Goal: Information Seeking & Learning: Learn about a topic

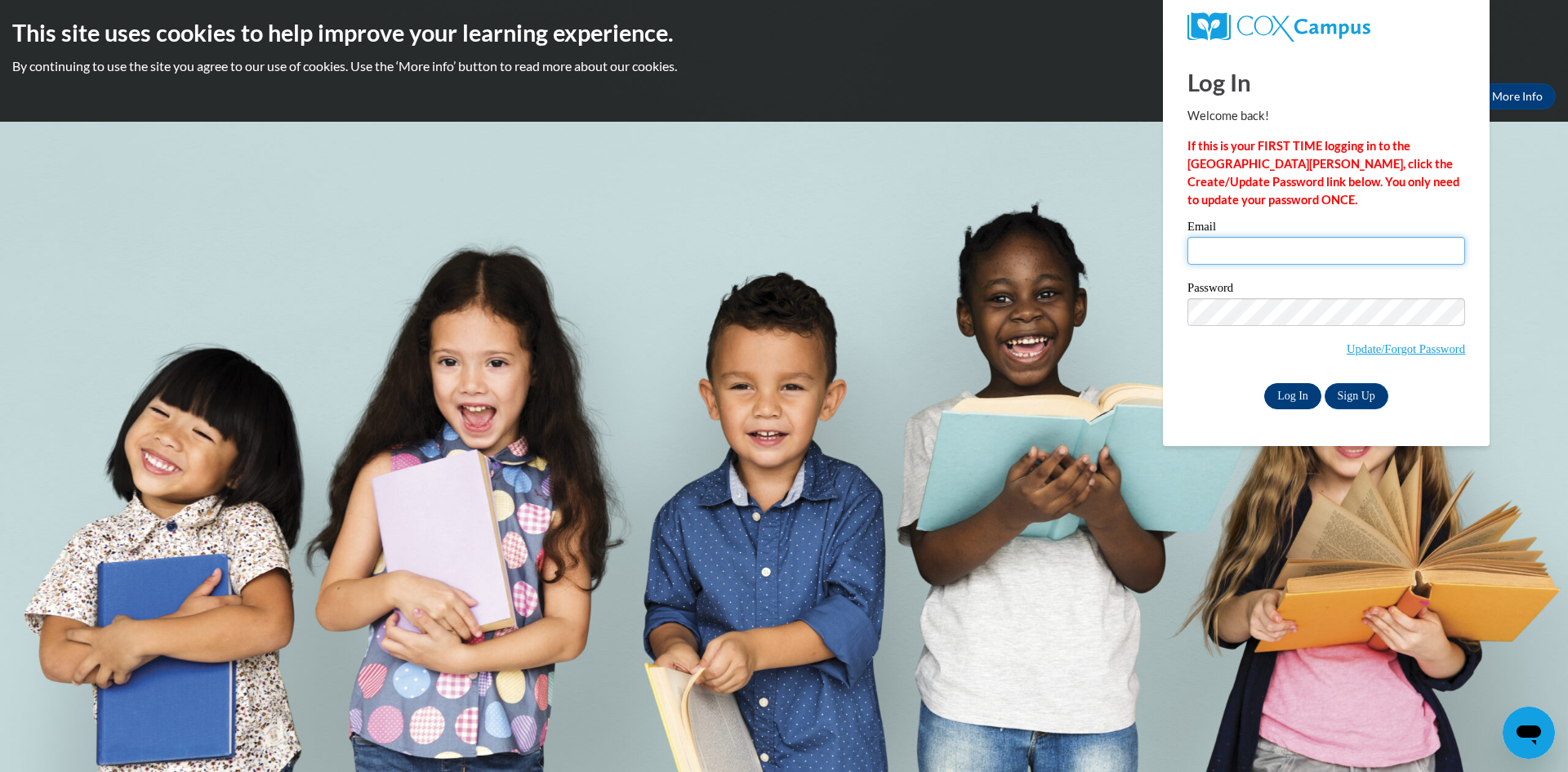
type input "jennifer.downing.younique@gmail.com"
click at [1280, 392] on input "Log In" at bounding box center [1292, 396] width 57 height 26
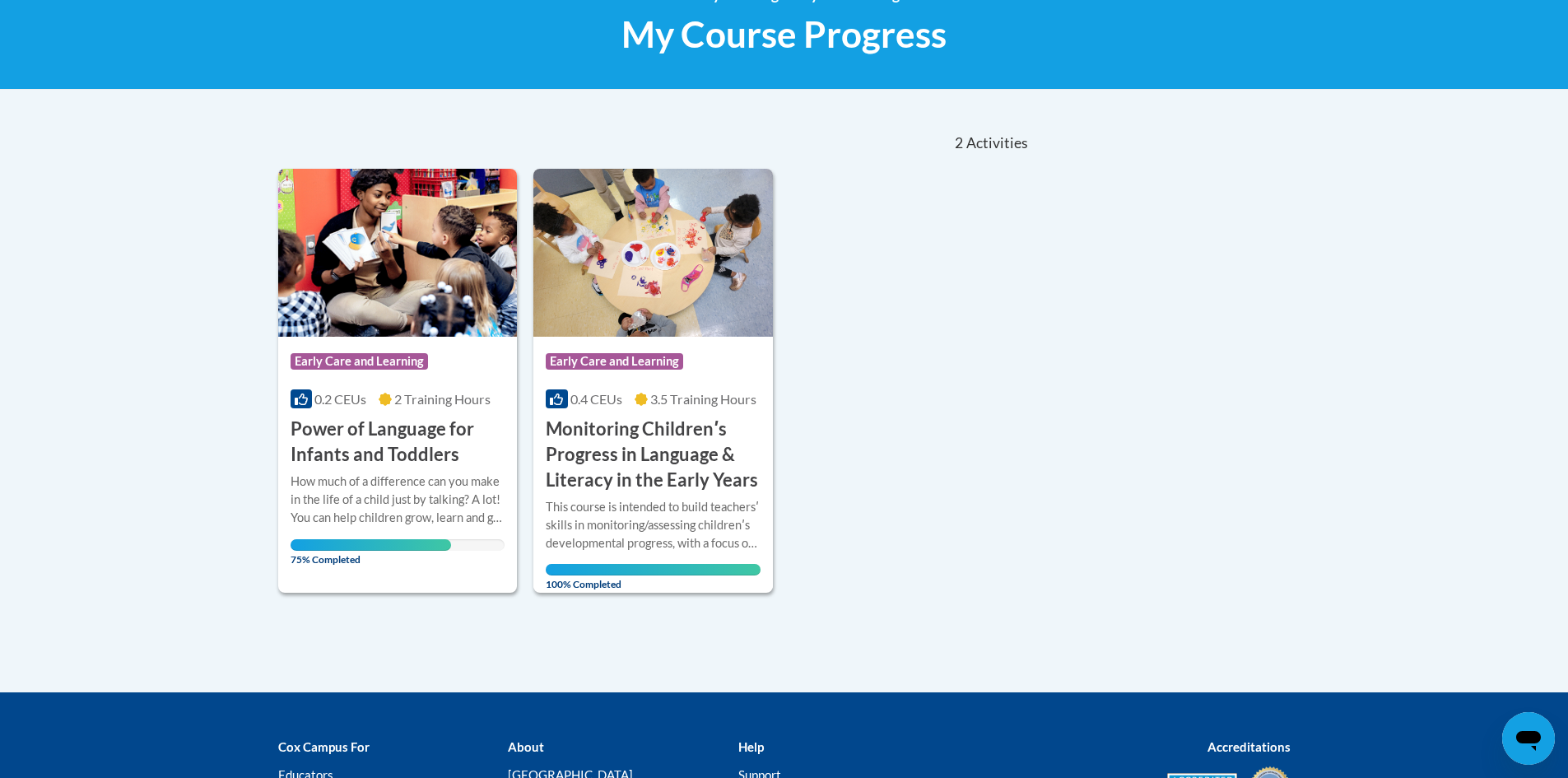
scroll to position [329, 0]
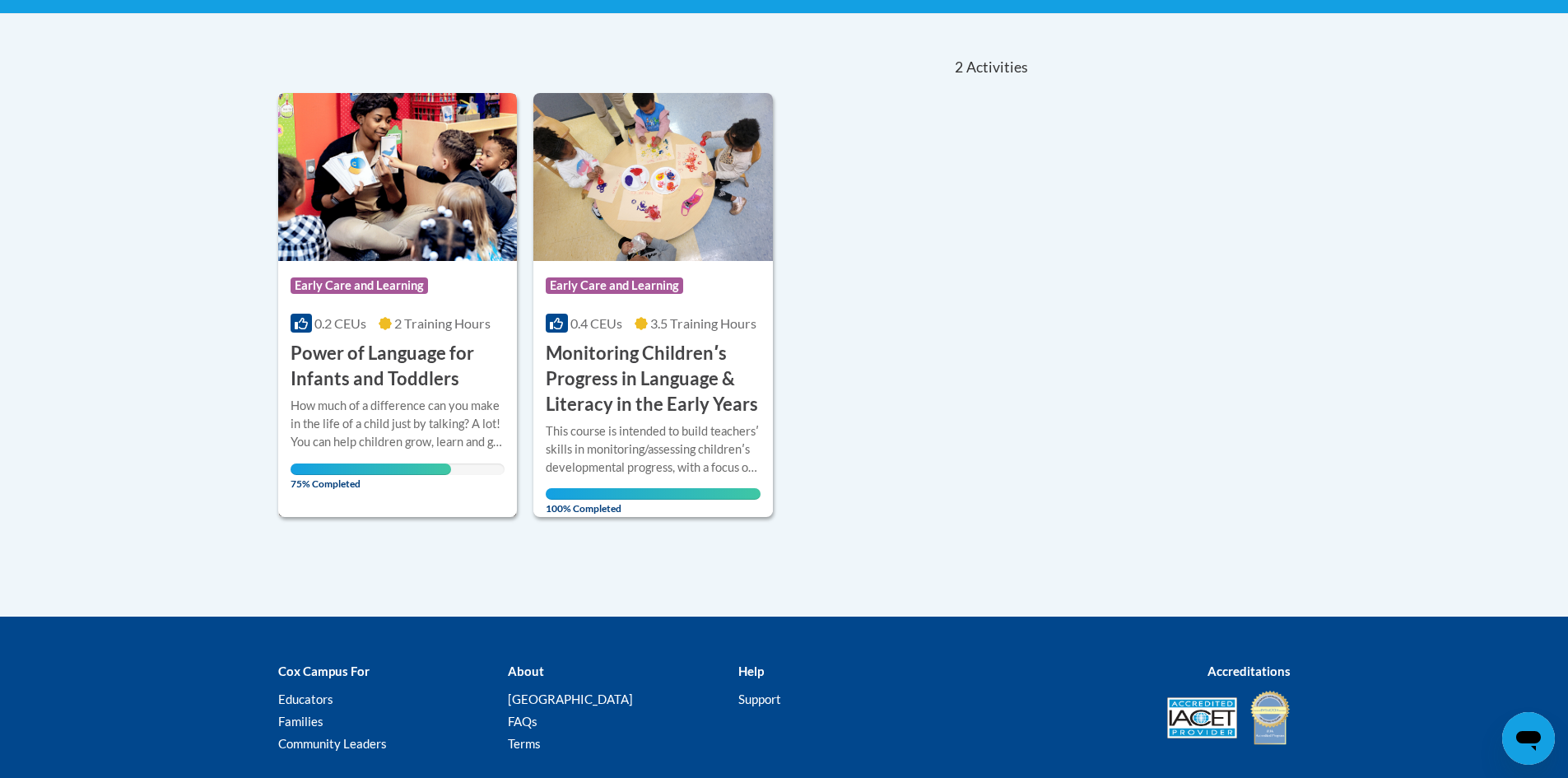
click at [426, 347] on h3 "Power of Language for Infants and Toddlers" at bounding box center [397, 366] width 214 height 51
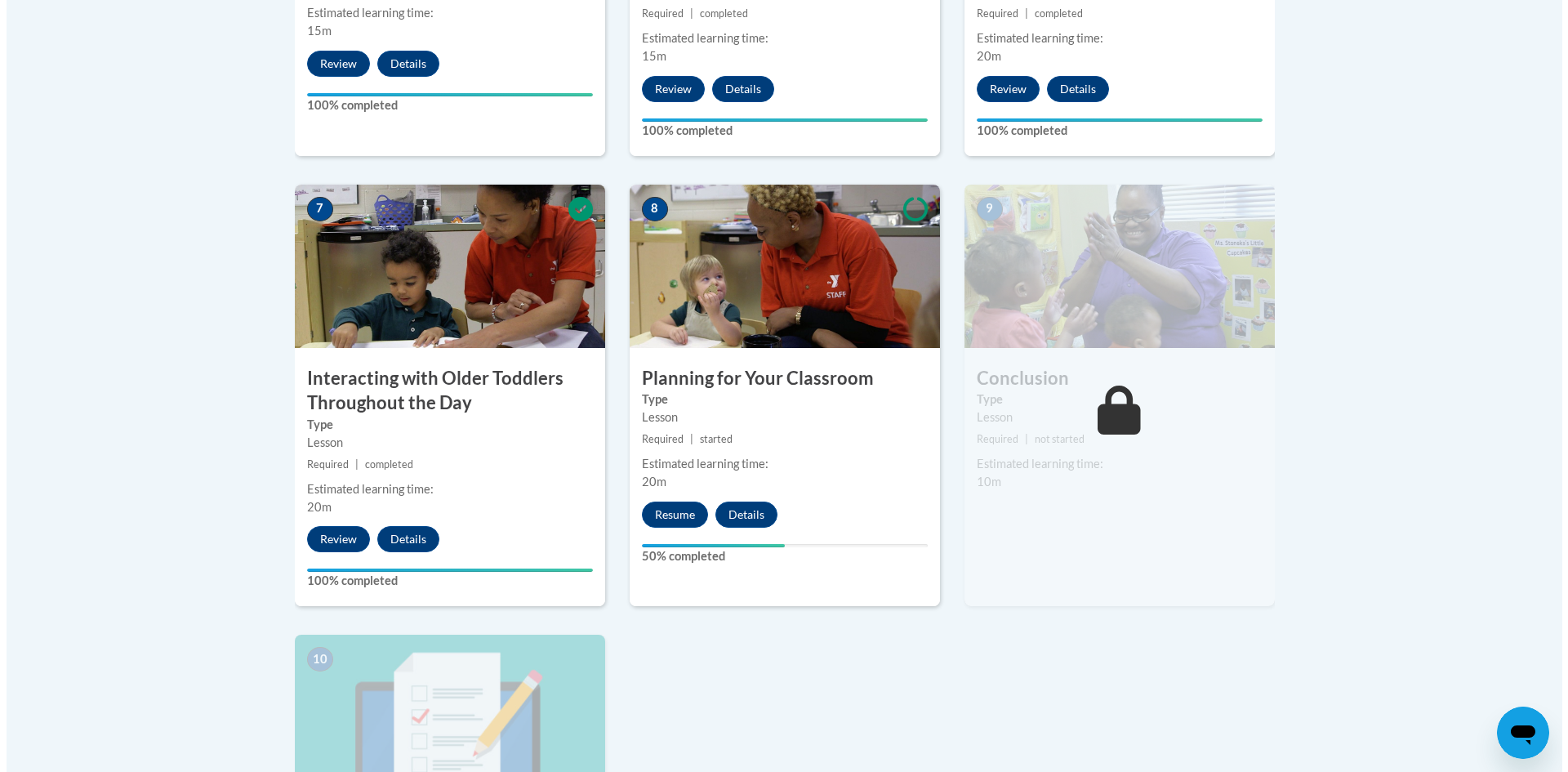
scroll to position [1307, 0]
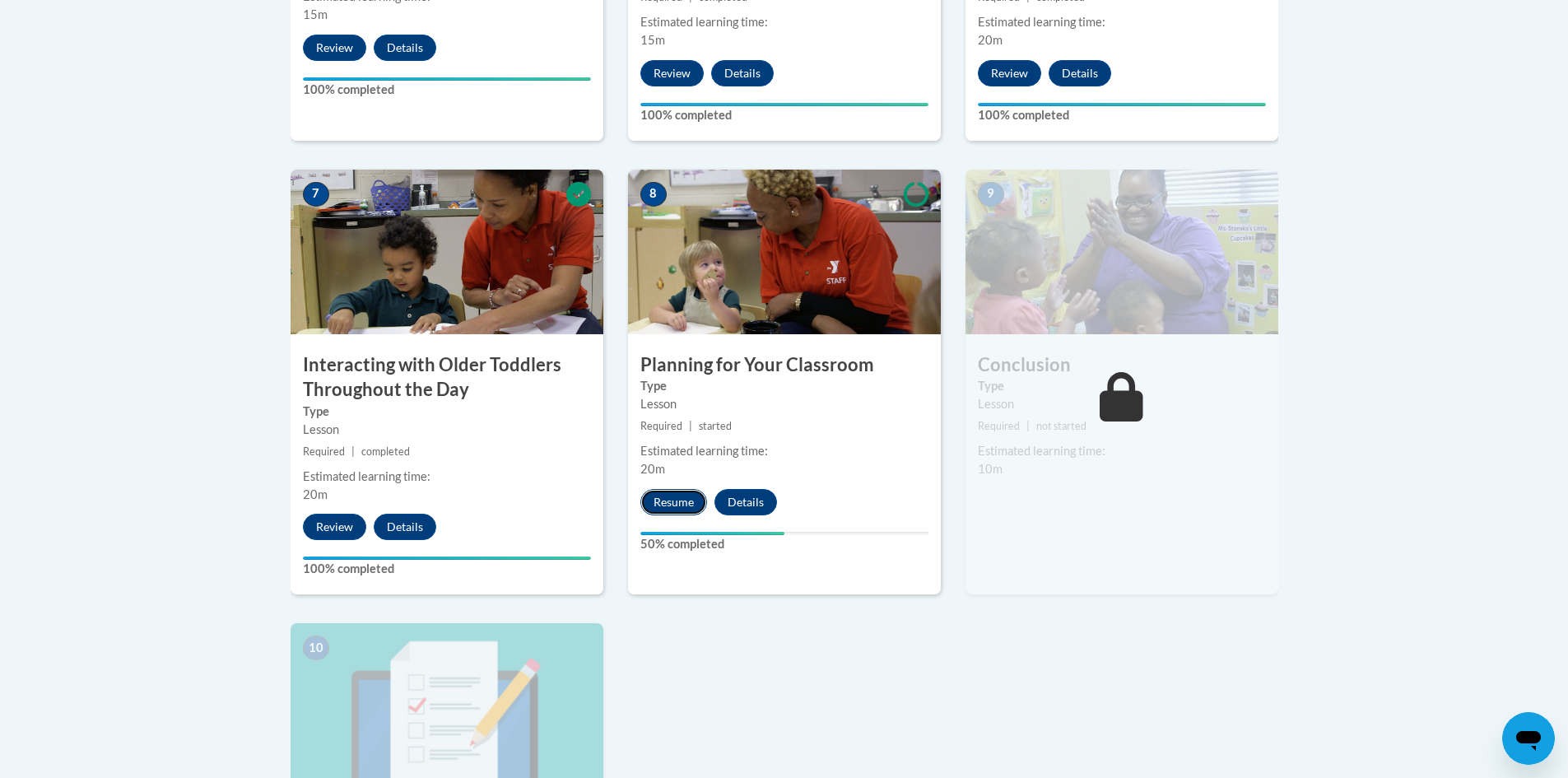
click at [669, 489] on button "Resume" at bounding box center [673, 502] width 66 height 27
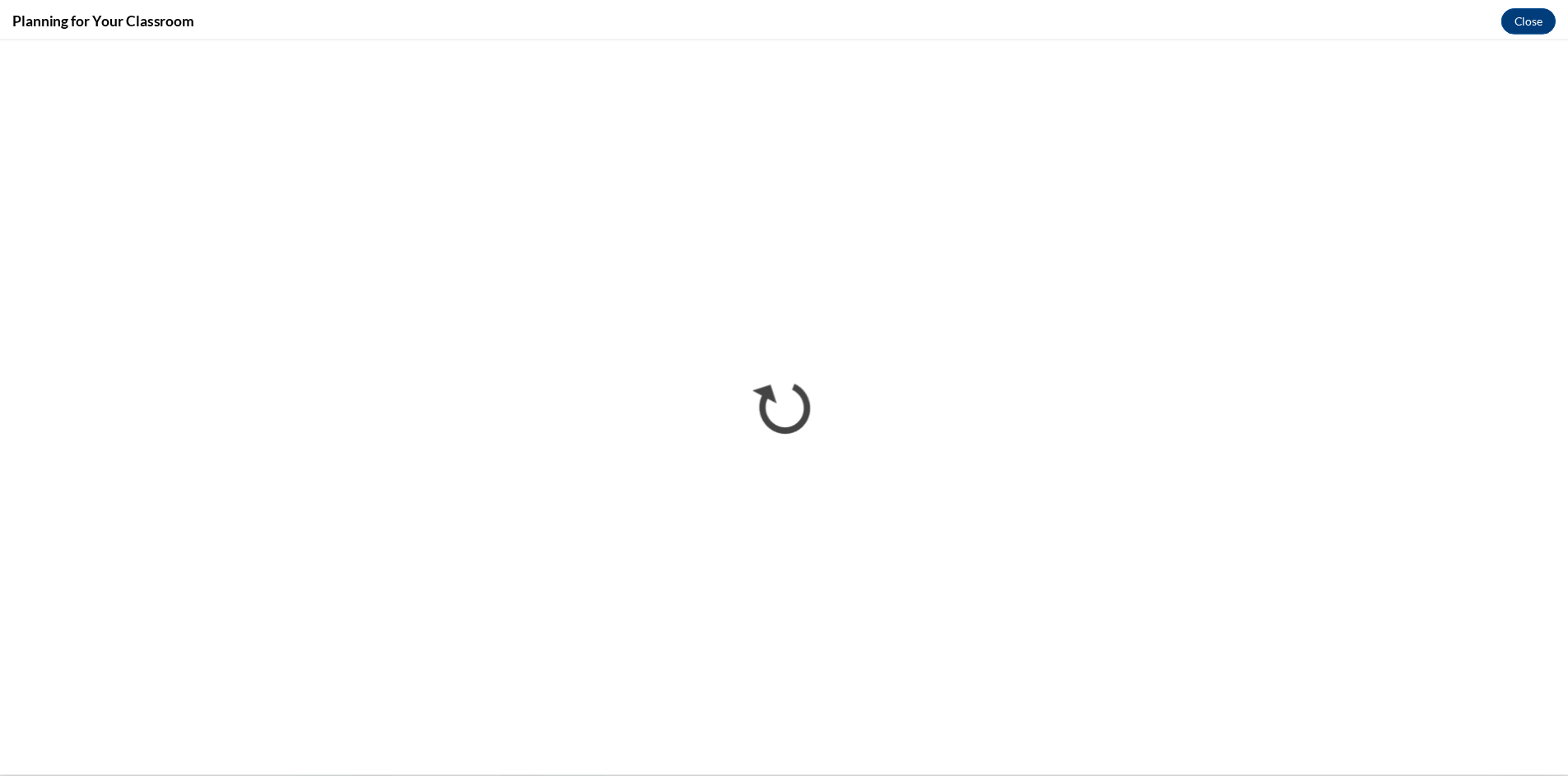
scroll to position [0, 0]
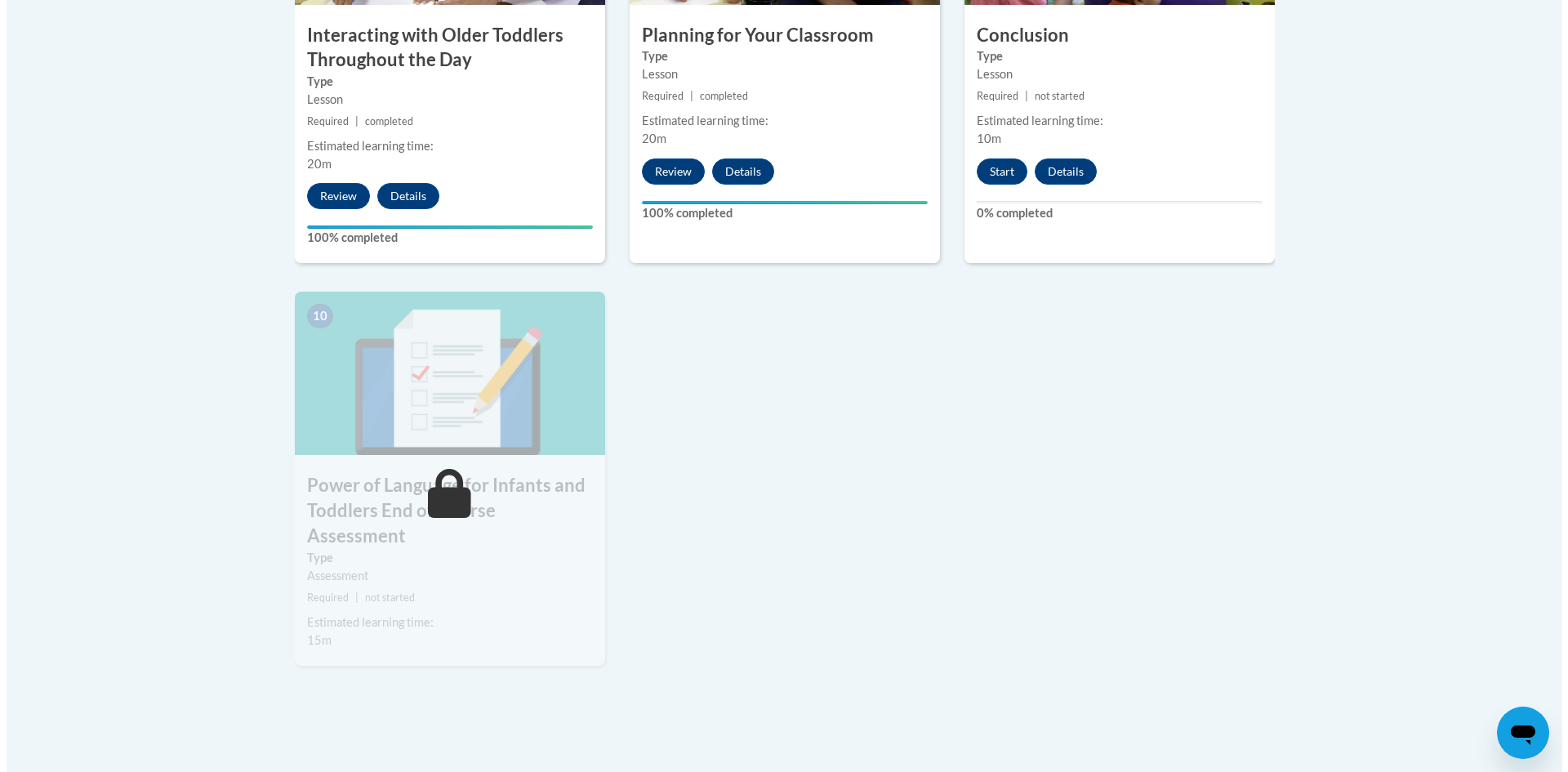
scroll to position [1552, 0]
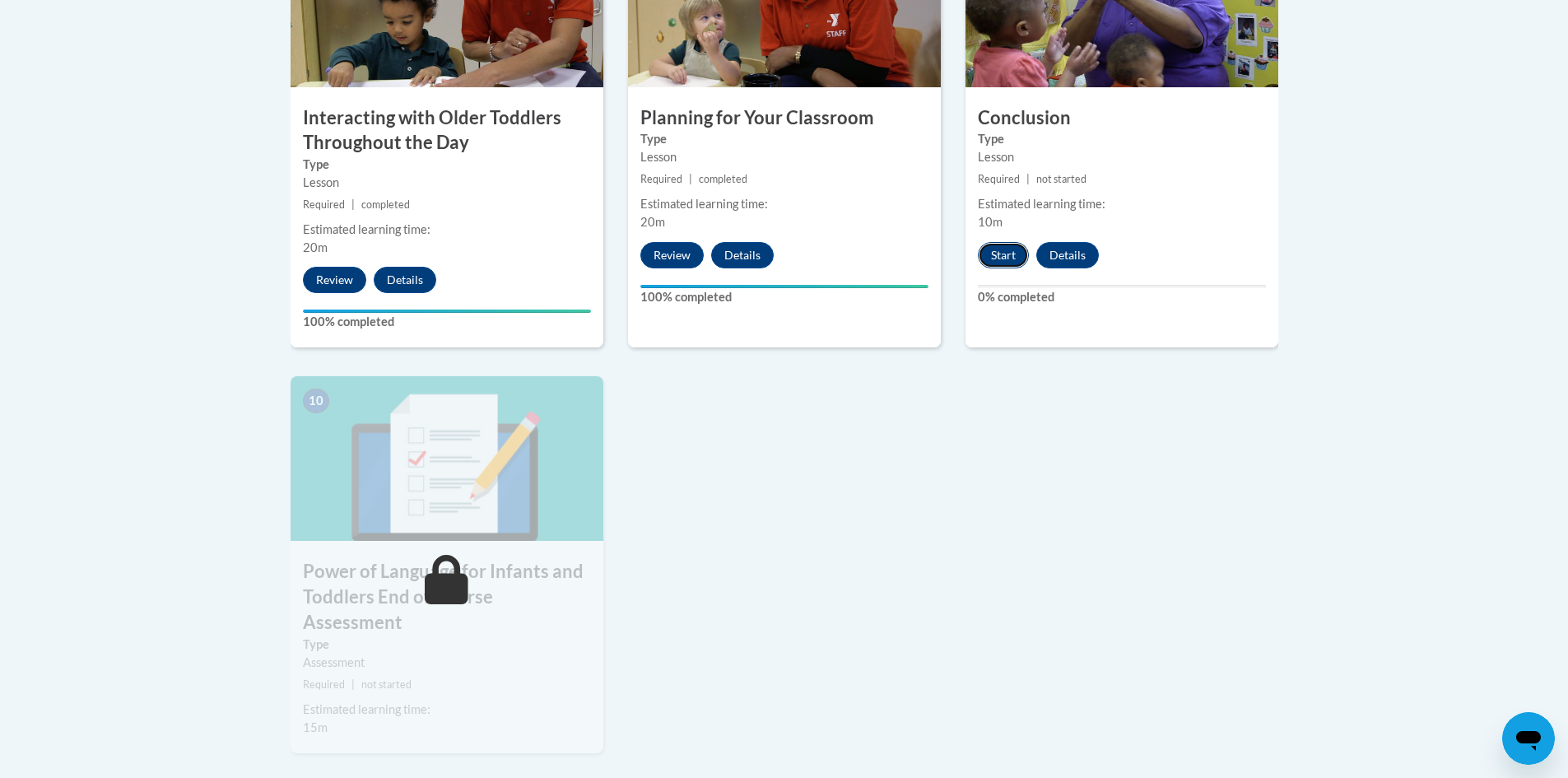
click at [991, 242] on button "Start" at bounding box center [1004, 255] width 51 height 27
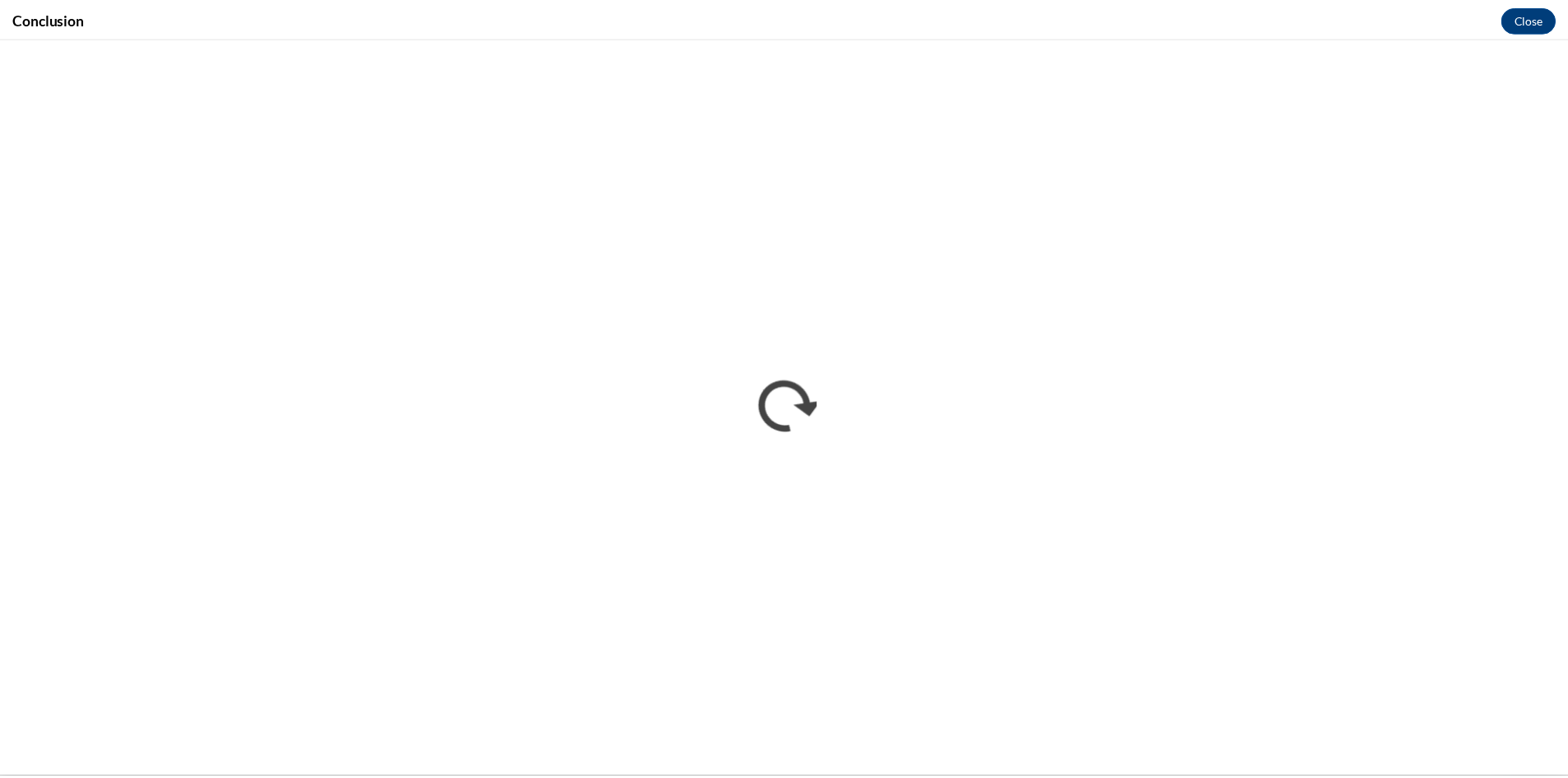
scroll to position [0, 0]
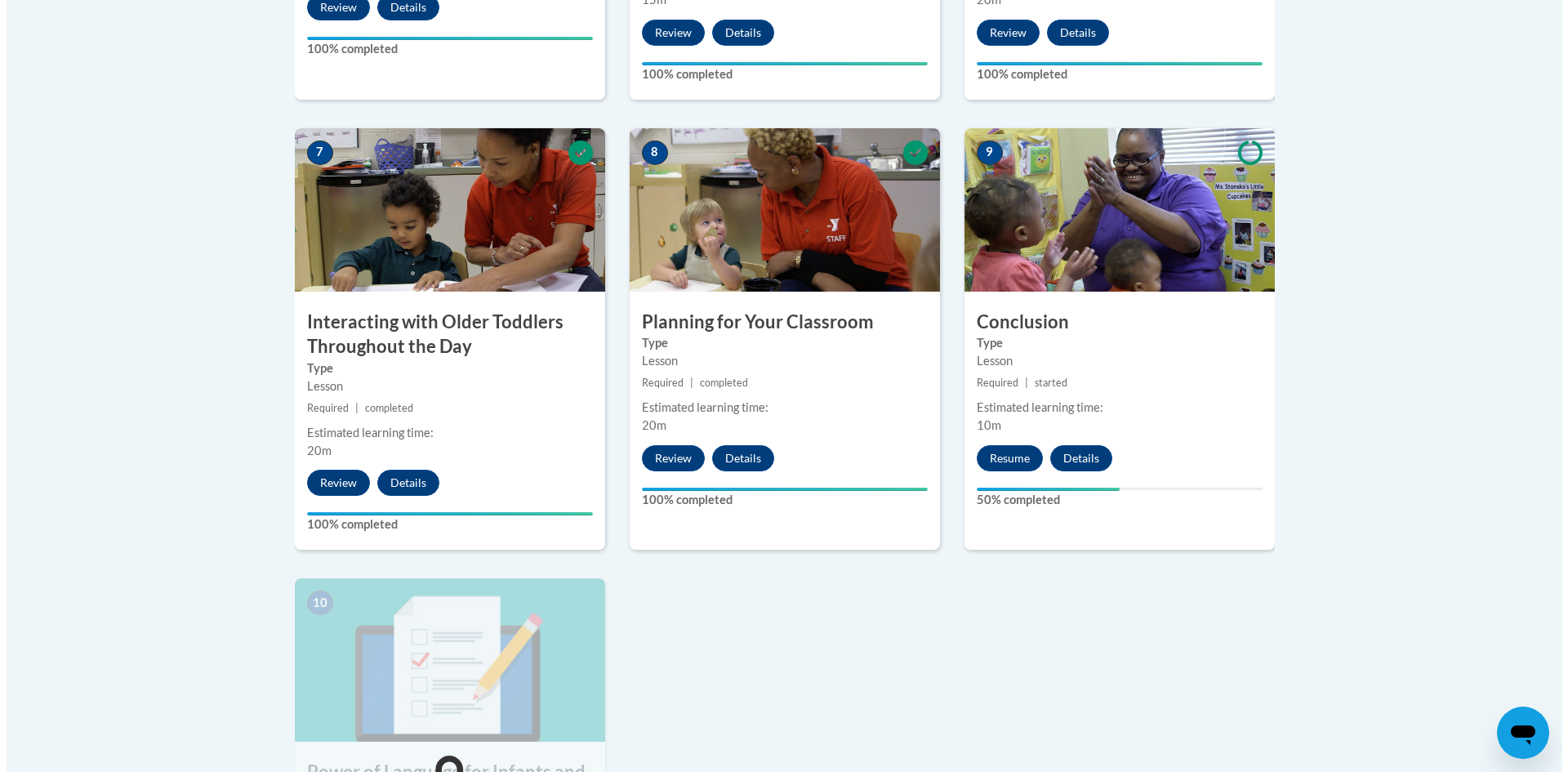
scroll to position [1375, 0]
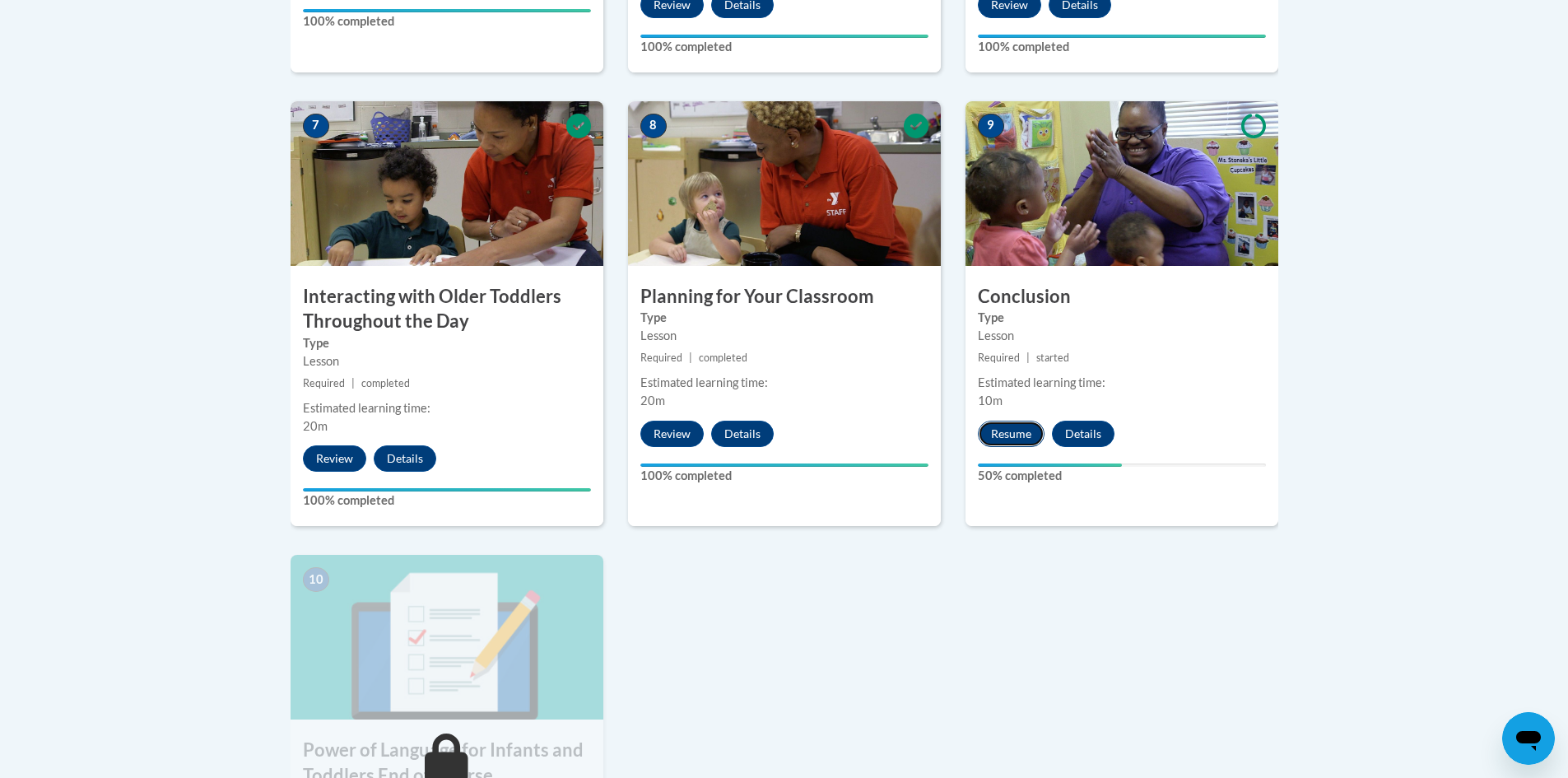
click at [1008, 420] on button "Resume" at bounding box center [1011, 434] width 66 height 27
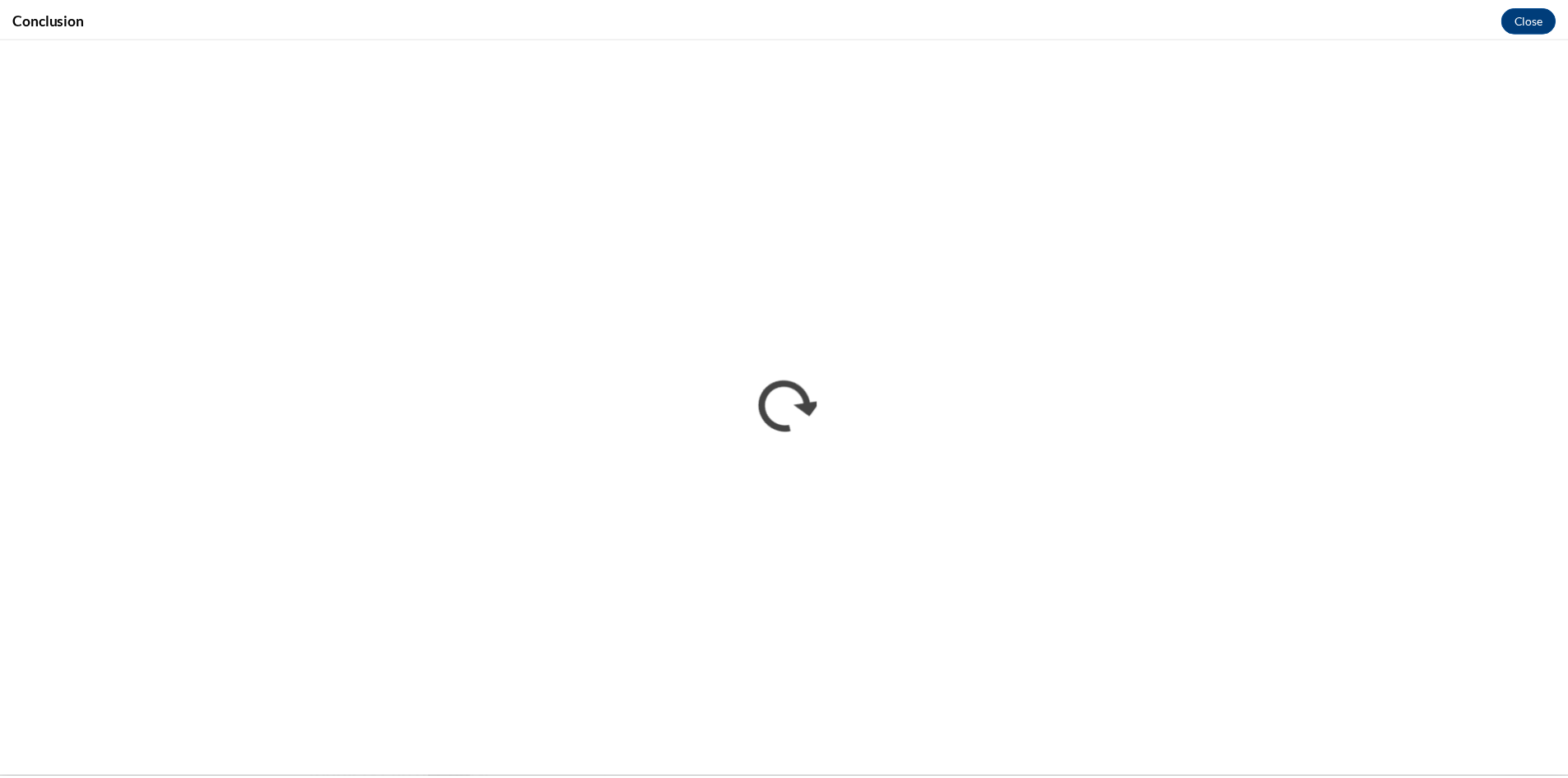
scroll to position [0, 0]
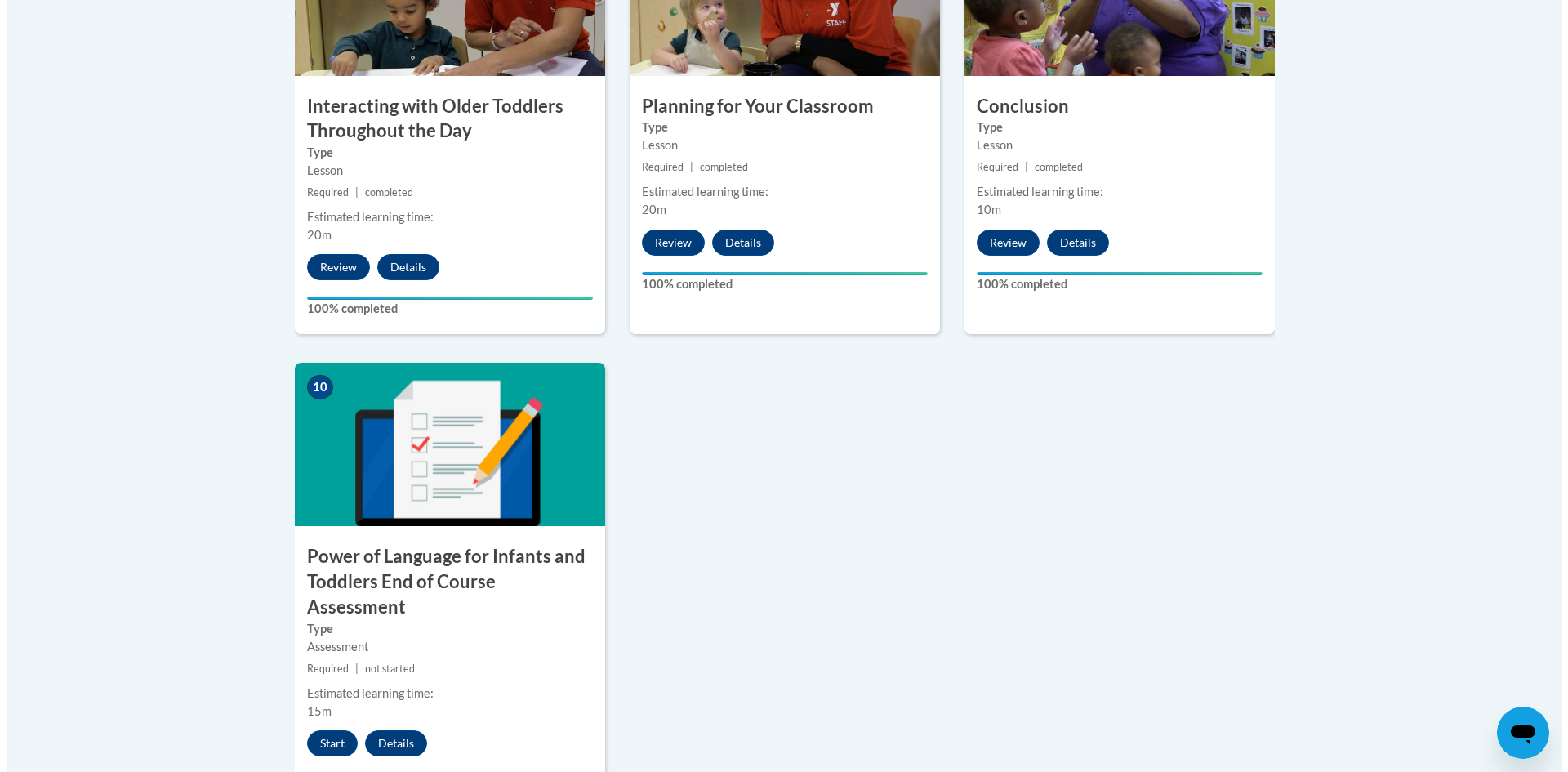
scroll to position [1633, 0]
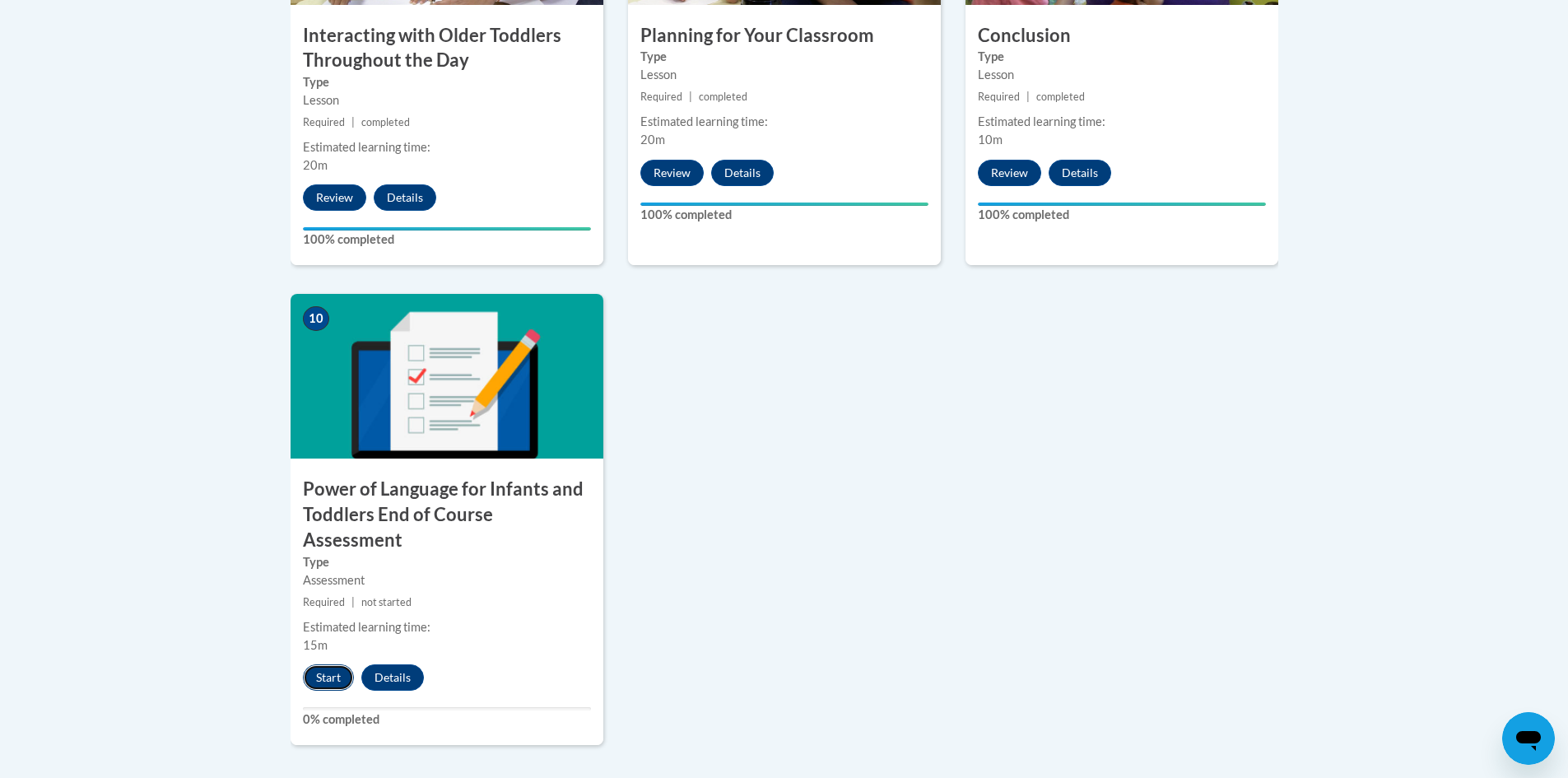
click at [321, 664] on button "Start" at bounding box center [328, 677] width 51 height 27
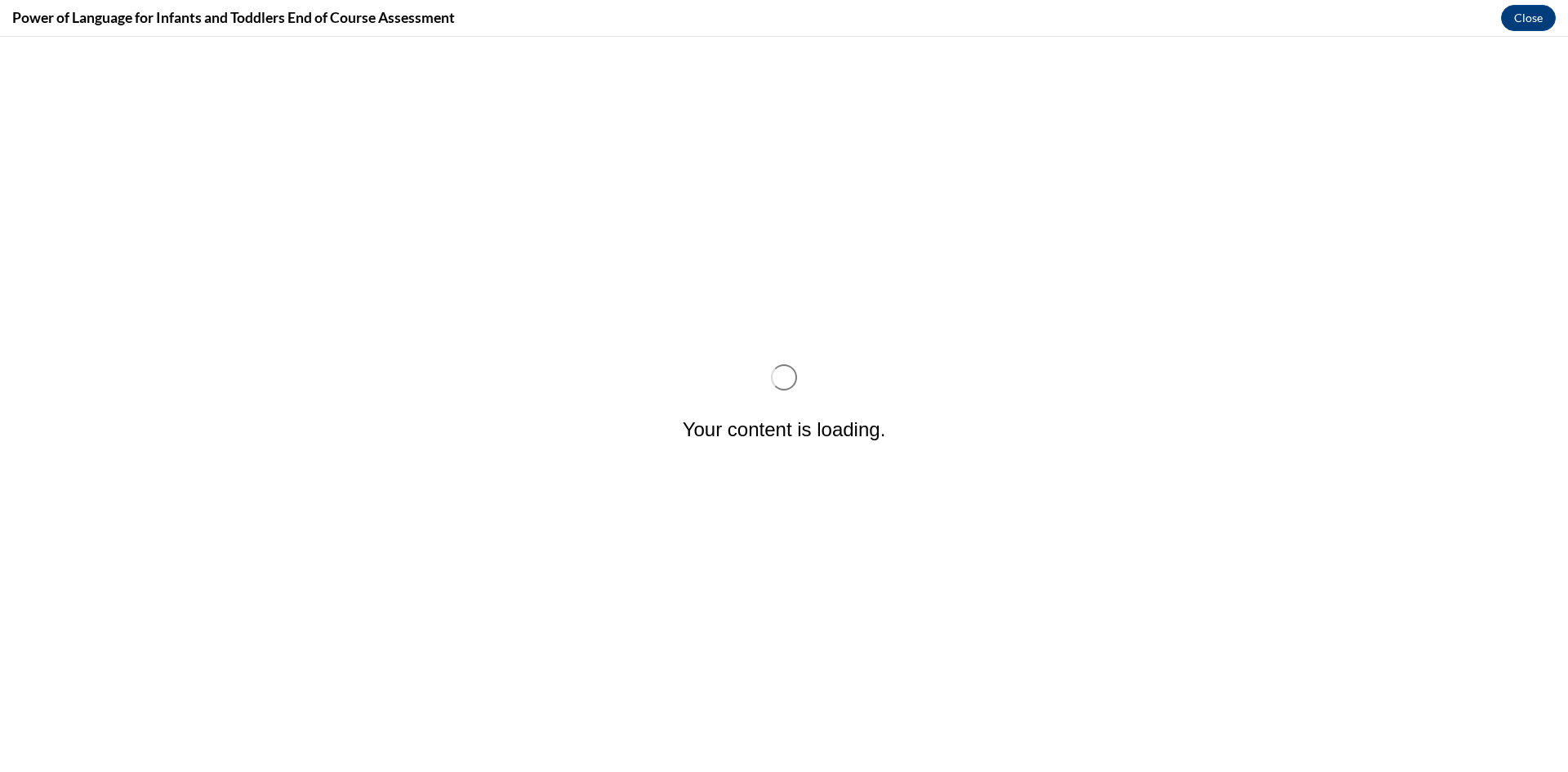
scroll to position [0, 0]
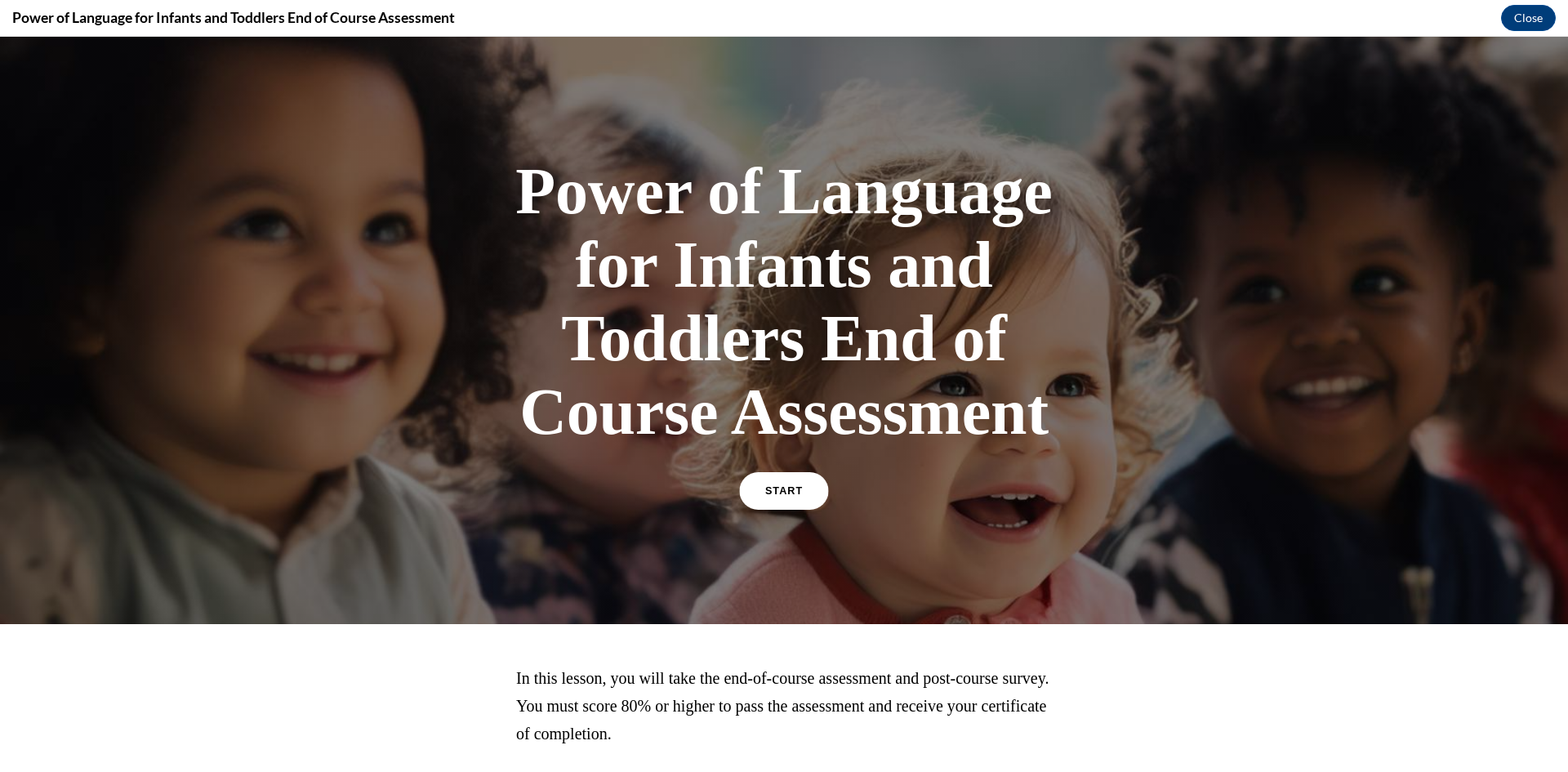
click at [779, 487] on span "START" at bounding box center [784, 491] width 38 height 12
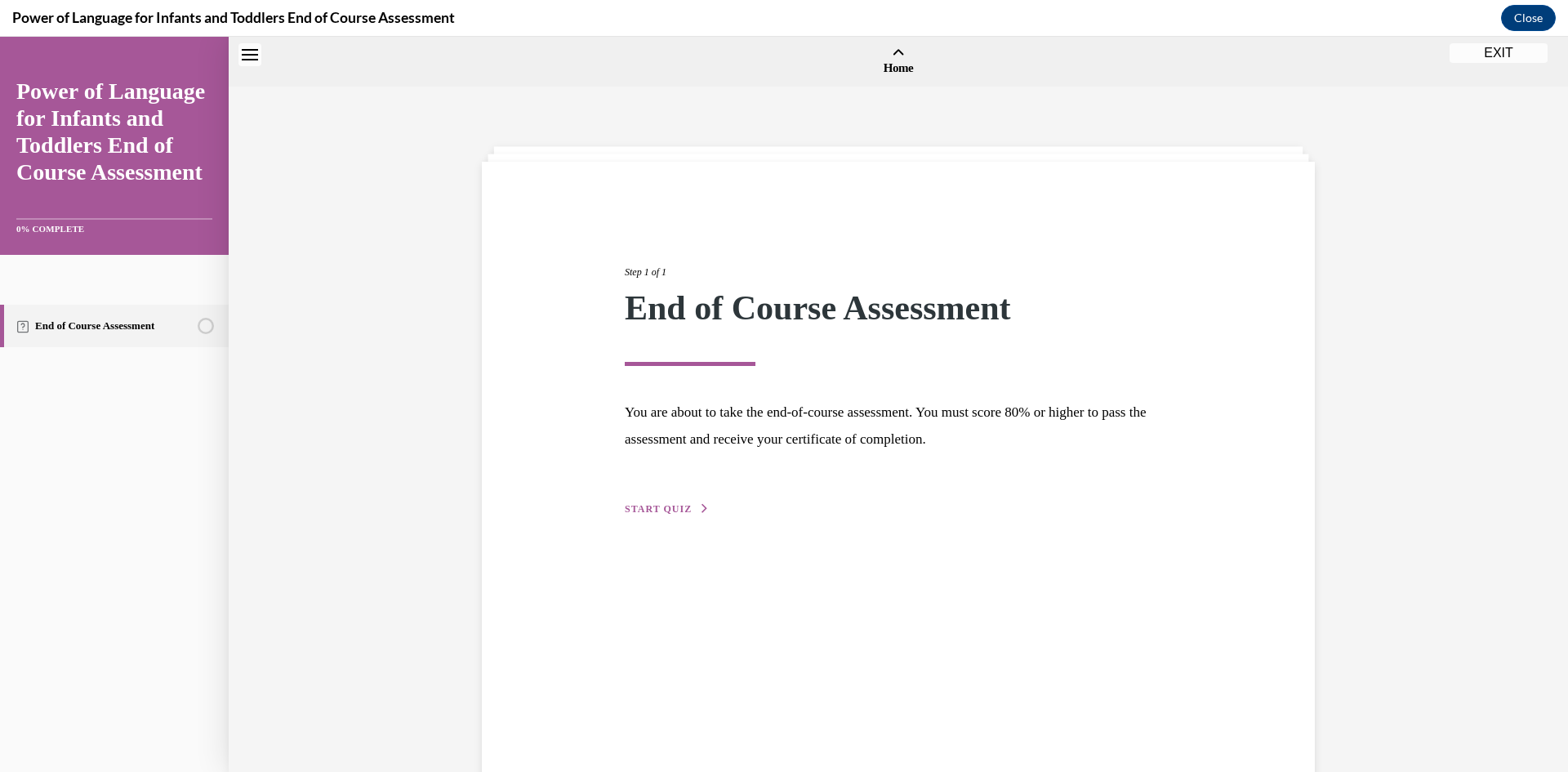
scroll to position [51, 0]
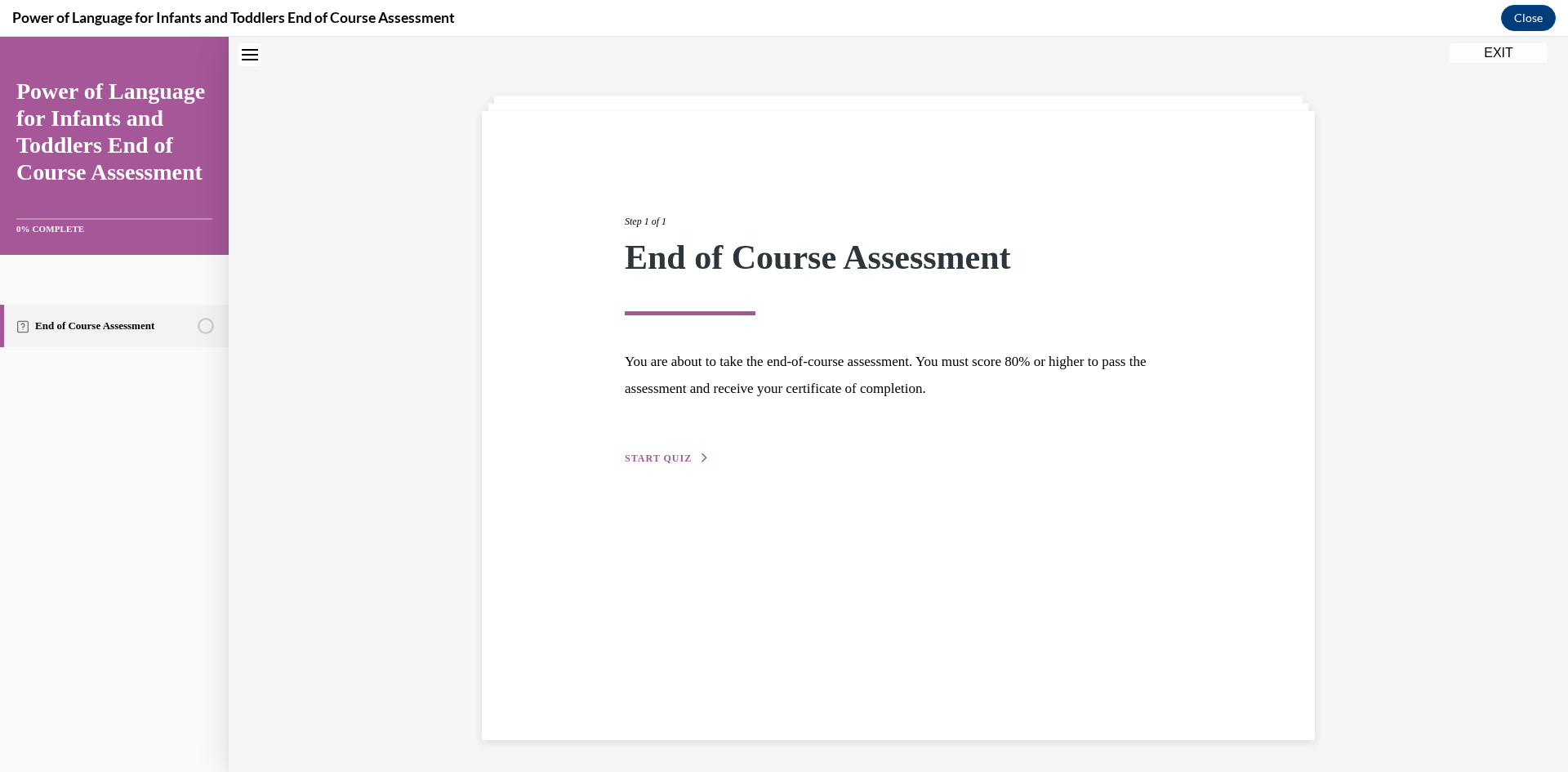
drag, startPoint x: 668, startPoint y: 455, endPoint x: 680, endPoint y: 452, distance: 12.4
click at [669, 455] on span "START QUIZ" at bounding box center [658, 458] width 67 height 11
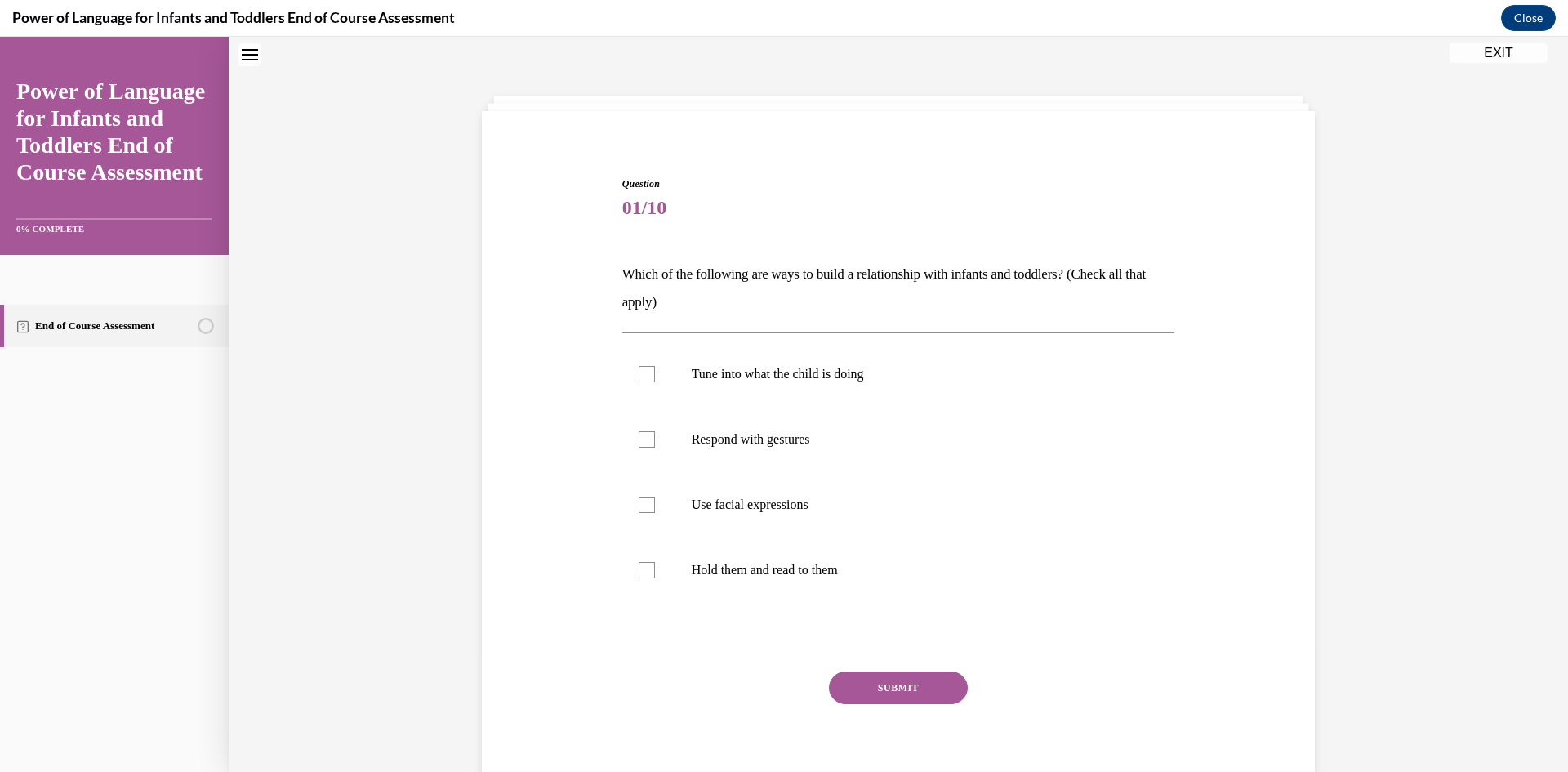
click at [689, 303] on p "Which of the following are ways to build a relationship with infants and toddle…" at bounding box center [898, 288] width 552 height 56
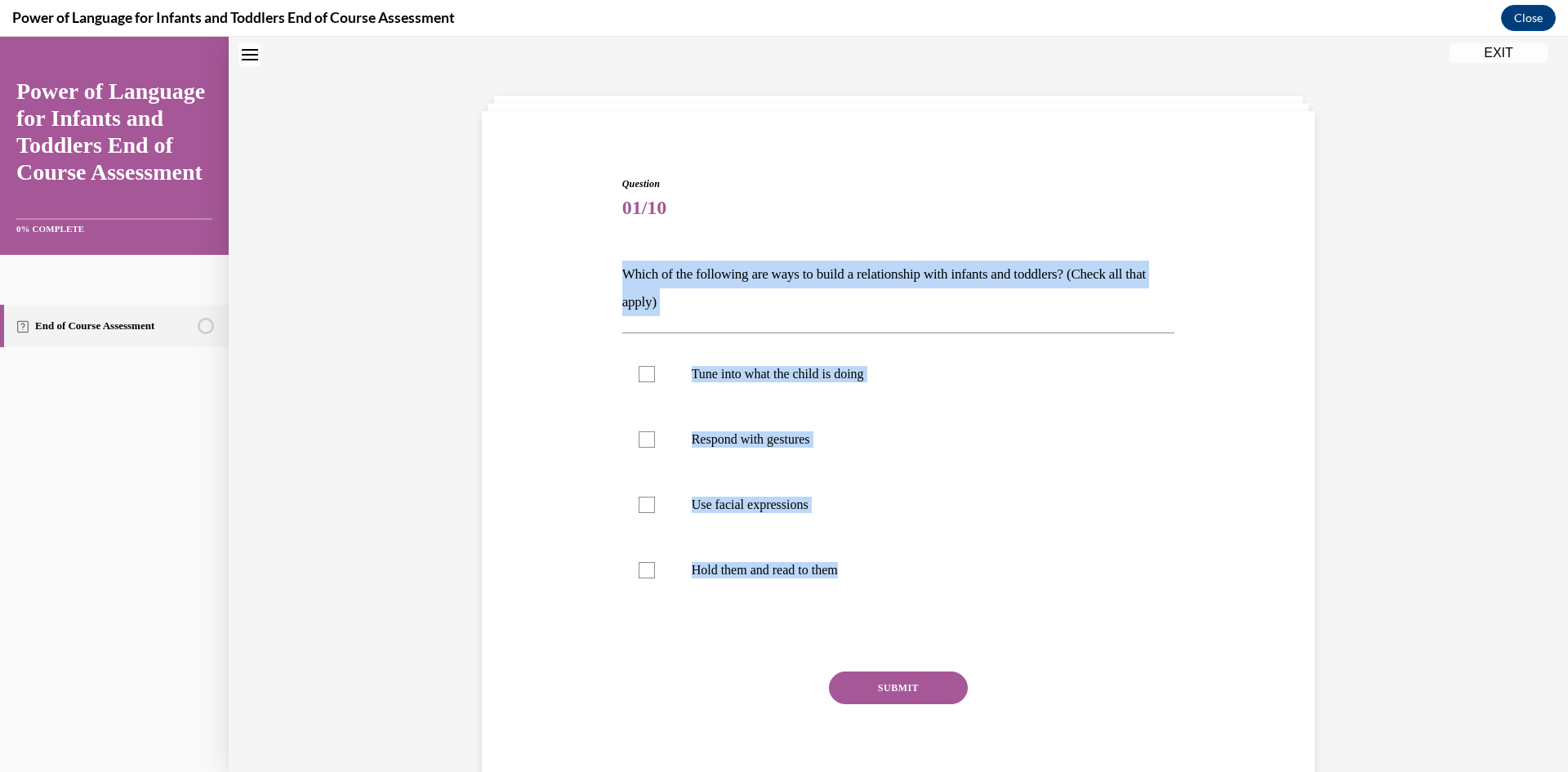
drag, startPoint x: 898, startPoint y: 569, endPoint x: 613, endPoint y: 282, distance: 404.5
click at [618, 282] on div "Question 01/10 Which of the following are ways to build a relationship with inf…" at bounding box center [899, 478] width 561 height 653
copy div "Which of the following are ways to build a relationship with infants and toddle…"
click at [1423, 439] on div "Question 01/10 Which of the following are ways to build a relationship with inf…" at bounding box center [898, 438] width 1339 height 800
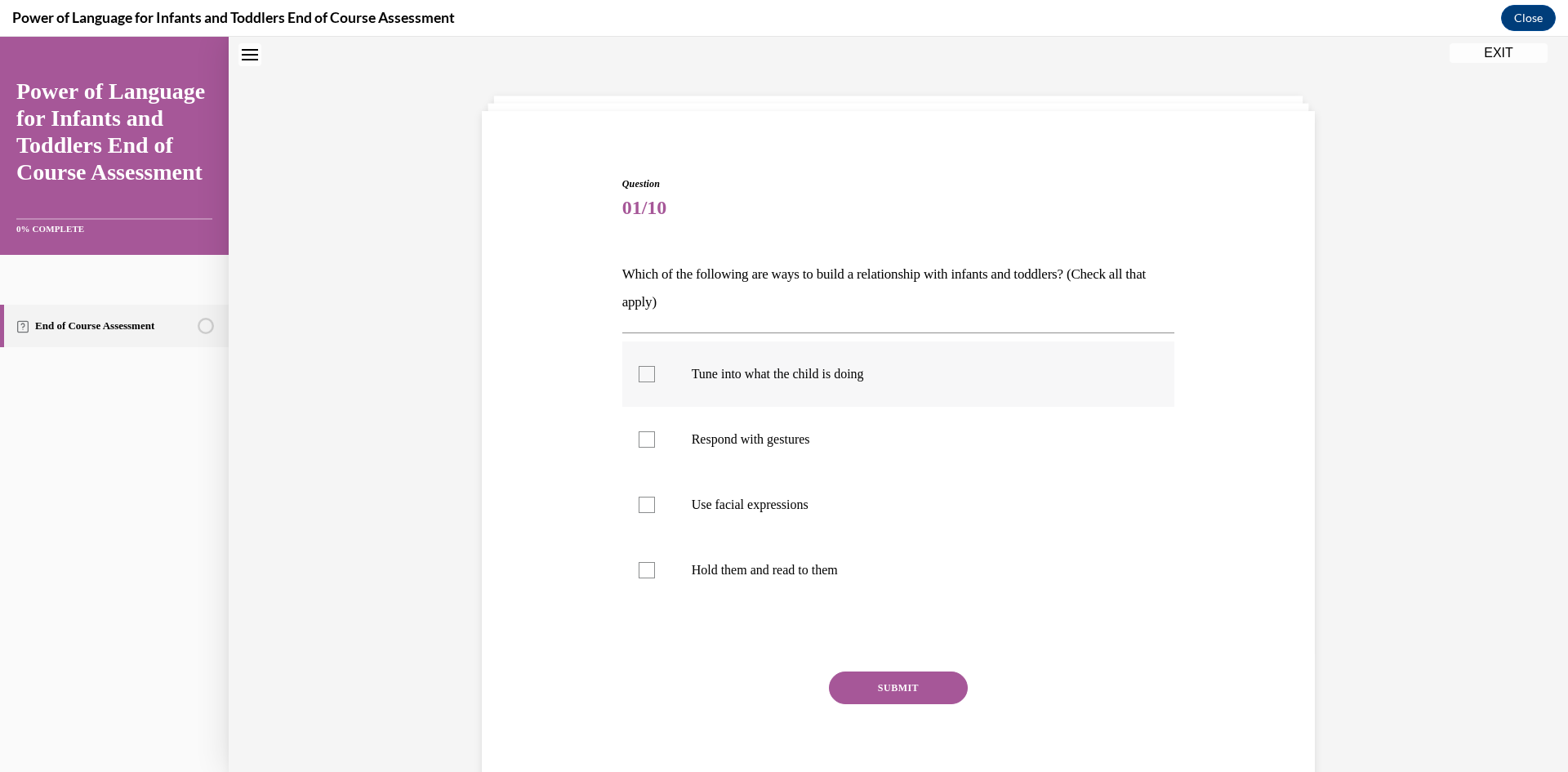
click at [641, 378] on div at bounding box center [646, 374] width 16 height 16
click at [641, 378] on input "Tune into what the child is doing" at bounding box center [646, 374] width 16 height 16
checkbox input "true"
click at [638, 435] on div at bounding box center [646, 439] width 16 height 16
click at [638, 435] on input "Respond with gestures" at bounding box center [646, 439] width 16 height 16
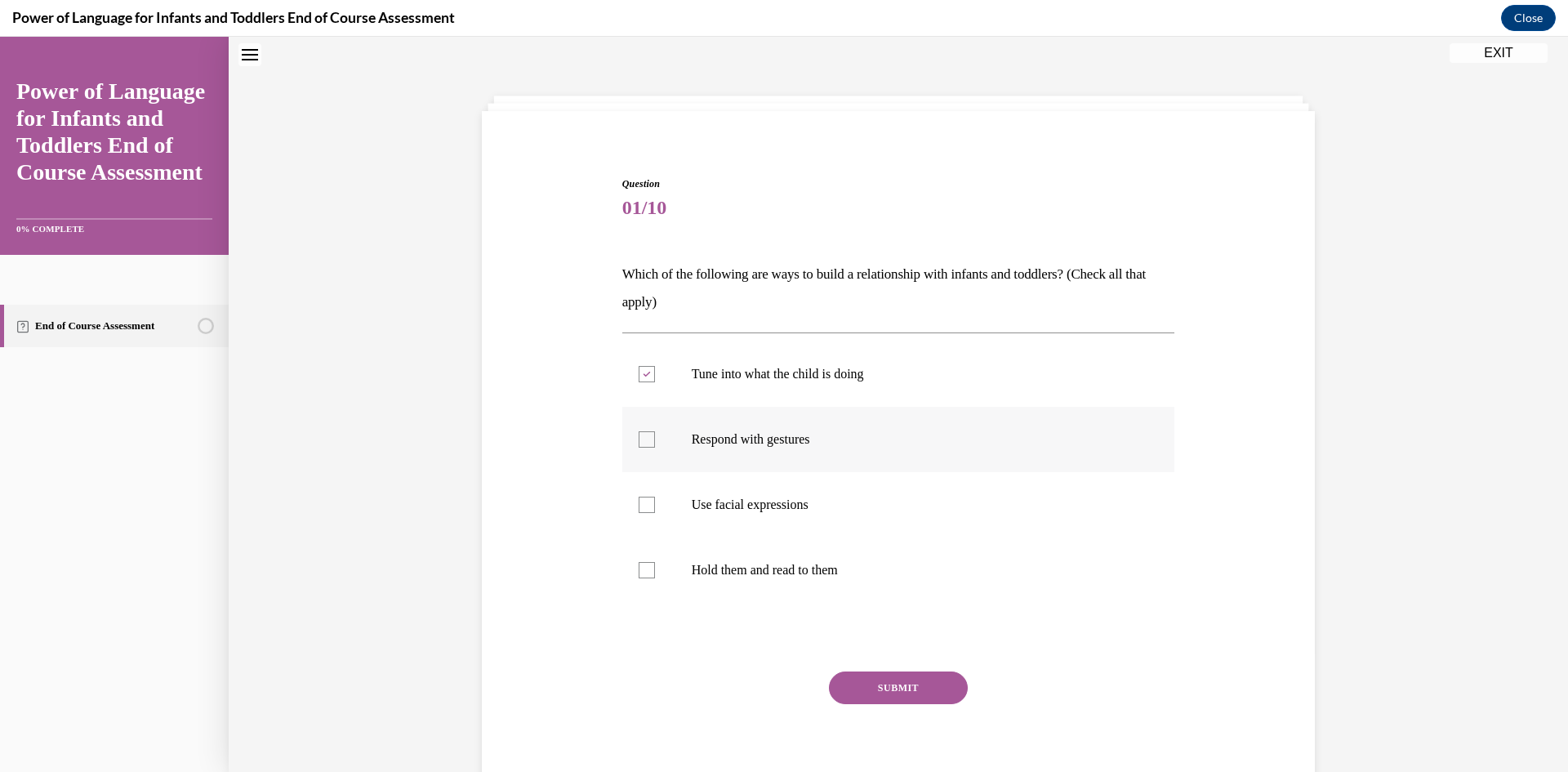
checkbox input "true"
click at [643, 506] on div at bounding box center [646, 505] width 16 height 16
click at [643, 506] on input "Use facial expressions" at bounding box center [646, 505] width 16 height 16
checkbox input "true"
click at [638, 577] on div at bounding box center [646, 570] width 16 height 16
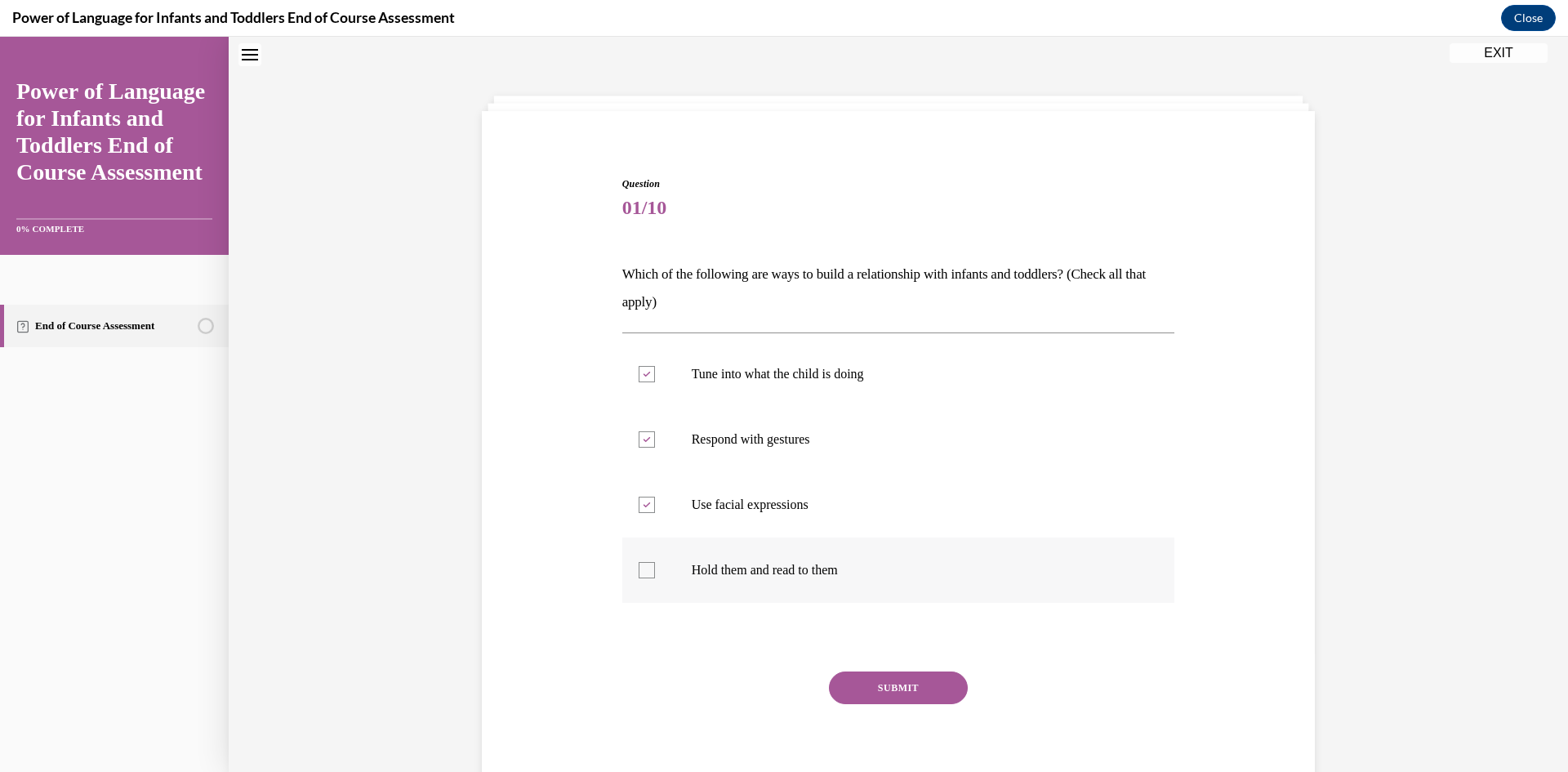
click at [638, 577] on input "Hold them and read to them" at bounding box center [646, 570] width 16 height 16
checkbox input "true"
click at [856, 683] on button "SUBMIT" at bounding box center [898, 687] width 138 height 33
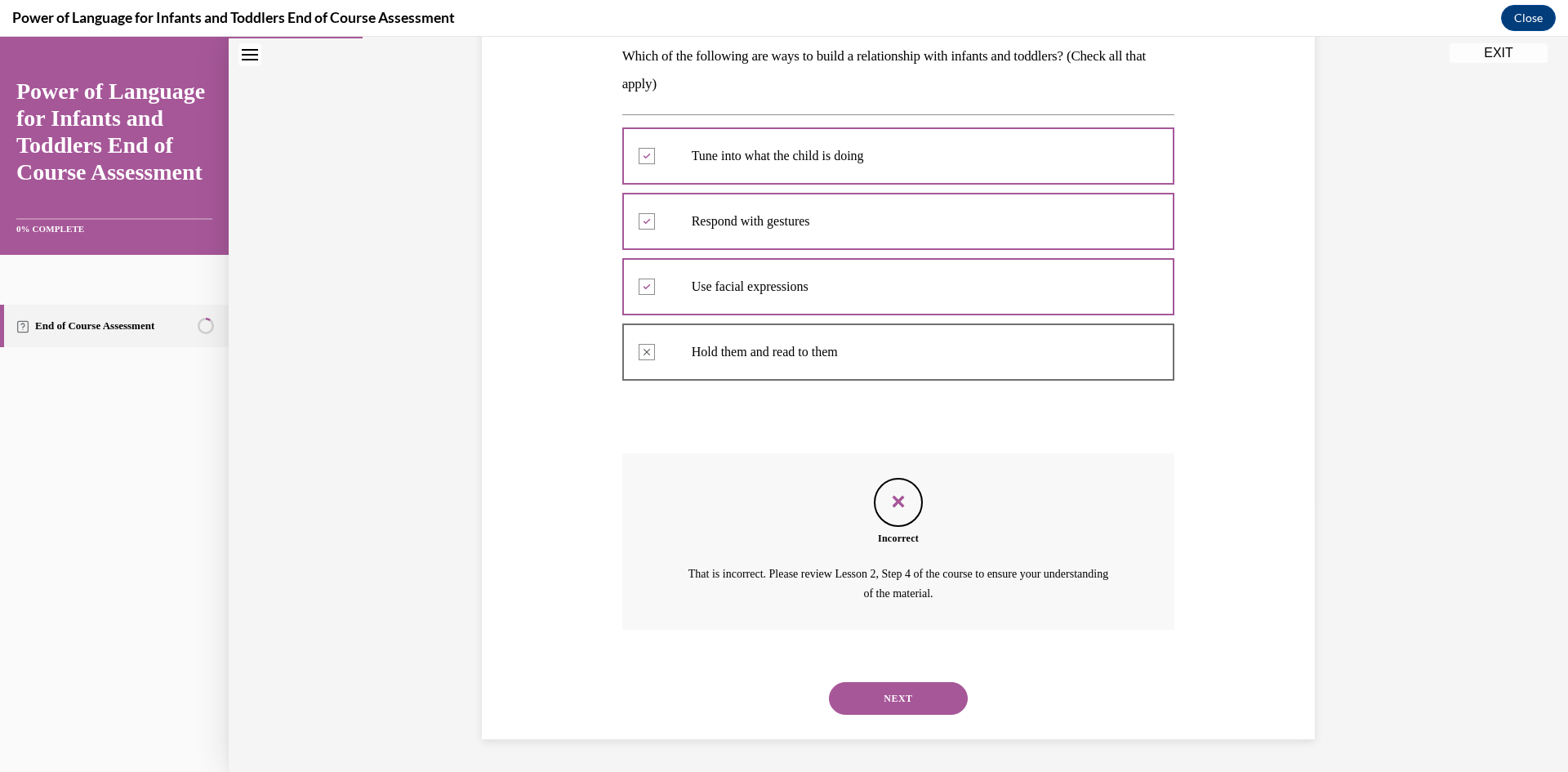
scroll to position [187, 0]
click at [934, 691] on button "NEXT" at bounding box center [898, 698] width 138 height 33
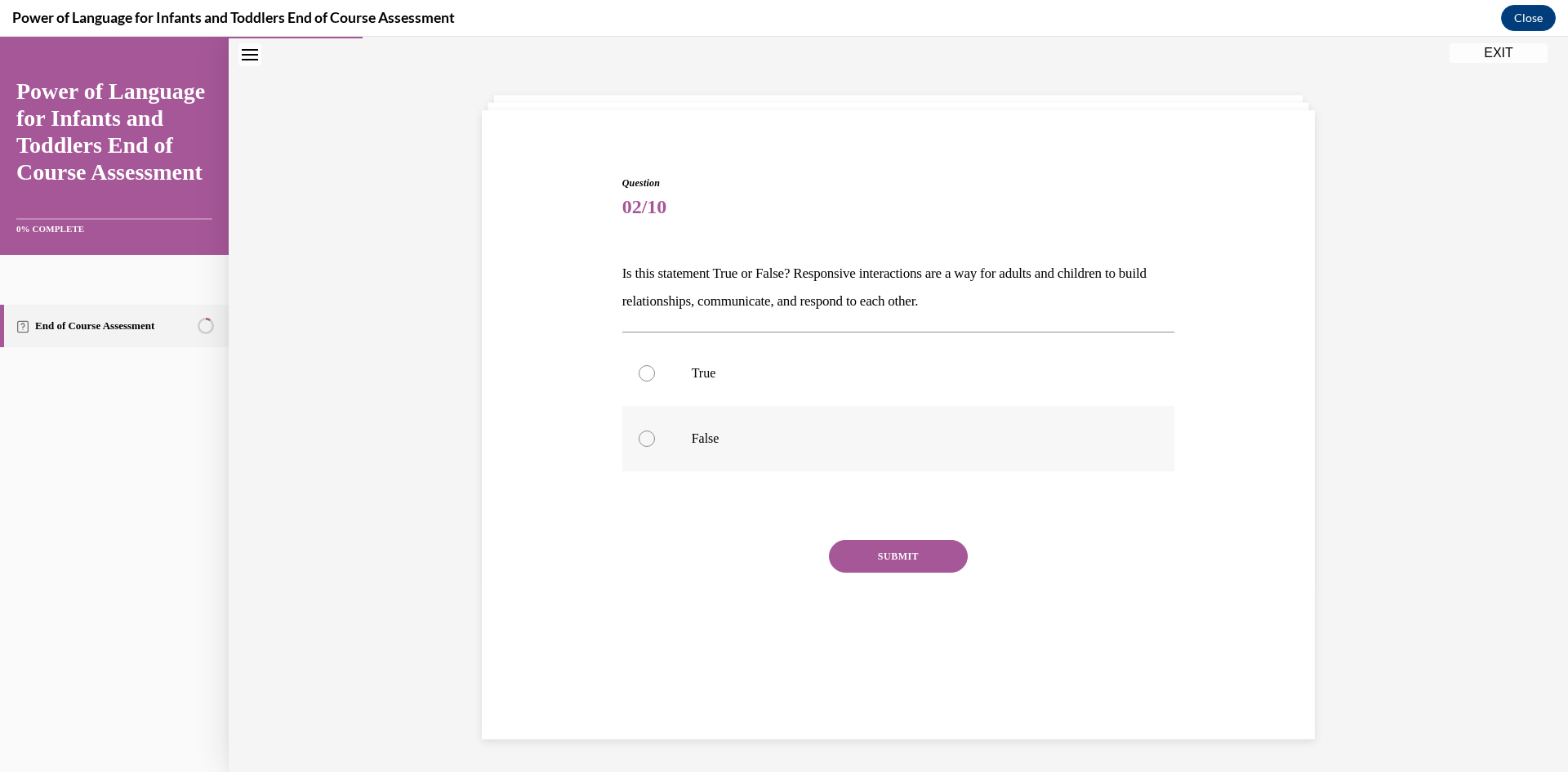
drag, startPoint x: 808, startPoint y: 465, endPoint x: 1152, endPoint y: 454, distance: 344.2
click at [1013, 471] on div "True False" at bounding box center [898, 405] width 552 height 148
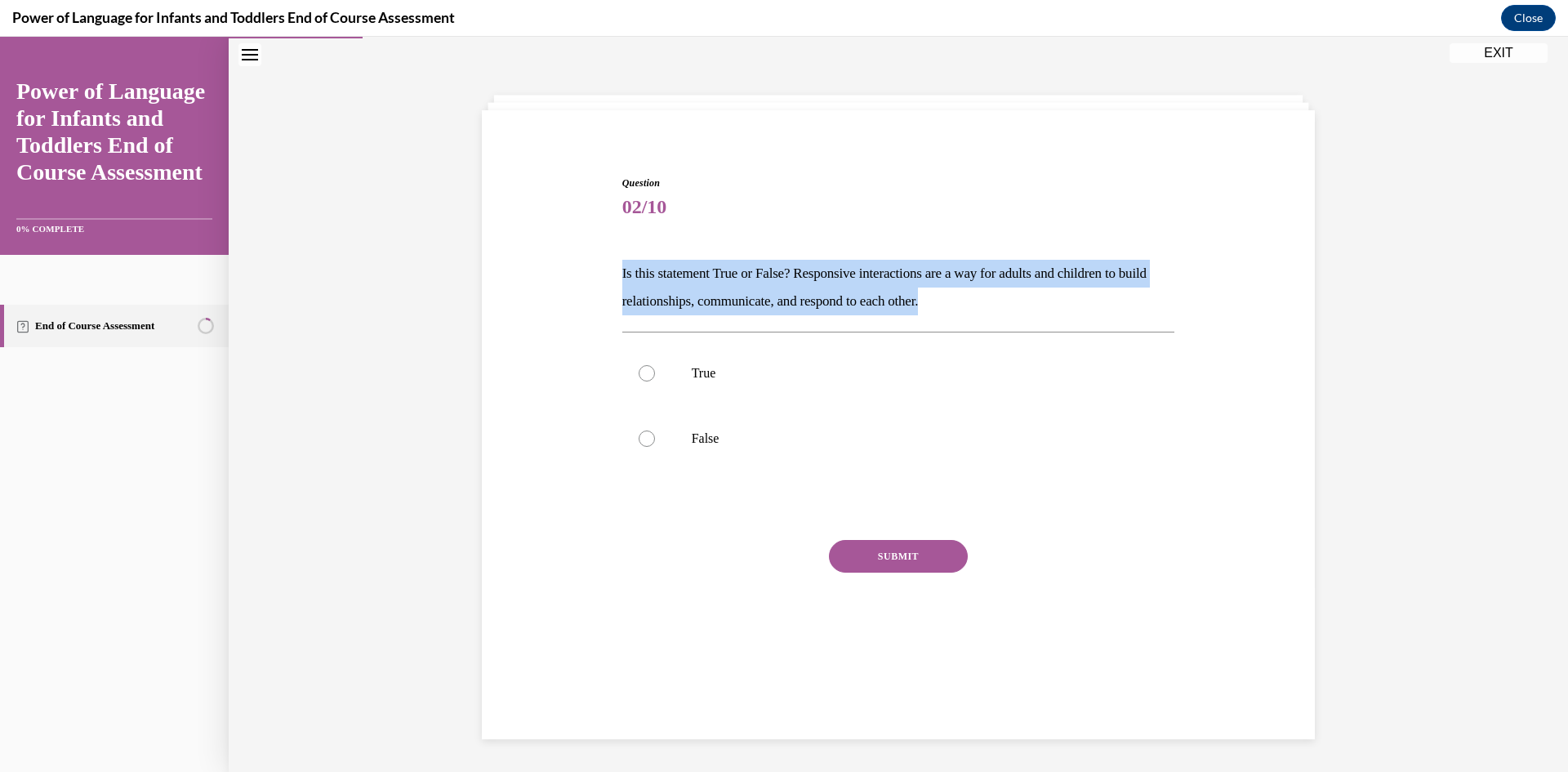
drag, startPoint x: 1002, startPoint y: 305, endPoint x: 526, endPoint y: 277, distance: 476.8
click at [526, 277] on div "Question 02/10 Is this statement True or False? Responsive interactions are a w…" at bounding box center [899, 399] width 841 height 547
copy p "Is this statement True or False? Responsive interactions are a way for adults a…"
drag, startPoint x: 628, startPoint y: 374, endPoint x: 636, endPoint y: 376, distance: 8.2
click at [628, 374] on label "True" at bounding box center [898, 373] width 552 height 65
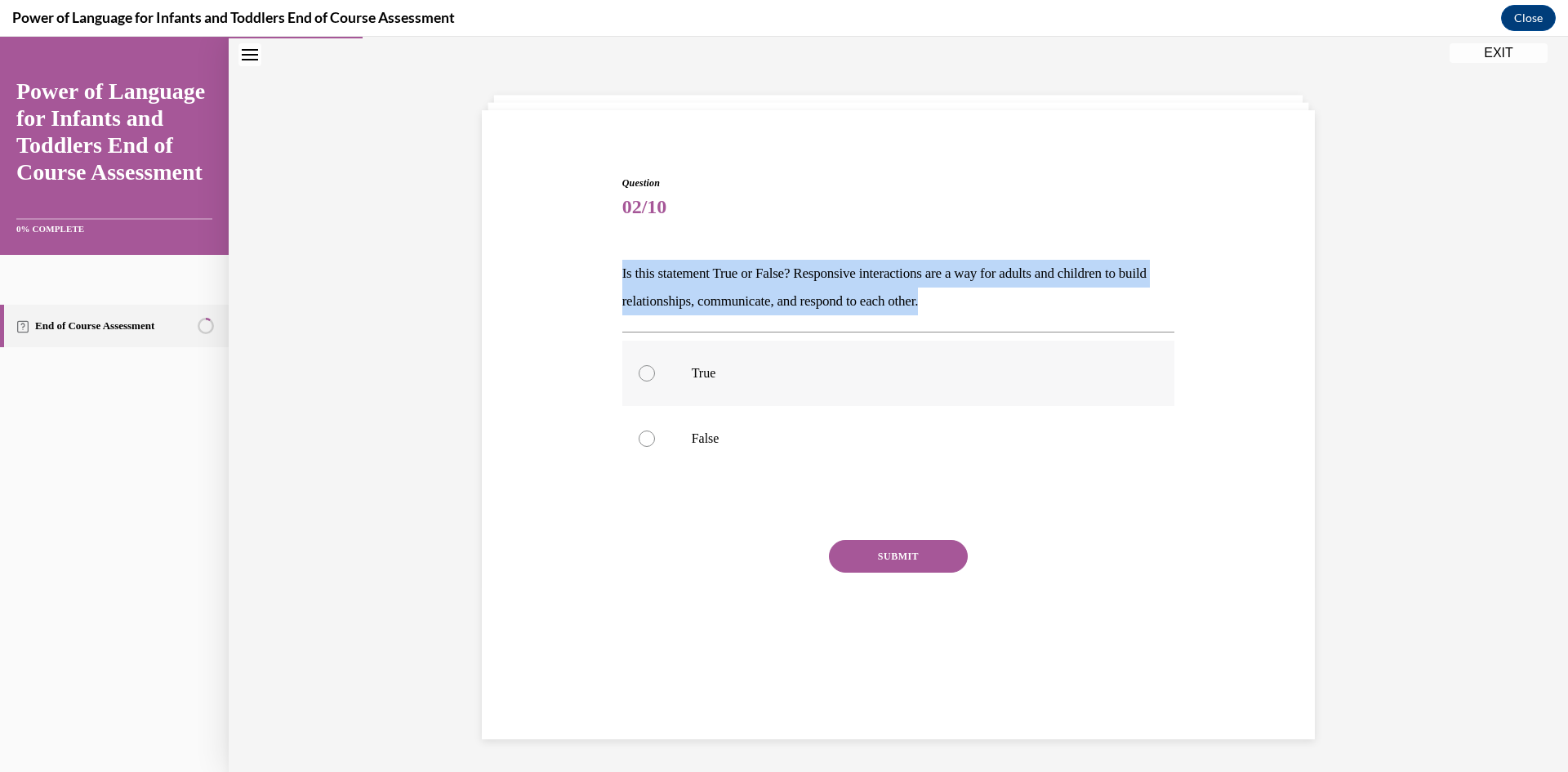
click at [638, 374] on input "True" at bounding box center [646, 373] width 16 height 16
radio input "true"
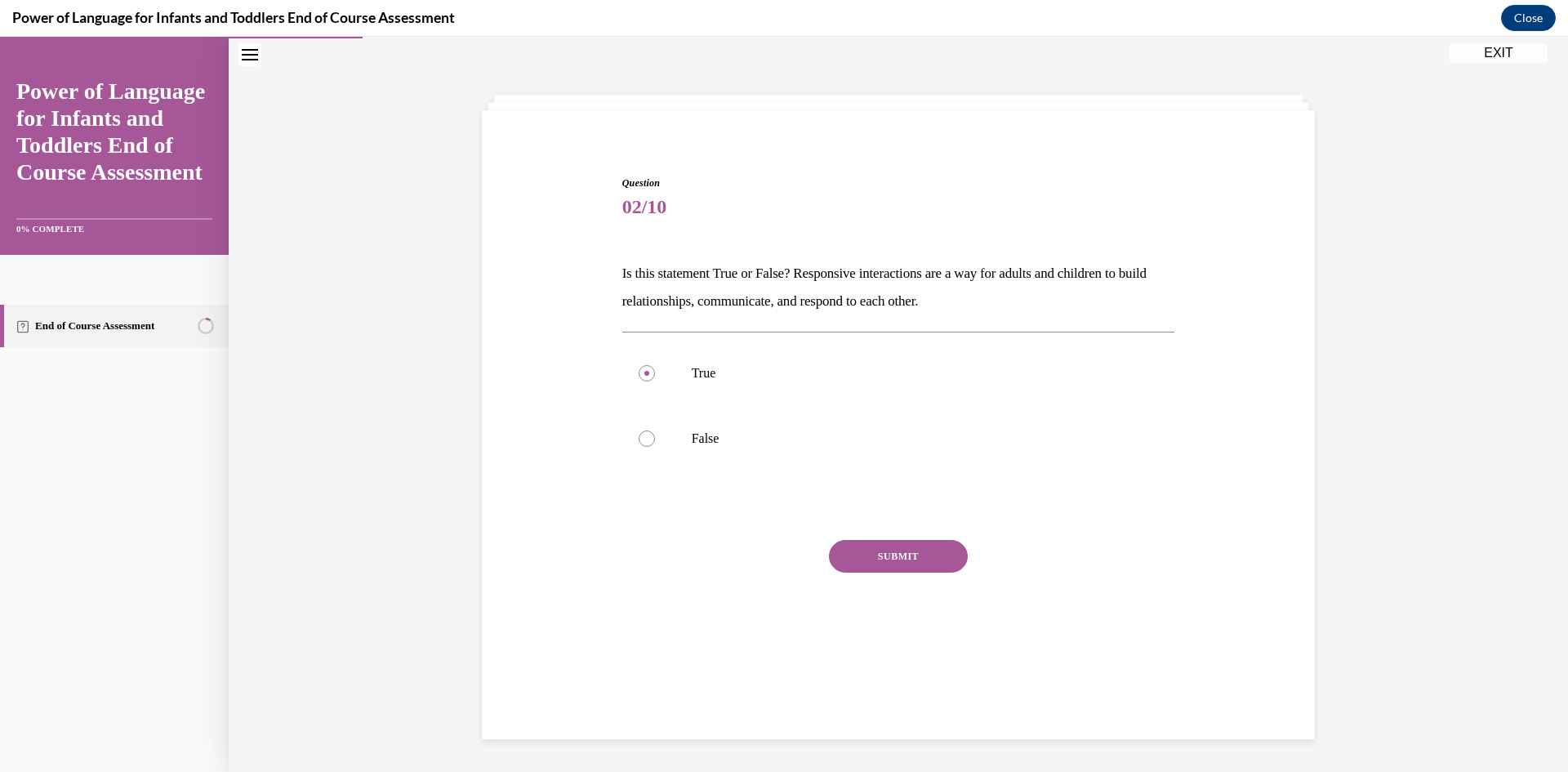
click at [924, 555] on button "SUBMIT" at bounding box center [898, 556] width 138 height 33
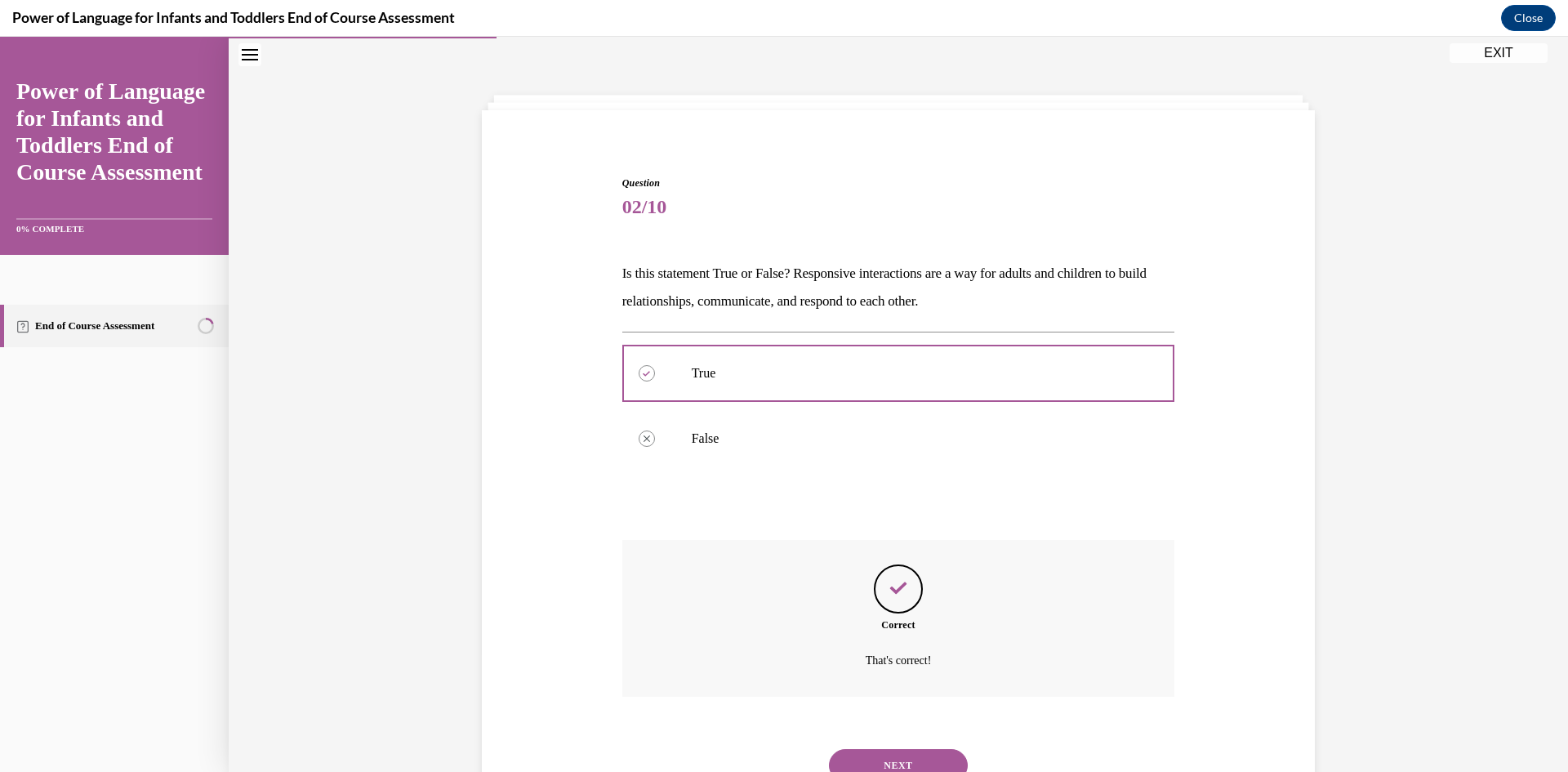
scroll to position [119, 0]
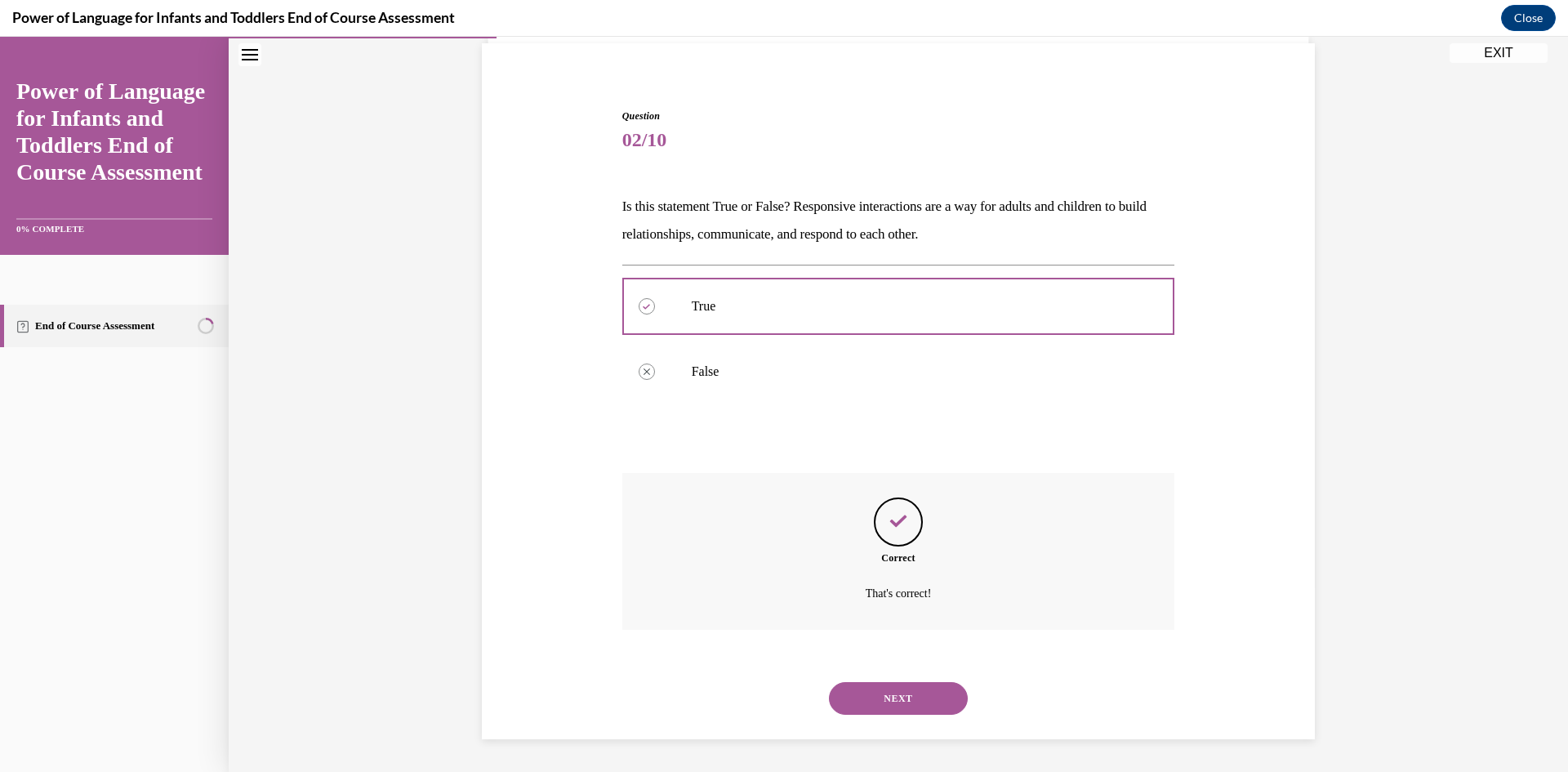
click at [910, 690] on button "NEXT" at bounding box center [898, 698] width 138 height 33
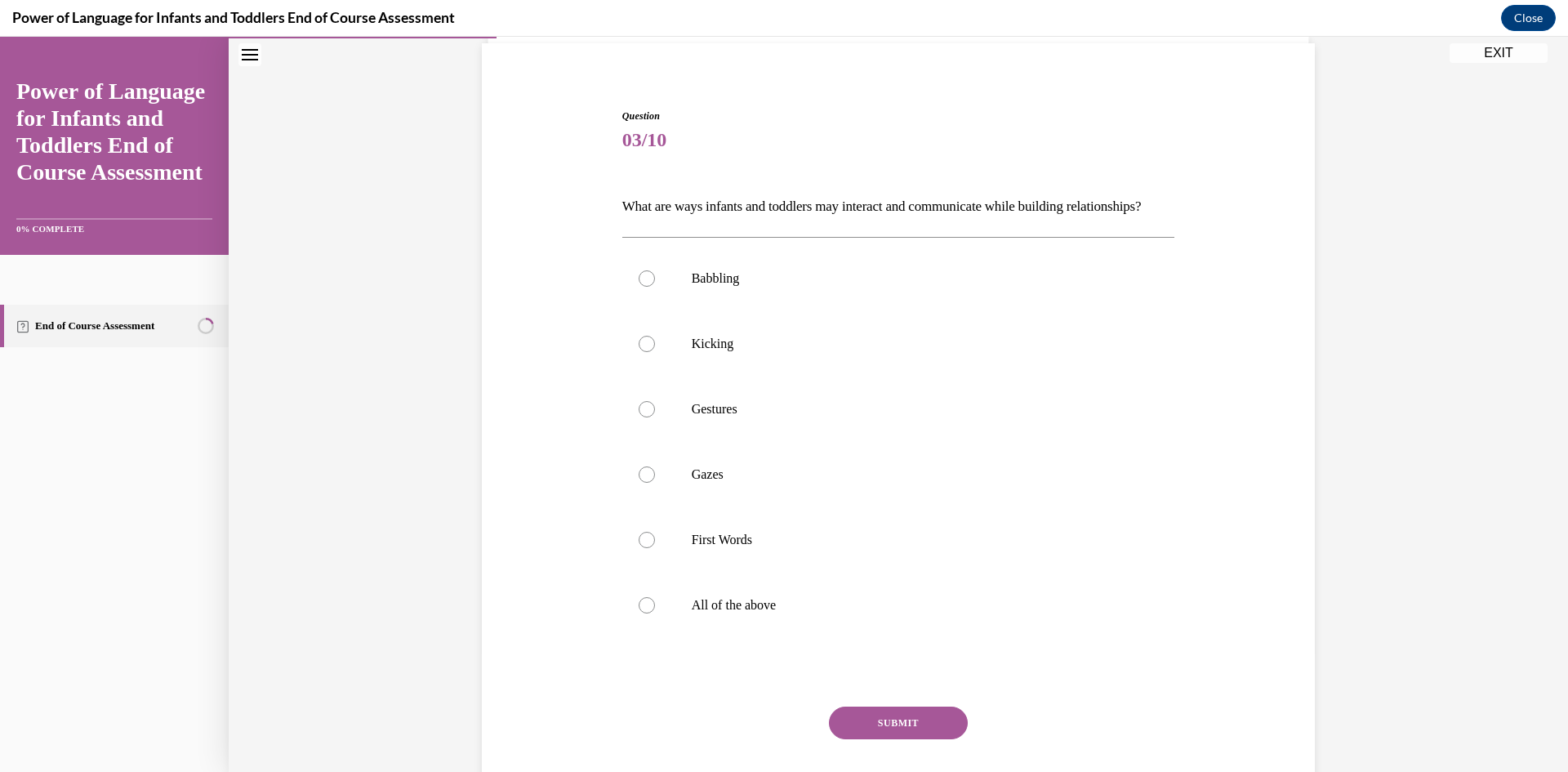
scroll to position [86, 0]
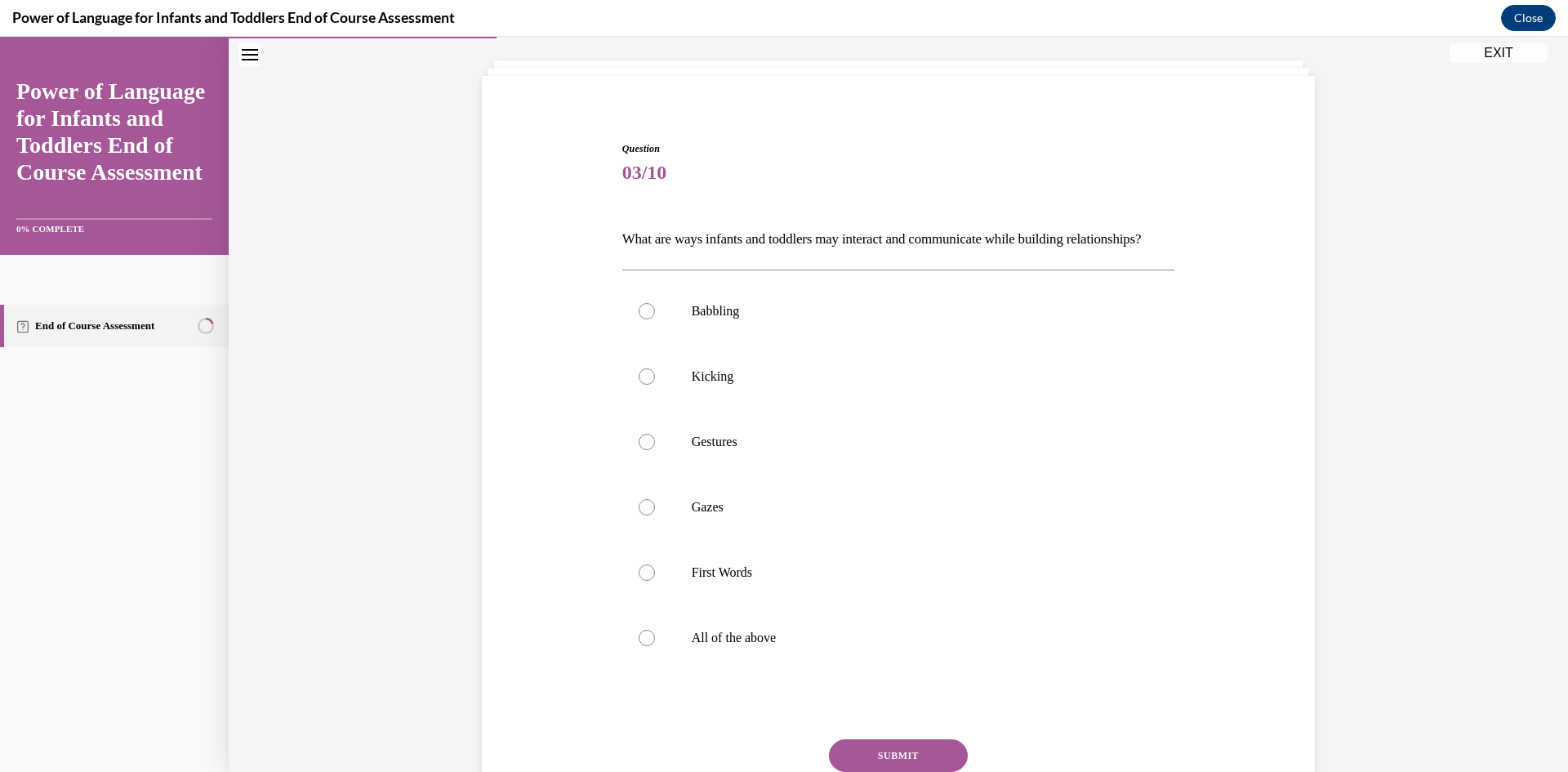
drag, startPoint x: 603, startPoint y: 233, endPoint x: 612, endPoint y: 233, distance: 9.0
click at [612, 233] on div "Question 03/10 What are ways infants and toddlers may interact and communicate …" at bounding box center [899, 482] width 841 height 780
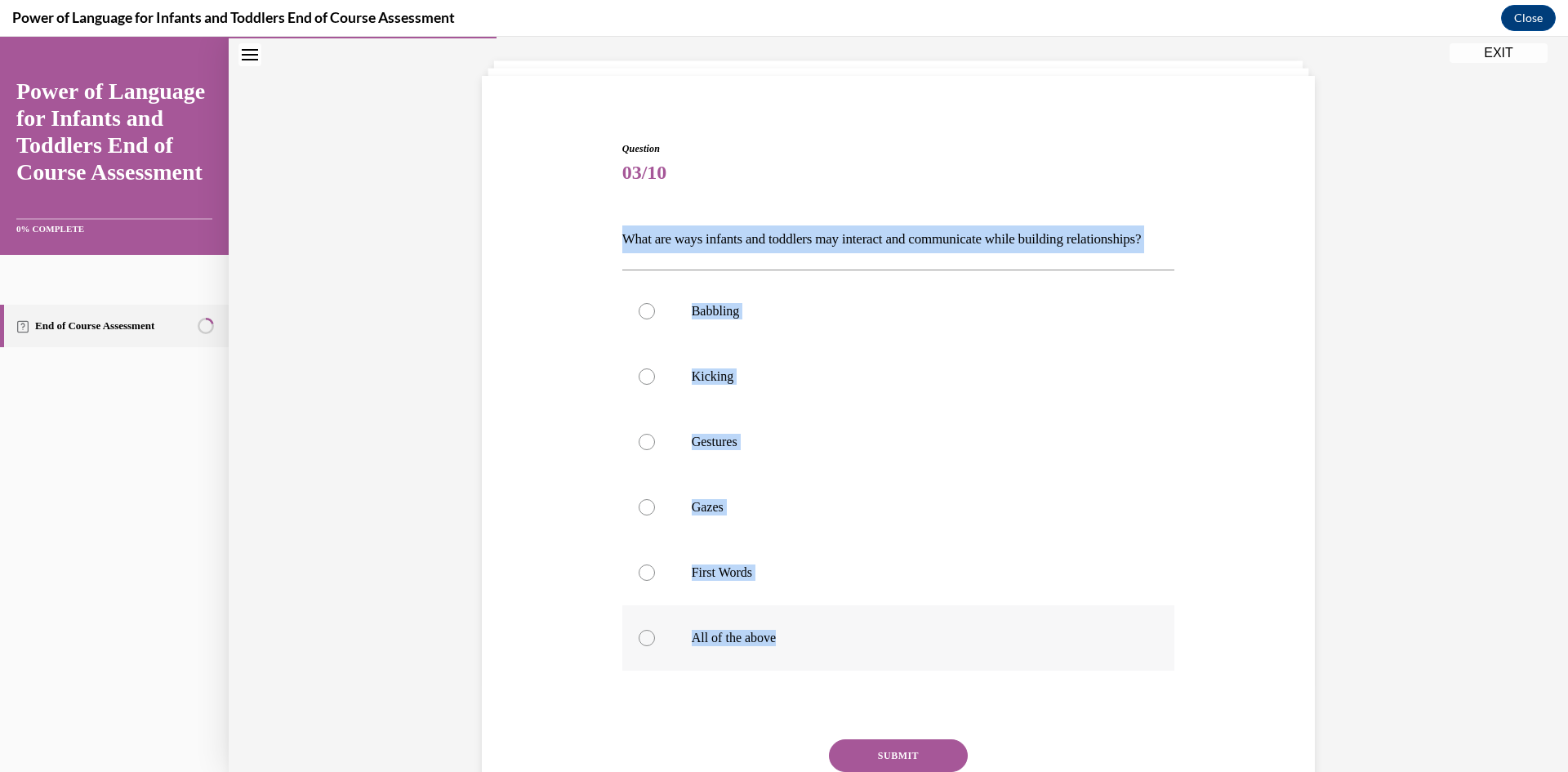
drag, startPoint x: 612, startPoint y: 233, endPoint x: 838, endPoint y: 644, distance: 469.0
click at [838, 644] on div "Question 03/10 What are ways infants and toddlers may interact and communicate …" at bounding box center [899, 494] width 561 height 756
copy div "What are ways infants and toddlers may interact and communicate while building …"
click at [638, 646] on div at bounding box center [646, 637] width 16 height 16
click at [638, 646] on input "All of the above" at bounding box center [646, 637] width 16 height 16
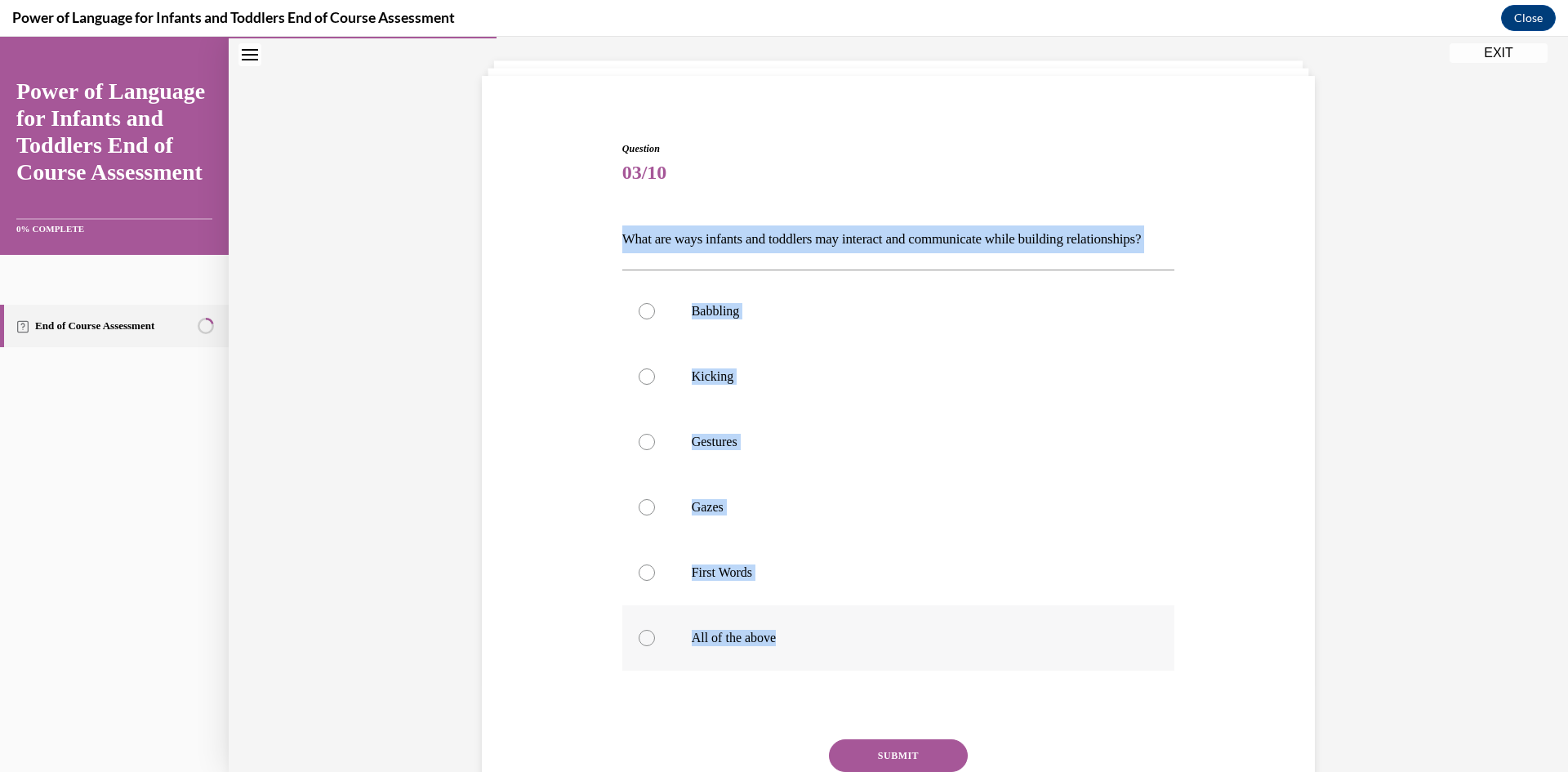
radio input "true"
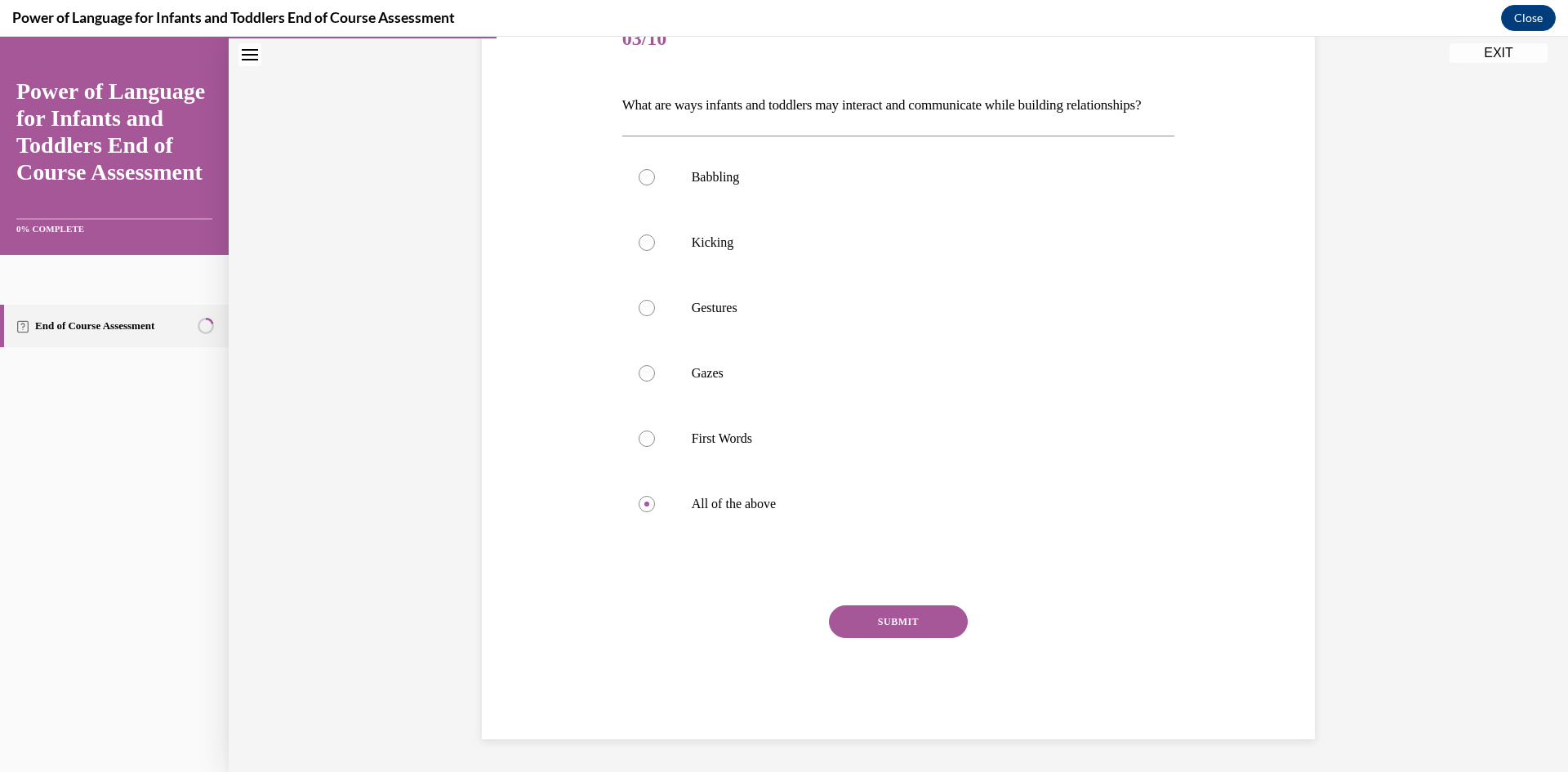
click at [930, 614] on button "SUBMIT" at bounding box center [898, 621] width 138 height 33
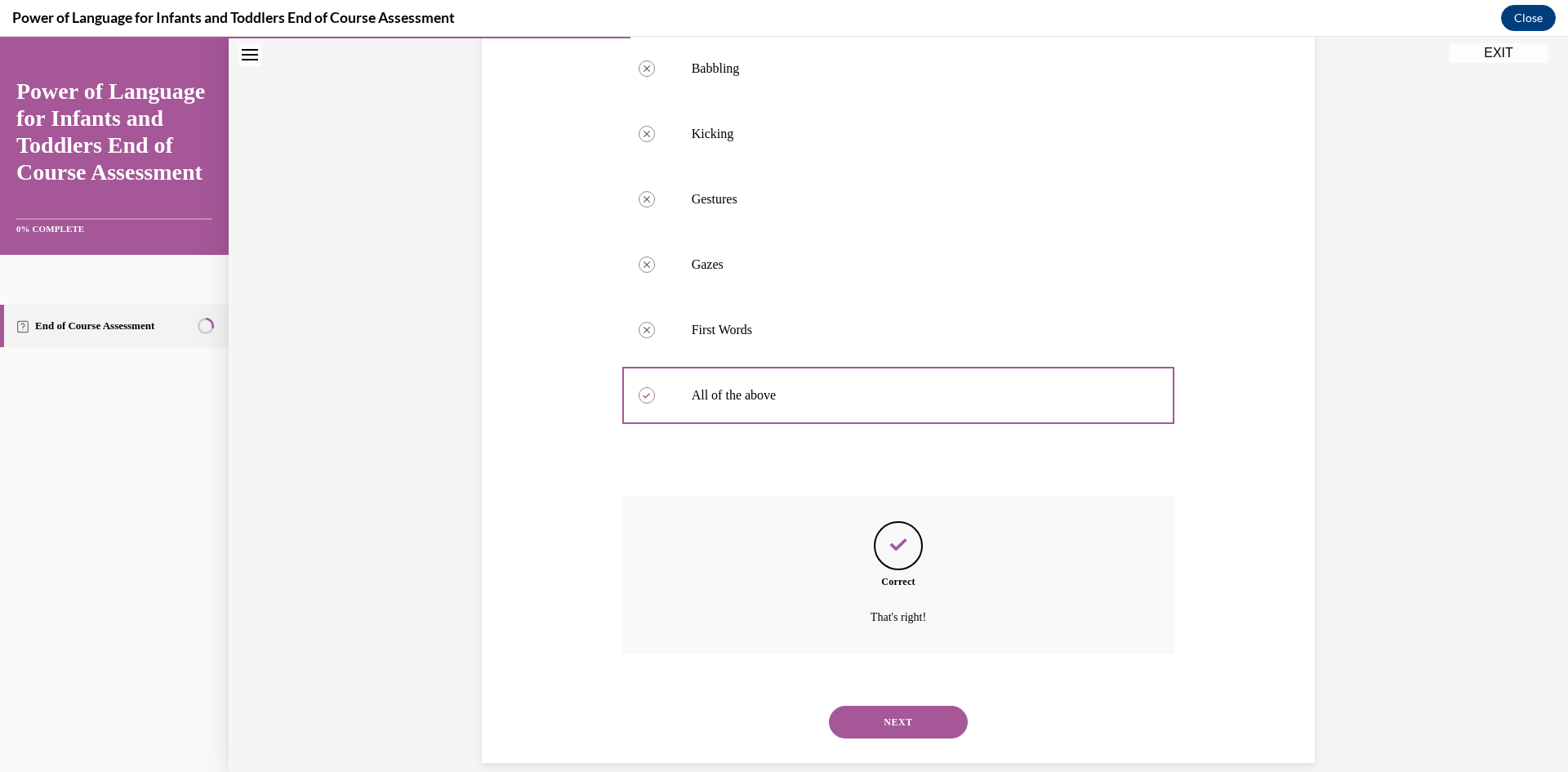
scroll to position [379, 0]
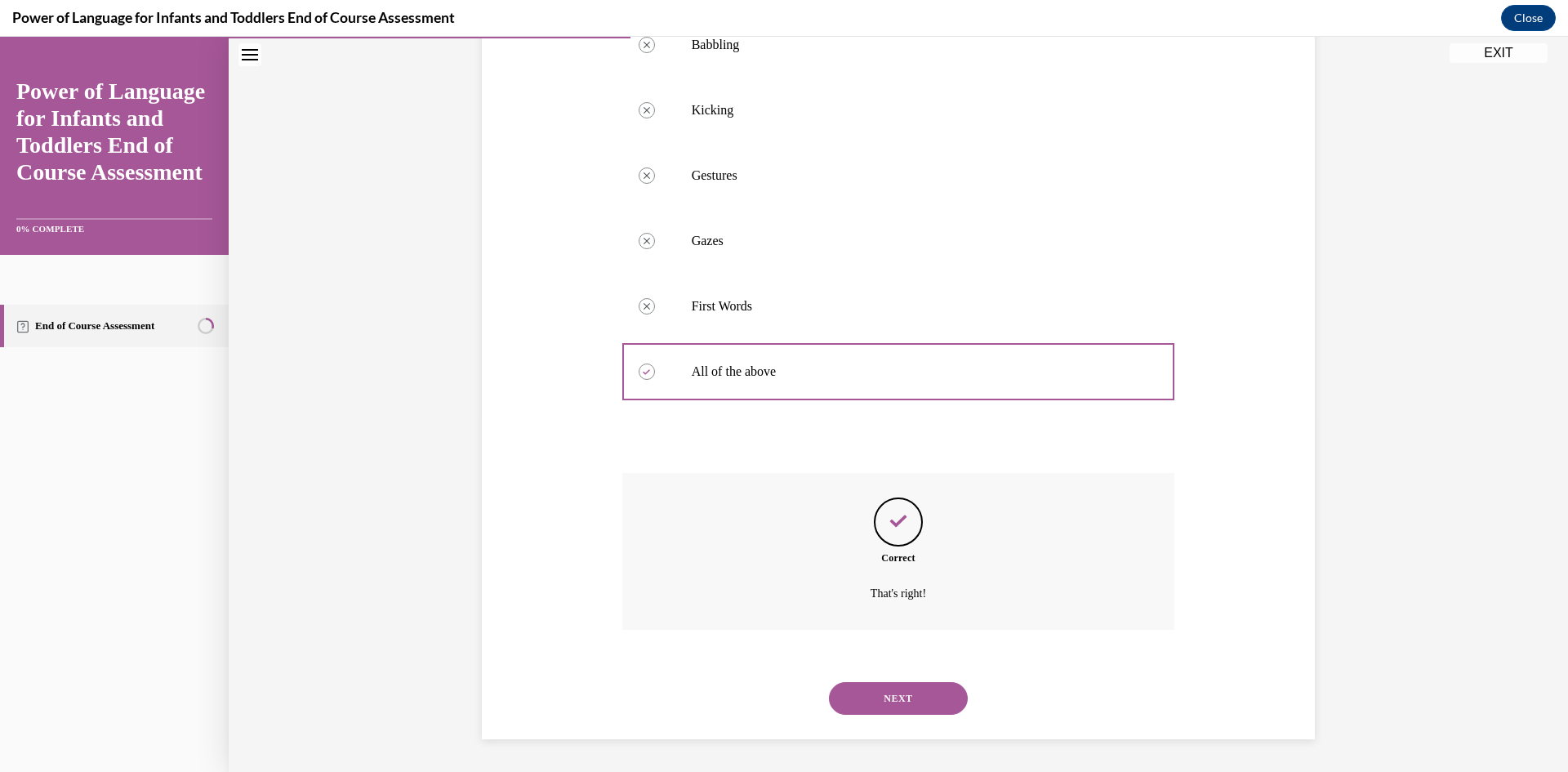
click at [917, 700] on button "NEXT" at bounding box center [898, 698] width 138 height 33
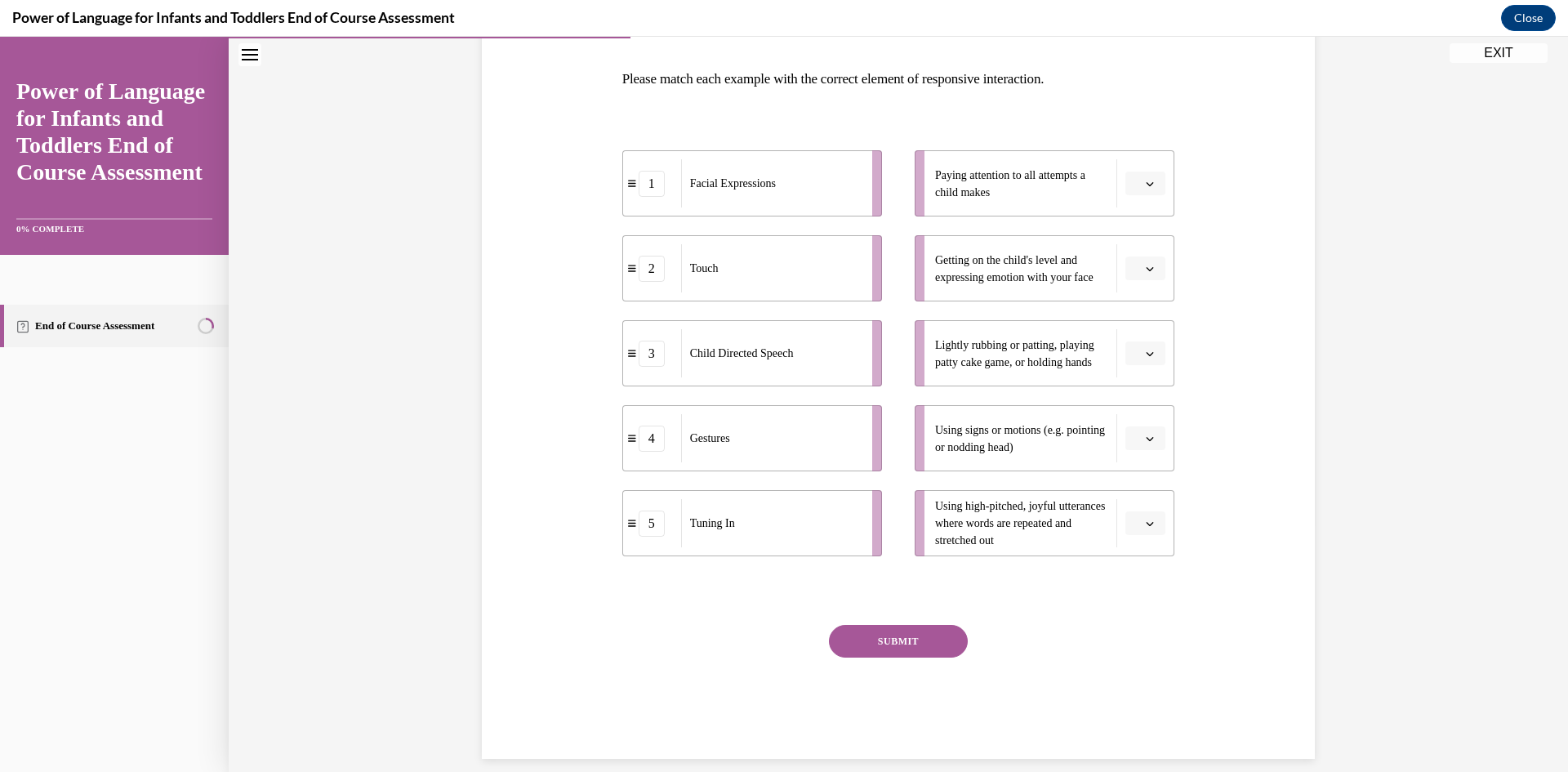
scroll to position [164, 0]
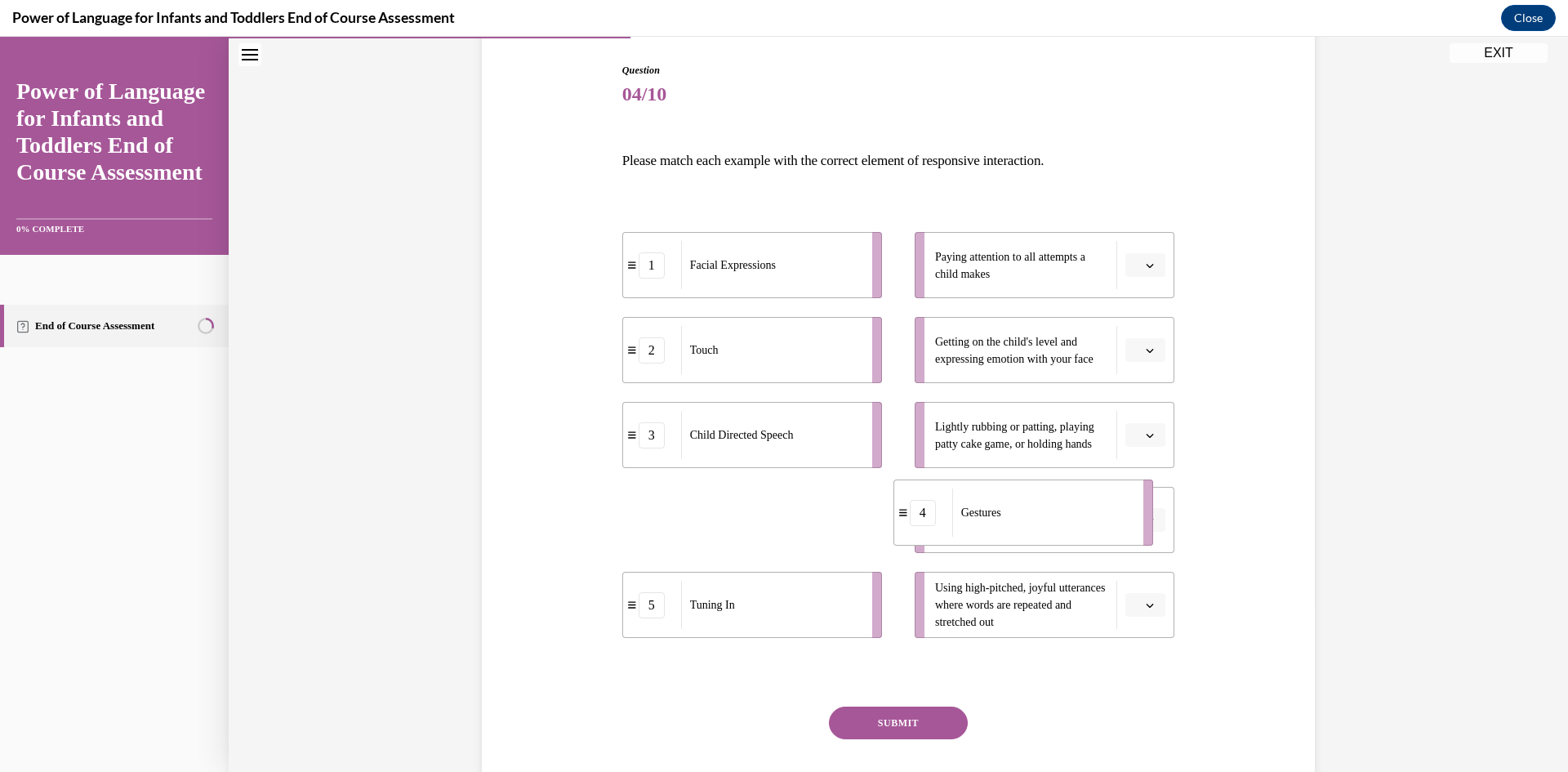
drag, startPoint x: 814, startPoint y: 518, endPoint x: 1085, endPoint y: 510, distance: 271.1
click at [1085, 510] on div "Gestures" at bounding box center [1043, 512] width 181 height 48
drag, startPoint x: 829, startPoint y: 355, endPoint x: 861, endPoint y: 361, distance: 32.6
click at [869, 362] on div "Touch" at bounding box center [815, 358] width 181 height 48
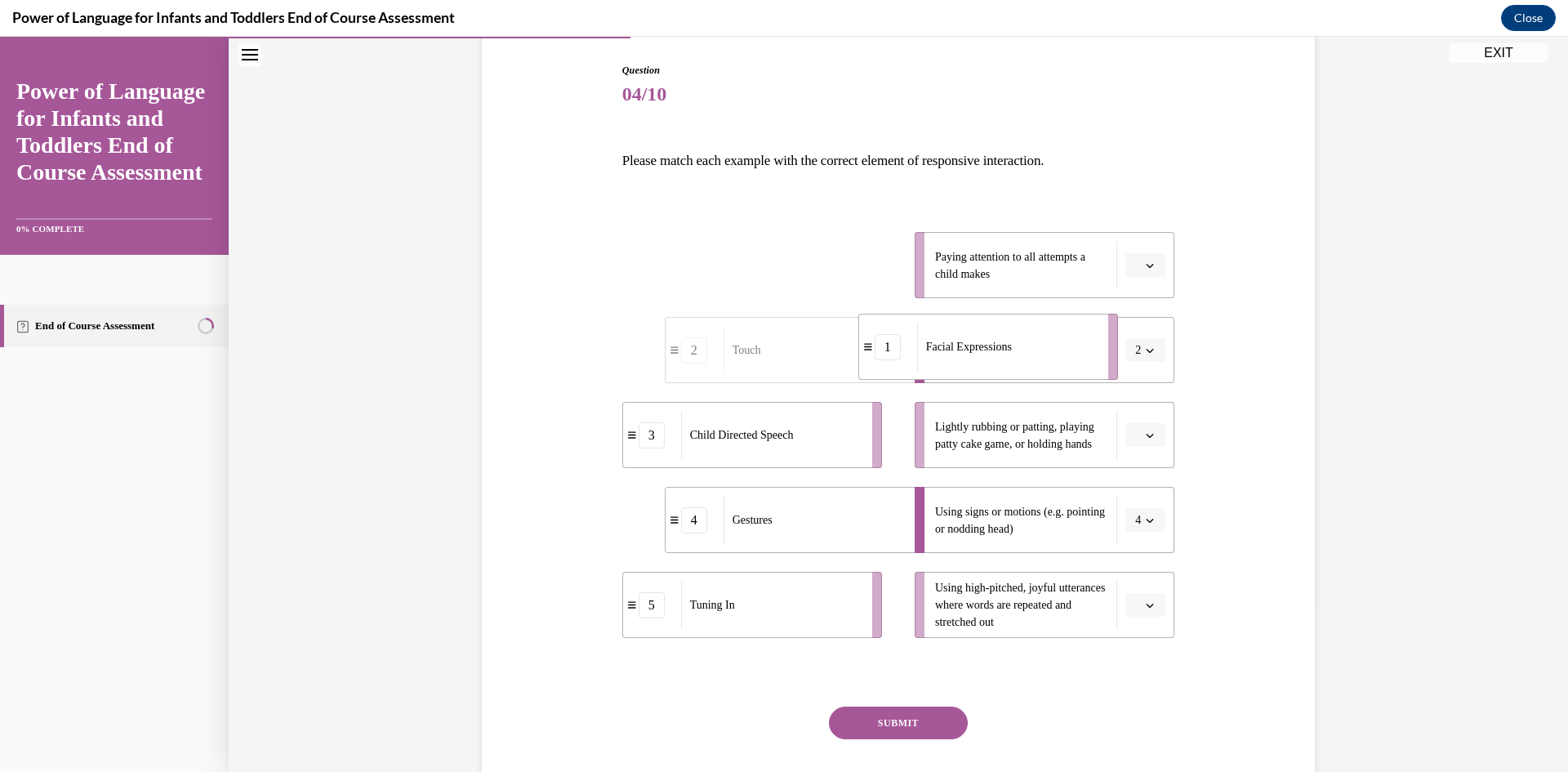
drag, startPoint x: 790, startPoint y: 283, endPoint x: 1043, endPoint y: 366, distance: 266.3
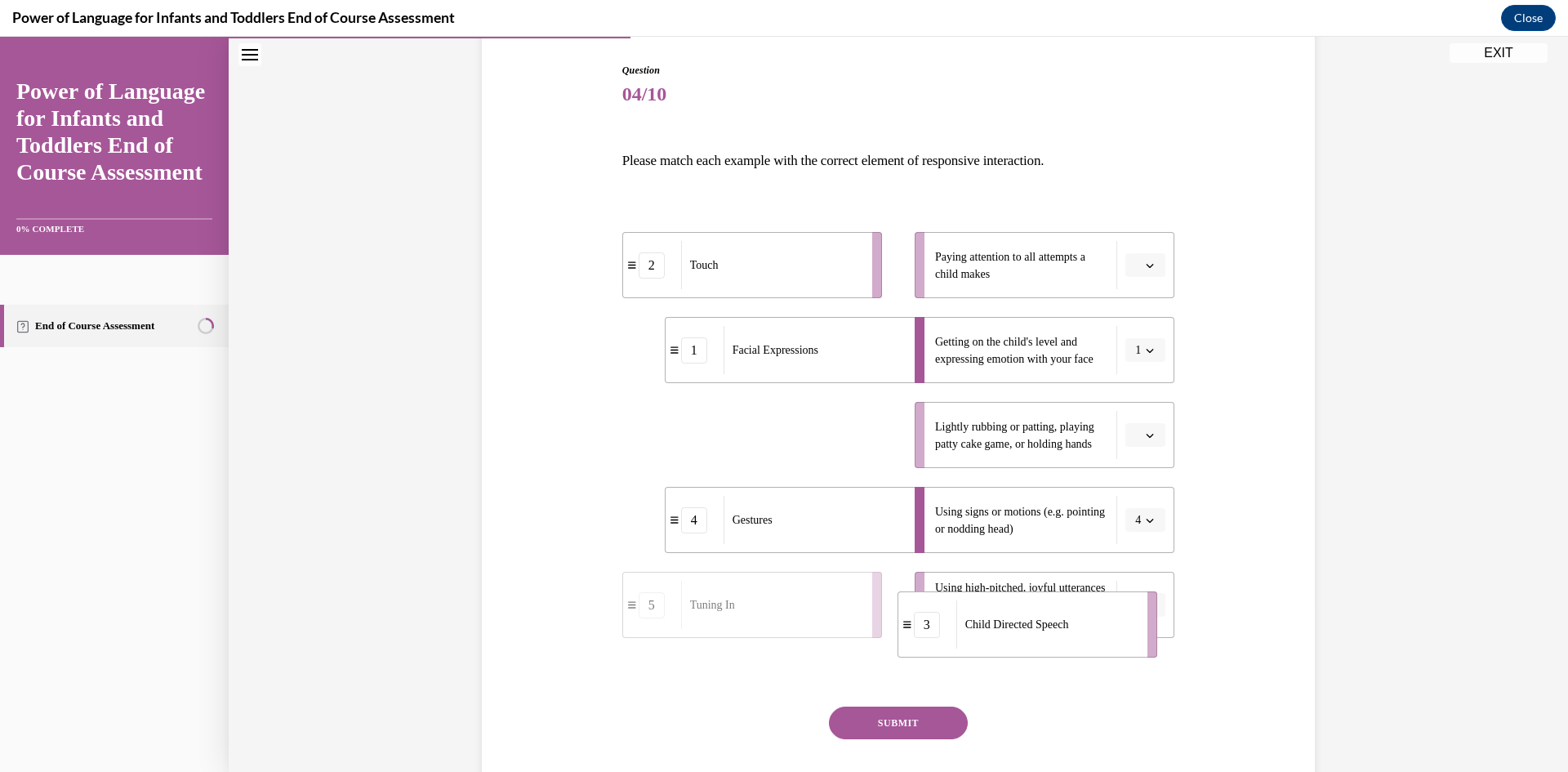
drag, startPoint x: 828, startPoint y: 435, endPoint x: 1103, endPoint y: 624, distance: 333.7
click at [817, 445] on div "Tuning In" at bounding box center [772, 434] width 181 height 48
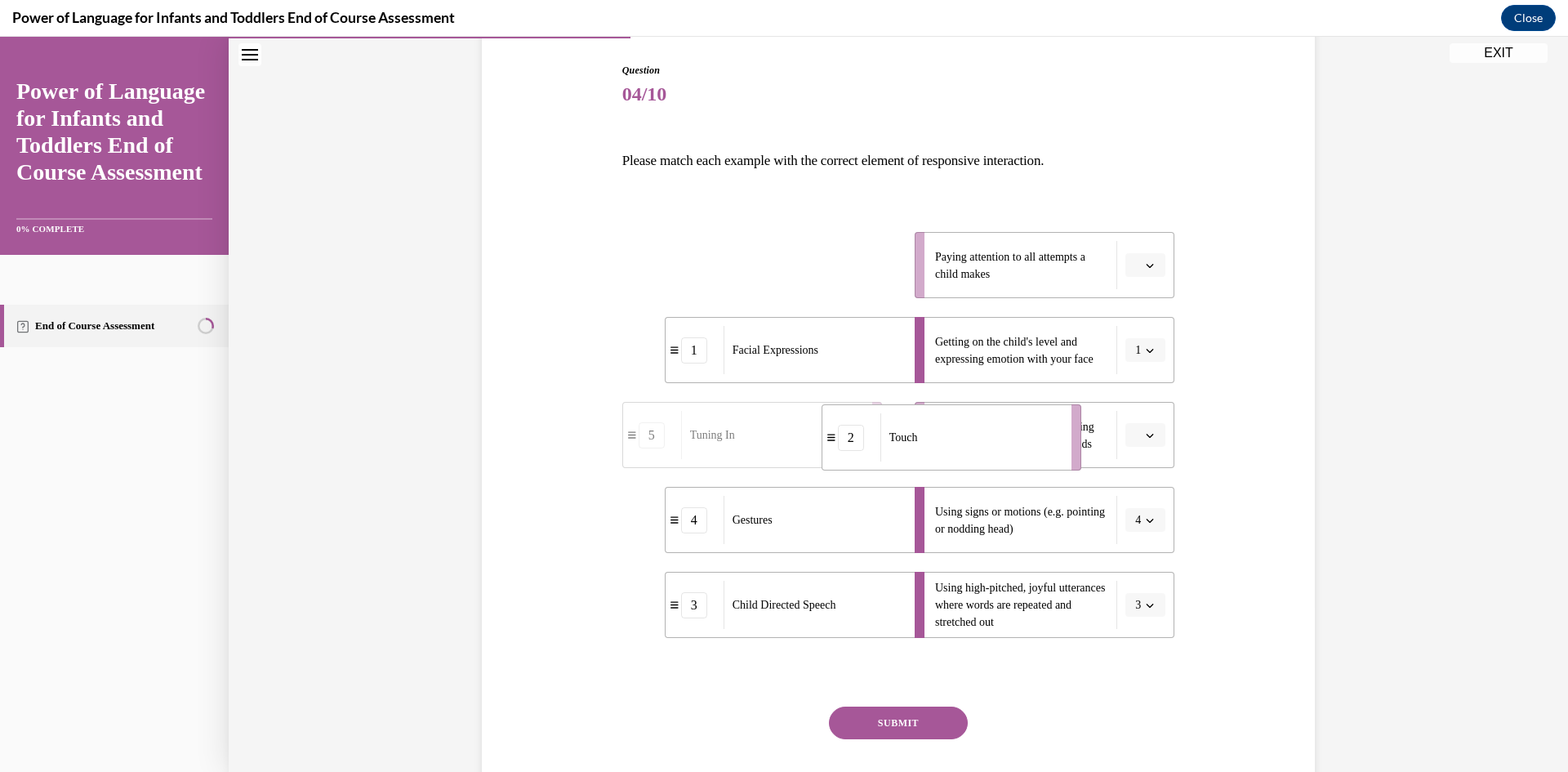
drag, startPoint x: 779, startPoint y: 269, endPoint x: 979, endPoint y: 442, distance: 264.4
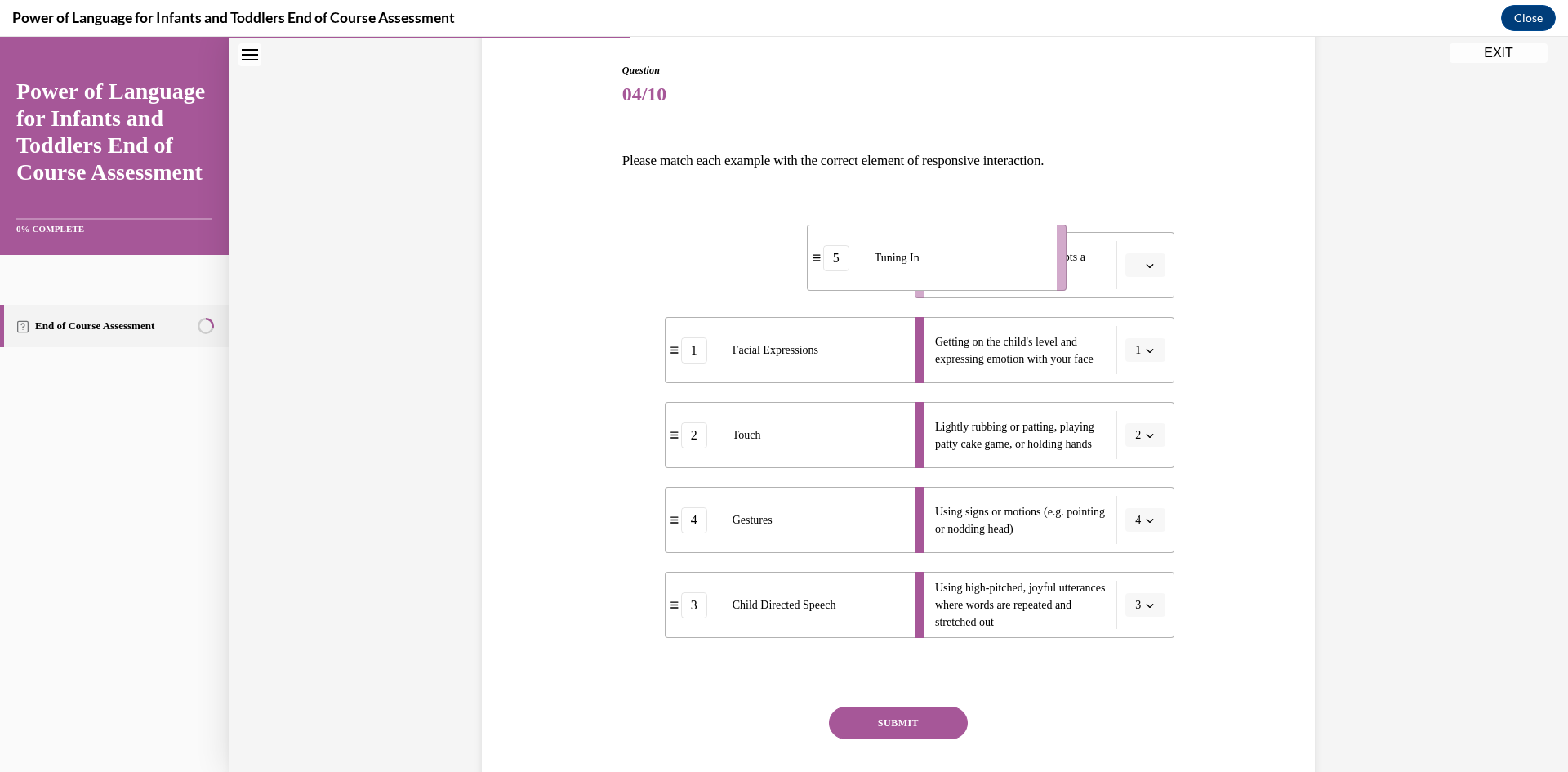
drag, startPoint x: 800, startPoint y: 274, endPoint x: 984, endPoint y: 266, distance: 184.2
click at [984, 266] on div "Tuning In" at bounding box center [956, 257] width 181 height 48
click at [937, 714] on button "SUBMIT" at bounding box center [898, 722] width 138 height 33
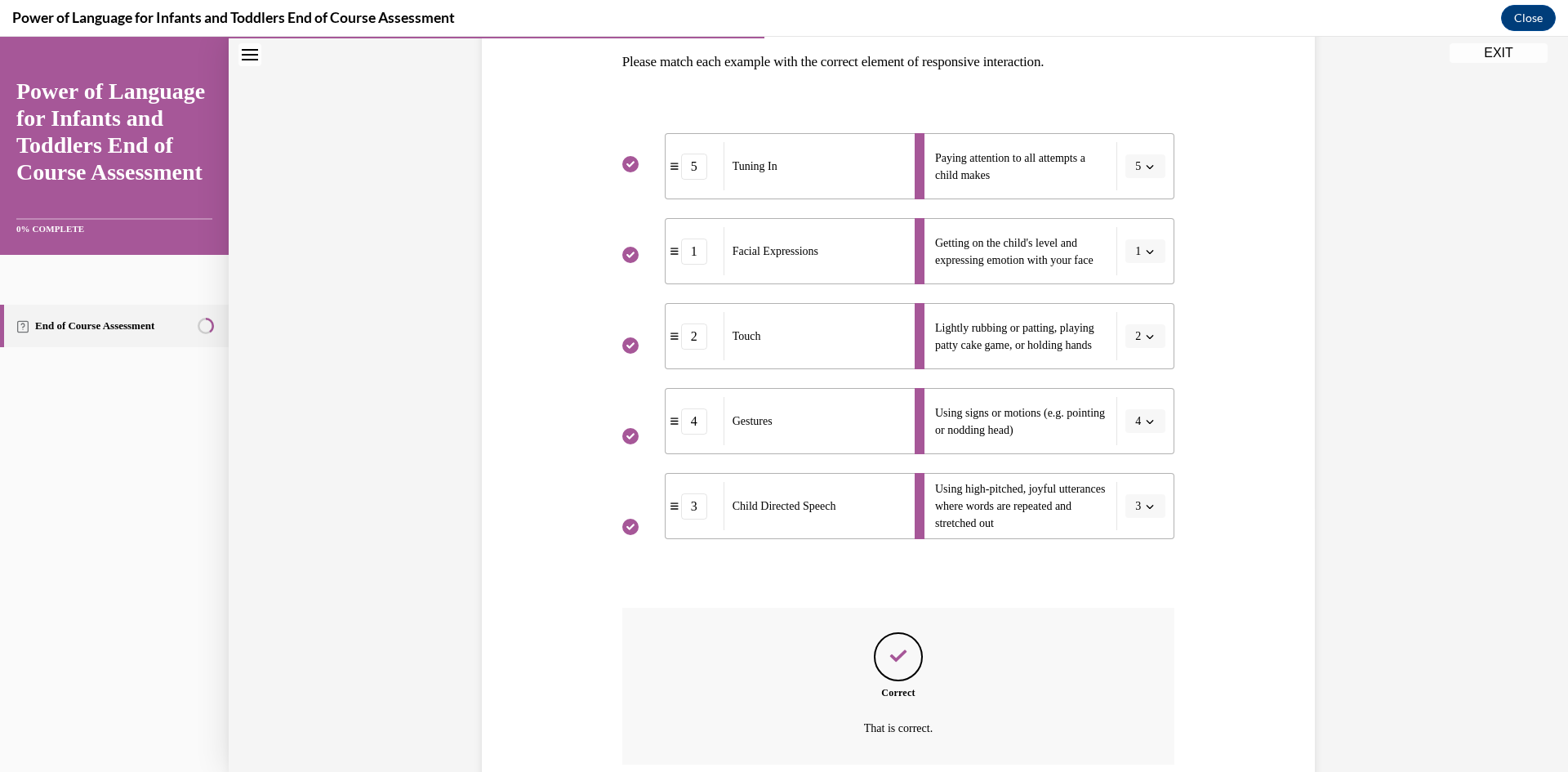
scroll to position [234, 0]
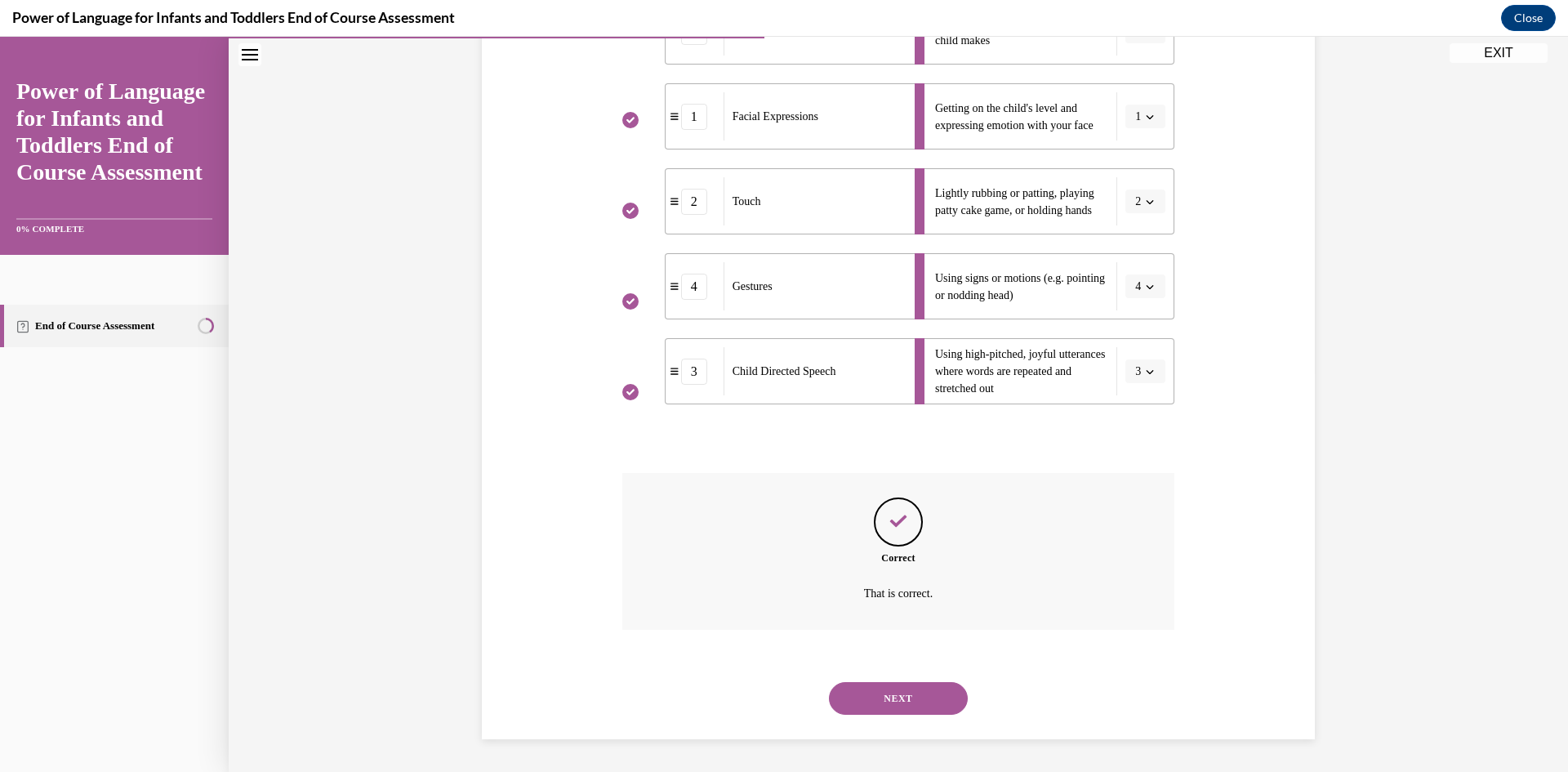
click at [888, 692] on button "NEXT" at bounding box center [898, 698] width 138 height 33
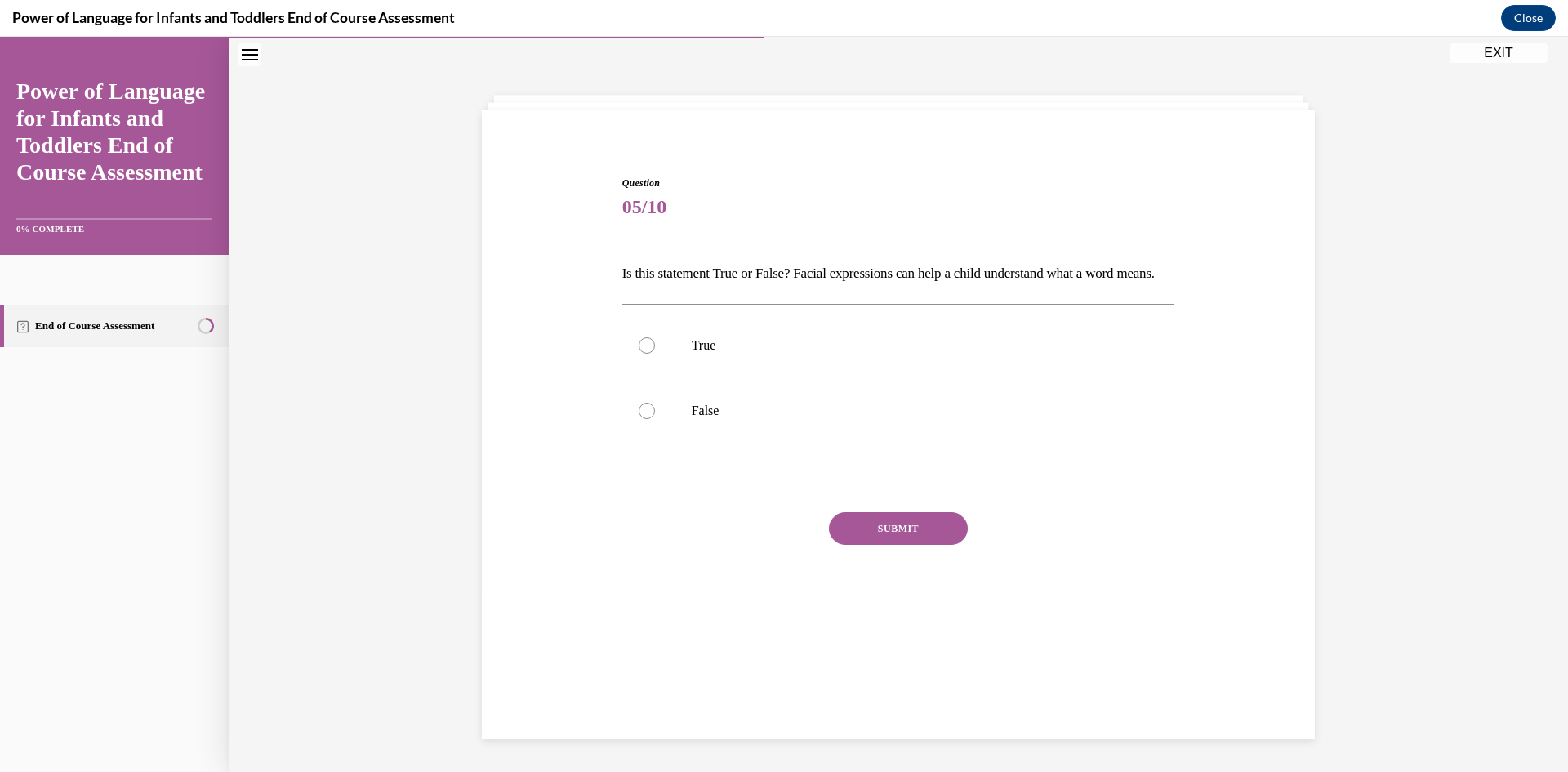
scroll to position [52, 0]
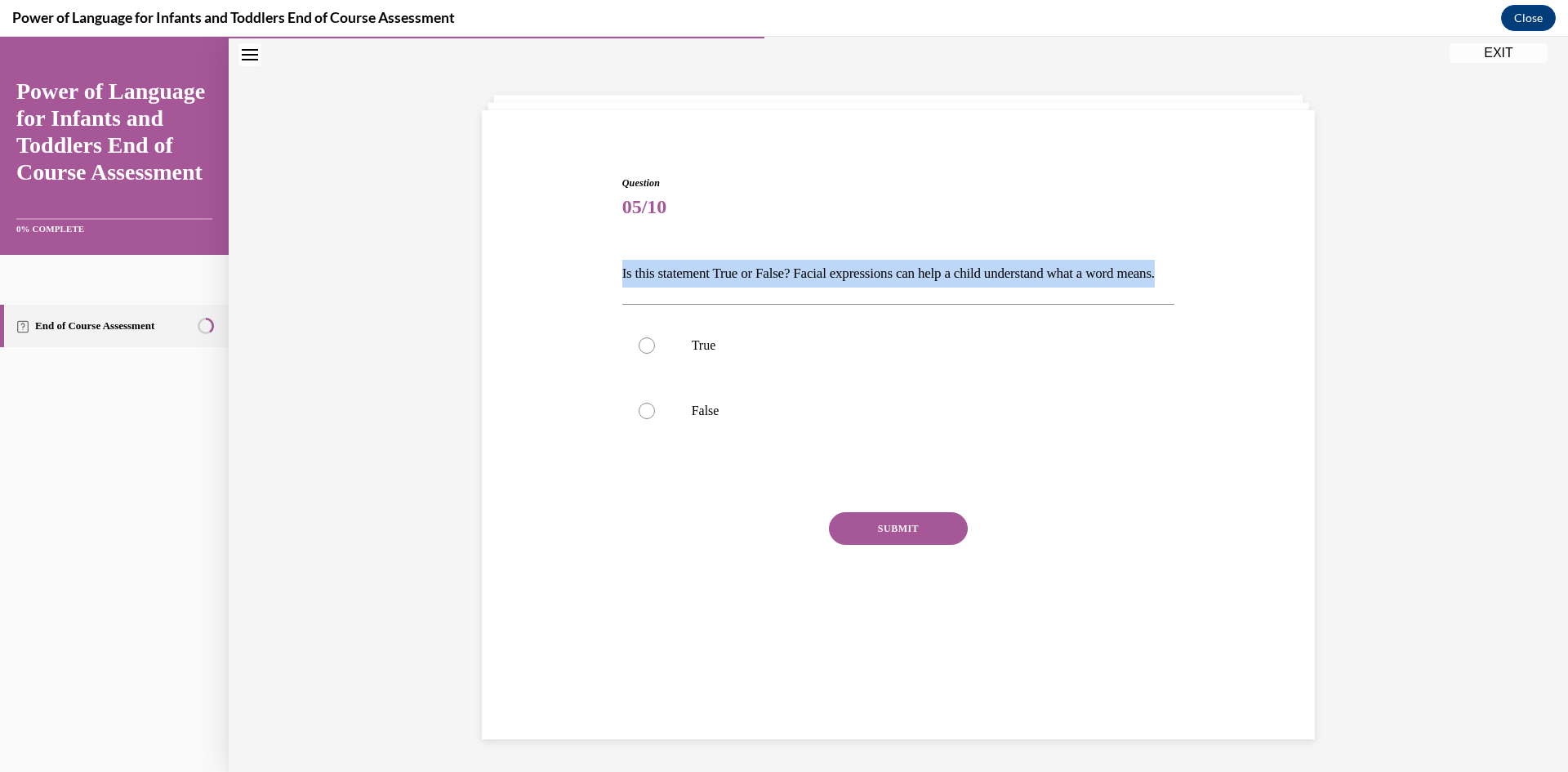
drag, startPoint x: 683, startPoint y: 299, endPoint x: 599, endPoint y: 262, distance: 91.8
click at [599, 262] on div "Question 05/10 Is this statement True or False? Facial expressions can help a c…" at bounding box center [899, 386] width 841 height 520
copy p "Is this statement True or False? Facial expressions can help a child understand…"
drag, startPoint x: 746, startPoint y: 398, endPoint x: 752, endPoint y: 391, distance: 9.2
click at [746, 378] on label "True" at bounding box center [898, 345] width 552 height 65
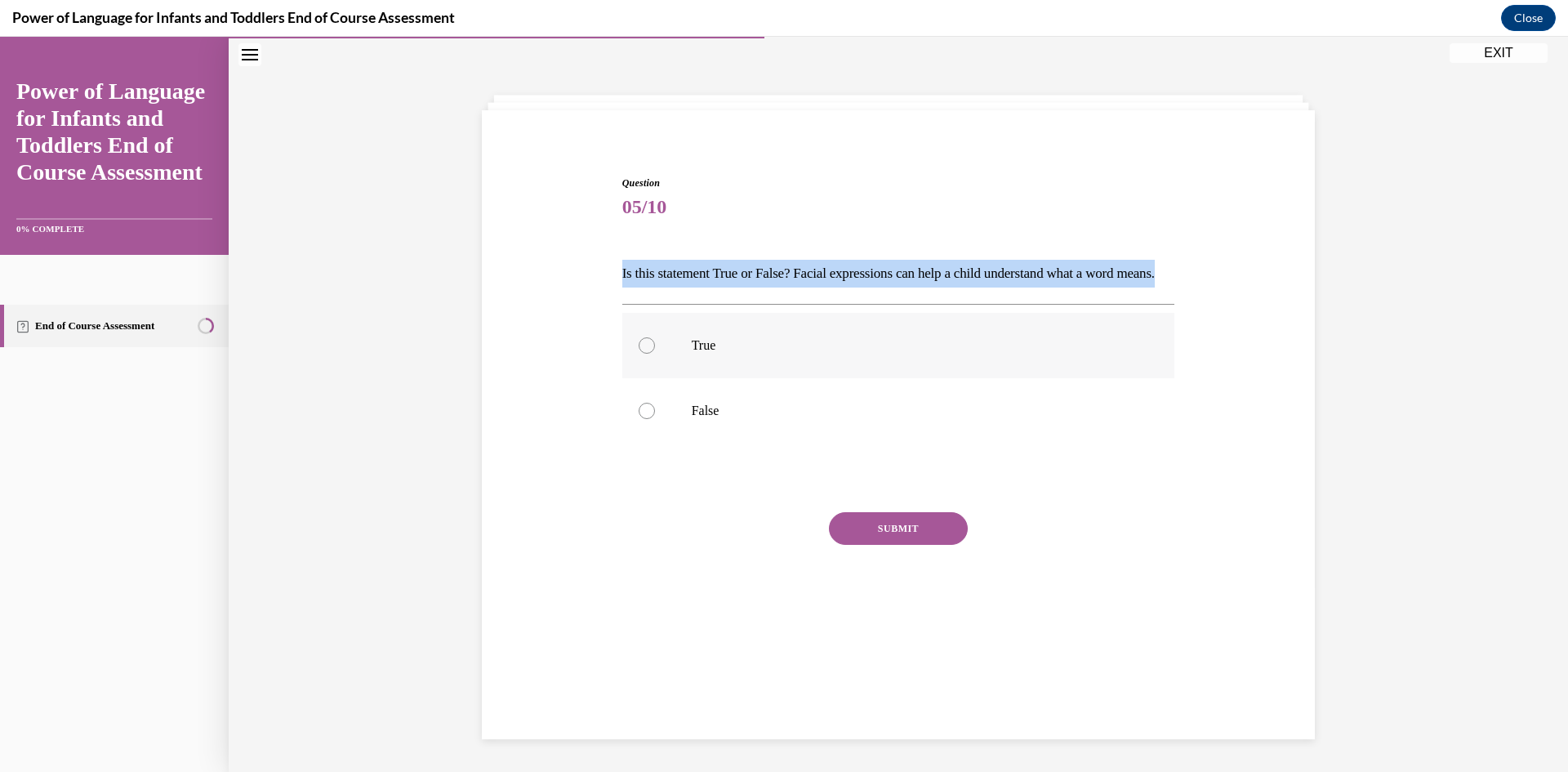
click at [655, 354] on input "True" at bounding box center [646, 345] width 16 height 16
radio input "true"
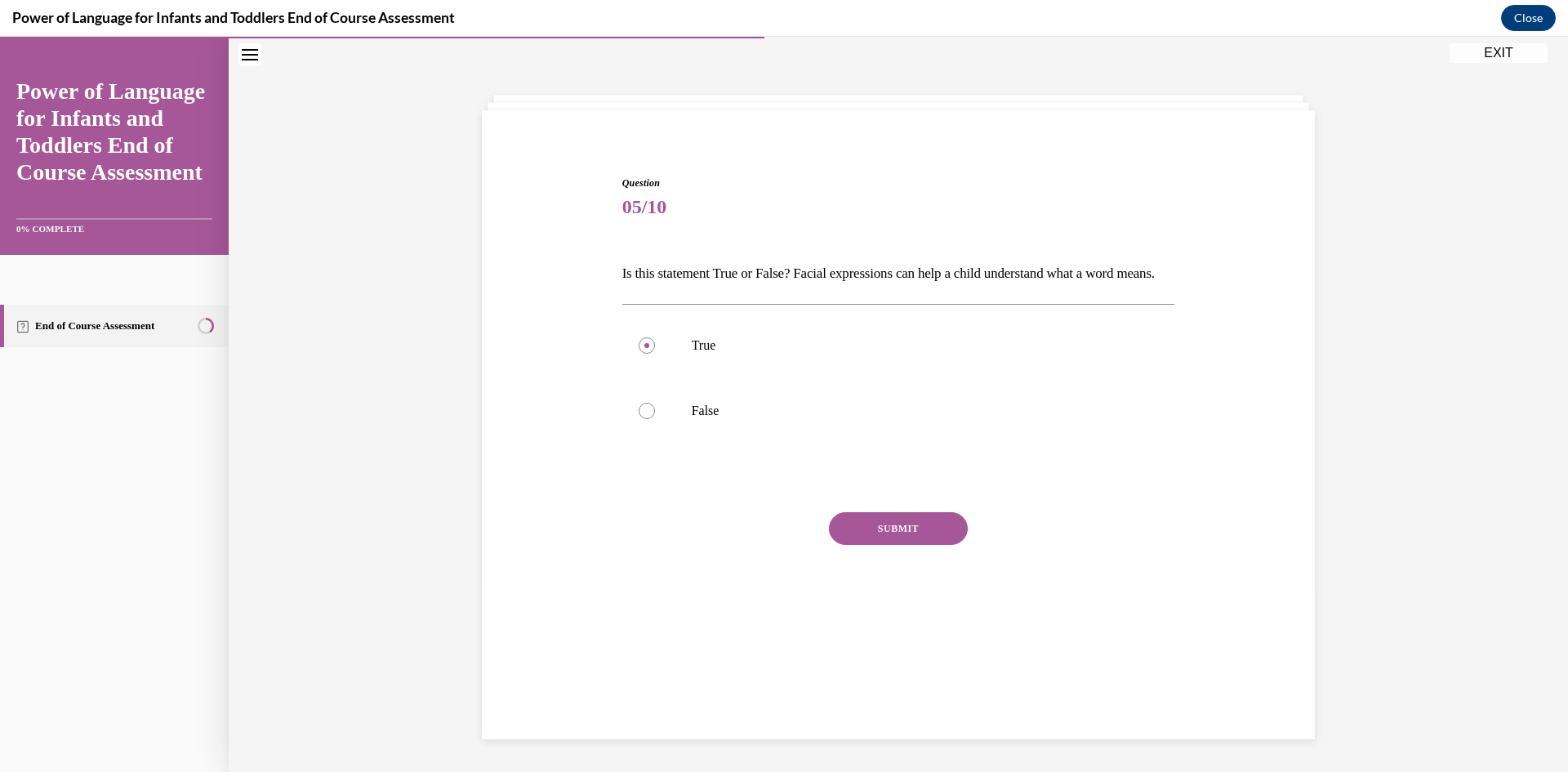
click at [910, 545] on button "SUBMIT" at bounding box center [898, 528] width 138 height 33
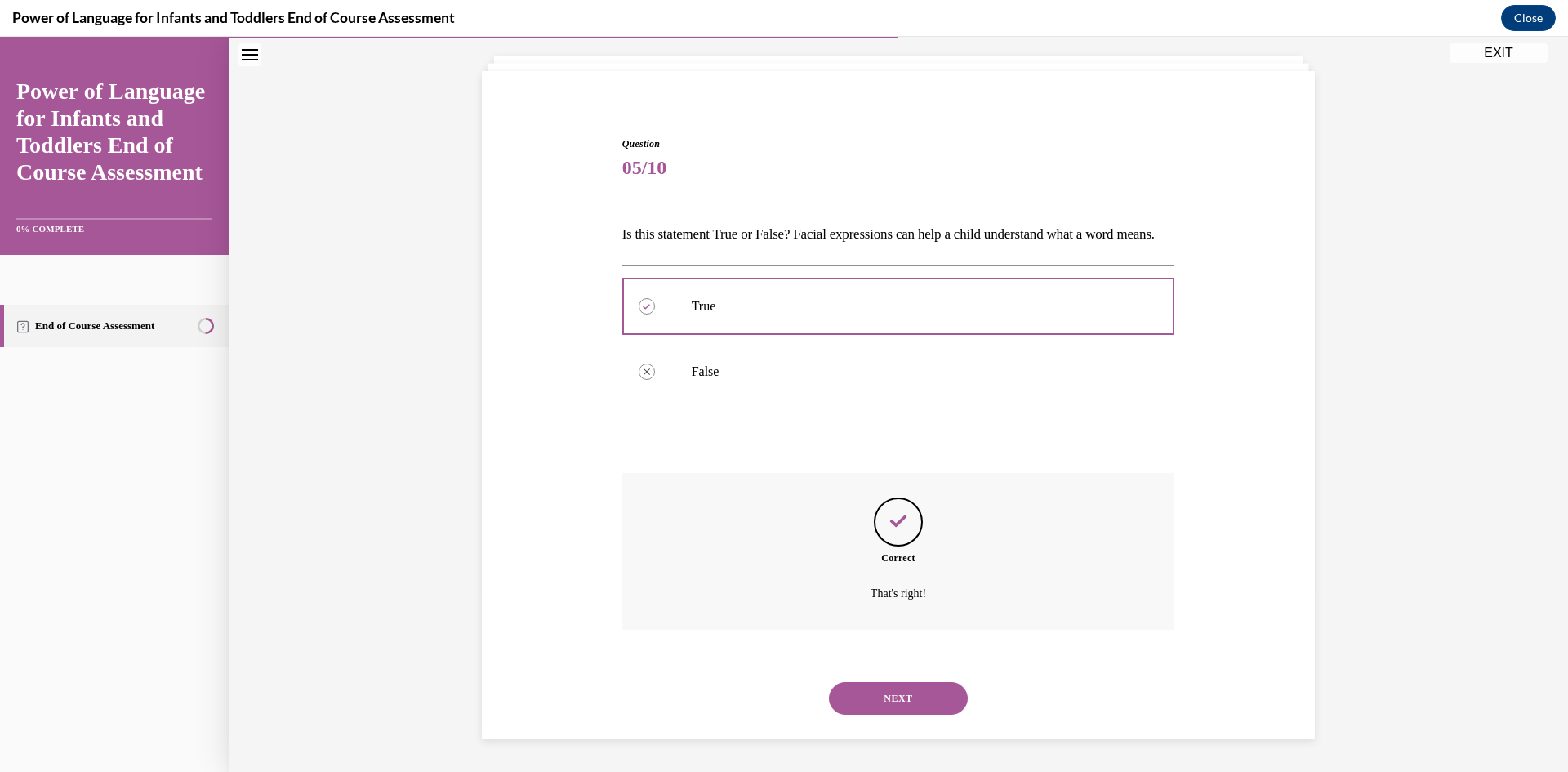
scroll to position [119, 0]
click at [906, 700] on button "NEXT" at bounding box center [898, 698] width 138 height 33
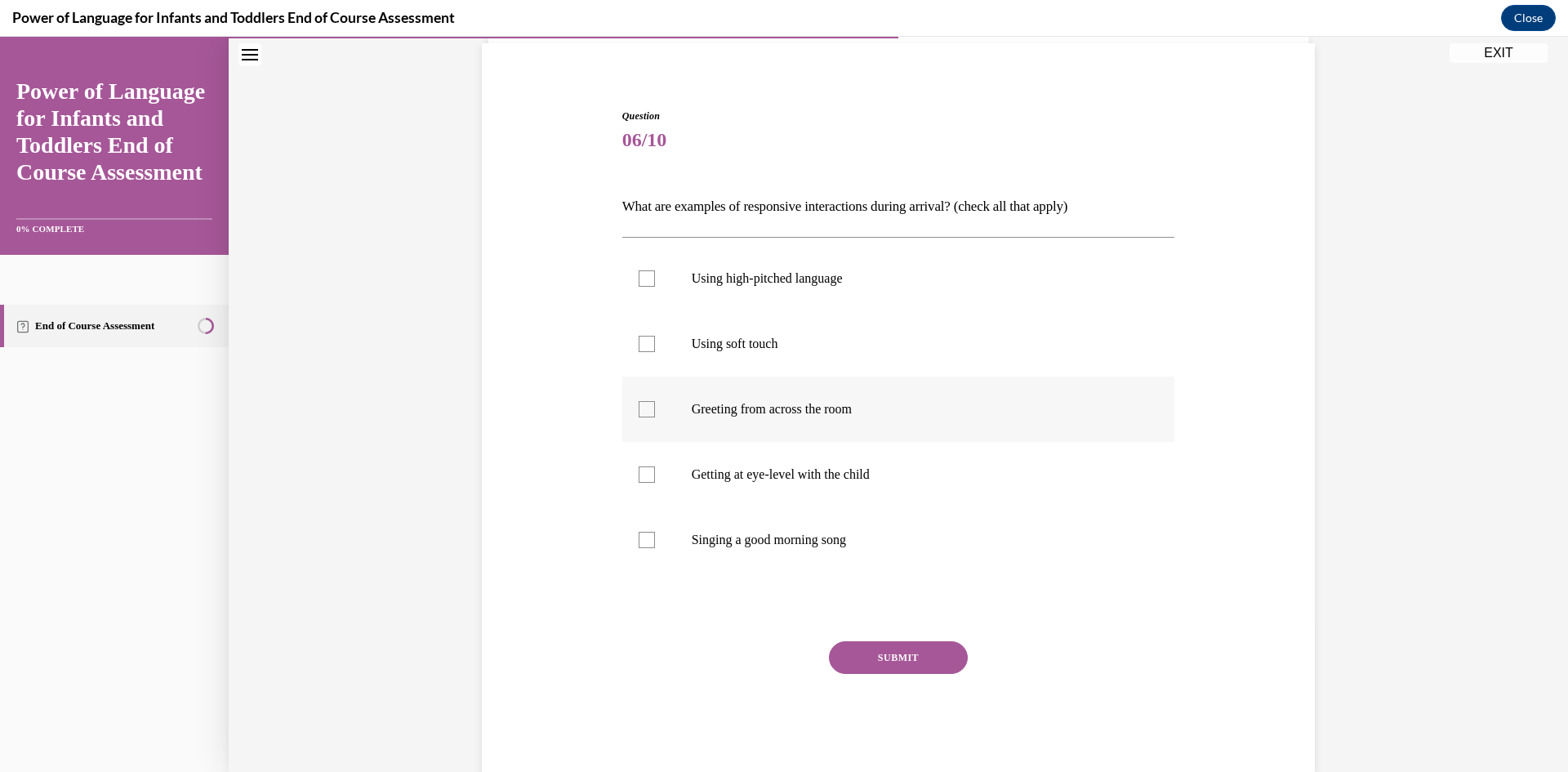
scroll to position [86, 0]
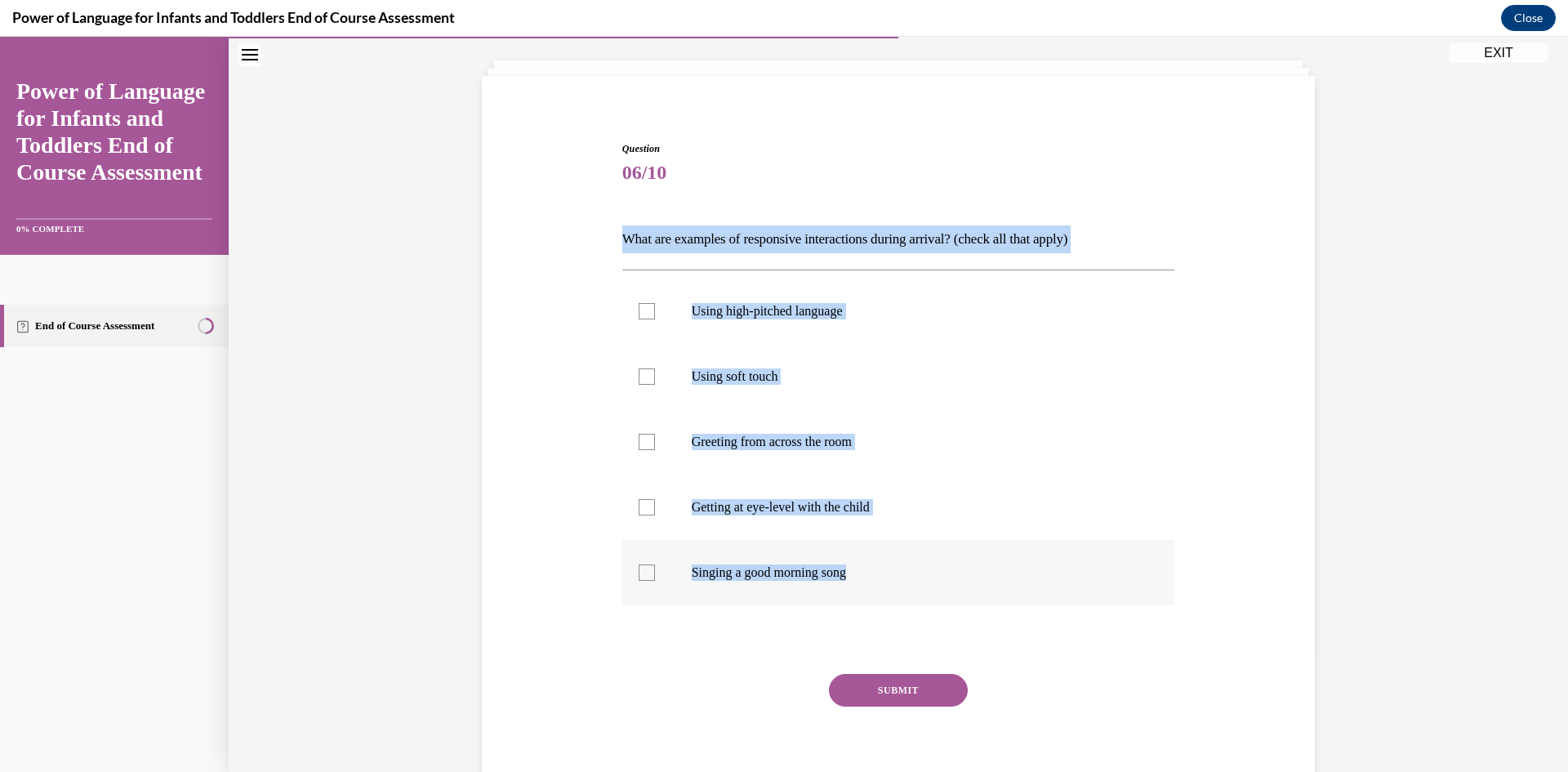
drag, startPoint x: 650, startPoint y: 249, endPoint x: 906, endPoint y: 587, distance: 424.0
click at [906, 587] on div "Question 06/10 What are examples of responsive interactions during arrival? (ch…" at bounding box center [899, 450] width 841 height 716
copy div "What are examples of responsive interactions during arrival? (check all that ap…"
click at [721, 322] on label "Using high-pitched language" at bounding box center [898, 311] width 552 height 65
click at [655, 319] on input "Using high-pitched language" at bounding box center [646, 311] width 16 height 16
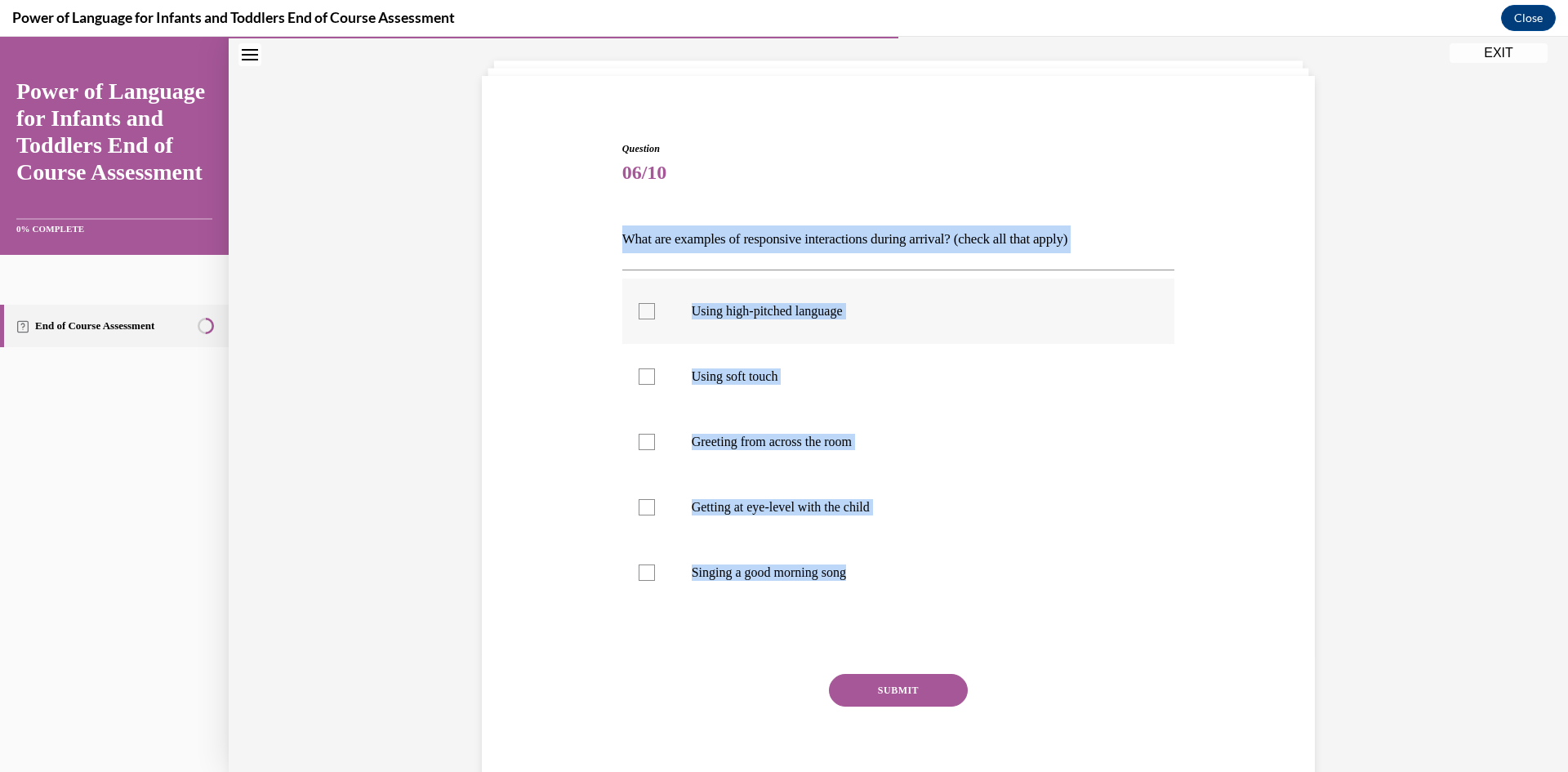
checkbox input "true"
click at [718, 371] on p "Using soft touch" at bounding box center [913, 376] width 442 height 16
click at [655, 371] on input "Using soft touch" at bounding box center [646, 376] width 16 height 16
checkbox input "true"
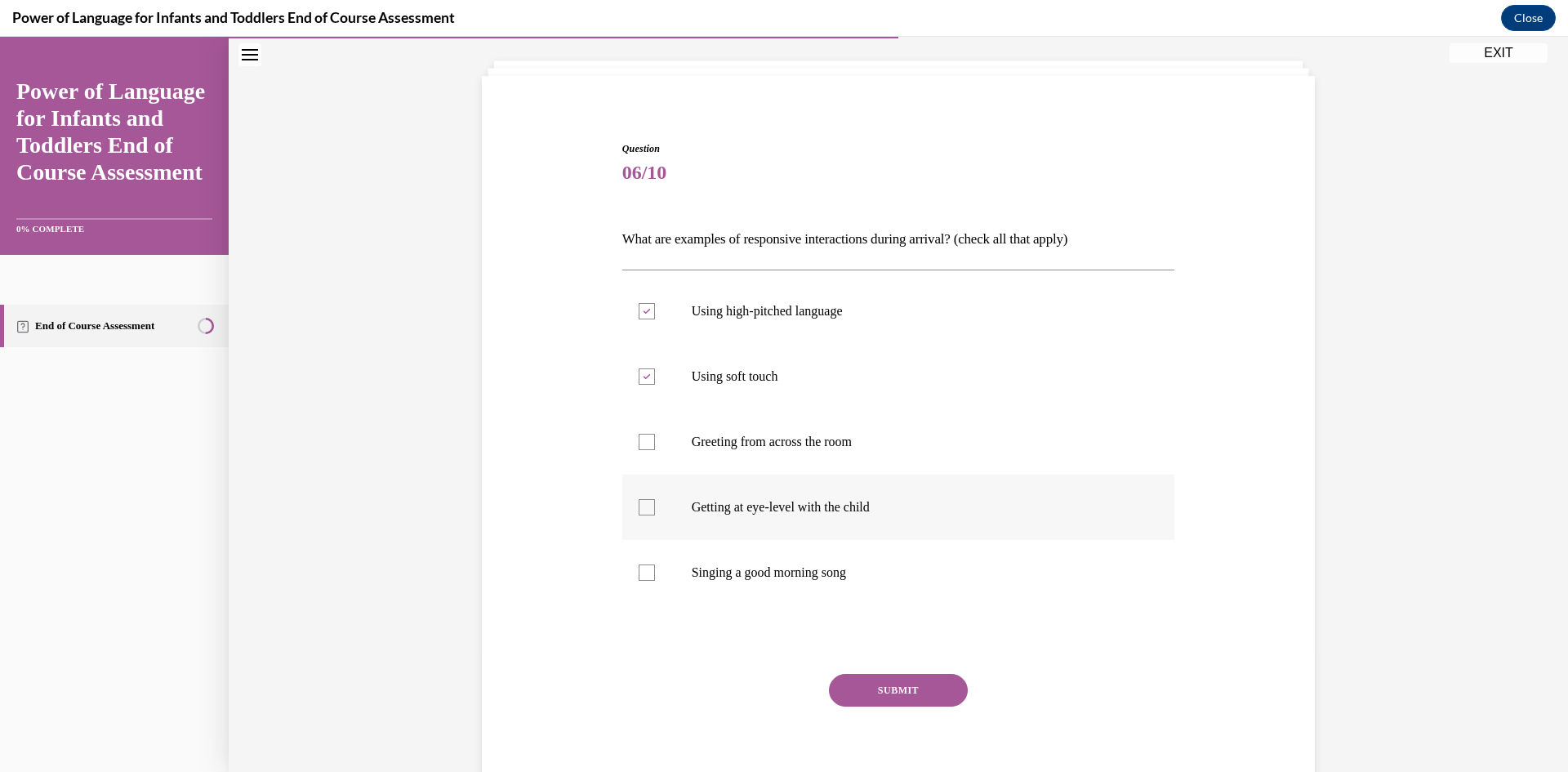
click at [638, 503] on div at bounding box center [646, 507] width 16 height 16
click at [638, 503] on input "Getting at eye-level with the child" at bounding box center [646, 507] width 16 height 16
checkbox input "true"
click at [641, 570] on div at bounding box center [646, 572] width 16 height 16
click at [641, 570] on input "Singing a good morning song" at bounding box center [646, 572] width 16 height 16
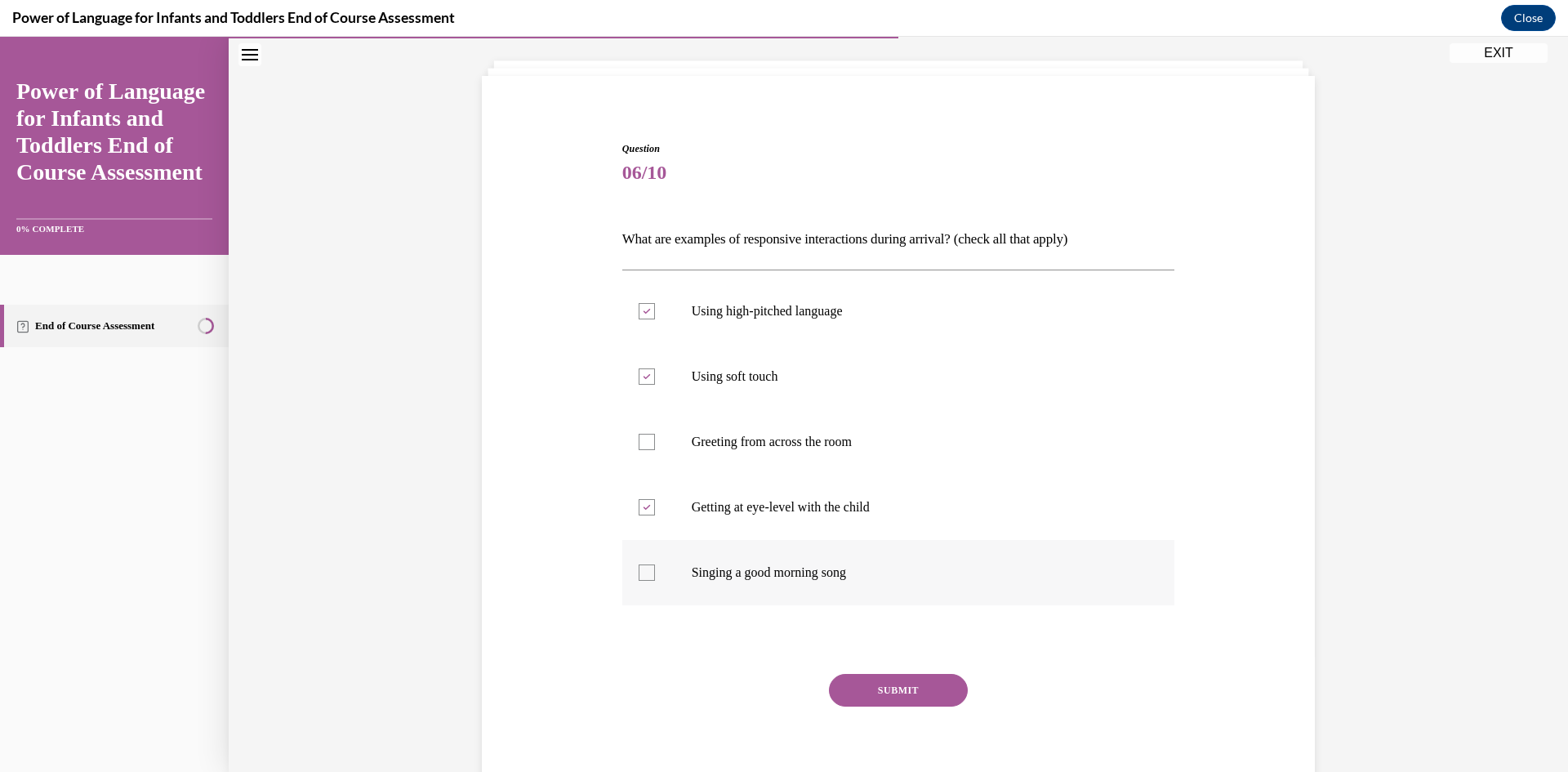
checkbox input "true"
click at [920, 684] on button "SUBMIT" at bounding box center [898, 690] width 138 height 33
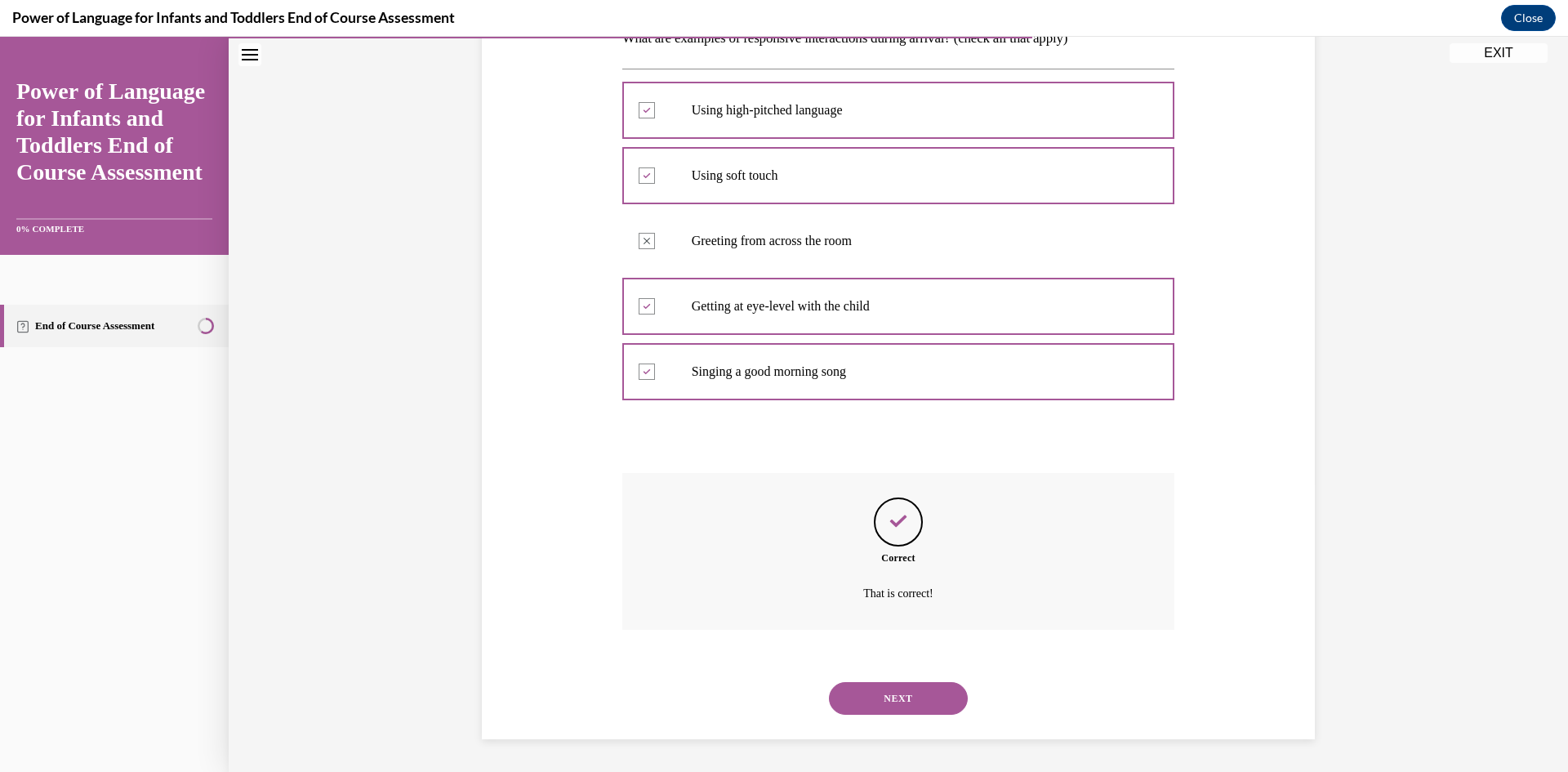
scroll to position [205, 0]
click at [922, 690] on button "NEXT" at bounding box center [898, 698] width 138 height 33
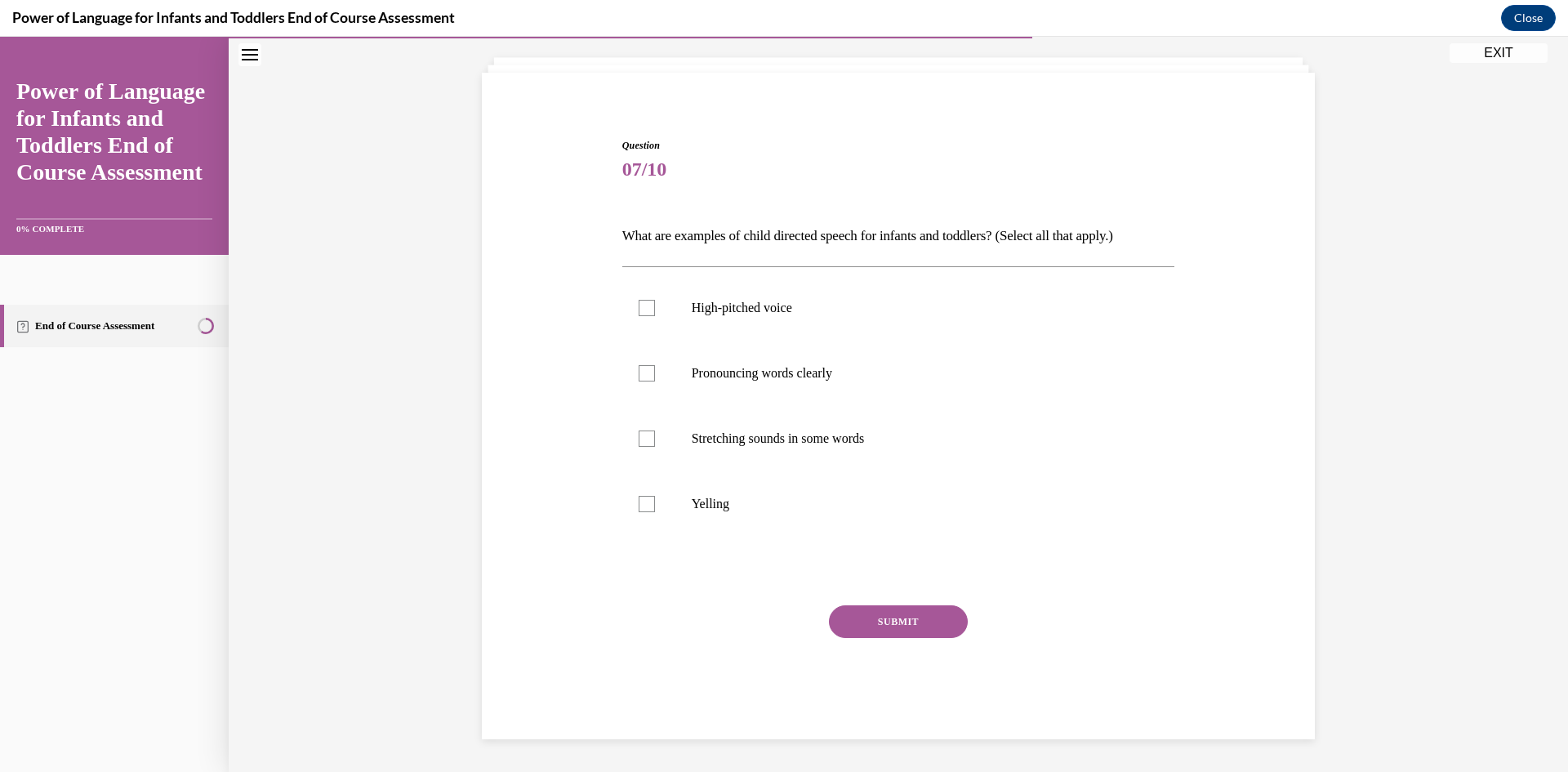
scroll to position [89, 0]
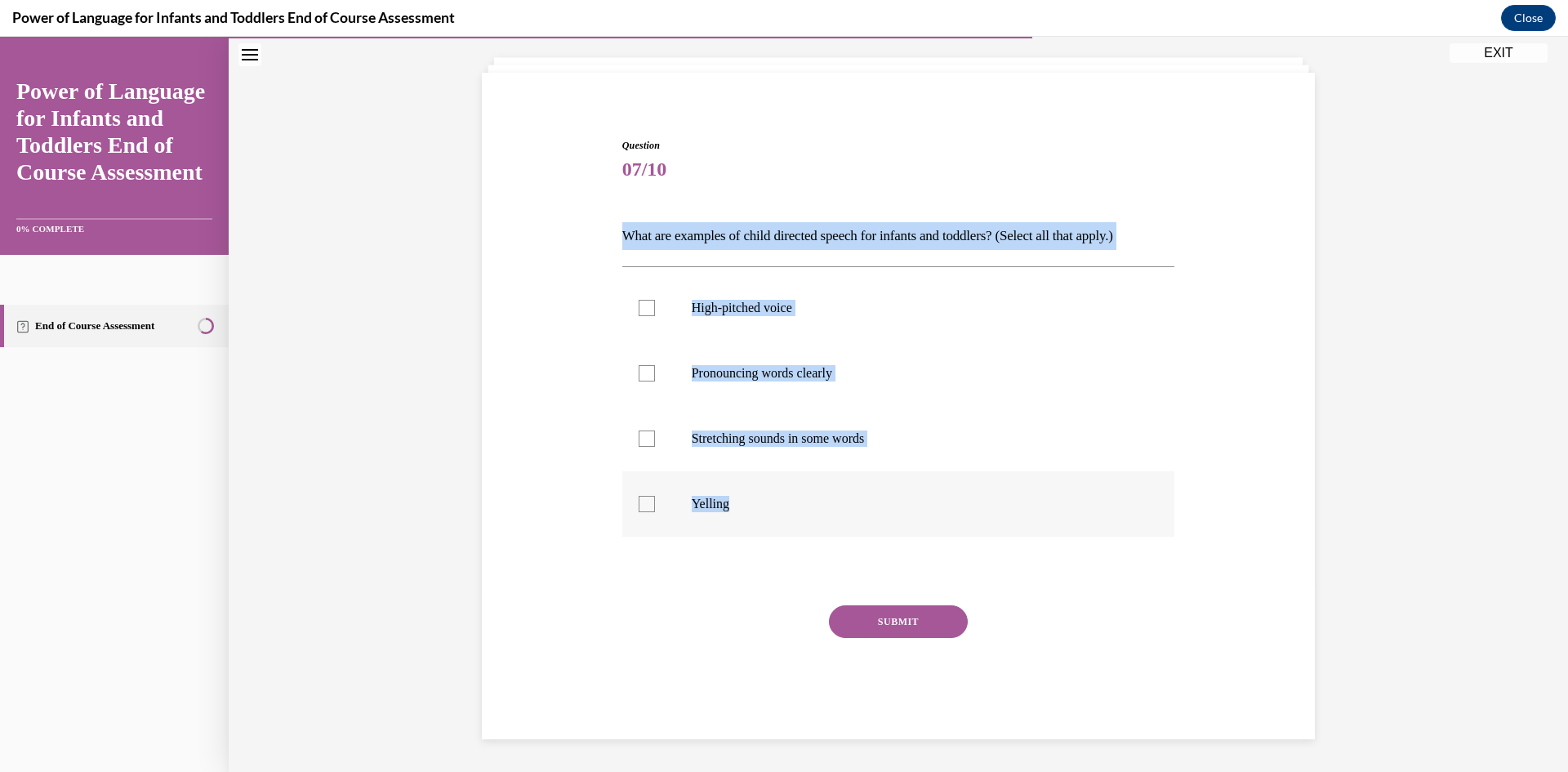
drag, startPoint x: 608, startPoint y: 237, endPoint x: 799, endPoint y: 496, distance: 321.8
click at [799, 496] on div "Question 07/10 What are examples of child directed speech for infants and toddl…" at bounding box center [899, 414] width 841 height 651
copy div "What are examples of child directed speech for infants and toddlers? (Select al…"
click at [638, 309] on div at bounding box center [646, 307] width 16 height 16
click at [638, 309] on input "High-pitched voice" at bounding box center [646, 307] width 16 height 16
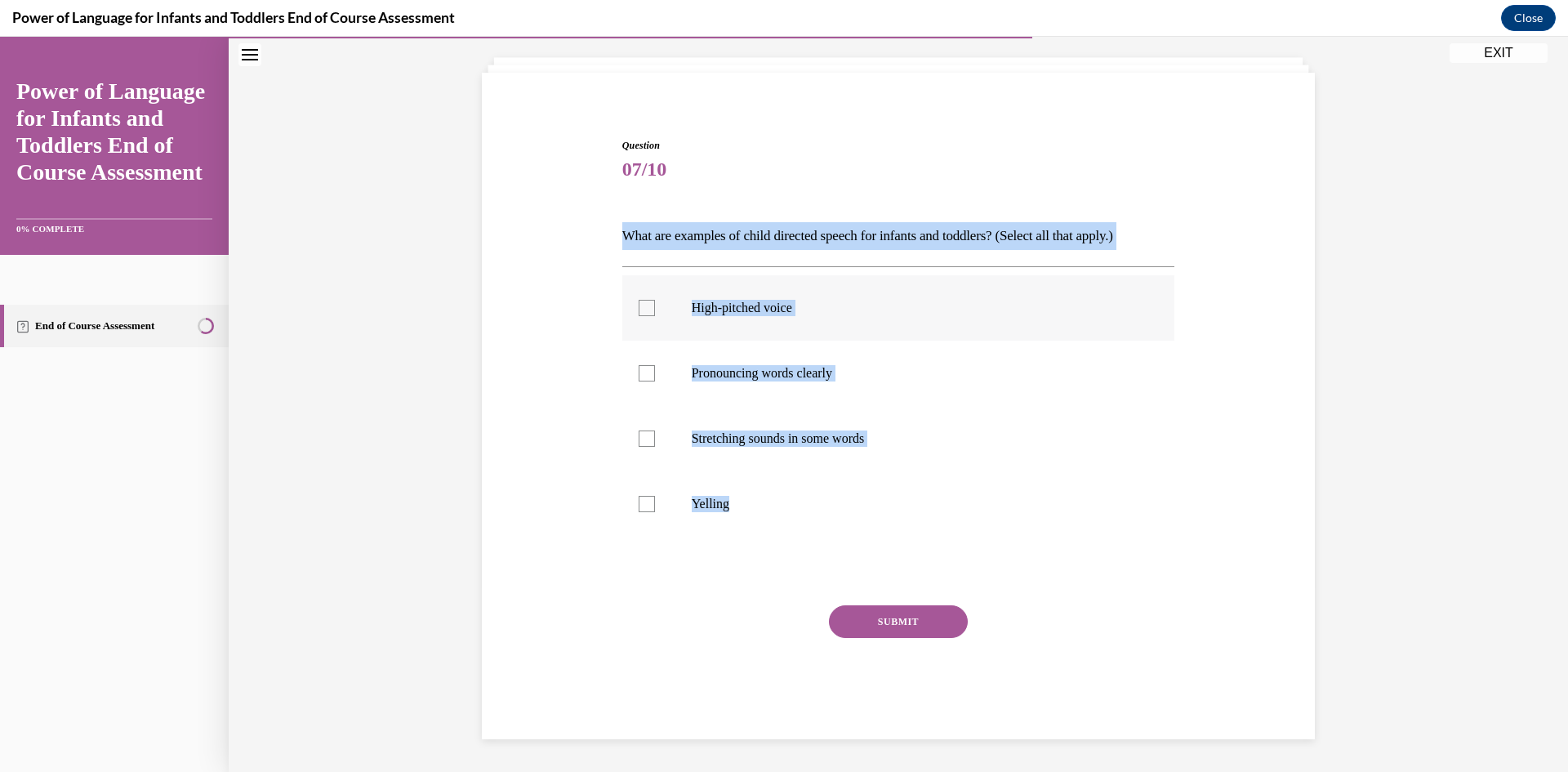
checkbox input "true"
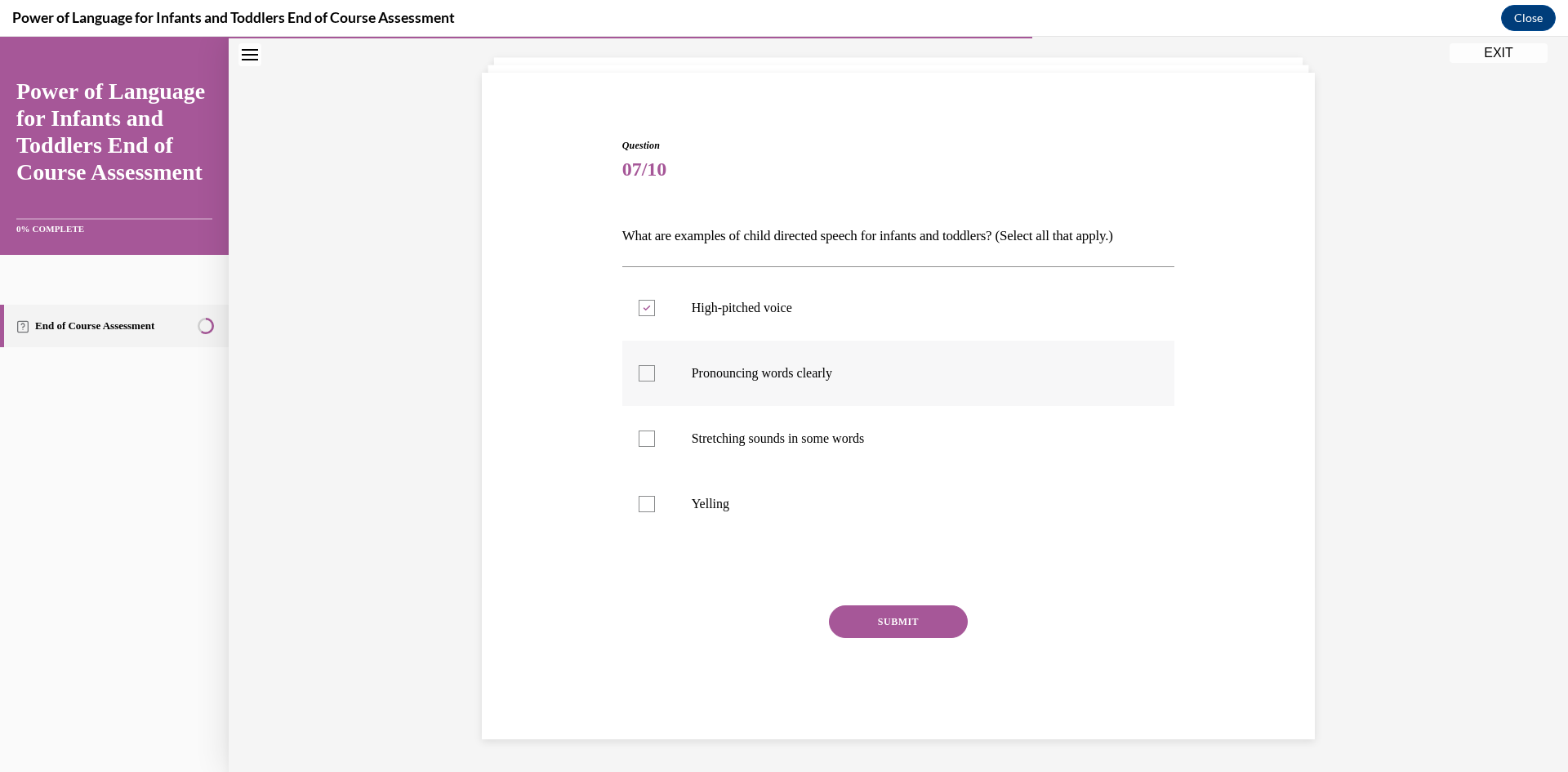
click at [644, 371] on div at bounding box center [646, 373] width 16 height 16
click at [644, 371] on input "Pronouncing words clearly" at bounding box center [646, 373] width 16 height 16
checkbox input "true"
click at [645, 434] on div at bounding box center [646, 438] width 16 height 16
click at [645, 434] on input "Stretching sounds in some words" at bounding box center [646, 438] width 16 height 16
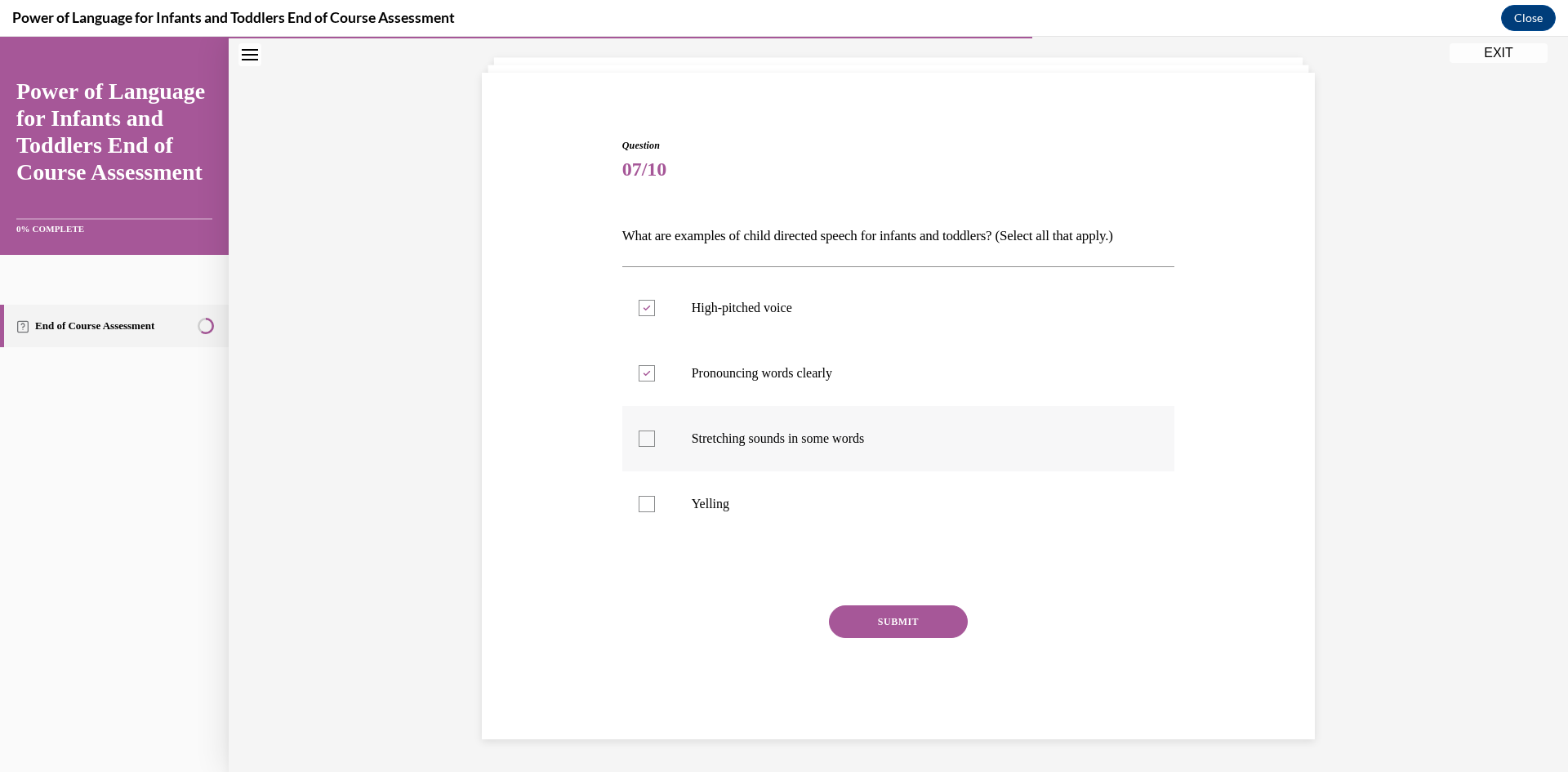
checkbox input "true"
click at [925, 622] on button "SUBMIT" at bounding box center [898, 621] width 138 height 33
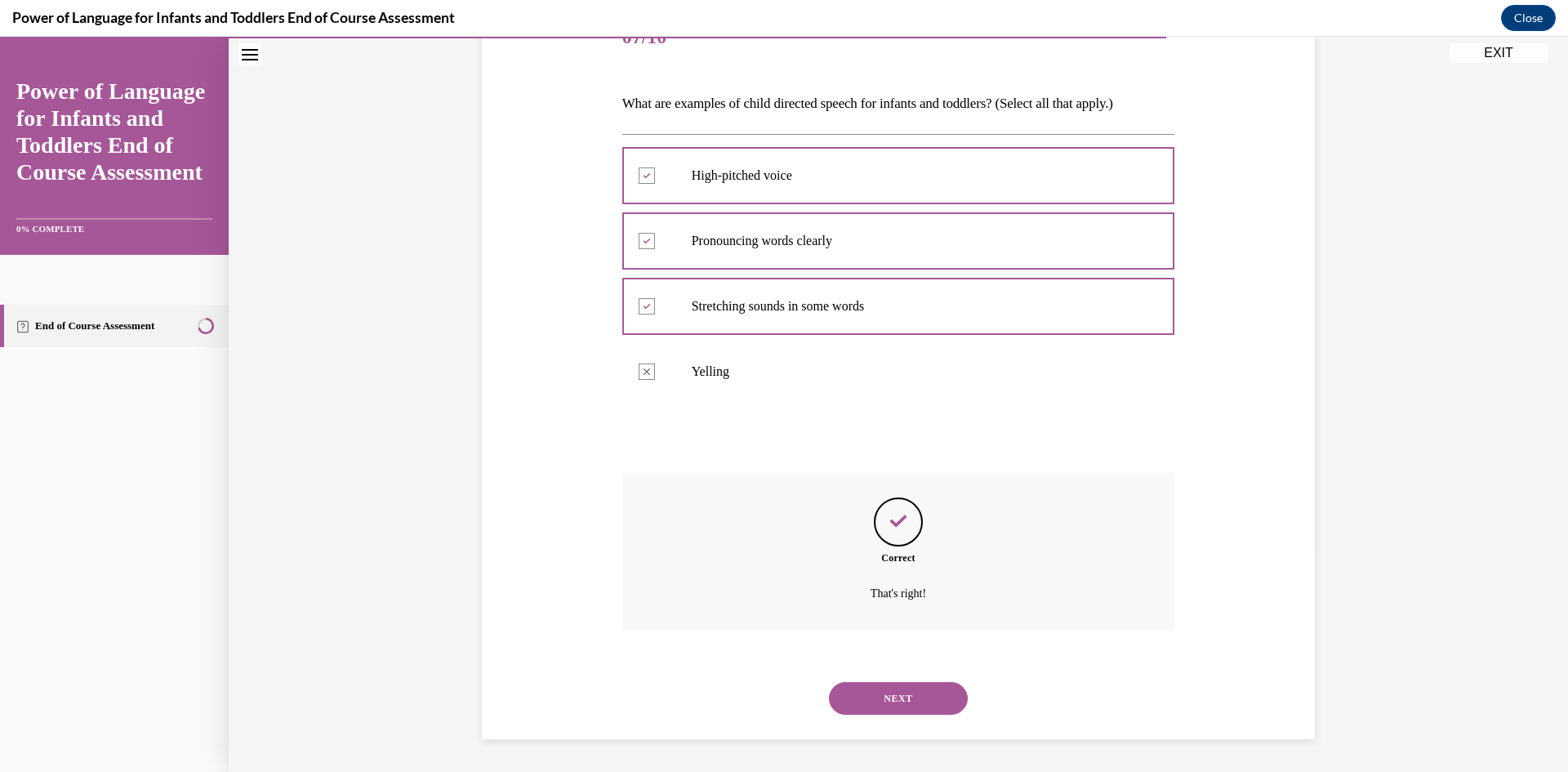
scroll to position [139, 0]
click at [908, 705] on button "NEXT" at bounding box center [898, 698] width 138 height 33
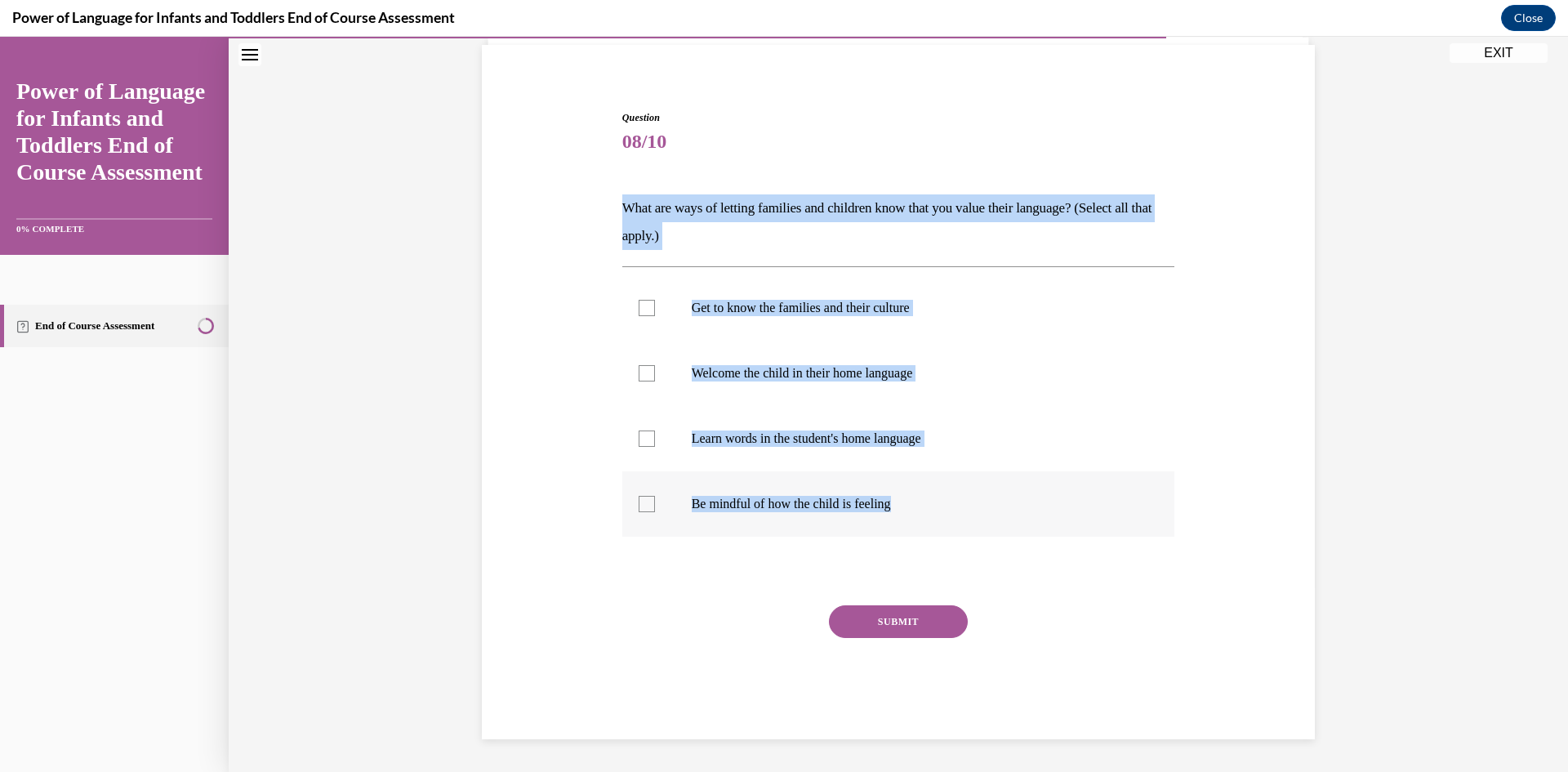
drag, startPoint x: 632, startPoint y: 204, endPoint x: 923, endPoint y: 494, distance: 410.8
click at [919, 493] on div "Question 08/10 What are ways of letting families and children know that you val…" at bounding box center [899, 412] width 561 height 653
copy div "What are ways of letting families and children know that you value their langua…"
click at [638, 312] on div at bounding box center [646, 307] width 16 height 16
click at [638, 312] on input "Get to know the families and their culture" at bounding box center [646, 307] width 16 height 16
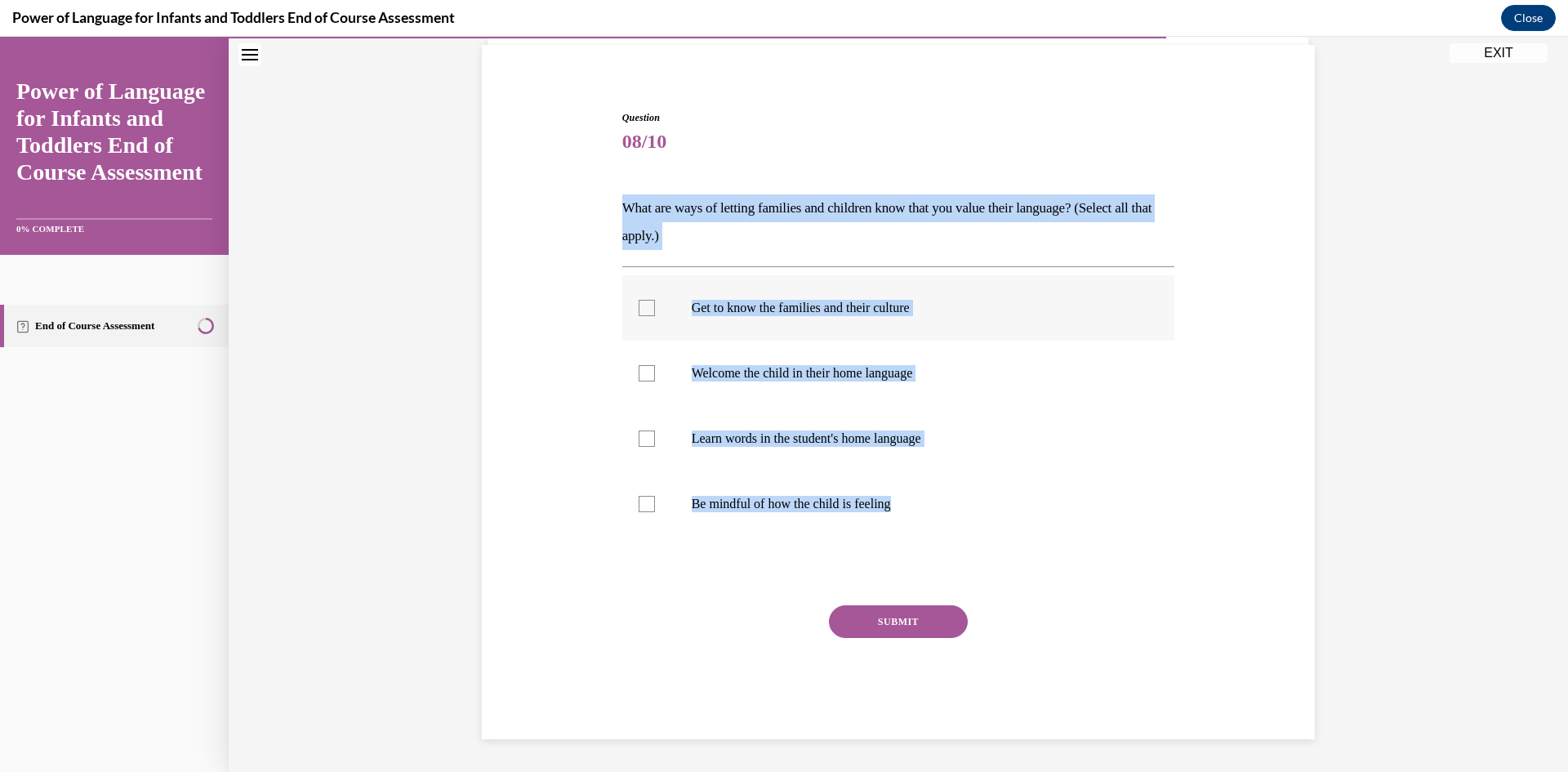
checkbox input "true"
click at [638, 374] on div at bounding box center [646, 373] width 16 height 16
click at [638, 374] on input "Welcome the child in their home language" at bounding box center [646, 373] width 16 height 16
checkbox input "true"
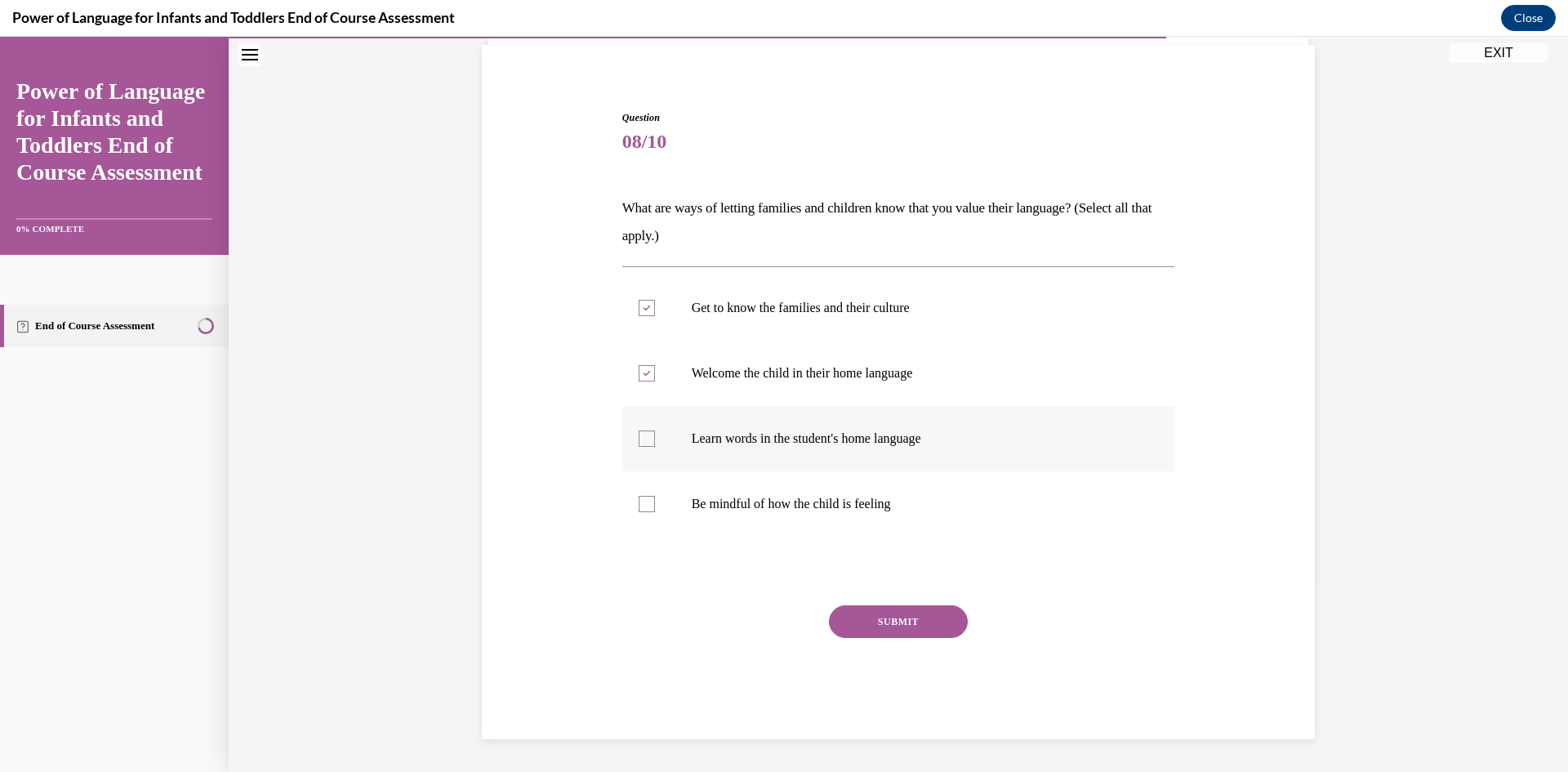
click at [638, 441] on div at bounding box center [646, 438] width 16 height 16
click at [638, 441] on input "Learn words in the student's home language" at bounding box center [646, 438] width 16 height 16
checkbox input "true"
click at [641, 509] on div at bounding box center [646, 504] width 16 height 16
click at [641, 509] on input "Be mindful of how the child is feeling" at bounding box center [646, 504] width 16 height 16
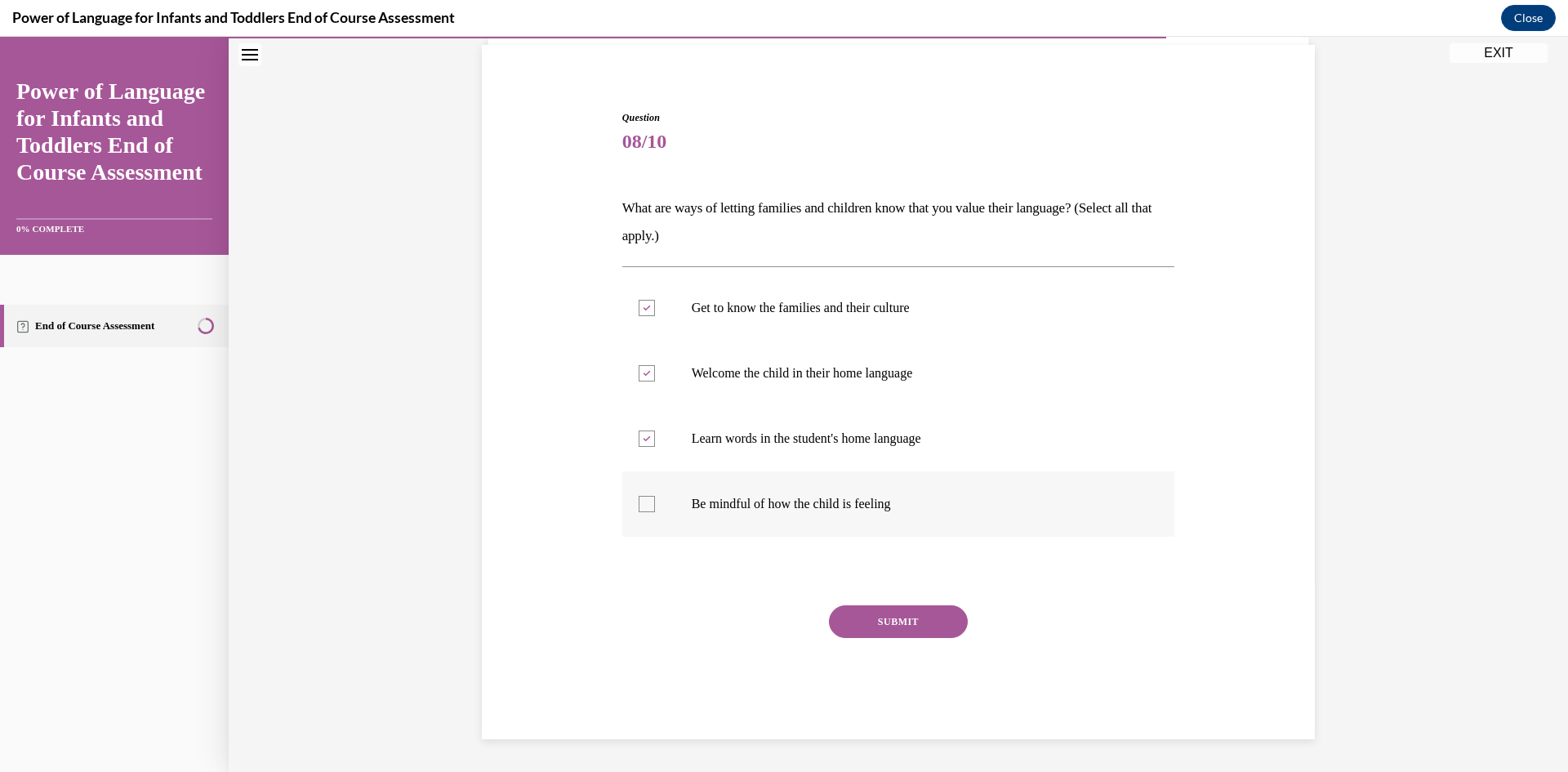
checkbox input "true"
click at [898, 608] on button "SUBMIT" at bounding box center [898, 621] width 138 height 33
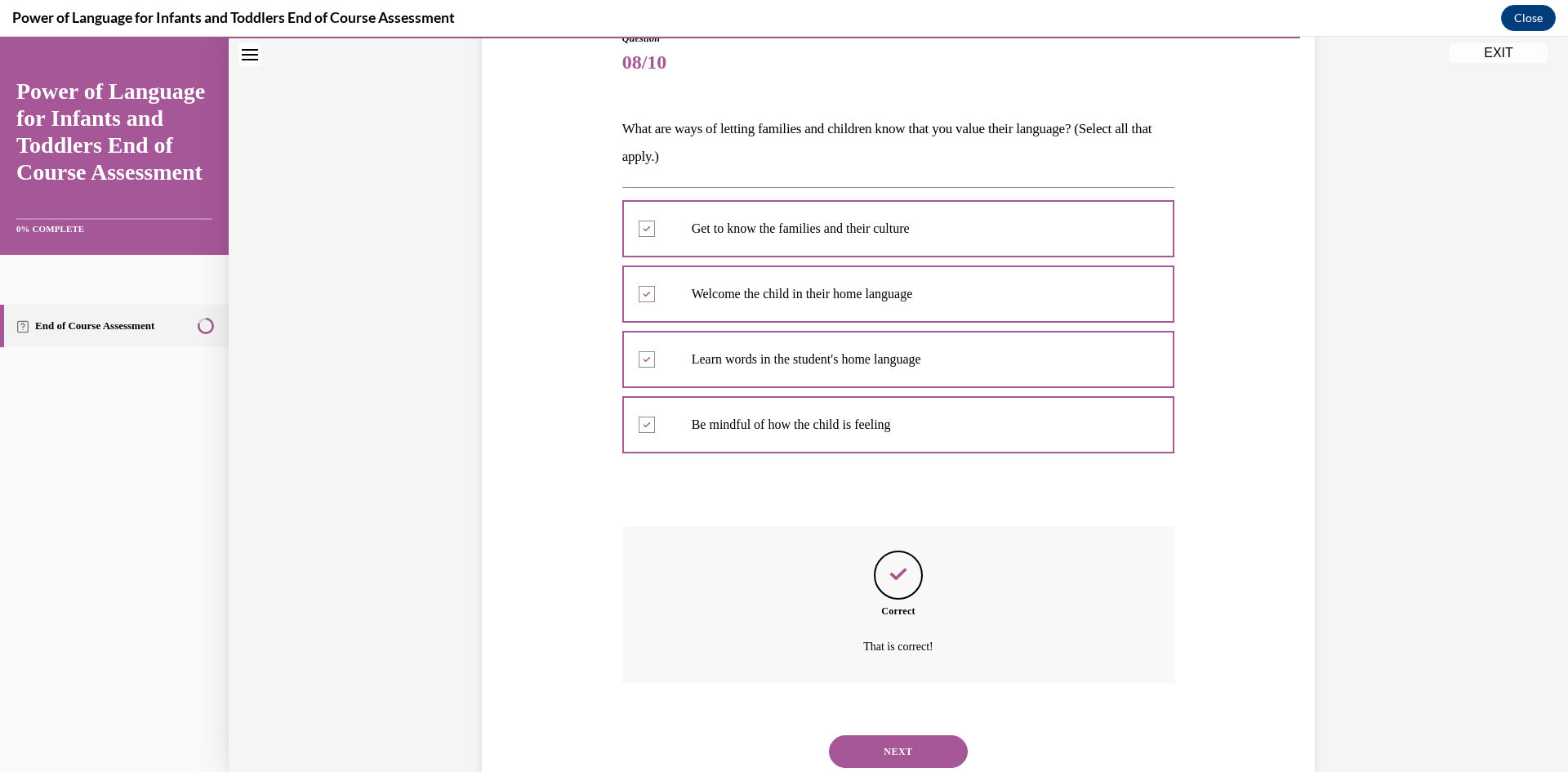
scroll to position [168, 0]
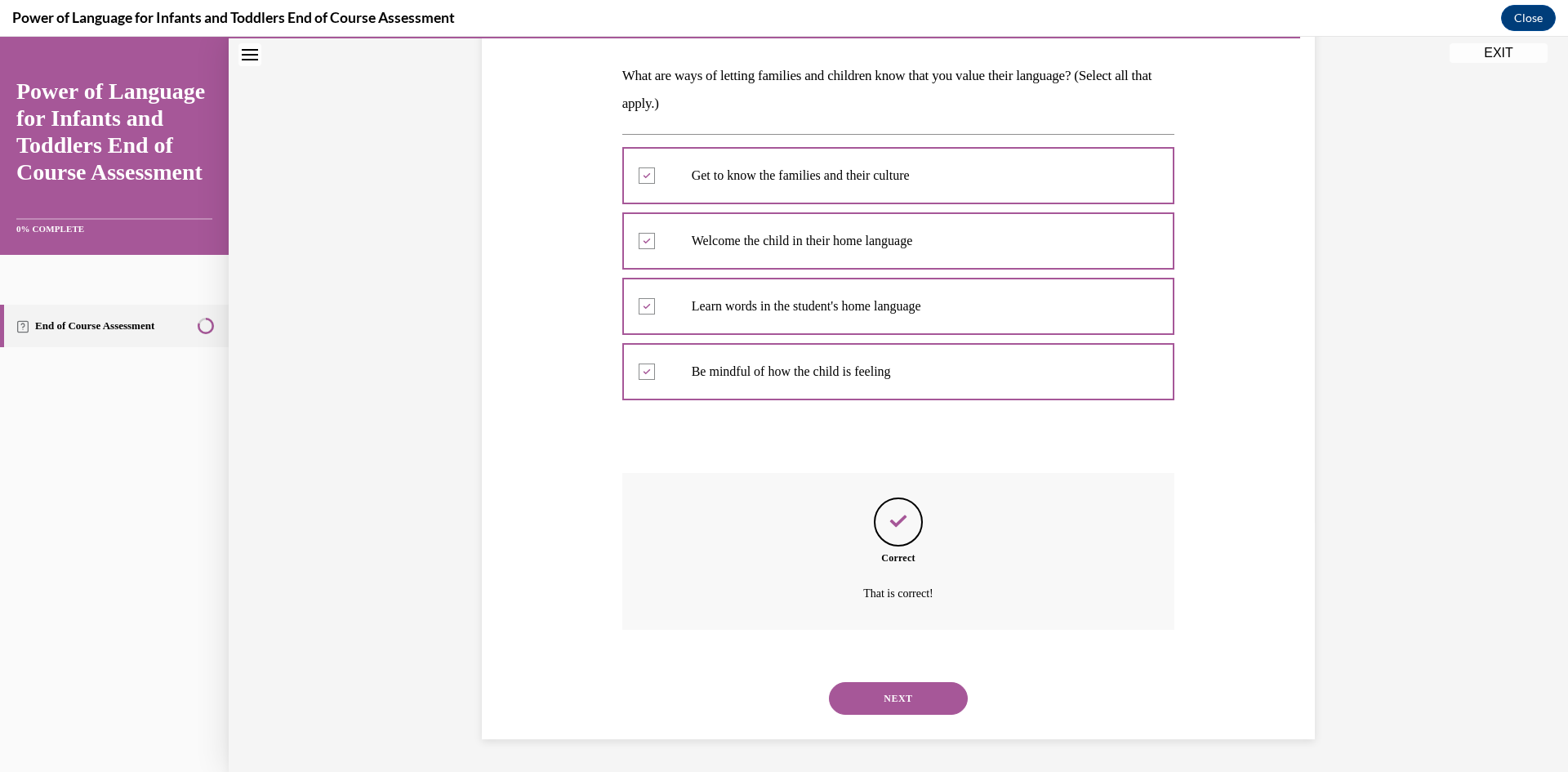
click at [922, 692] on button "NEXT" at bounding box center [898, 698] width 138 height 33
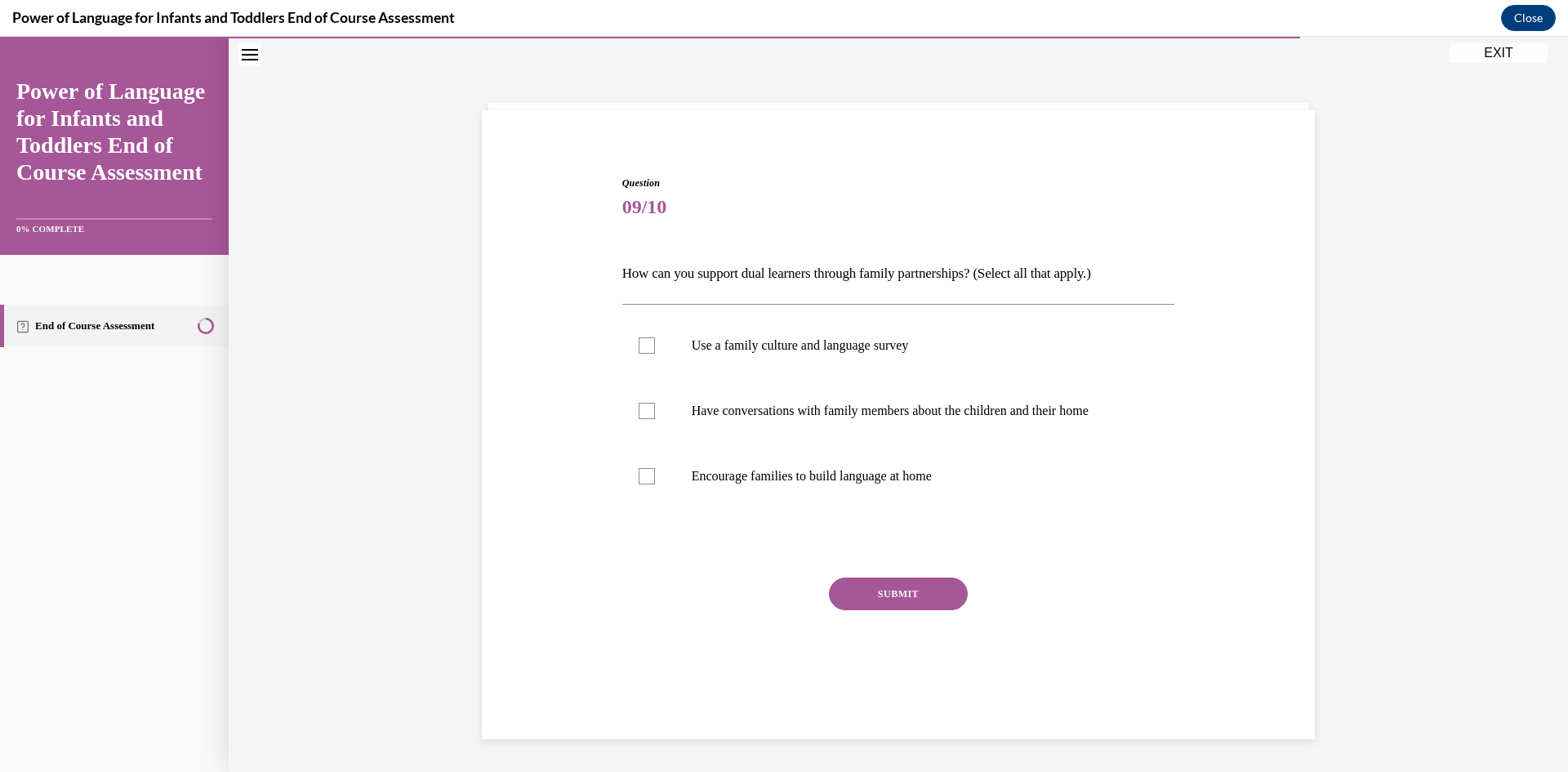
scroll to position [52, 0]
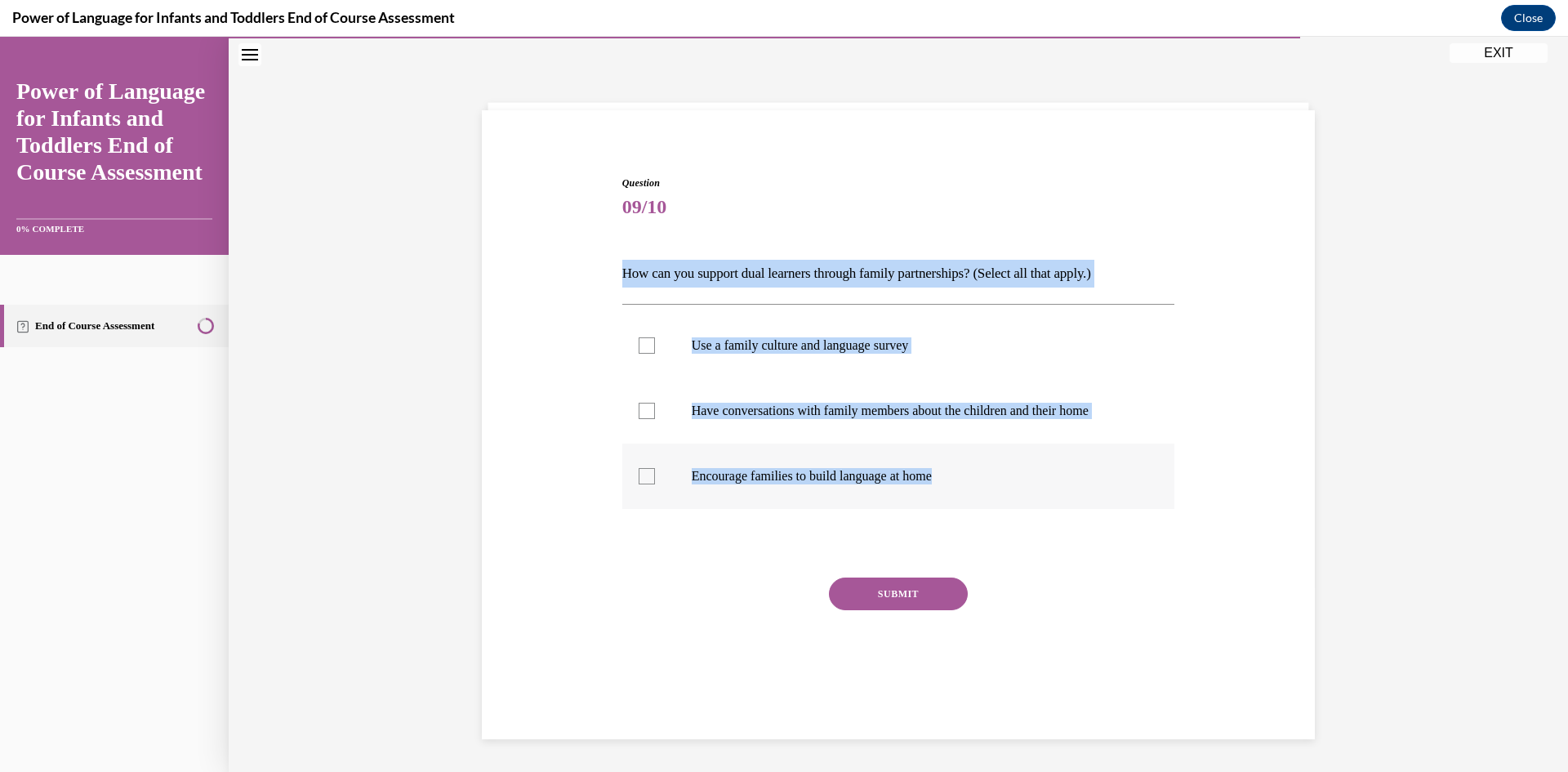
drag, startPoint x: 595, startPoint y: 268, endPoint x: 1009, endPoint y: 449, distance: 451.8
click at [1007, 462] on div "Question 09/10 How can you support dual learners through family partnerships? (…" at bounding box center [899, 418] width 841 height 585
copy div "How can you support dual learners through family partnerships? (Select all that…"
click at [644, 346] on div at bounding box center [646, 345] width 16 height 16
click at [644, 346] on input "Use a family culture and language survey" at bounding box center [646, 345] width 16 height 16
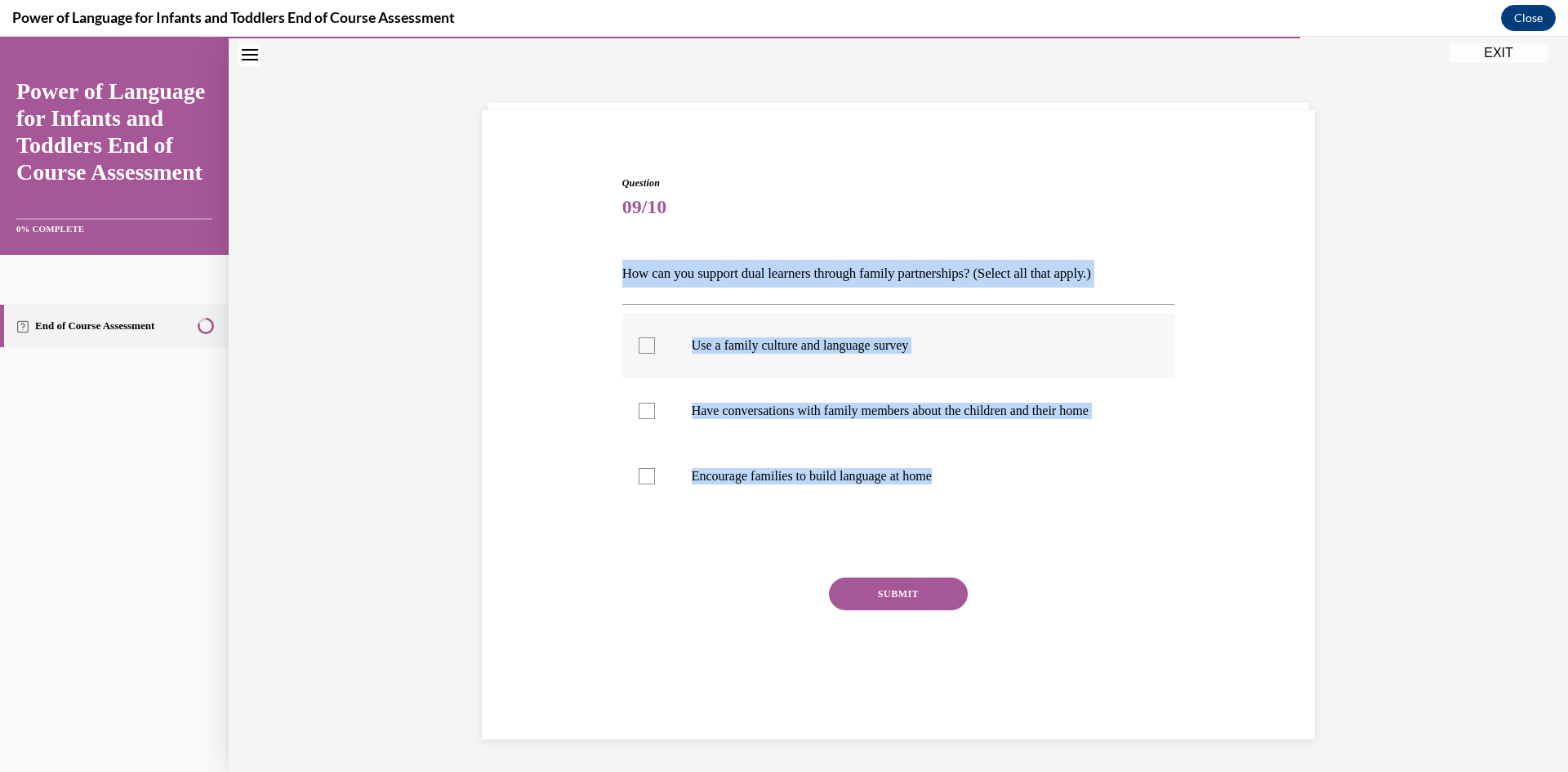
checkbox input "true"
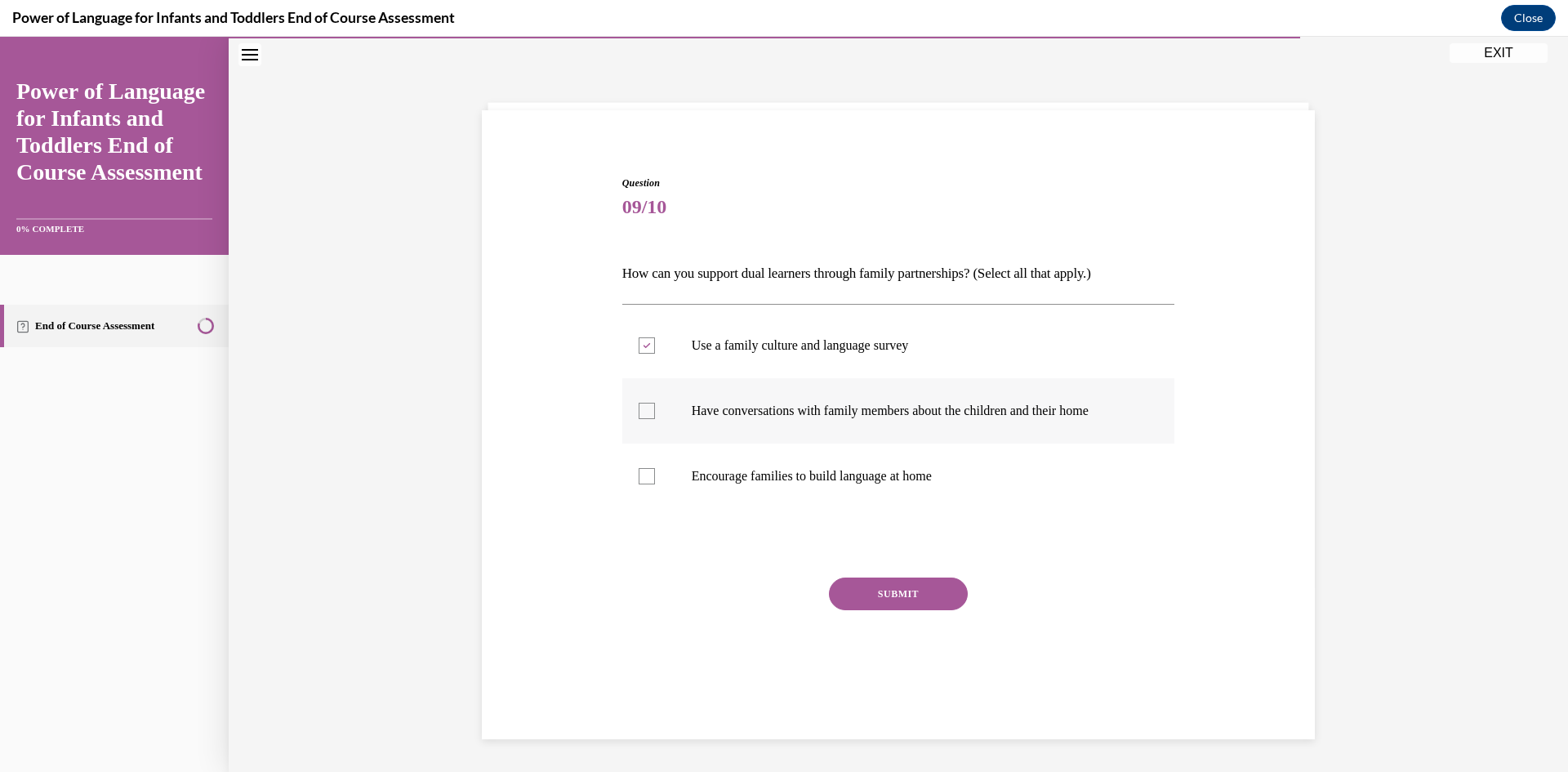
drag, startPoint x: 641, startPoint y: 404, endPoint x: 647, endPoint y: 418, distance: 15.2
click at [644, 410] on div at bounding box center [646, 410] width 16 height 16
click at [644, 410] on input "Have conversations with family members about the children and their home" at bounding box center [646, 410] width 16 height 16
checkbox input "true"
click at [638, 471] on div at bounding box center [646, 475] width 16 height 16
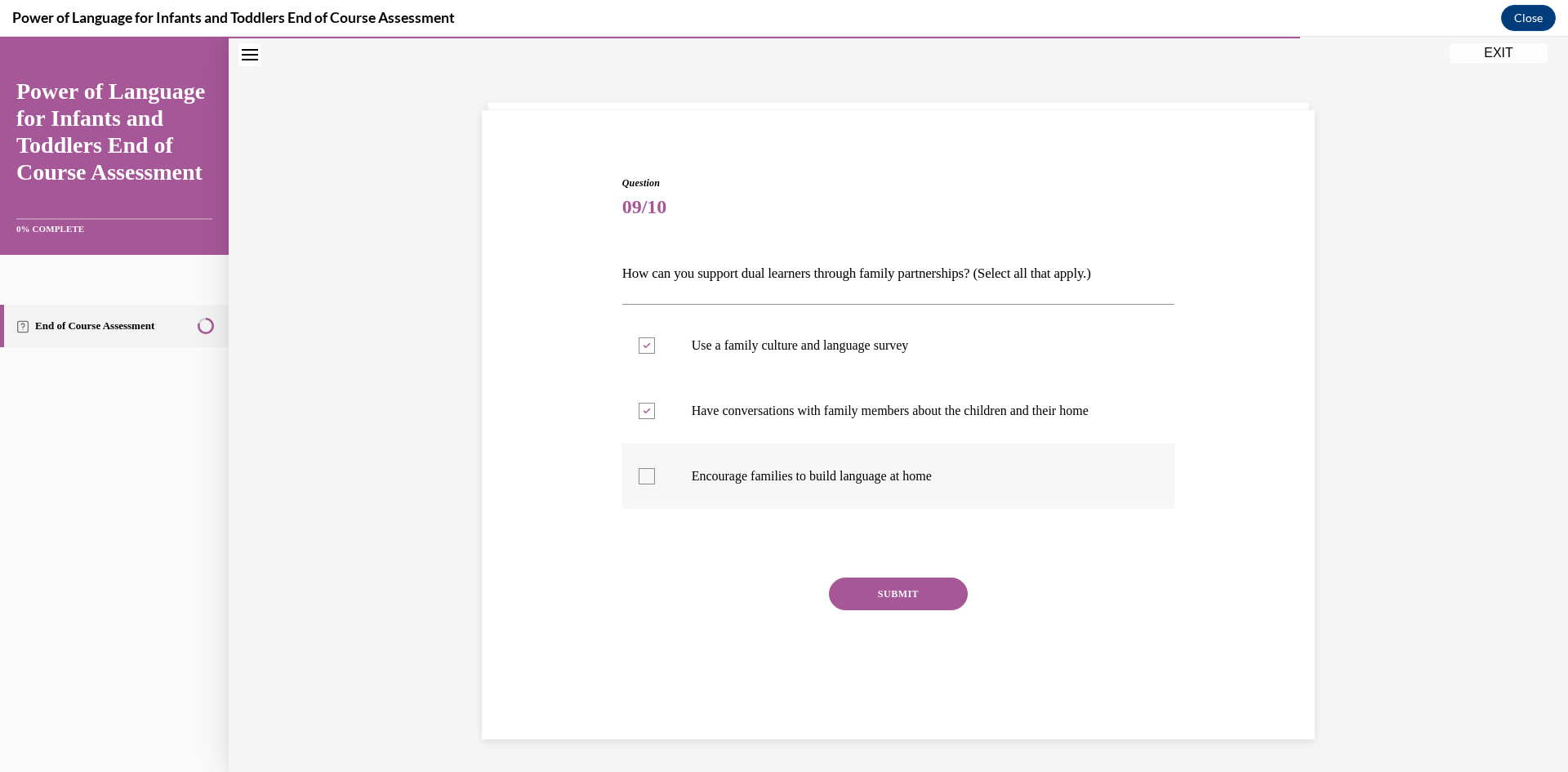
click at [638, 471] on input "Encourage families to build language at home" at bounding box center [646, 475] width 16 height 16
checkbox input "true"
click at [939, 603] on button "SUBMIT" at bounding box center [898, 593] width 138 height 33
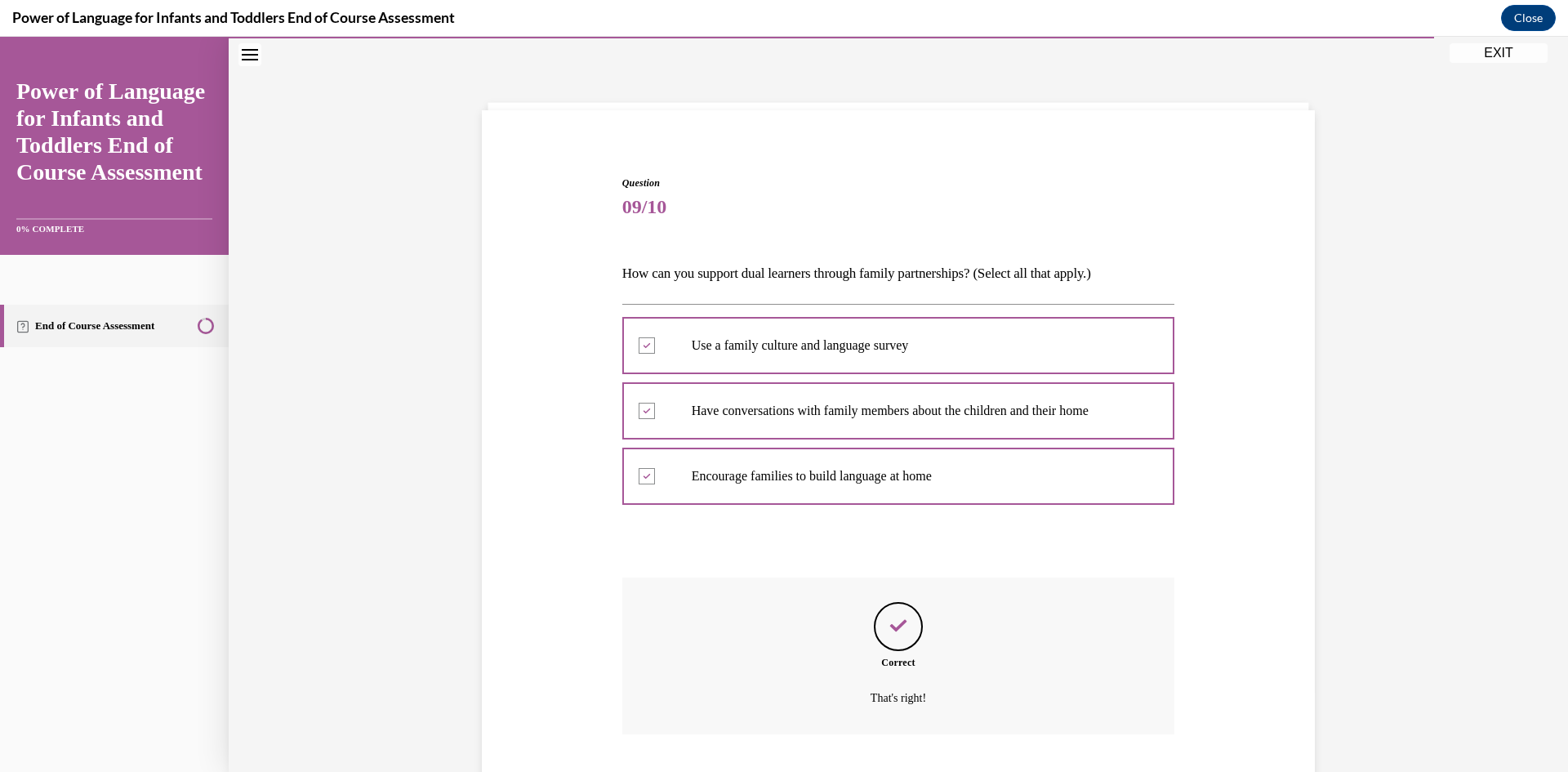
scroll to position [156, 0]
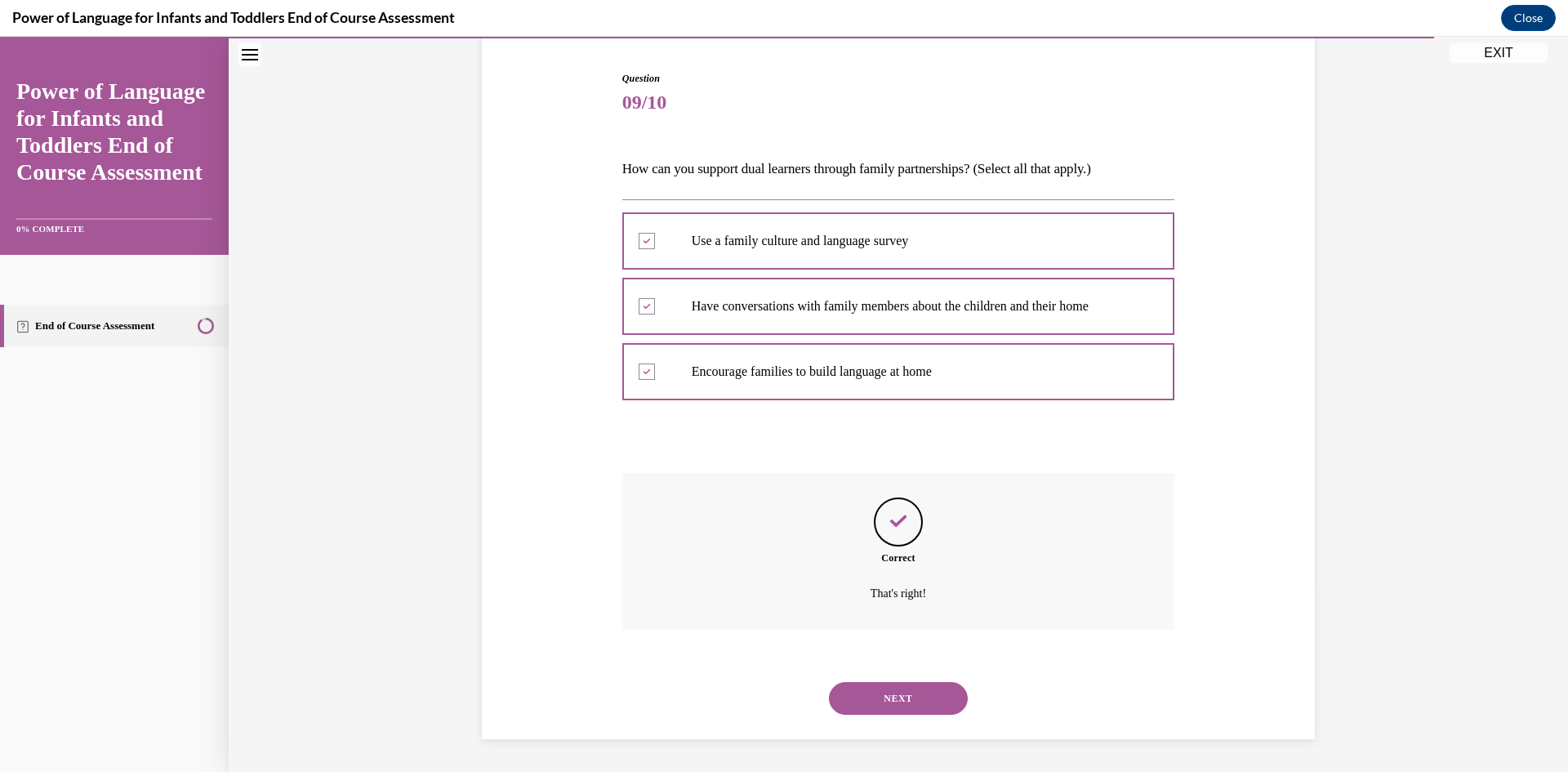
drag, startPoint x: 860, startPoint y: 692, endPoint x: 871, endPoint y: 689, distance: 11.4
click at [863, 691] on button "NEXT" at bounding box center [898, 698] width 138 height 33
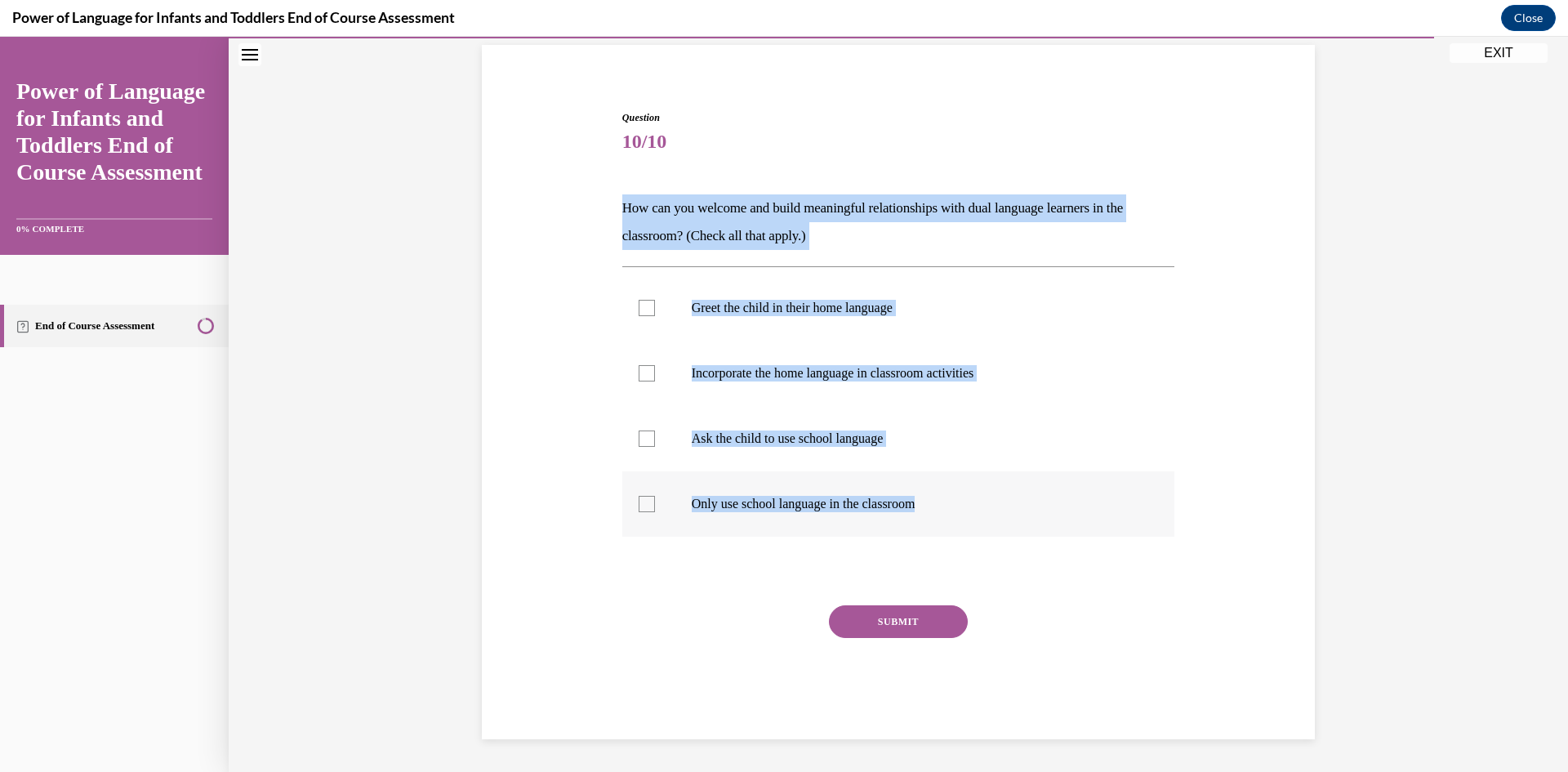
drag, startPoint x: 594, startPoint y: 202, endPoint x: 939, endPoint y: 509, distance: 461.8
click at [932, 508] on div "Question 10/10 How can you welcome and build meaningful relationships with dual…" at bounding box center [899, 400] width 841 height 678
drag, startPoint x: 1033, startPoint y: 566, endPoint x: 1000, endPoint y: 561, distance: 33.4
click at [974, 534] on div "Question 10/10 How can you welcome and build meaningful relationships with dual…" at bounding box center [899, 400] width 841 height 678
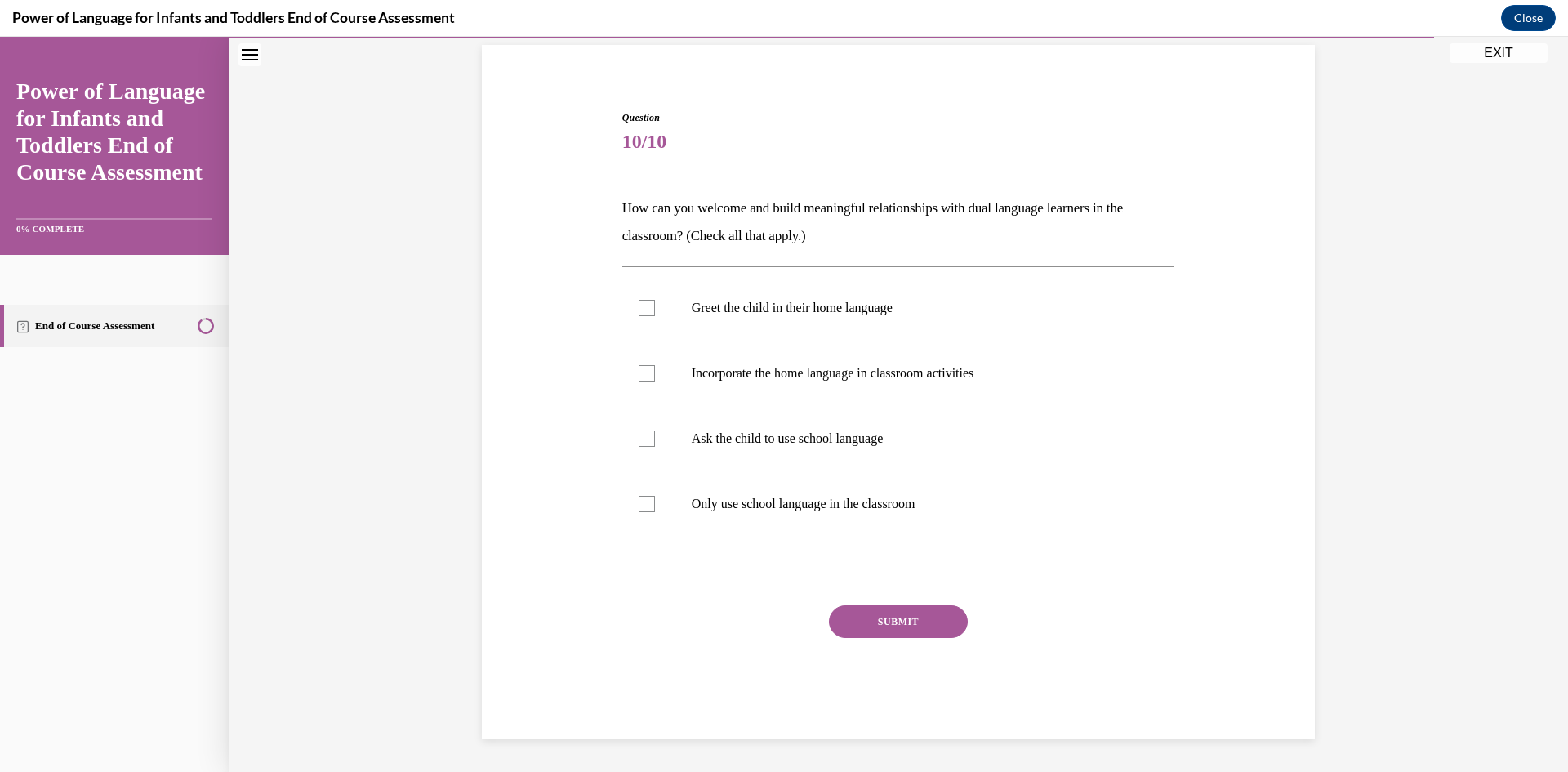
drag, startPoint x: 1021, startPoint y: 587, endPoint x: 552, endPoint y: 337, distance: 531.5
click at [548, 347] on div "Question 10/10 How can you welcome and build meaningful relationships with dual…" at bounding box center [899, 400] width 841 height 678
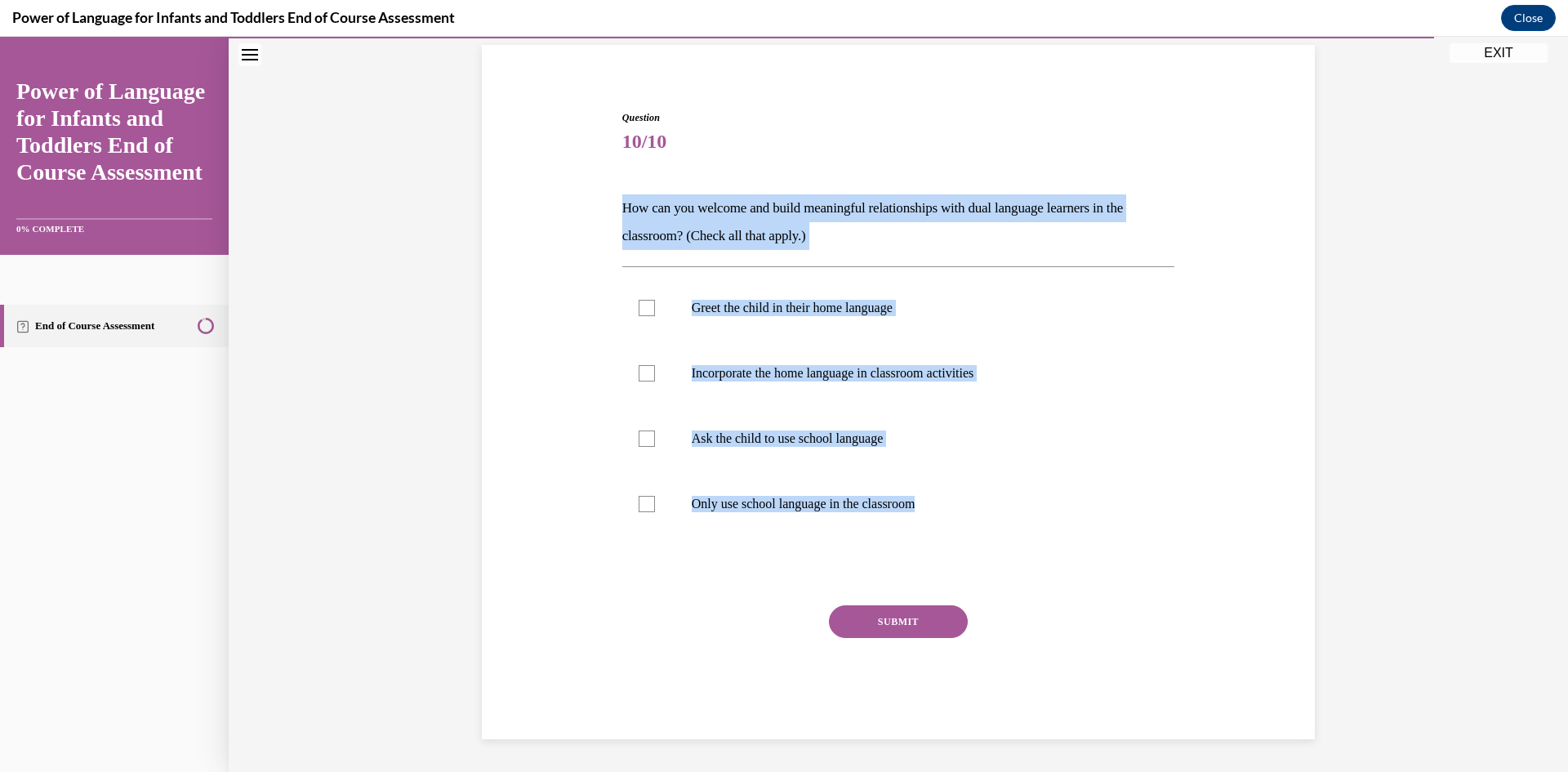
drag, startPoint x: 587, startPoint y: 201, endPoint x: 1128, endPoint y: 558, distance: 648.2
click at [1098, 507] on div "Question 10/10 How can you welcome and build meaningful relationships with dual…" at bounding box center [899, 400] width 841 height 678
drag, startPoint x: 1141, startPoint y: 602, endPoint x: 685, endPoint y: 191, distance: 613.9
click at [607, 179] on div "Question 10/10 How can you welcome and build meaningful relationships with dual…" at bounding box center [899, 400] width 841 height 678
copy div "How can you welcome and build meaningful relationships with dual language learn…"
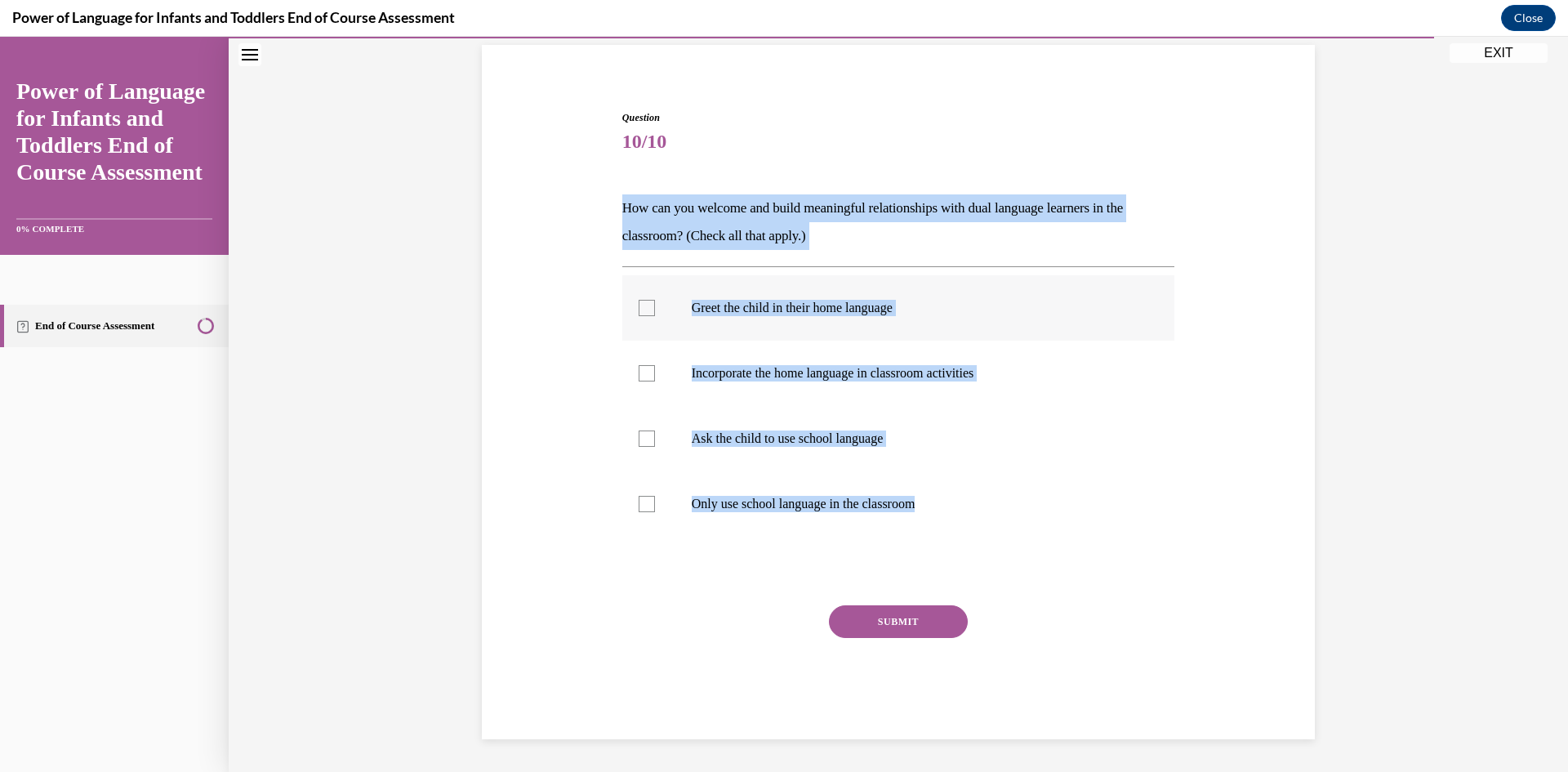
drag, startPoint x: 637, startPoint y: 302, endPoint x: 658, endPoint y: 338, distance: 41.7
click at [639, 304] on div at bounding box center [646, 307] width 16 height 16
click at [639, 304] on input "Greet the child in their home language" at bounding box center [646, 307] width 16 height 16
checkbox input "true"
drag, startPoint x: 642, startPoint y: 369, endPoint x: 676, endPoint y: 423, distance: 63.8
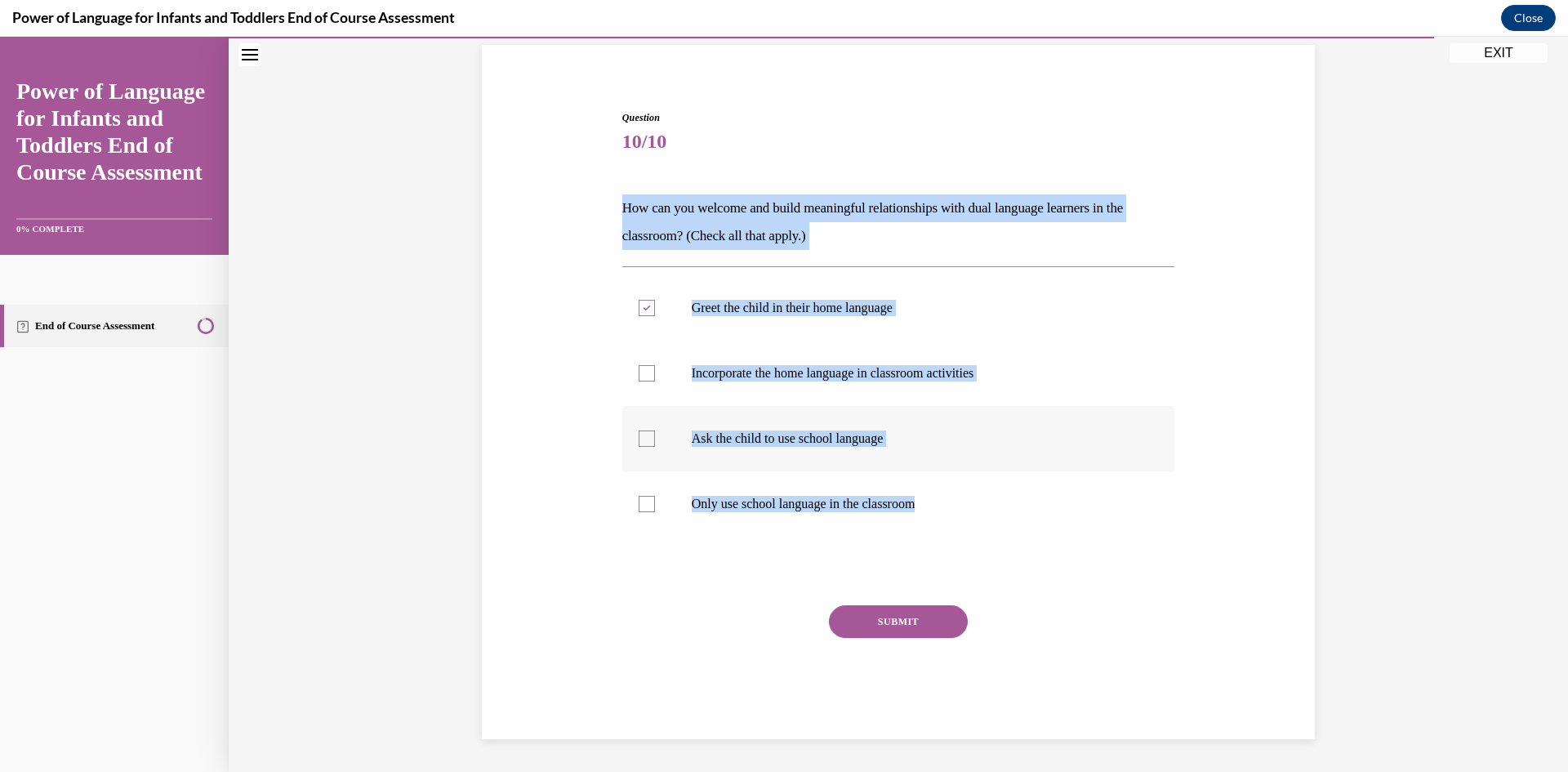
click at [642, 370] on div at bounding box center [646, 373] width 16 height 16
click at [642, 370] on input "Incorporate the home language in classroom activities" at bounding box center [646, 373] width 16 height 16
checkbox input "true"
click at [927, 613] on button "SUBMIT" at bounding box center [898, 621] width 138 height 33
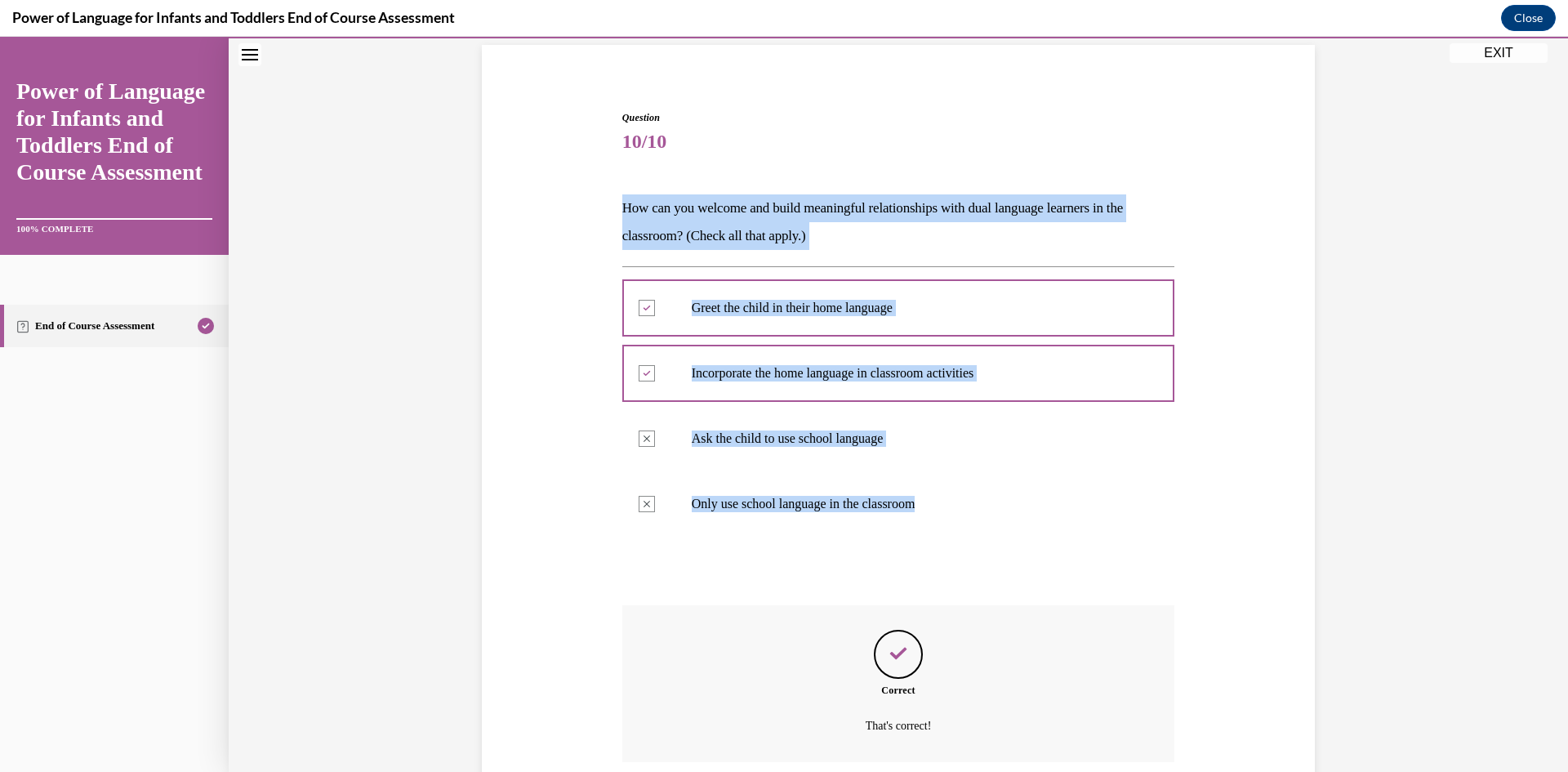
scroll to position [249, 0]
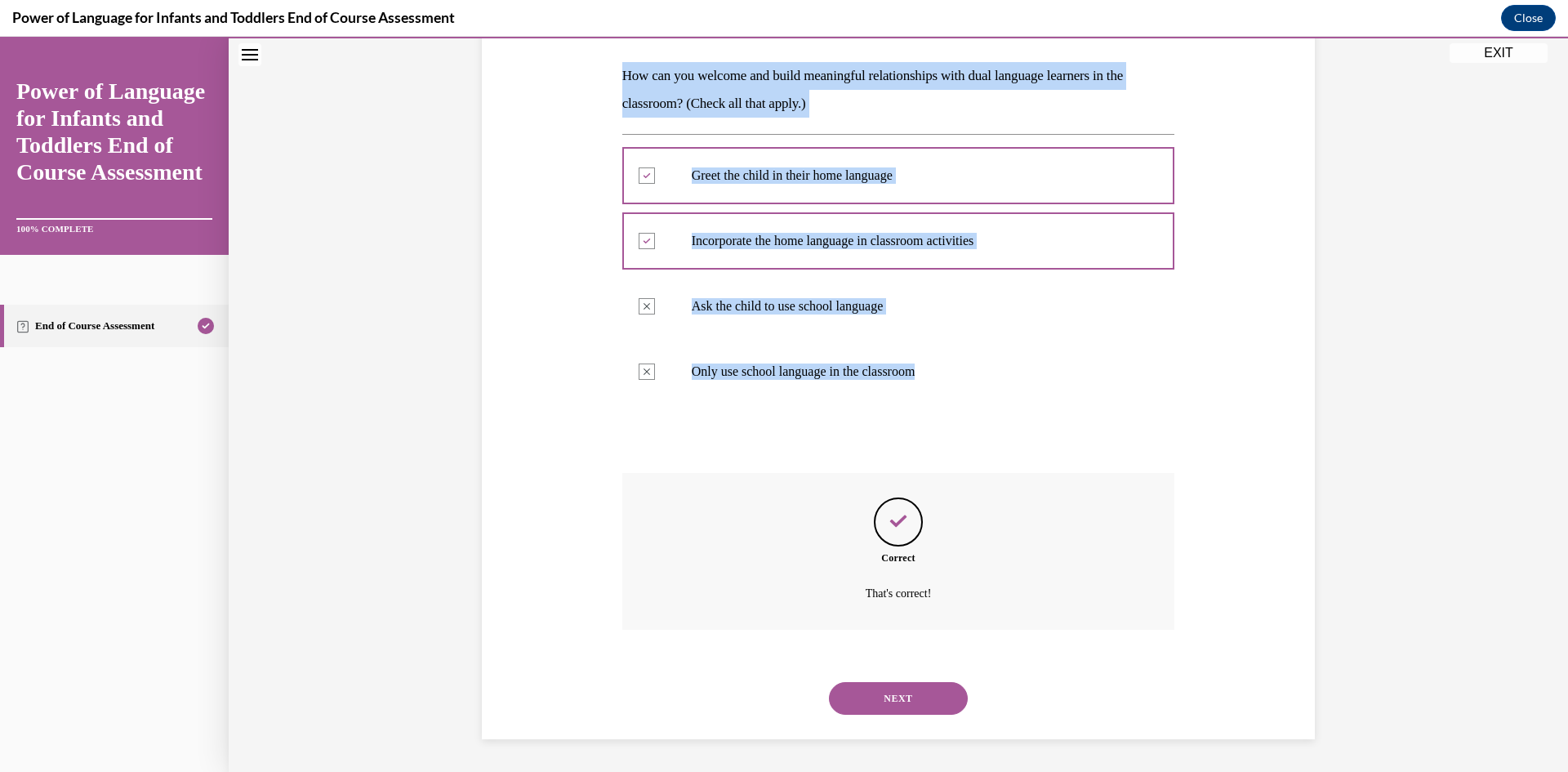
click at [860, 699] on button "NEXT" at bounding box center [898, 698] width 138 height 33
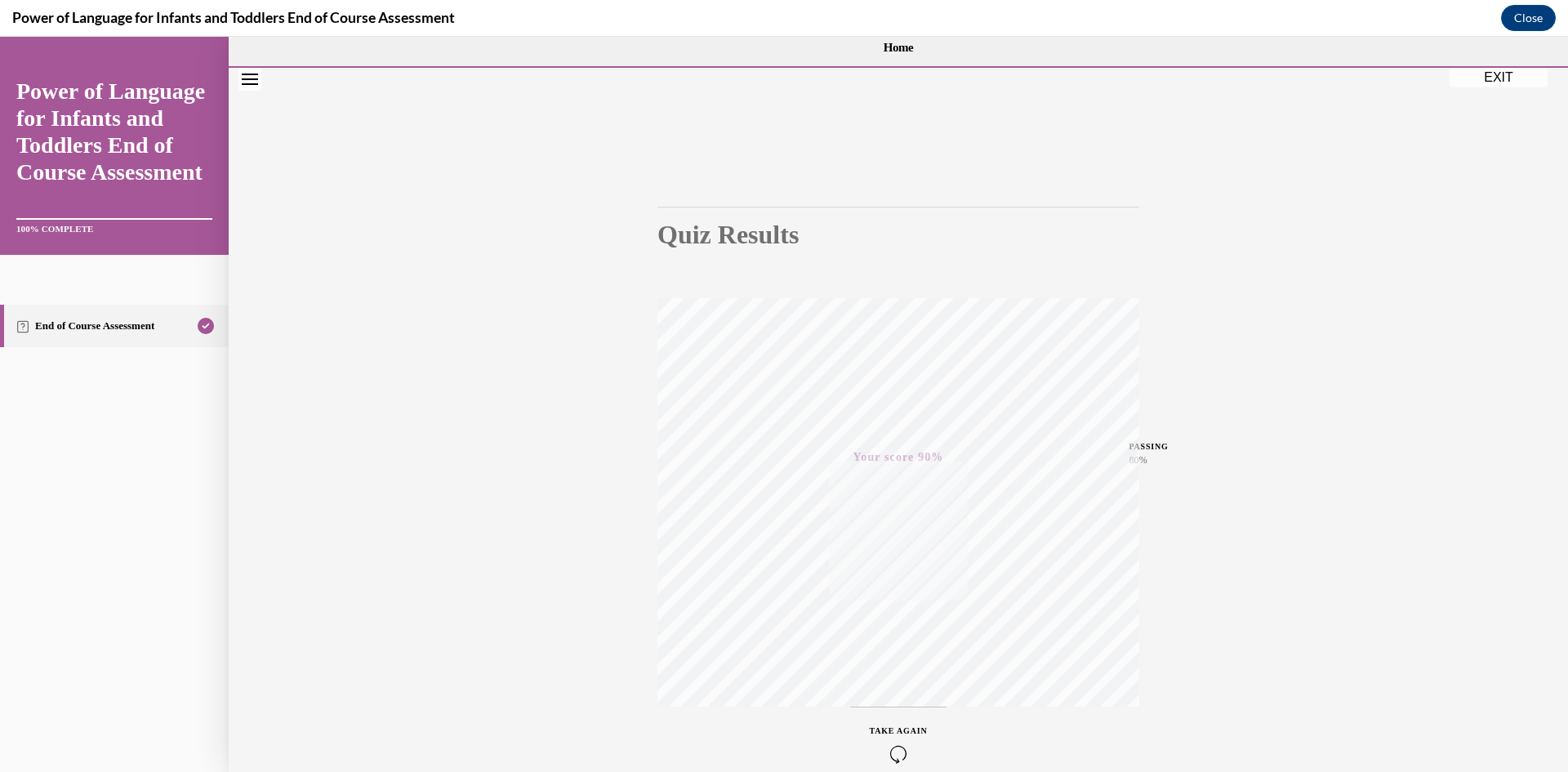
scroll to position [102, 0]
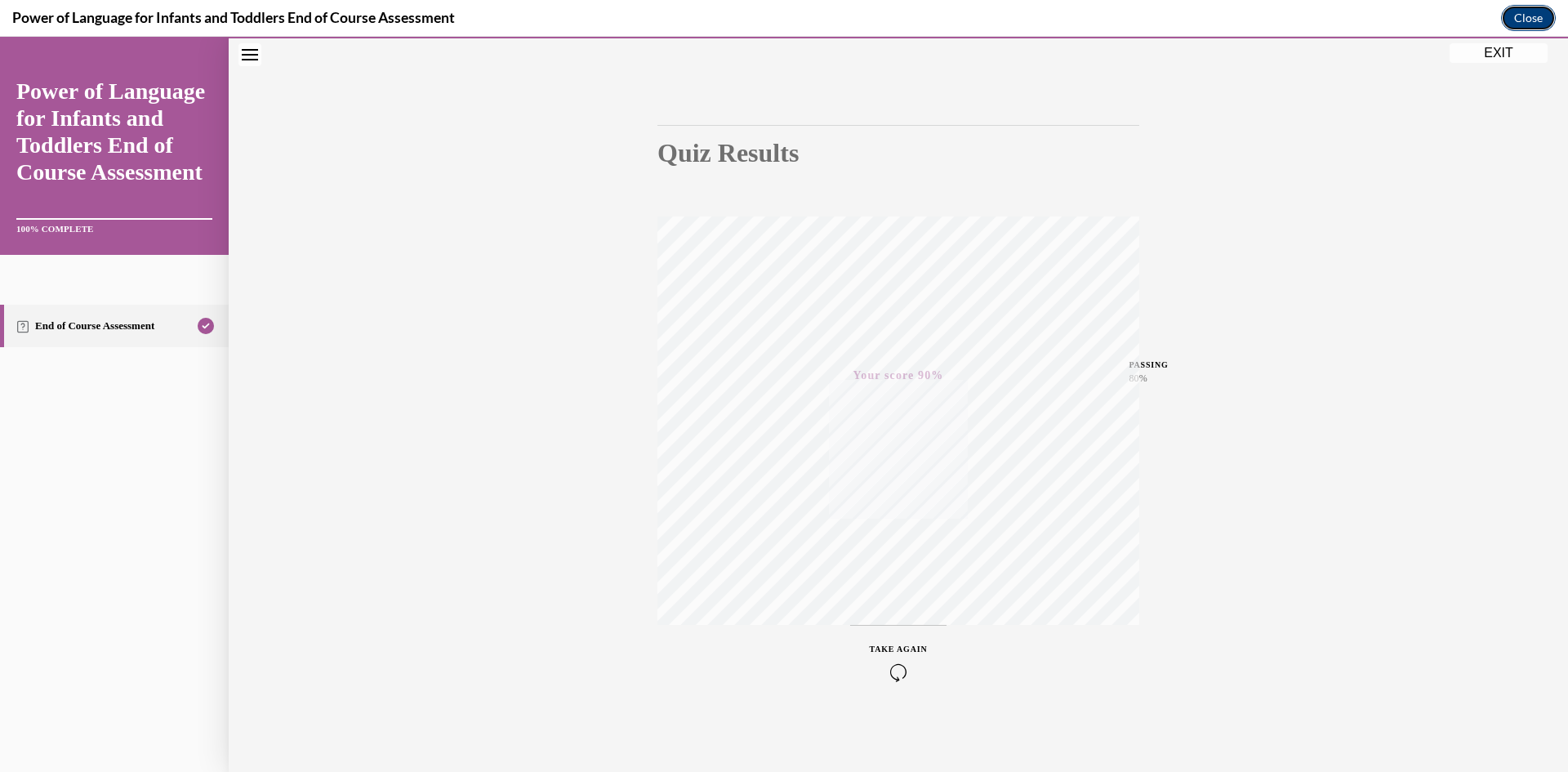
click at [1512, 19] on button "Close" at bounding box center [1528, 18] width 55 height 26
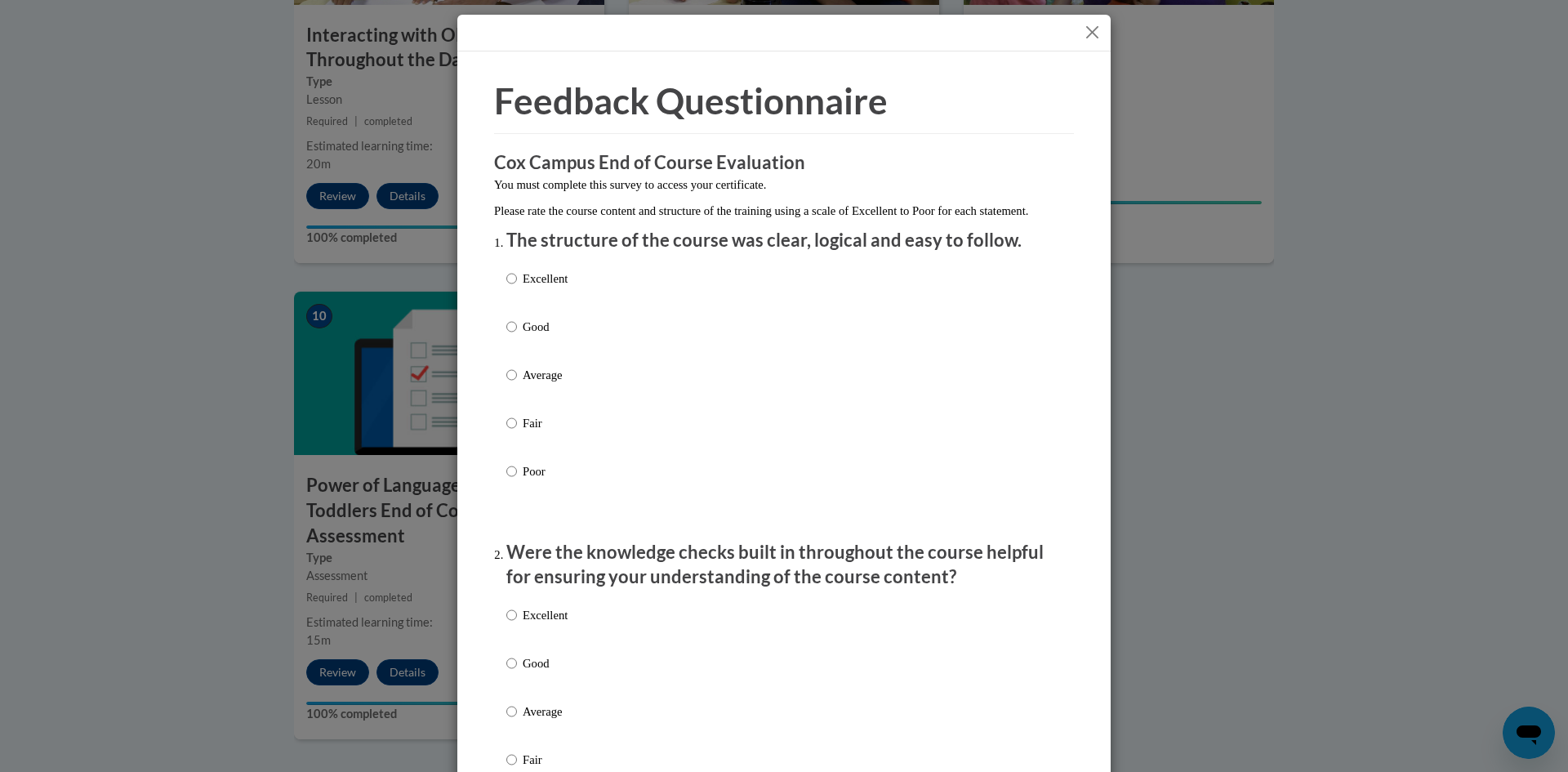
click at [537, 287] on p "Excellent" at bounding box center [545, 278] width 45 height 18
click at [517, 287] on input "Excellent" at bounding box center [511, 278] width 10 height 18
radio input "true"
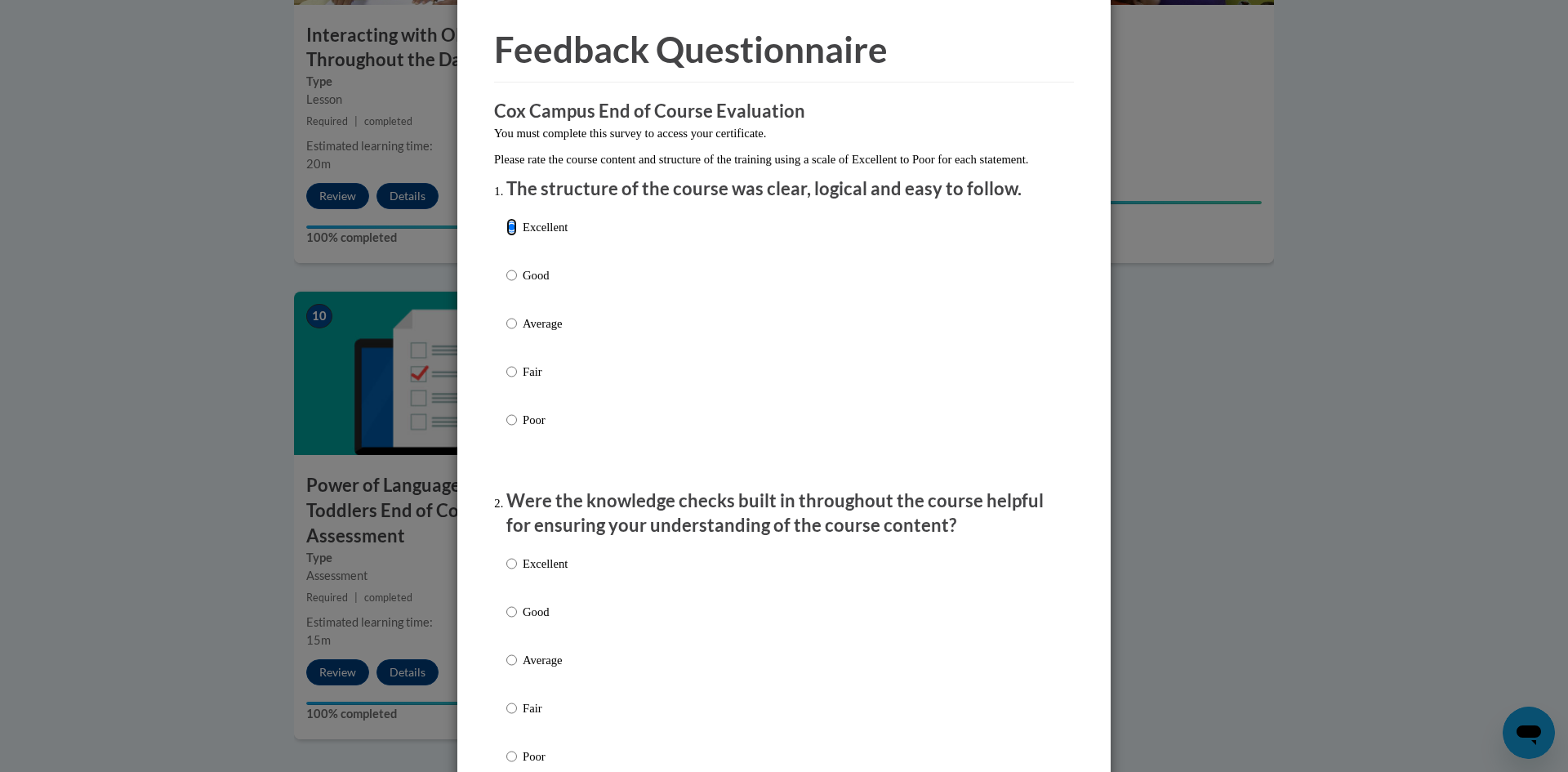
scroll to position [164, 0]
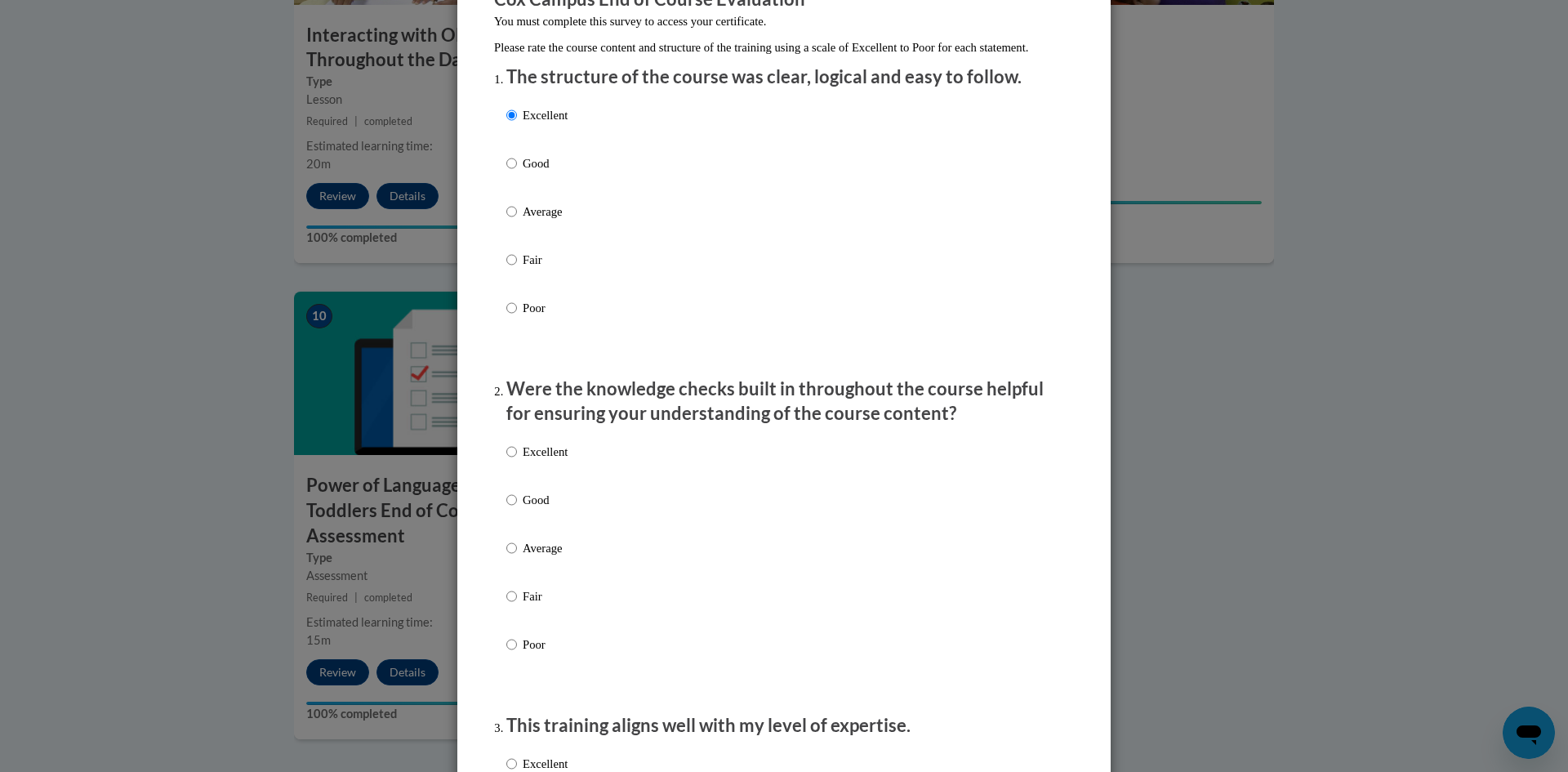
click at [532, 460] on p "Excellent" at bounding box center [545, 451] width 45 height 18
click at [517, 460] on input "Excellent" at bounding box center [511, 451] width 10 height 18
radio input "true"
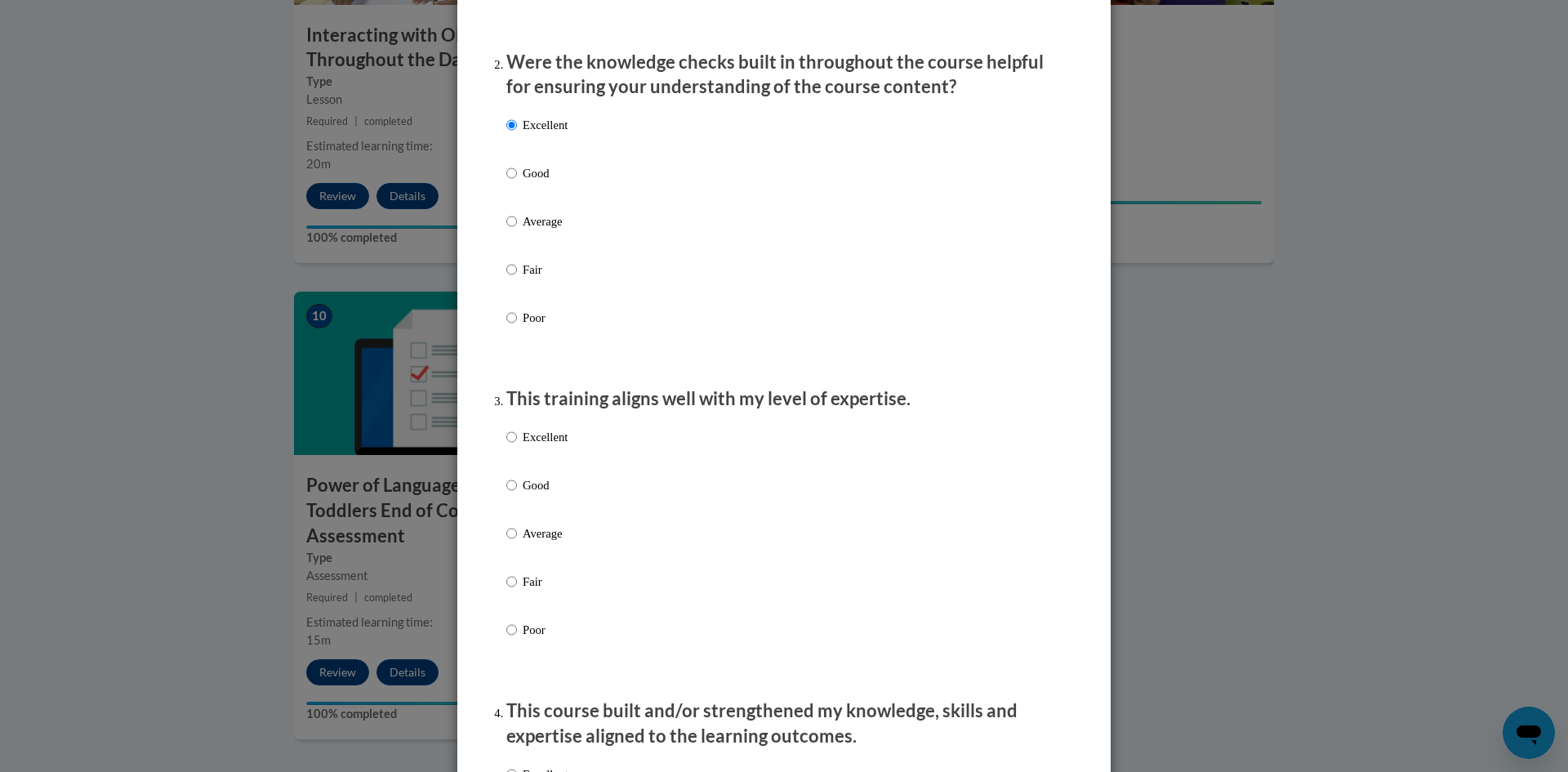
click at [546, 446] on p "Excellent" at bounding box center [545, 437] width 45 height 18
click at [517, 446] on input "Excellent" at bounding box center [511, 437] width 10 height 18
radio input "true"
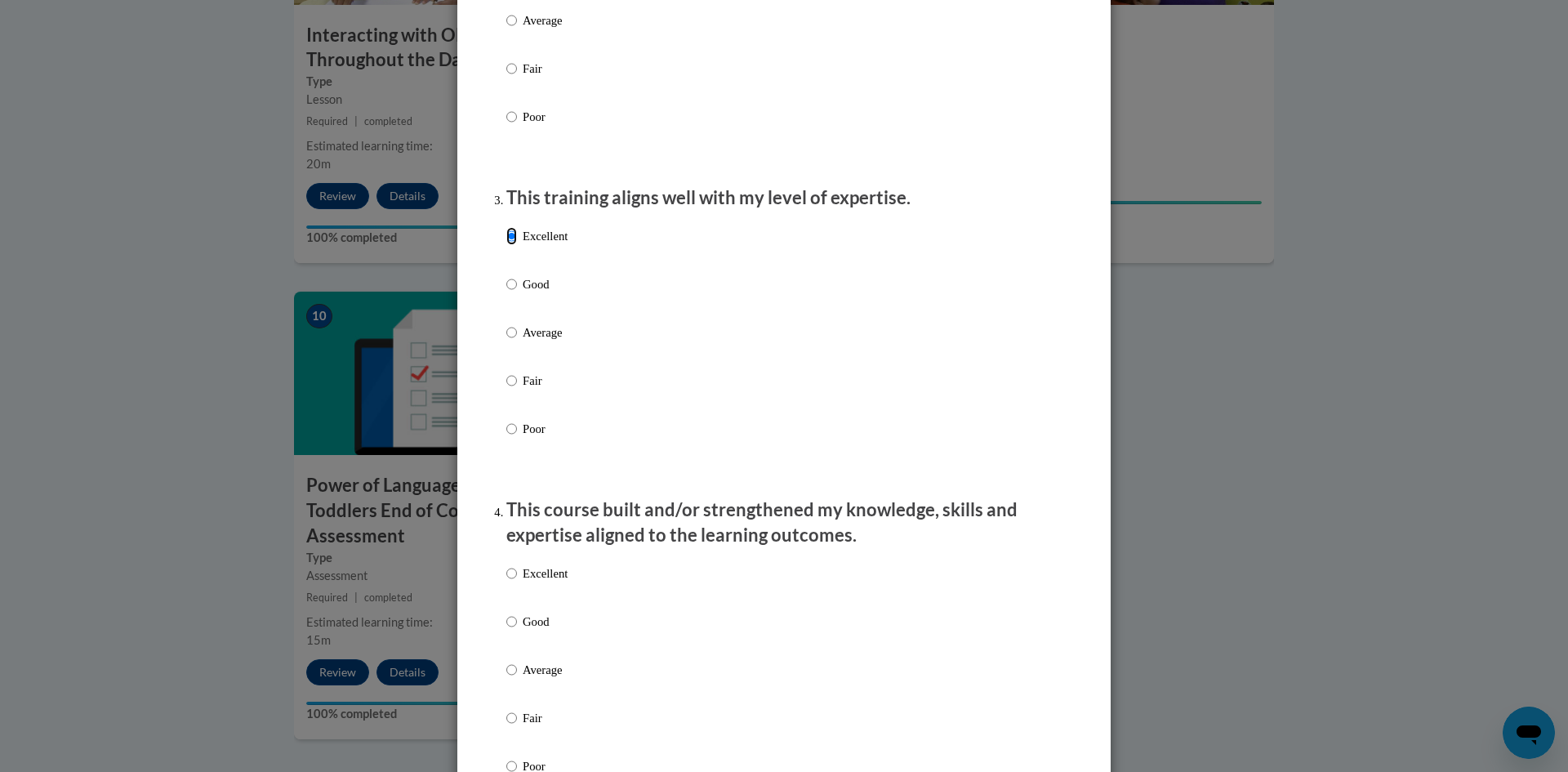
scroll to position [735, 0]
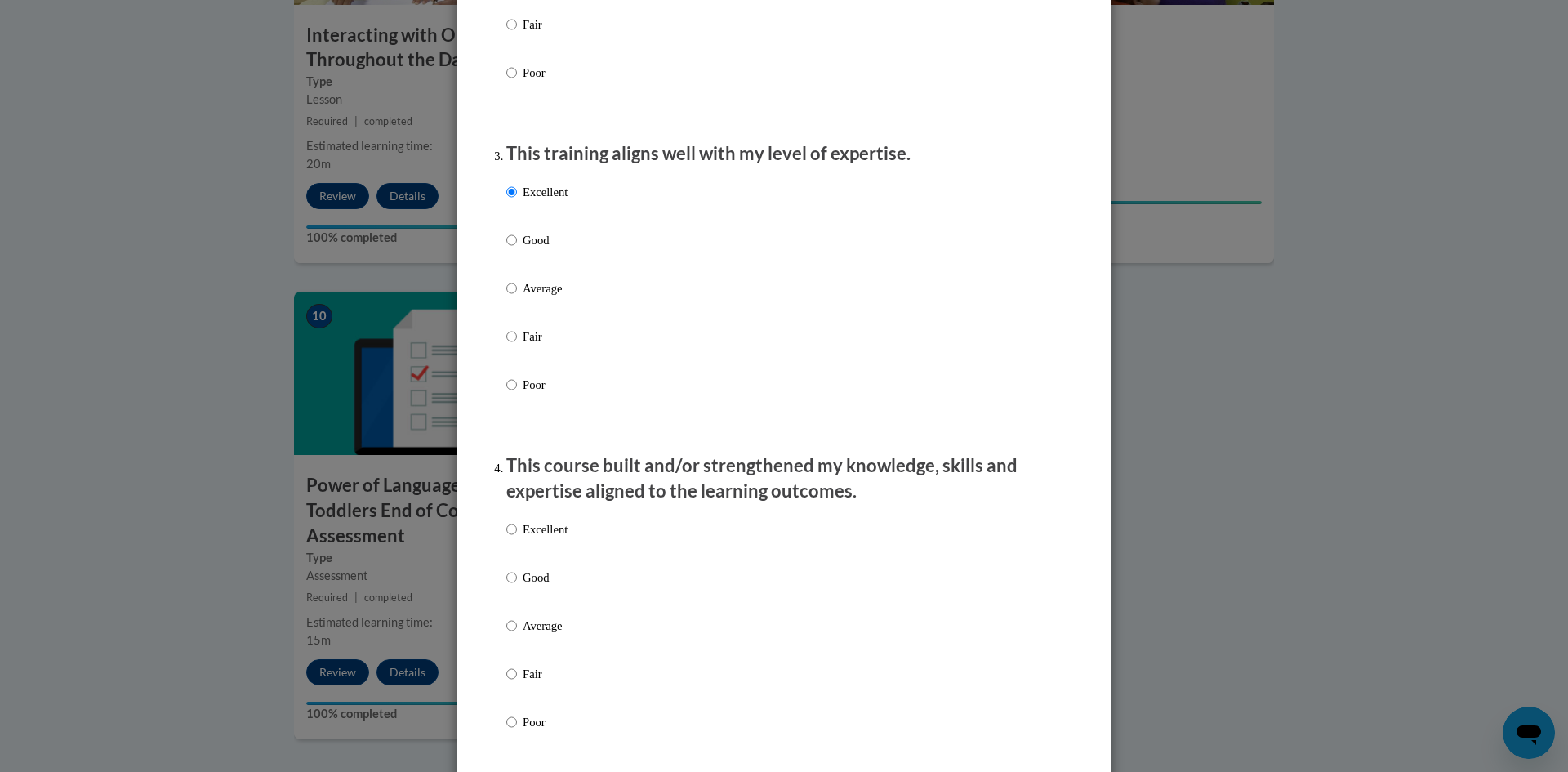
click at [552, 539] on p "Excellent" at bounding box center [545, 529] width 45 height 18
click at [517, 539] on input "Excellent" at bounding box center [511, 529] width 10 height 18
radio input "true"
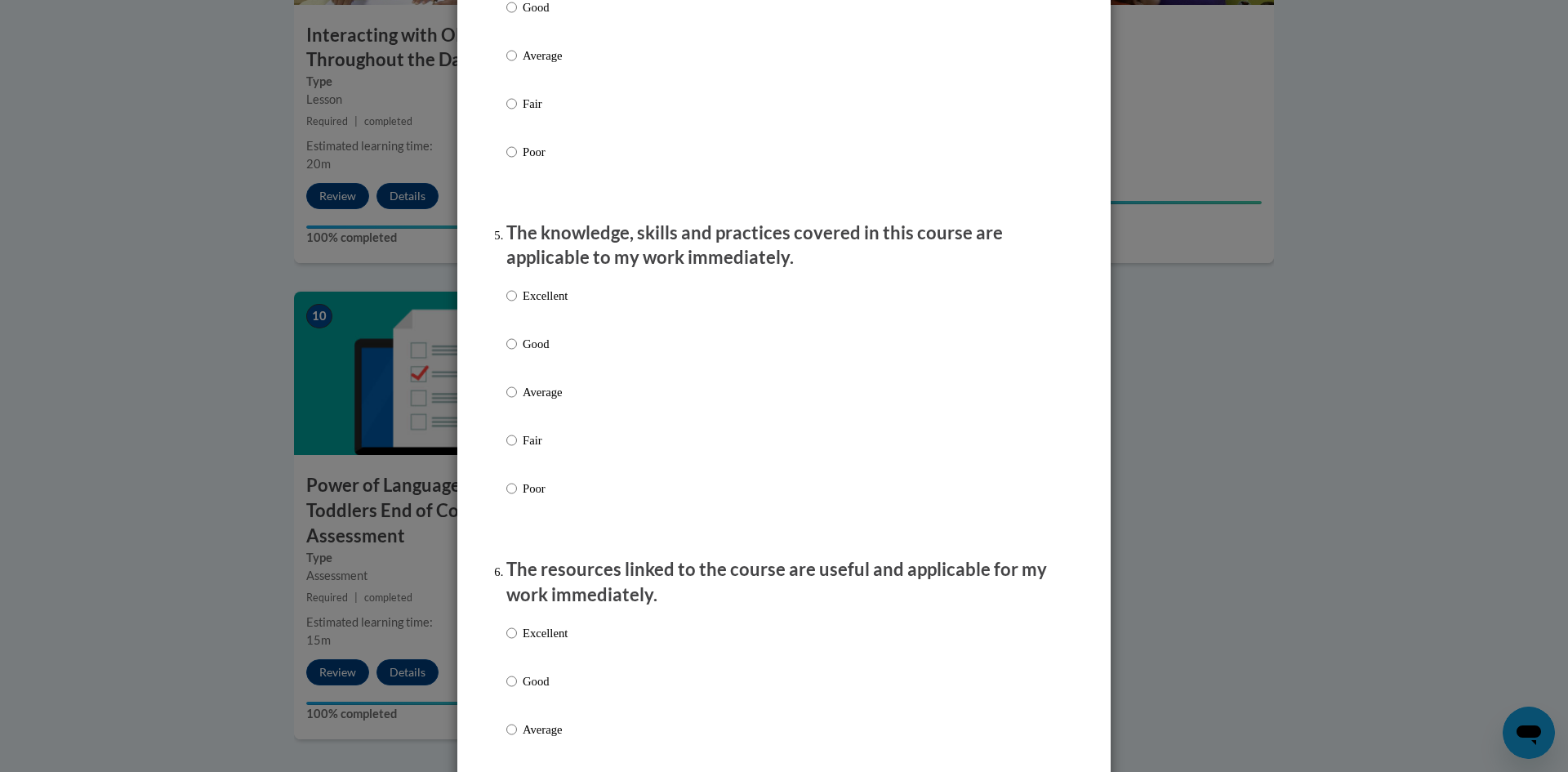
scroll to position [1307, 0]
click at [540, 399] on p "Average" at bounding box center [545, 390] width 45 height 18
click at [517, 399] on input "Average" at bounding box center [511, 390] width 10 height 18
radio input "true"
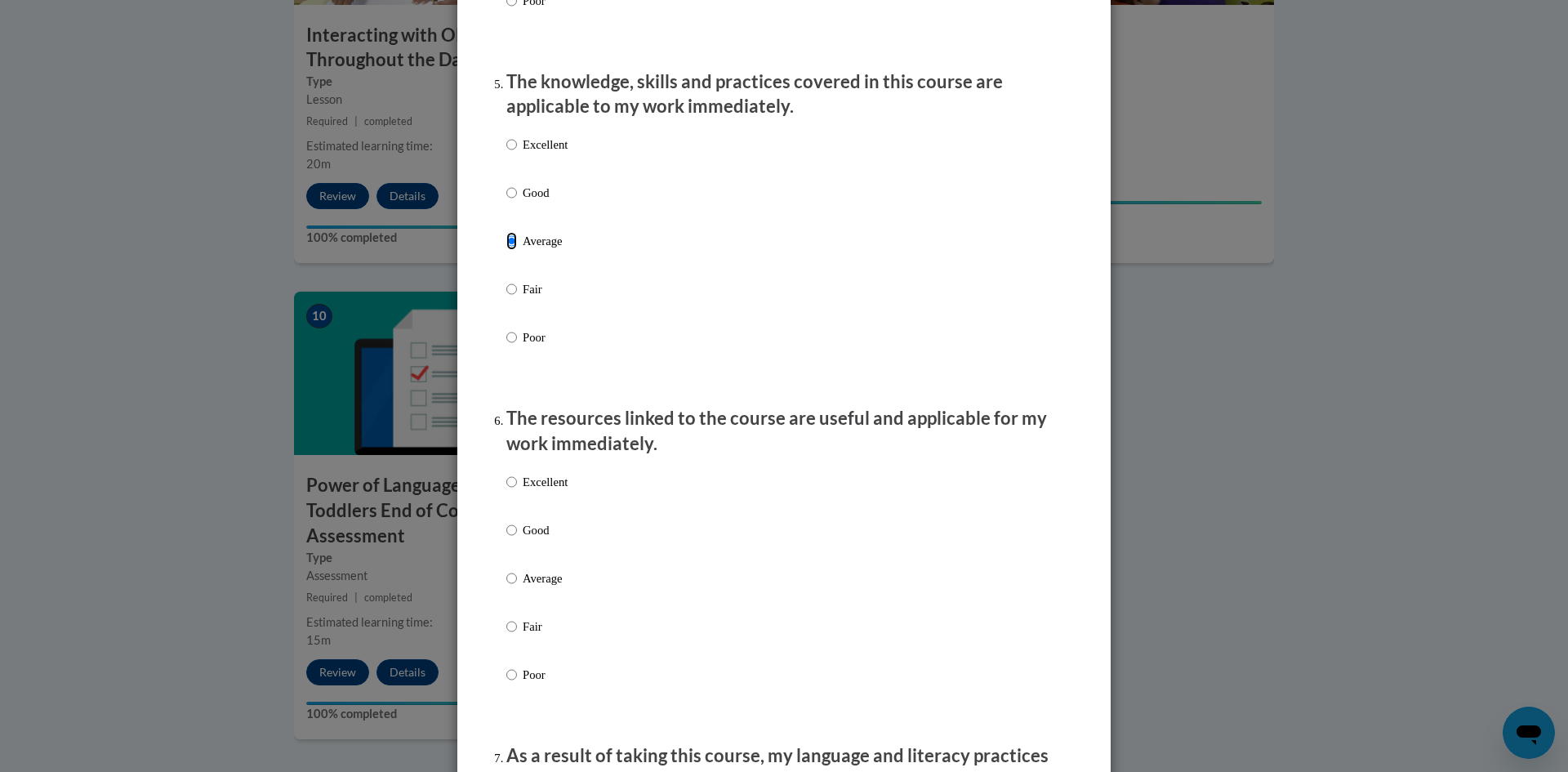
scroll to position [1471, 0]
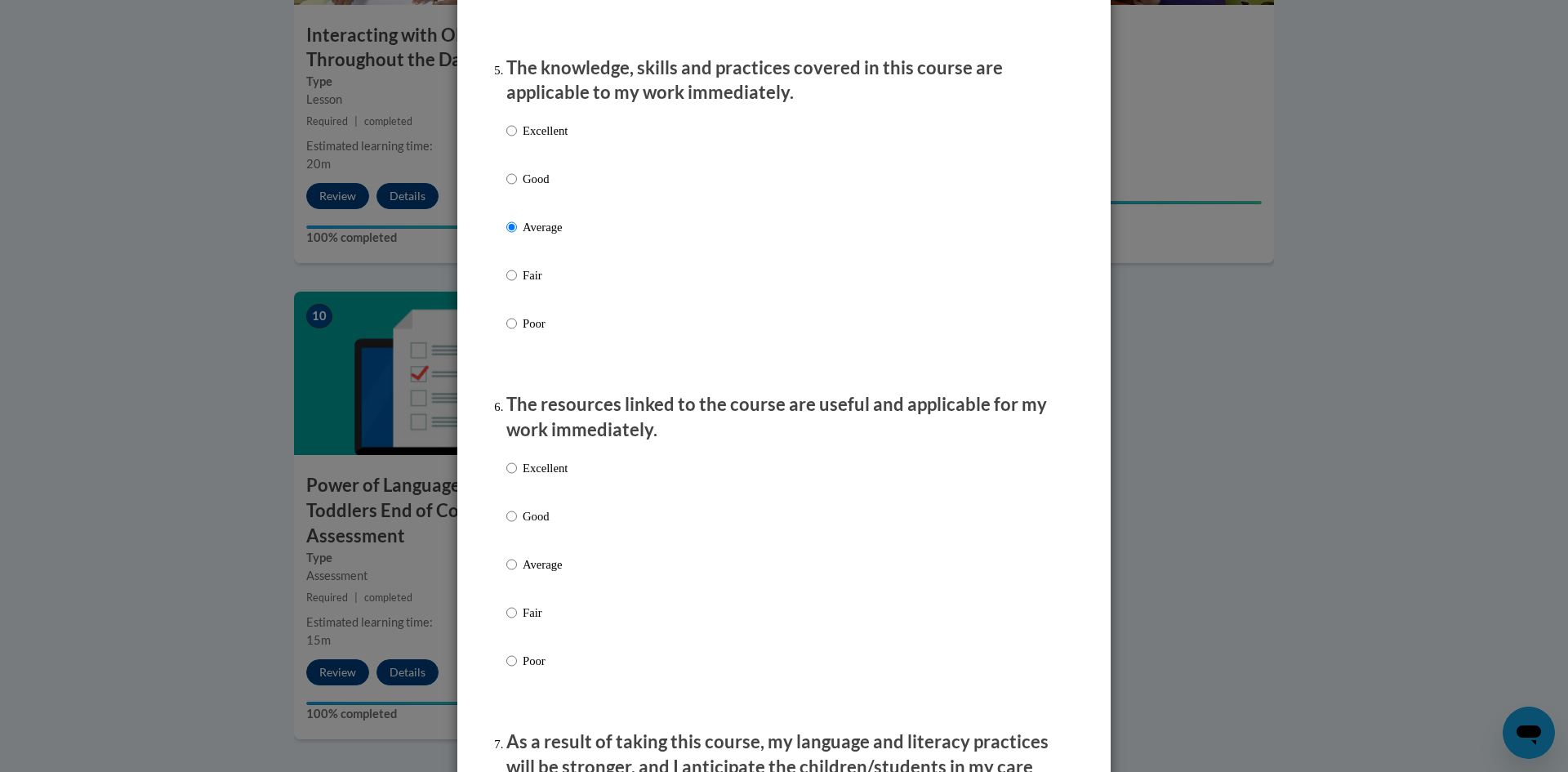
click at [534, 525] on p "Good" at bounding box center [545, 516] width 45 height 18
click at [517, 525] on input "Good" at bounding box center [511, 516] width 10 height 18
radio input "true"
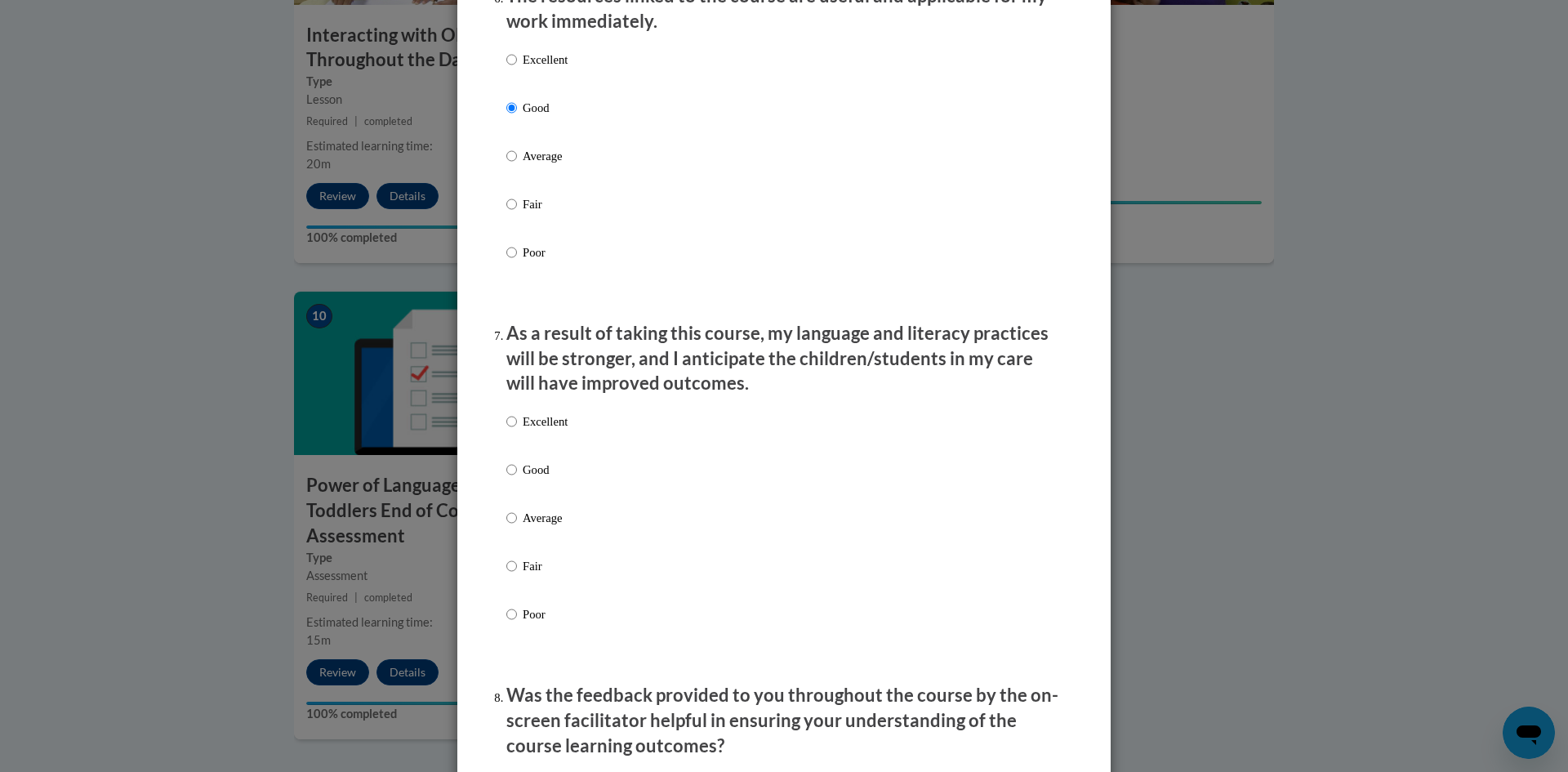
click at [538, 478] on p "Good" at bounding box center [545, 469] width 45 height 18
click at [517, 478] on input "Good" at bounding box center [511, 469] width 10 height 18
radio input "true"
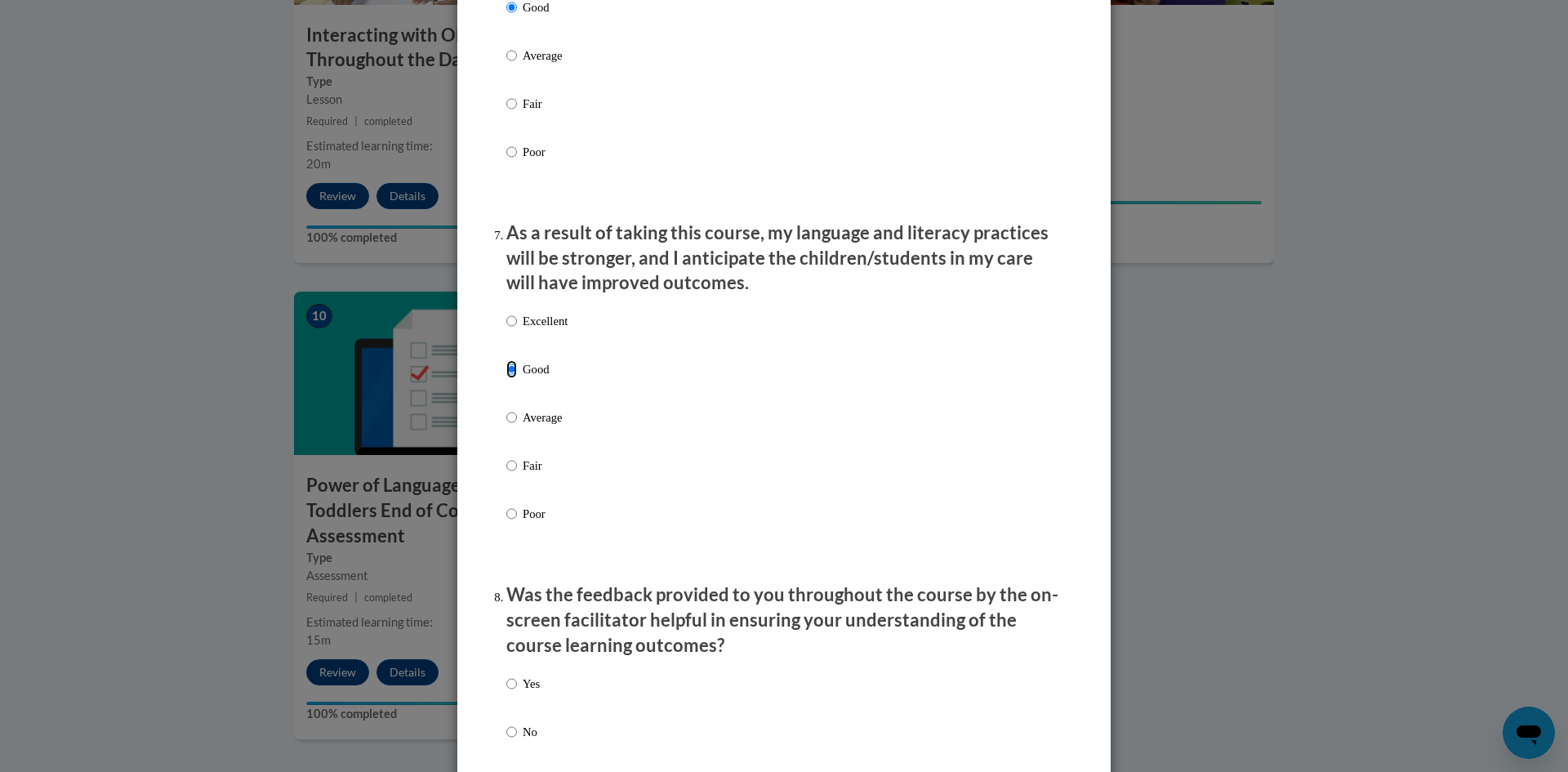
scroll to position [2206, 0]
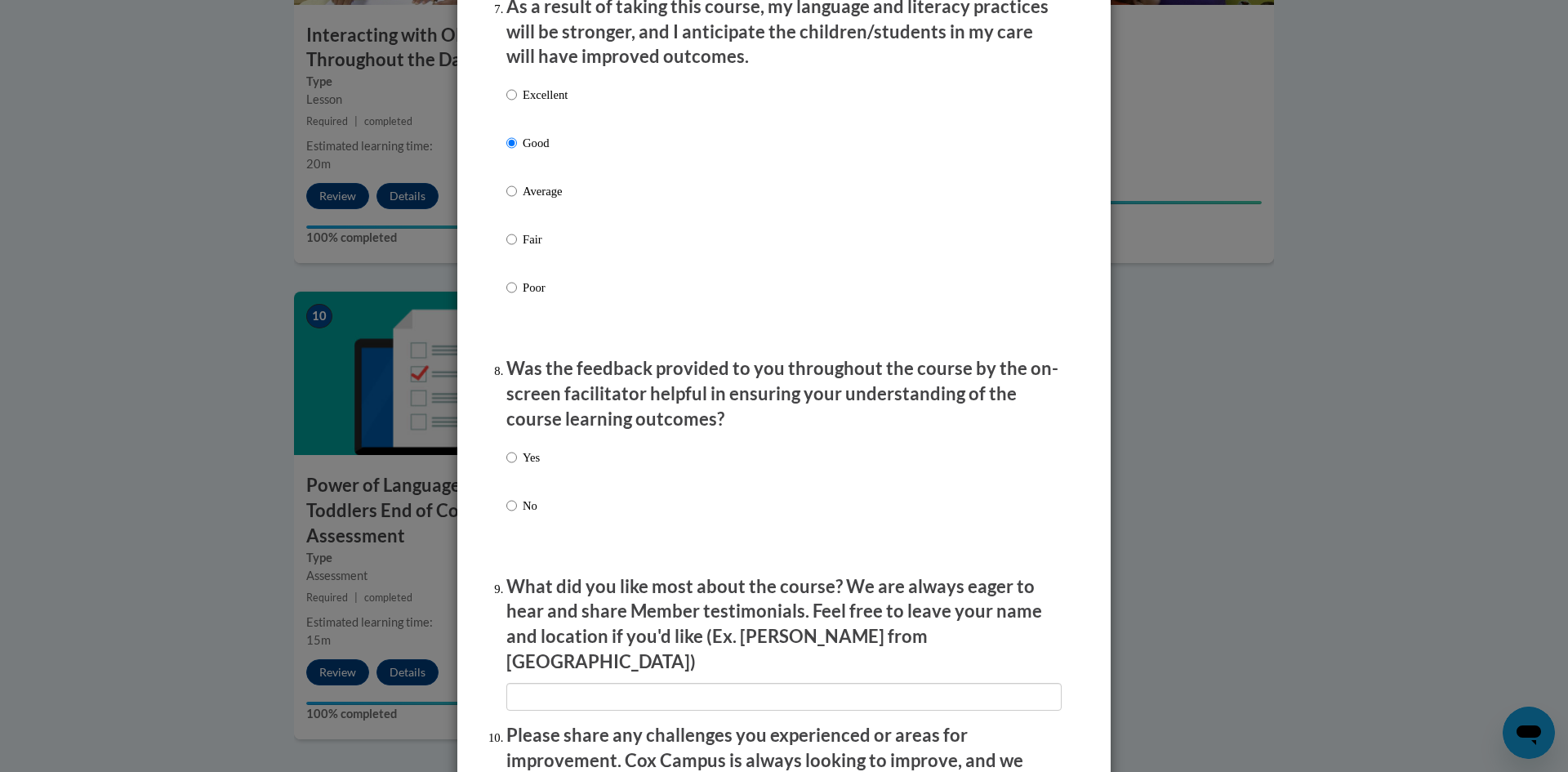
click at [525, 466] on p "Yes" at bounding box center [531, 457] width 17 height 18
click at [517, 466] on input "Yes" at bounding box center [511, 457] width 10 height 18
radio input "true"
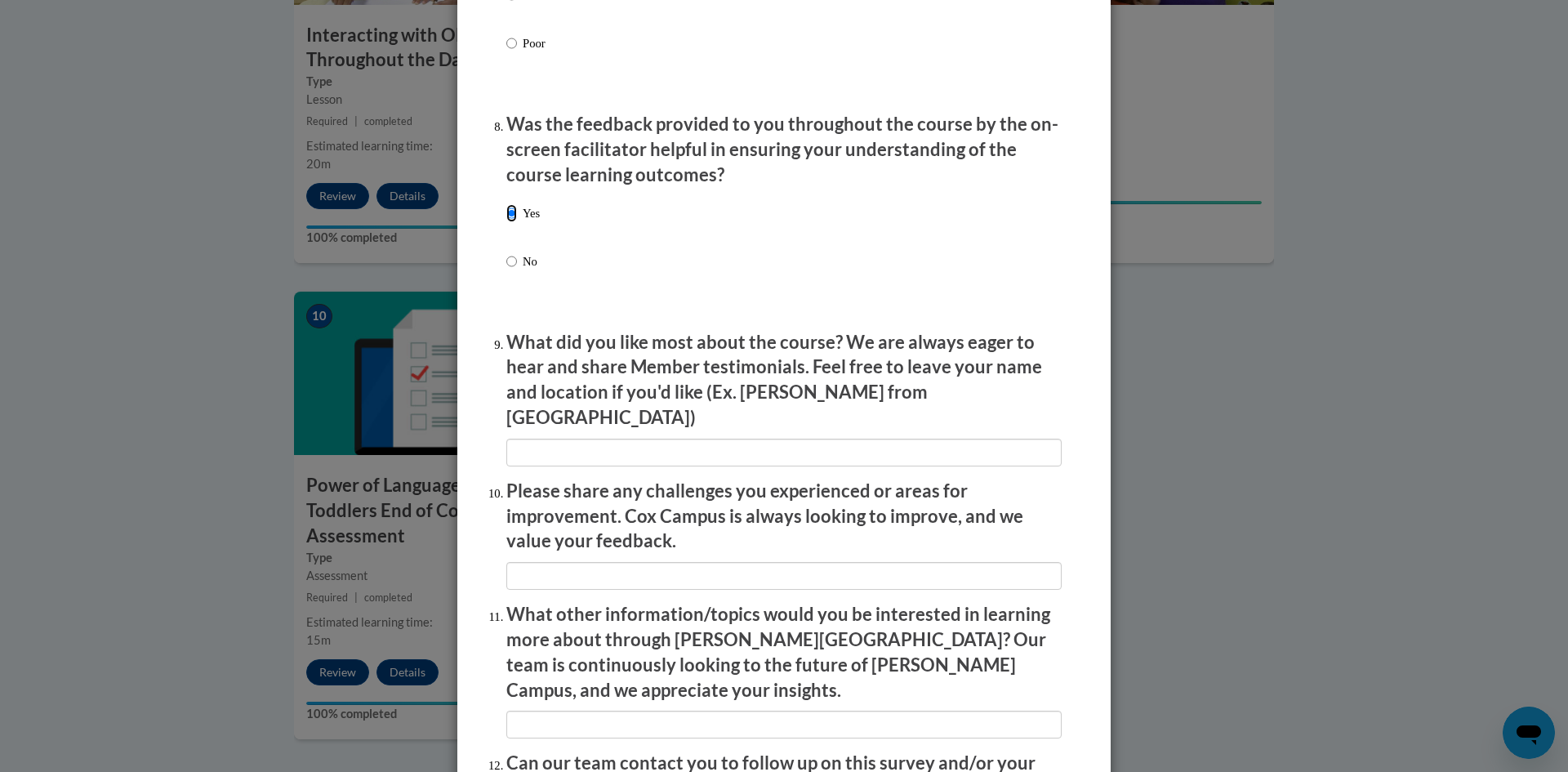
scroll to position [2451, 0]
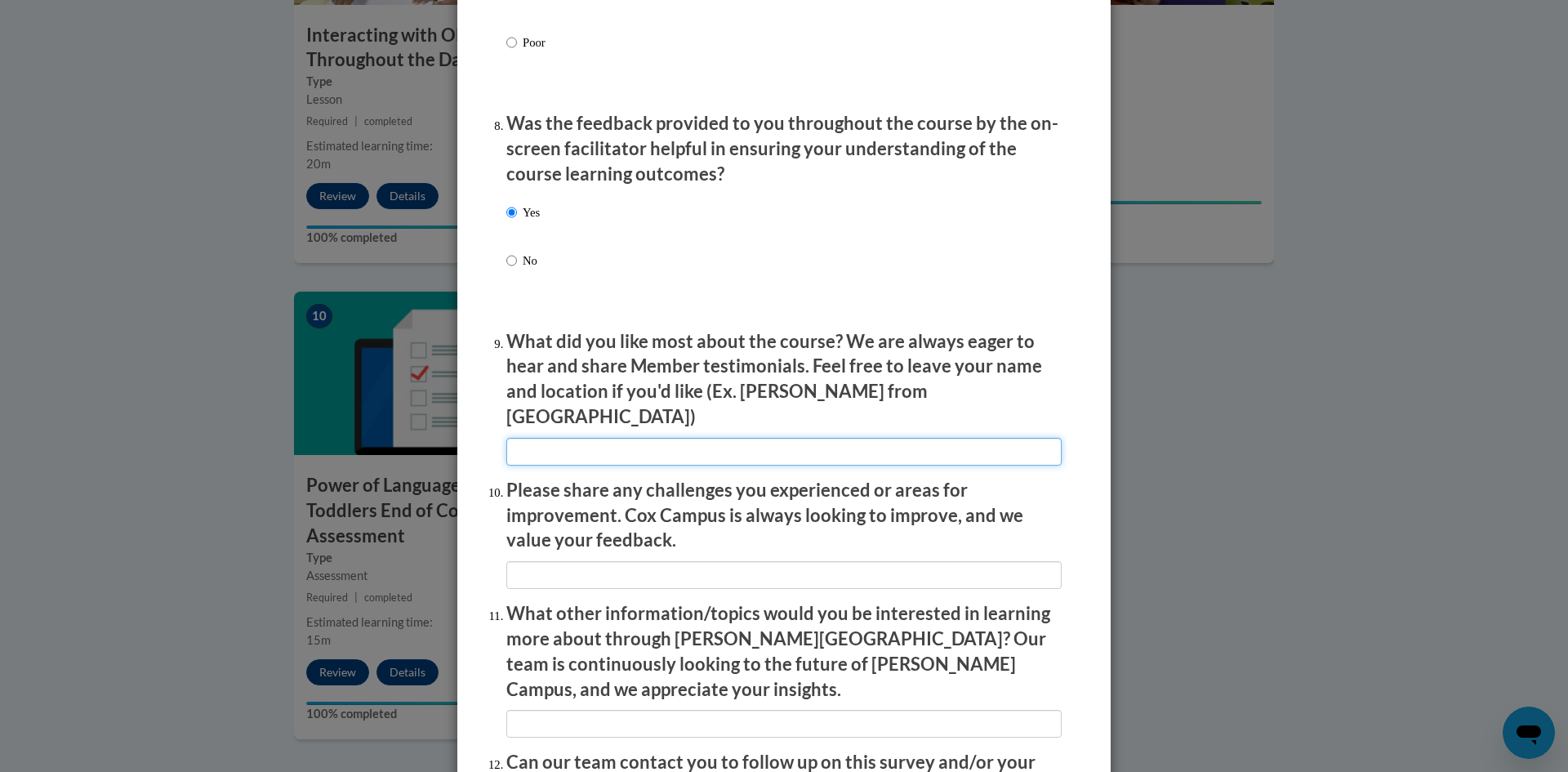
click at [642, 442] on input "textbox" at bounding box center [784, 451] width 555 height 27
type input "Jenn from Oregon"
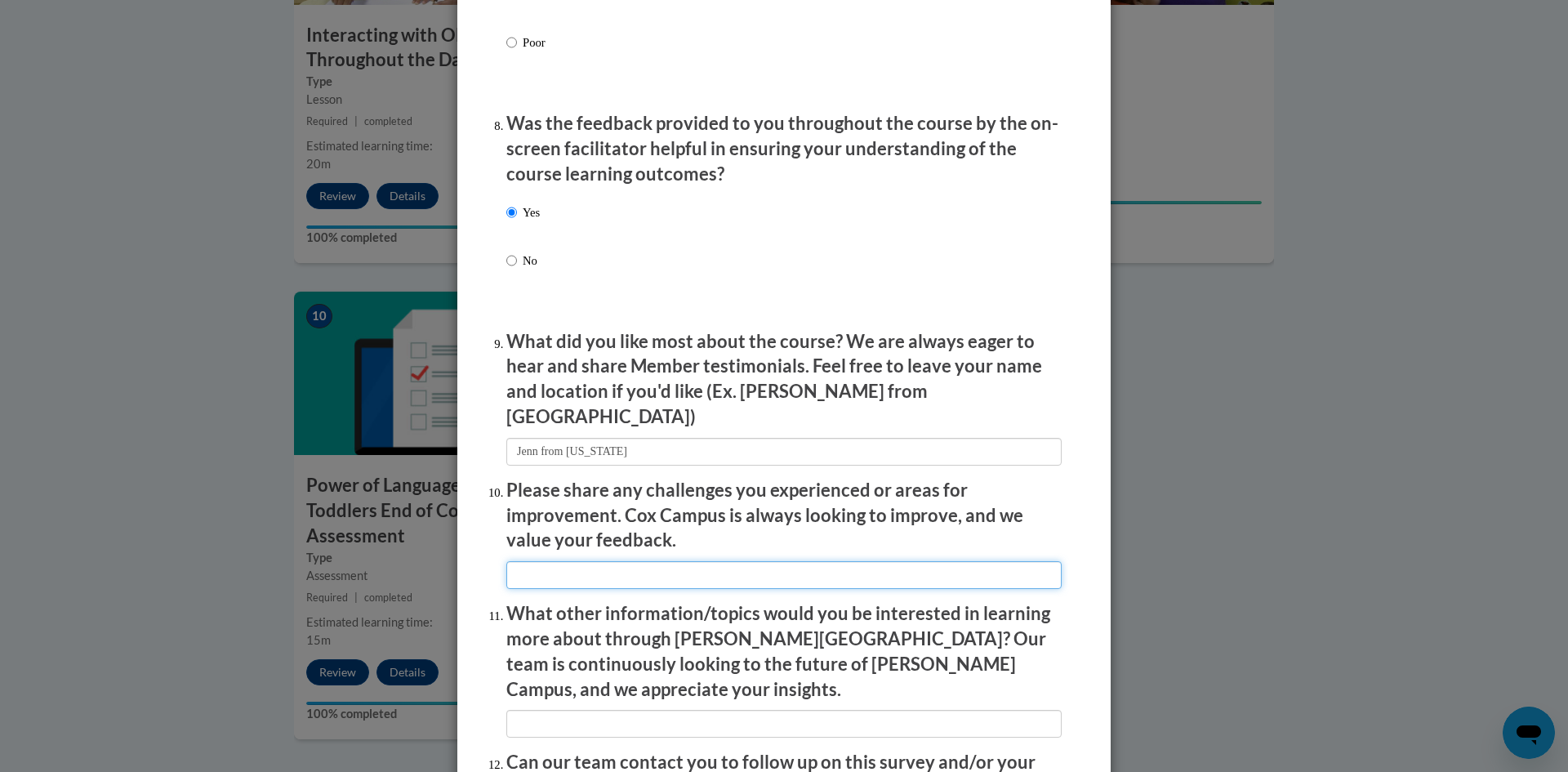
click at [652, 561] on input "textbox" at bounding box center [784, 574] width 555 height 27
type input "N/A"
click at [634, 710] on input "textbox" at bounding box center [784, 723] width 555 height 27
type input "N/A"
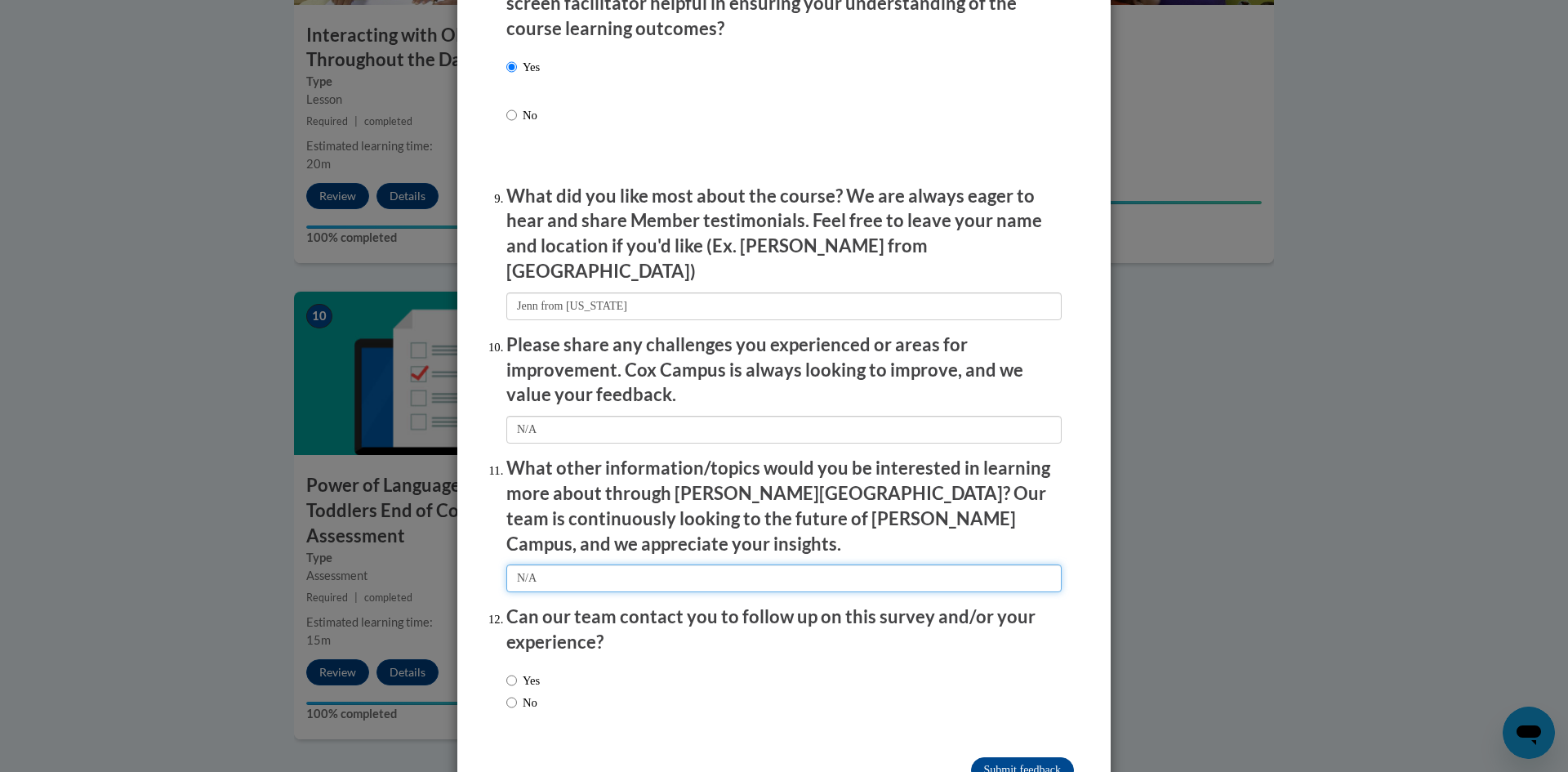
scroll to position [2614, 0]
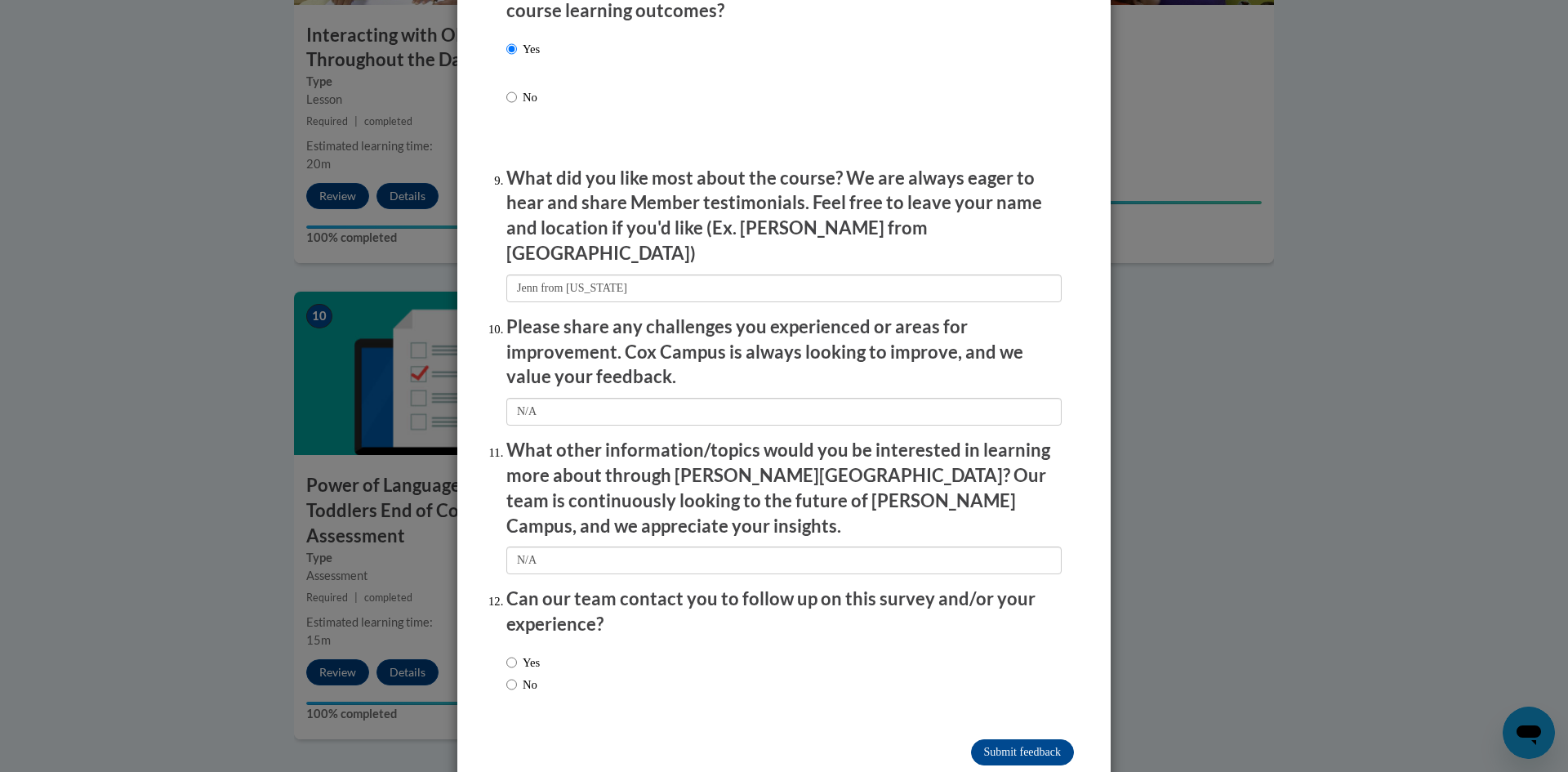
click at [521, 653] on label "Yes" at bounding box center [523, 662] width 34 height 18
click at [517, 653] on input "Yes" at bounding box center [511, 662] width 10 height 18
radio input "true"
click at [1014, 739] on input "Submit feedback" at bounding box center [1022, 752] width 103 height 26
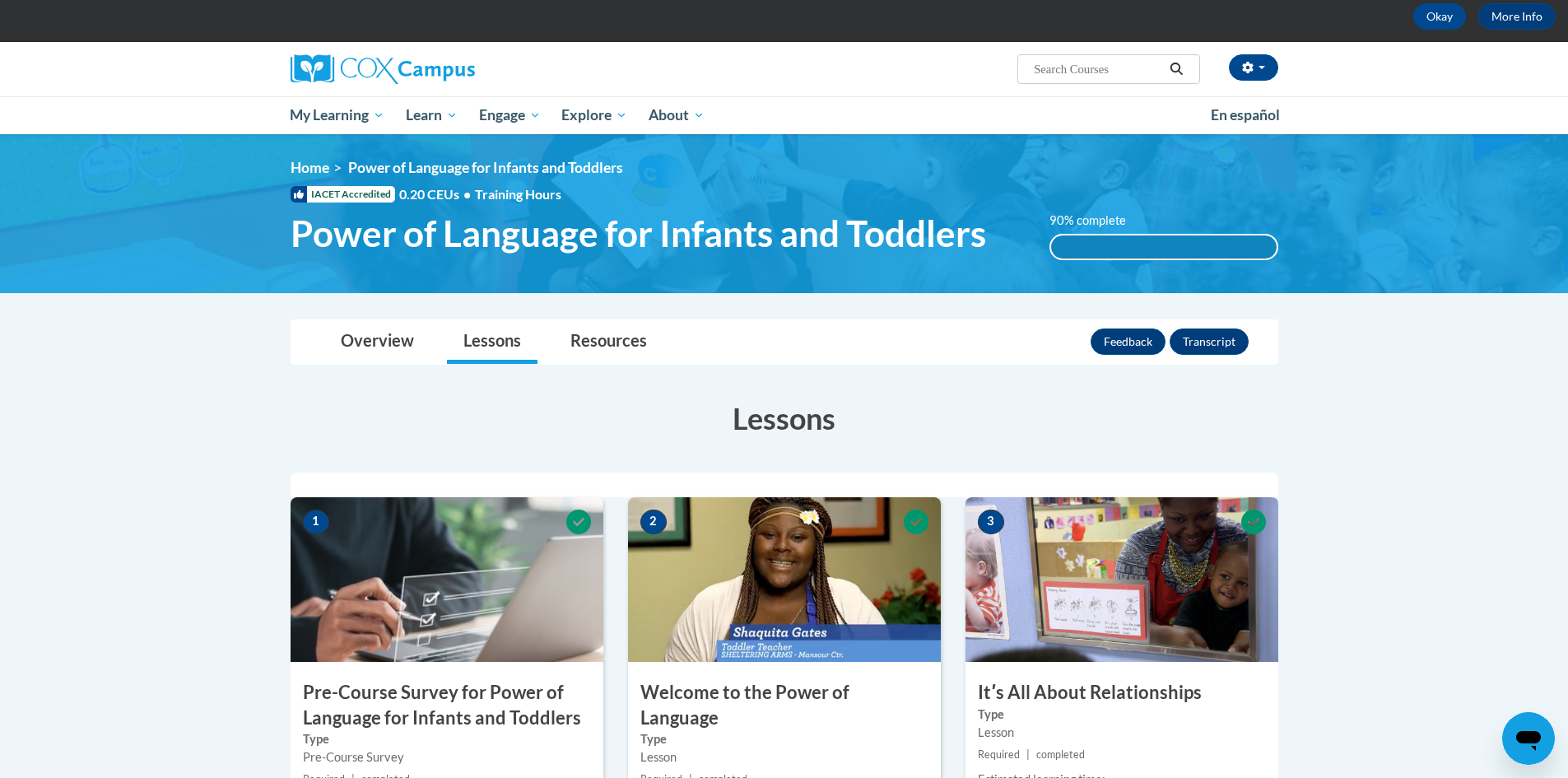
scroll to position [0, 0]
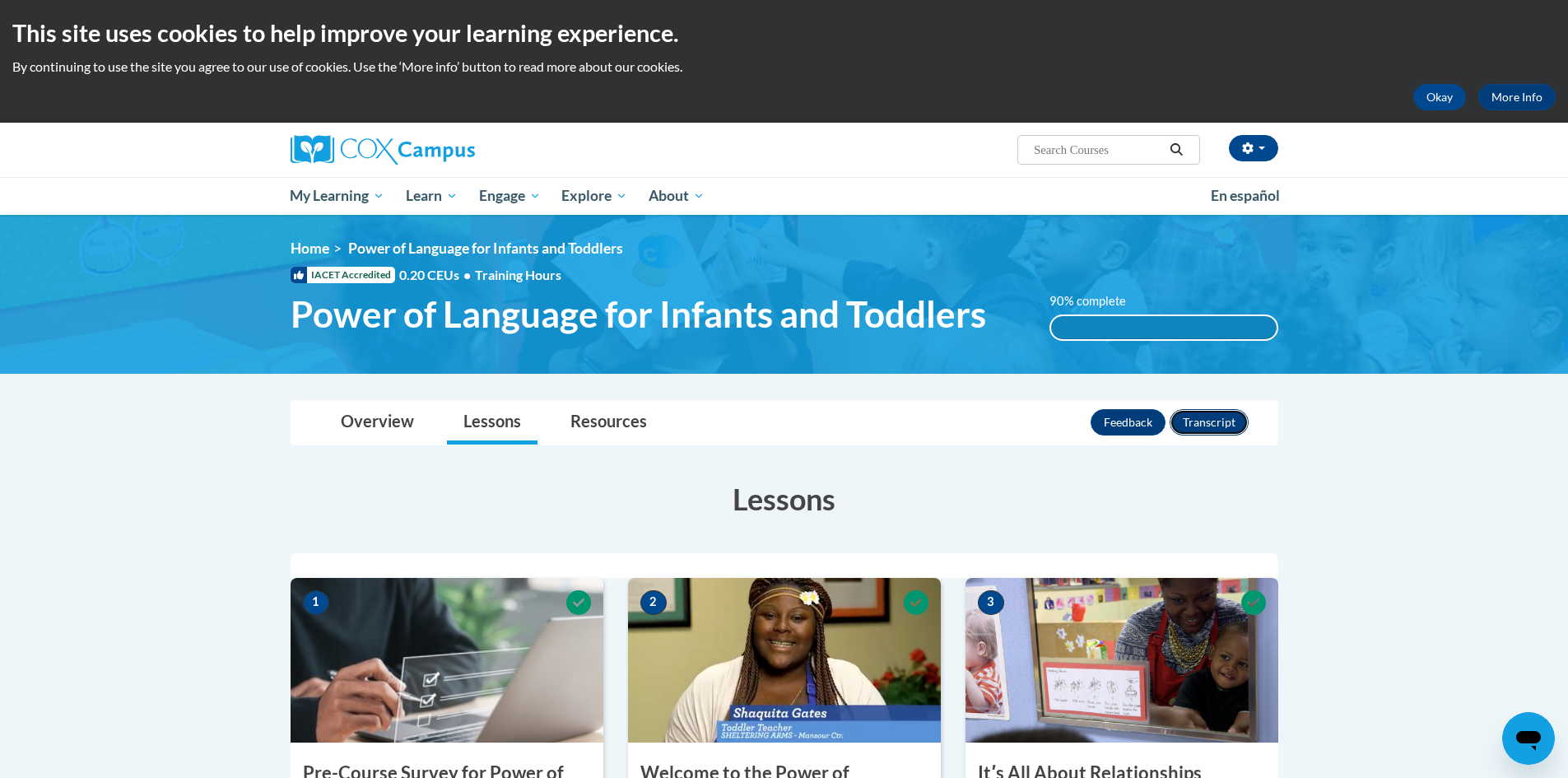
click at [1209, 425] on button "Transcript" at bounding box center [1208, 422] width 79 height 27
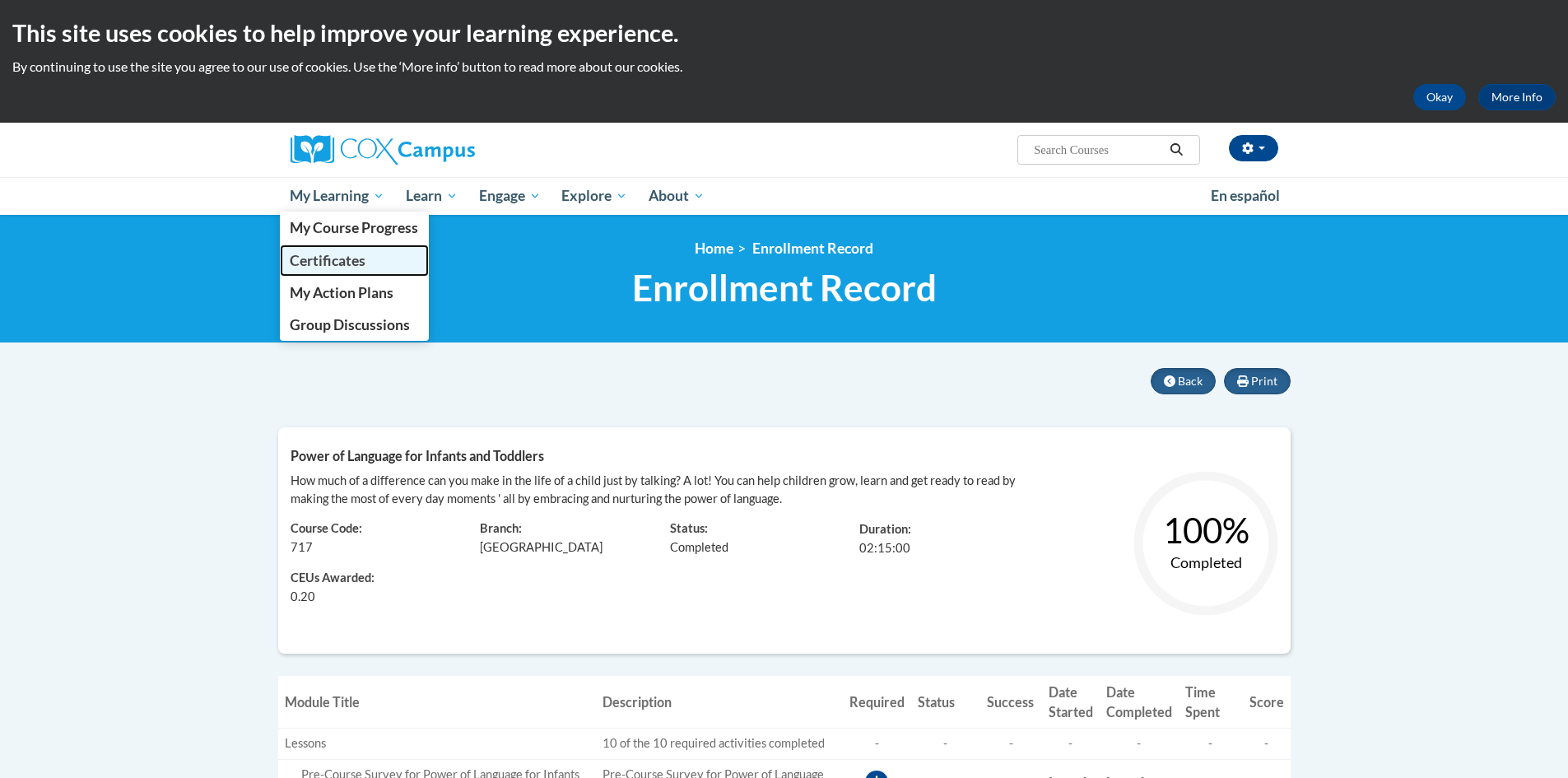
click at [362, 259] on span "Certificates" at bounding box center [327, 260] width 76 height 17
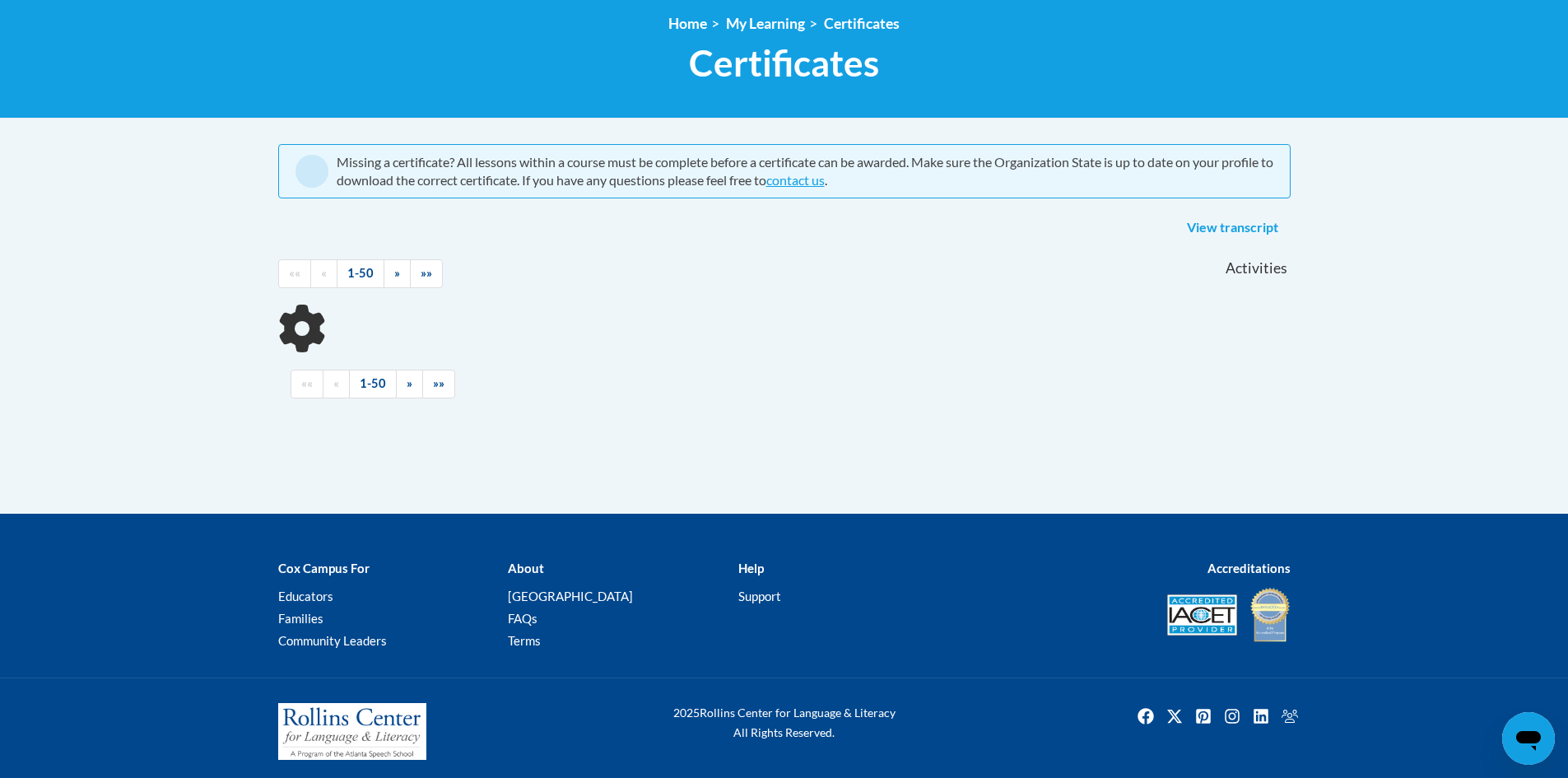
scroll to position [232, 0]
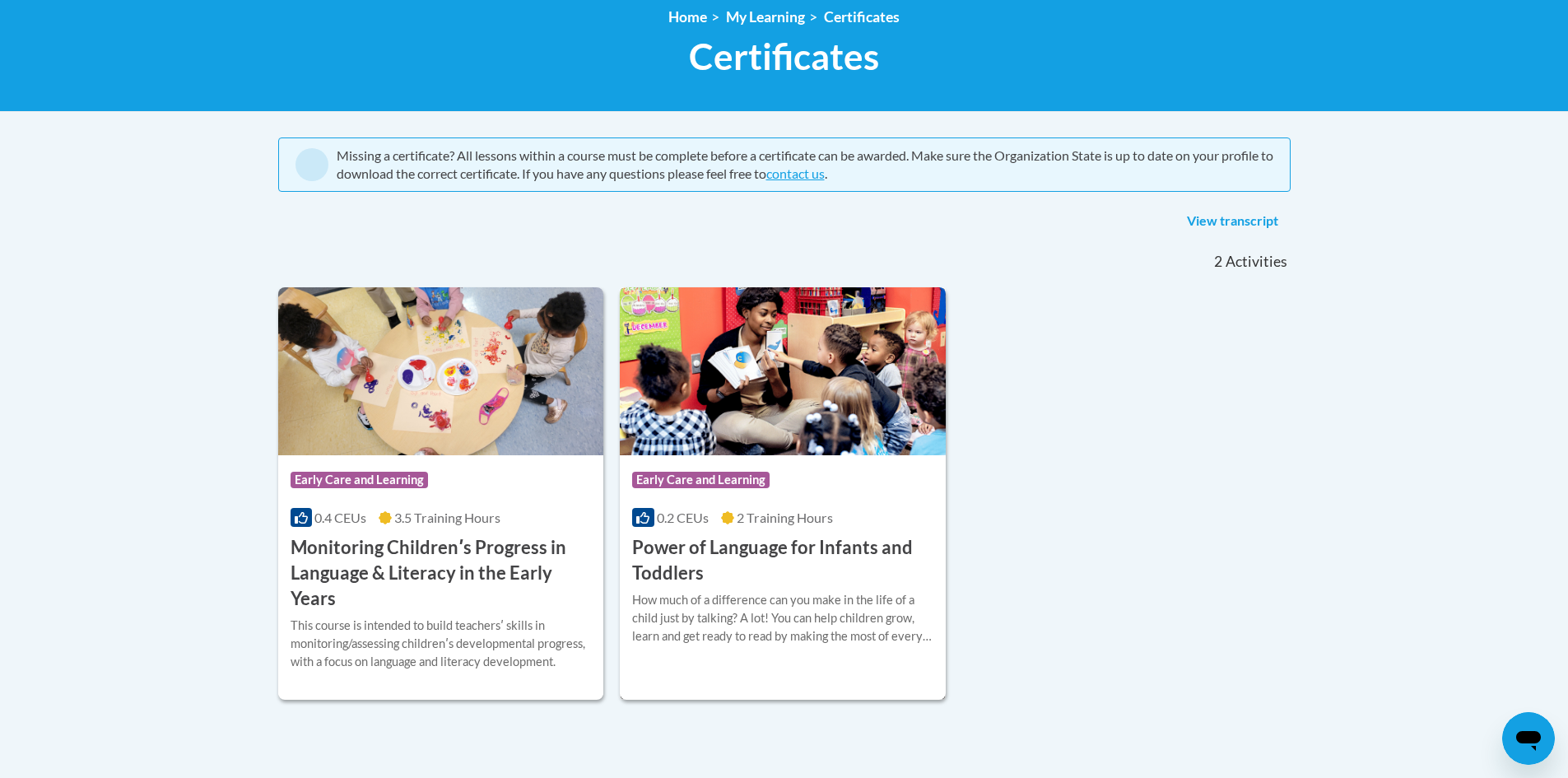
click at [827, 544] on h3 "Power of Language for Infants and Toddlers" at bounding box center [783, 561] width 302 height 51
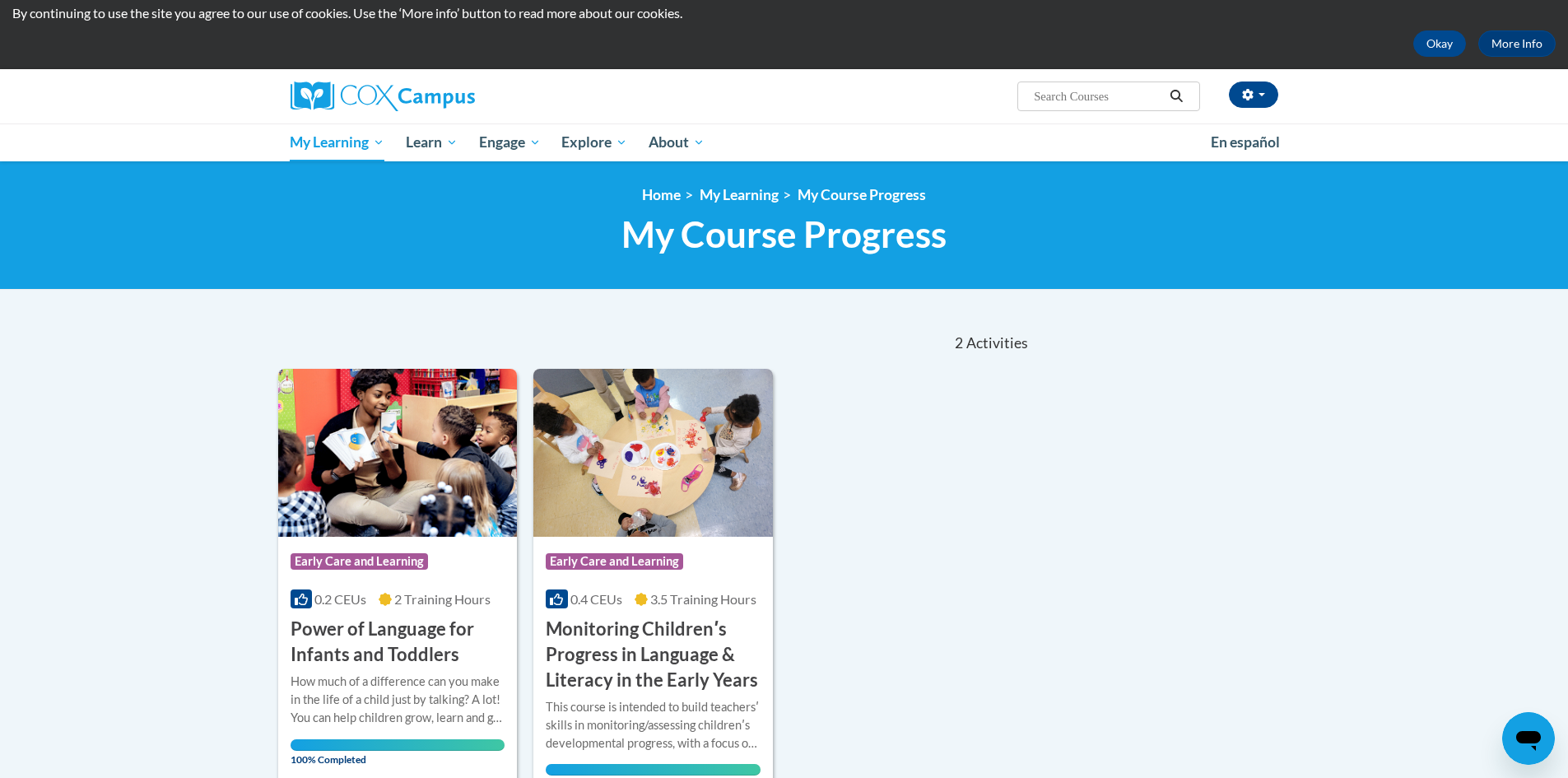
scroll to position [83, 0]
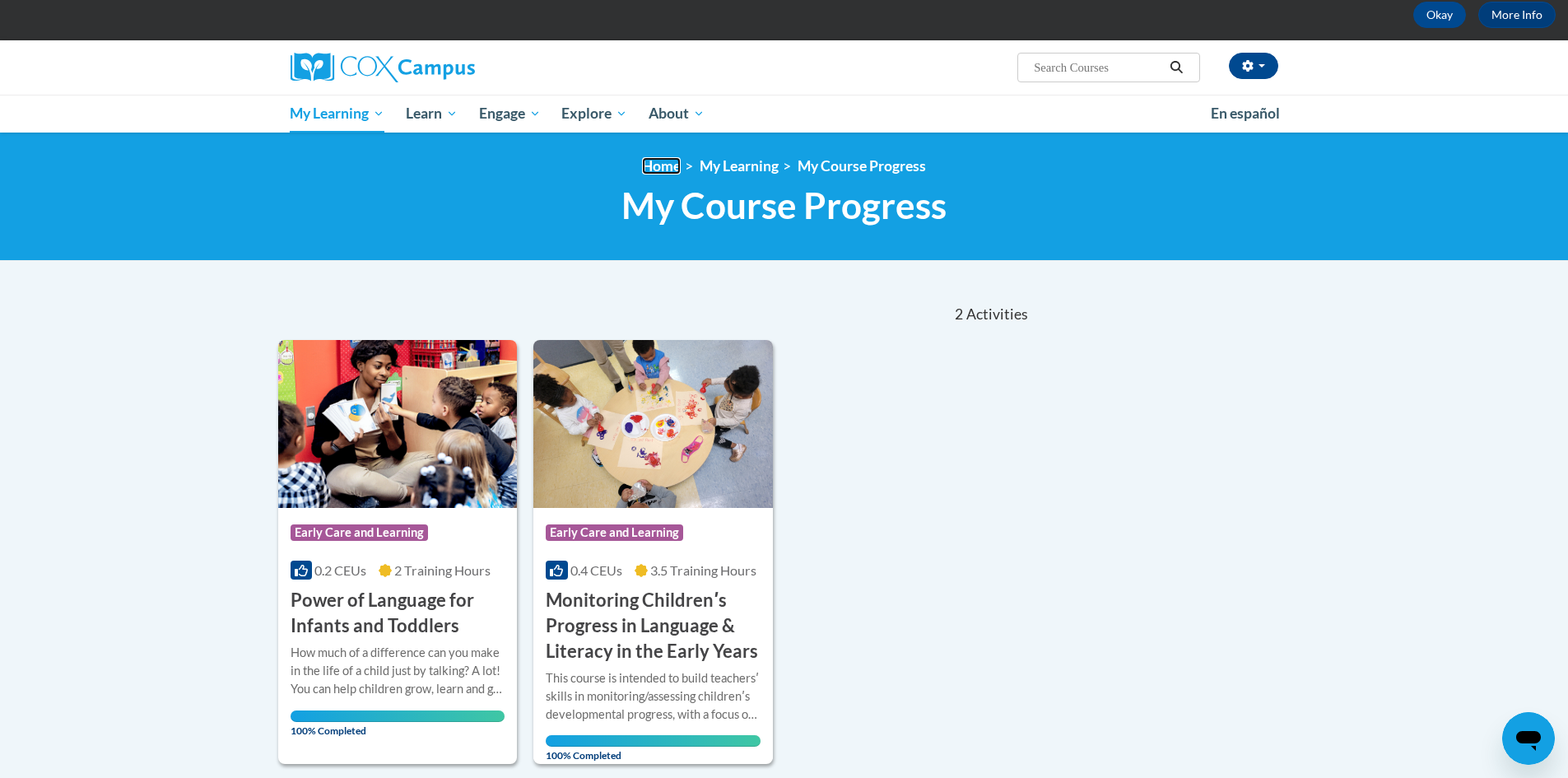
click at [655, 157] on link "Home" at bounding box center [661, 166] width 39 height 17
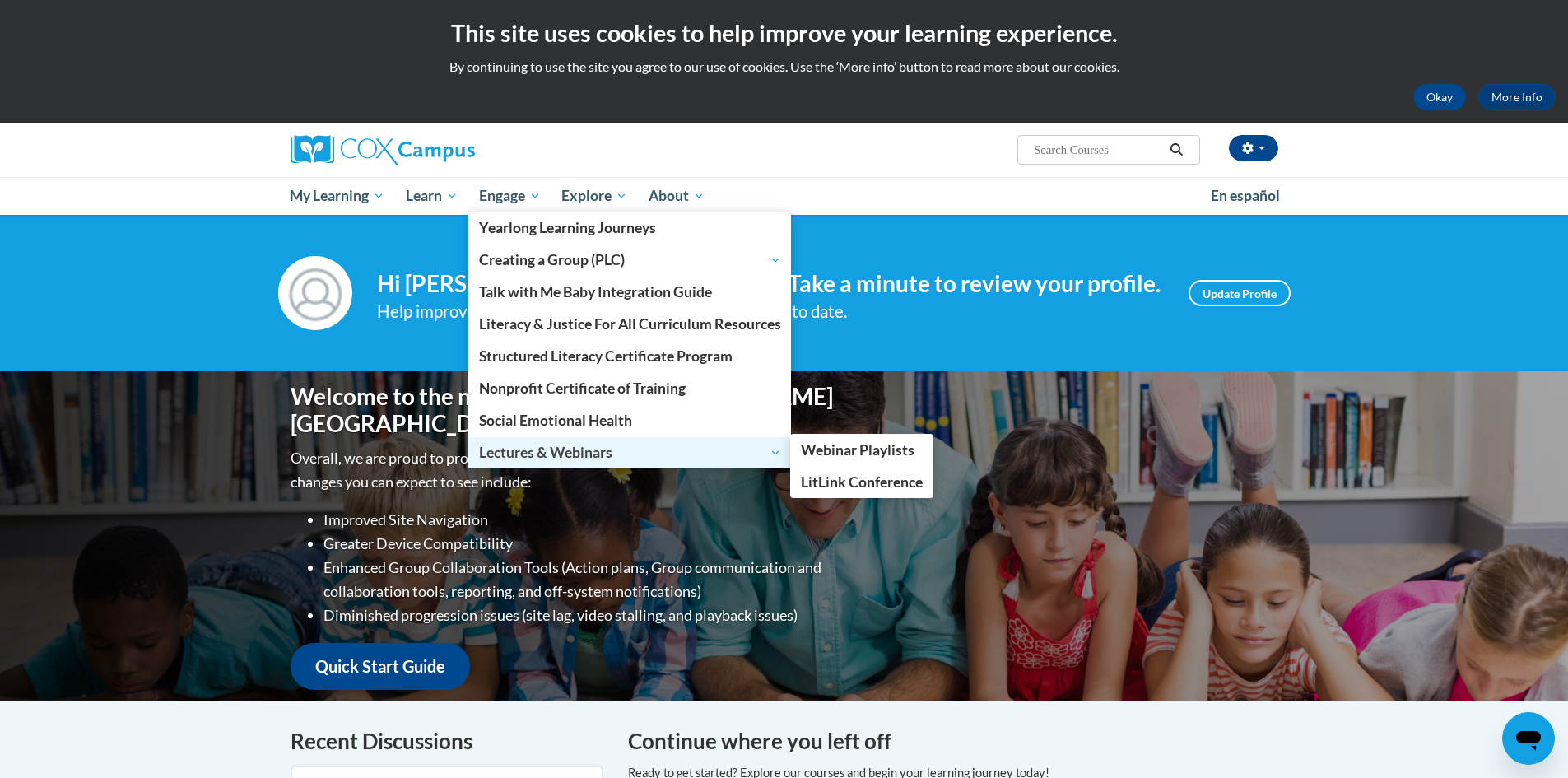
click at [605, 439] on link "Lectures & Webinars" at bounding box center [630, 453] width 323 height 31
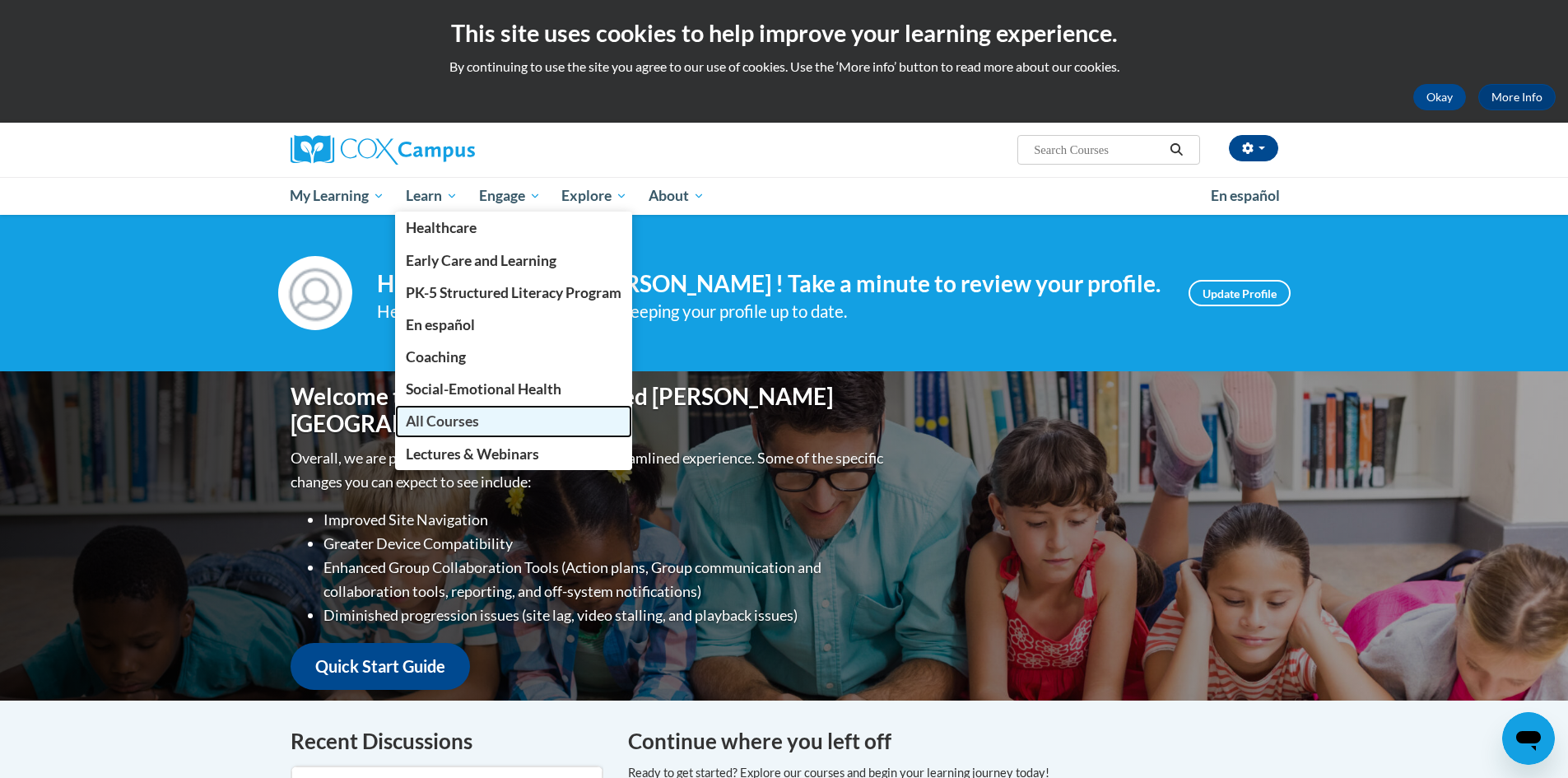
click at [500, 411] on link "All Courses" at bounding box center [513, 421] width 237 height 32
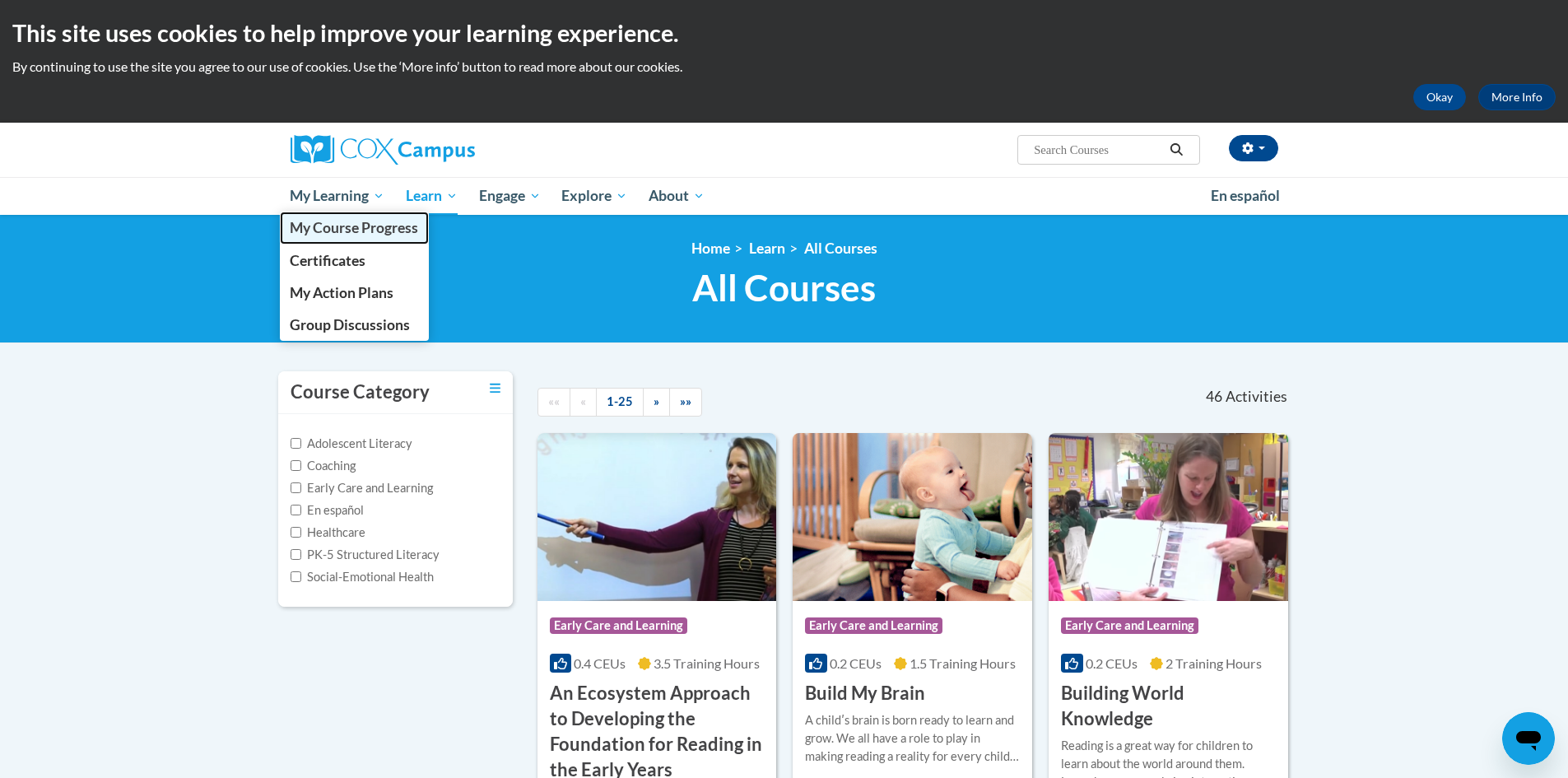
click at [351, 221] on span "My Course Progress" at bounding box center [353, 228] width 128 height 17
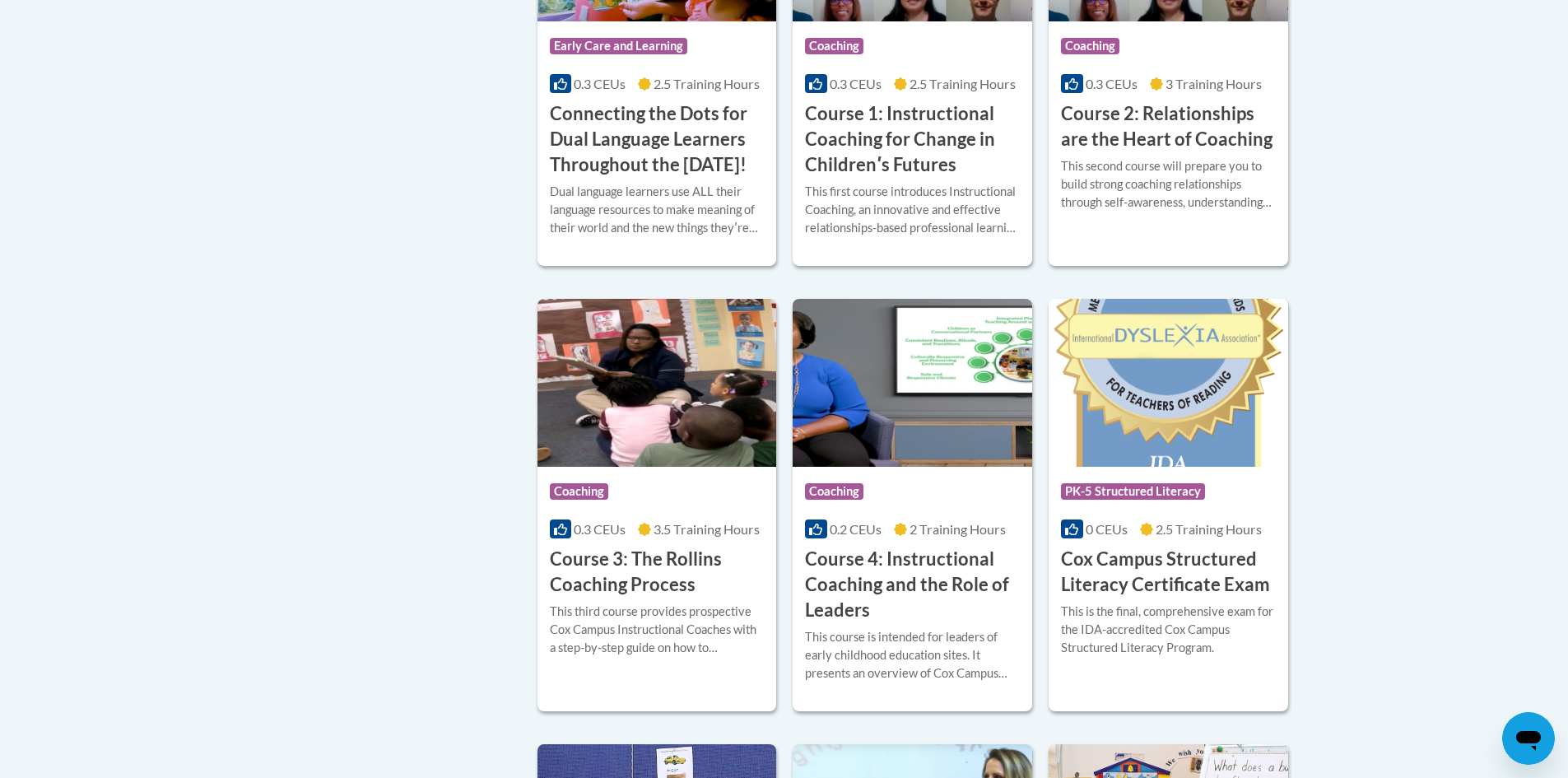
scroll to position [1070, 0]
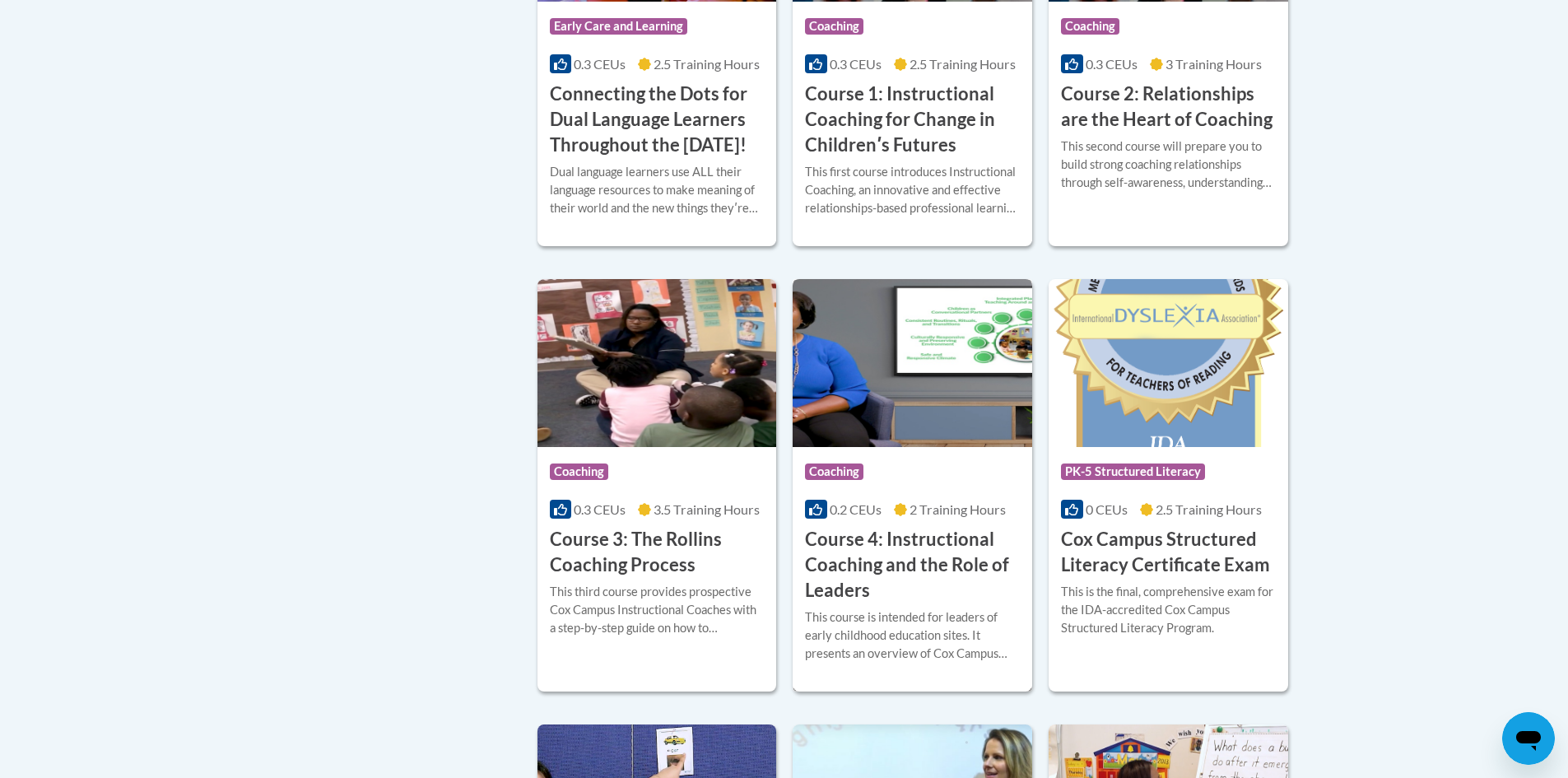
click at [951, 592] on h3 "Course 4: Instructional Coaching and the Role of Leaders" at bounding box center [913, 565] width 214 height 76
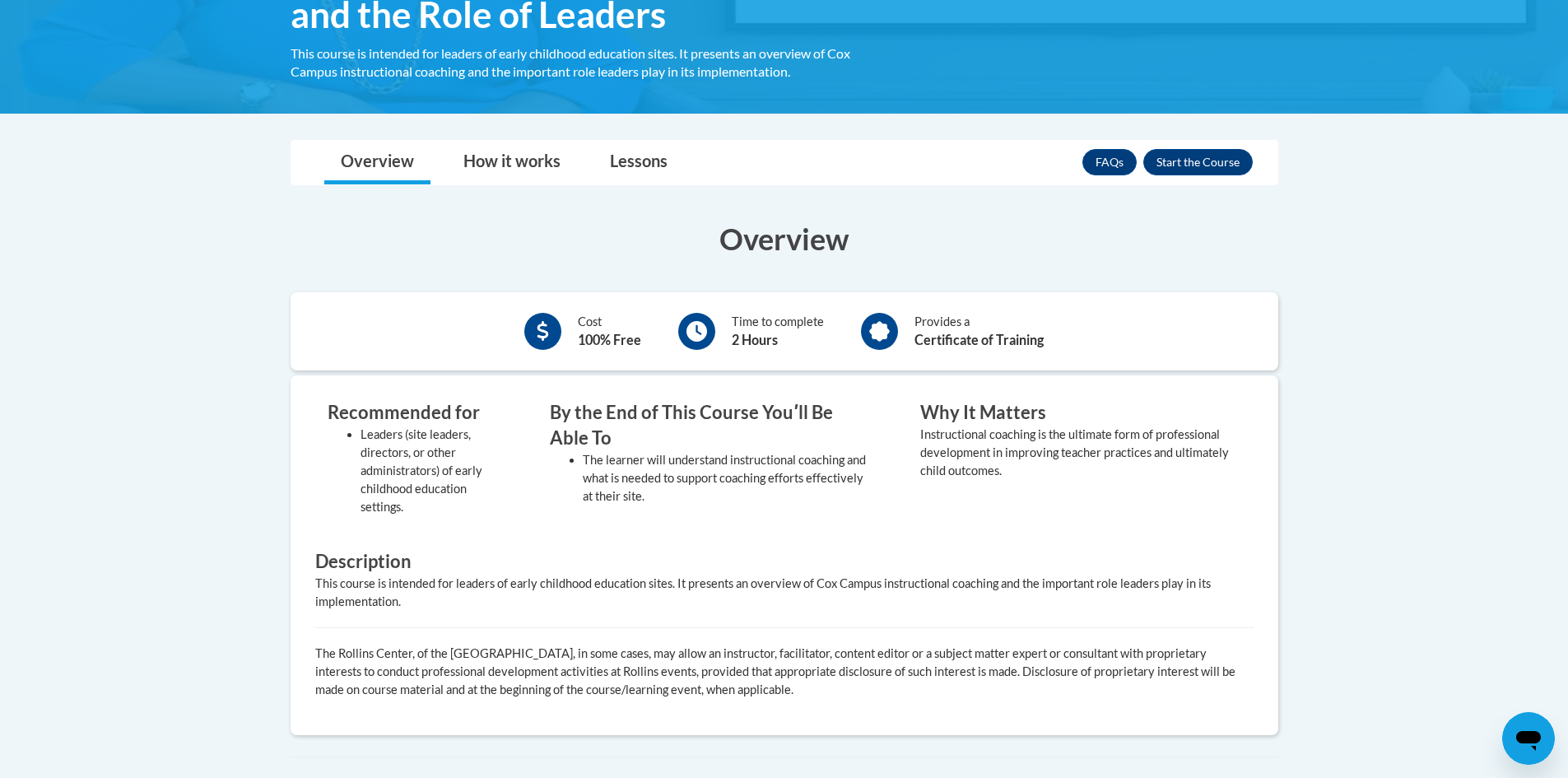
scroll to position [329, 0]
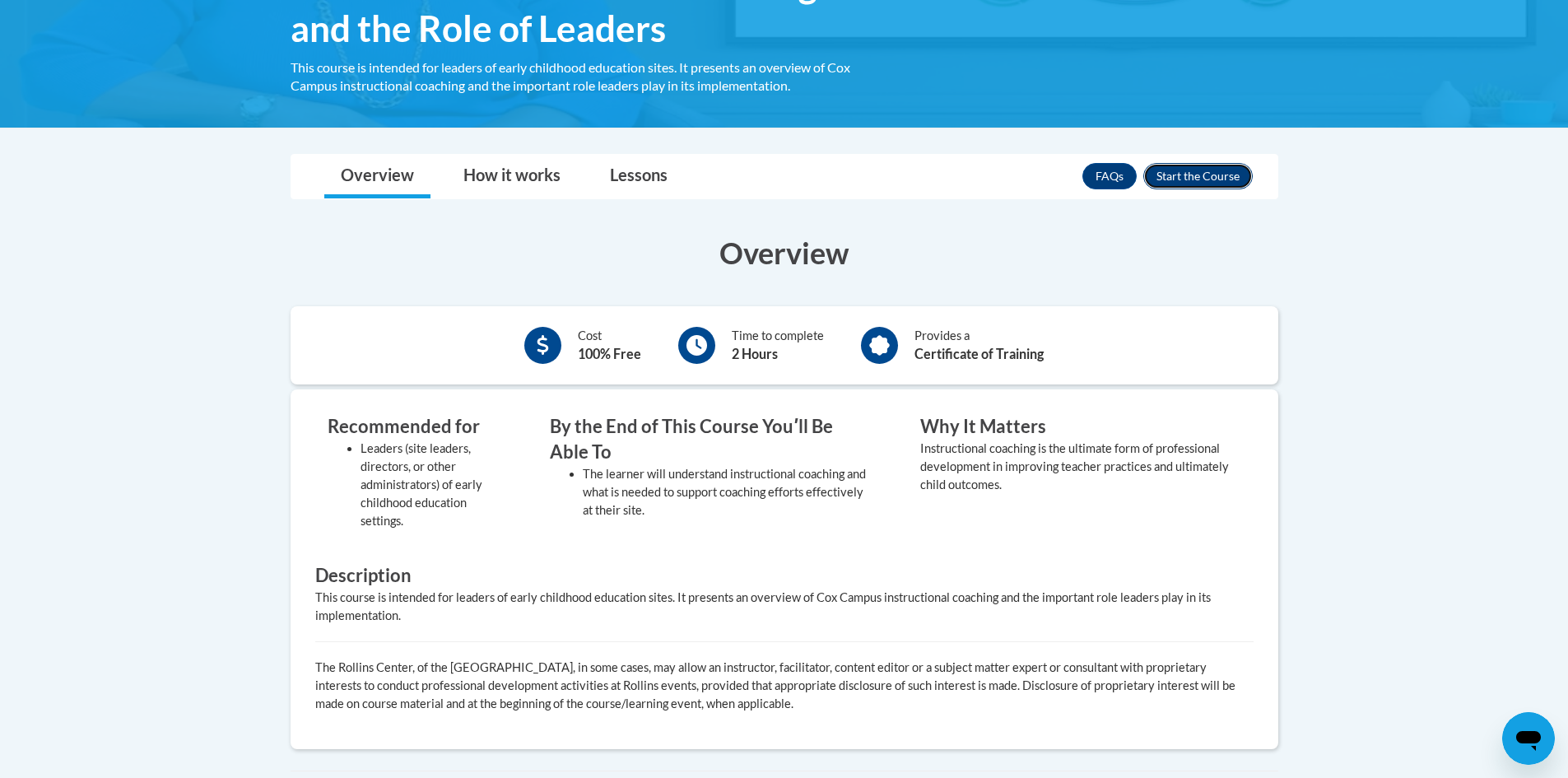
click at [1186, 175] on button "Enroll" at bounding box center [1197, 176] width 109 height 27
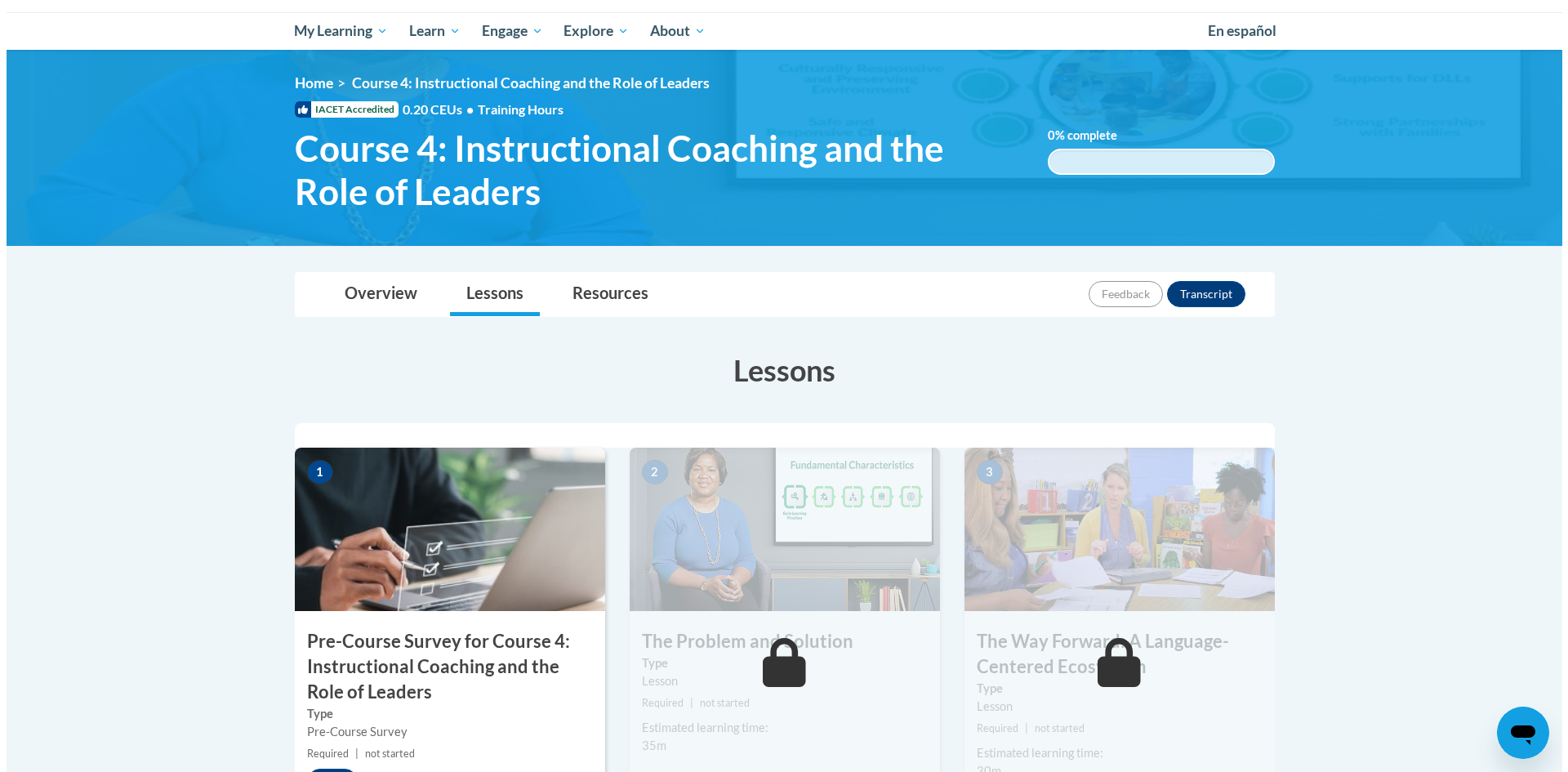
scroll to position [327, 0]
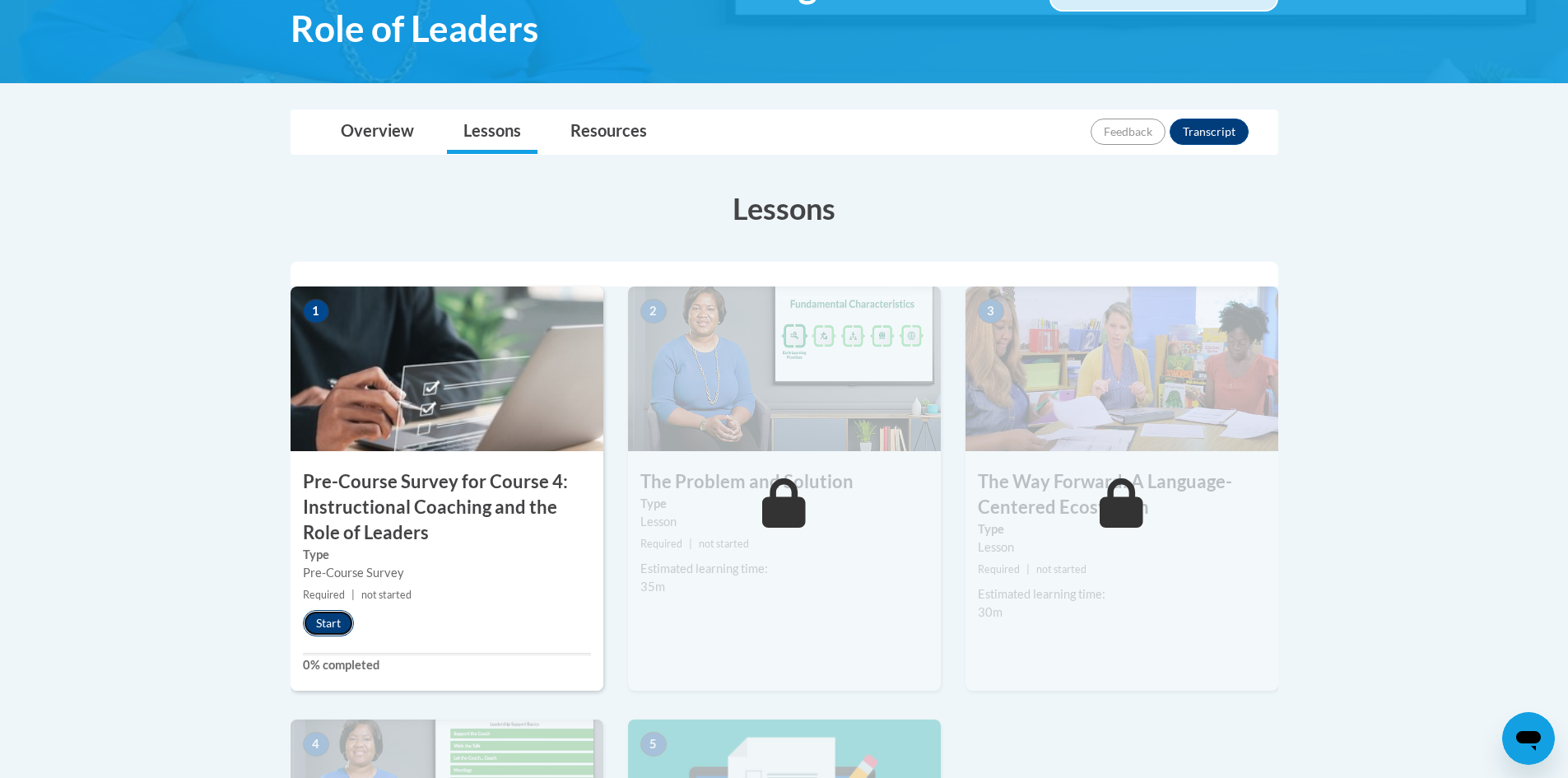
click at [321, 613] on button "Start" at bounding box center [328, 623] width 51 height 27
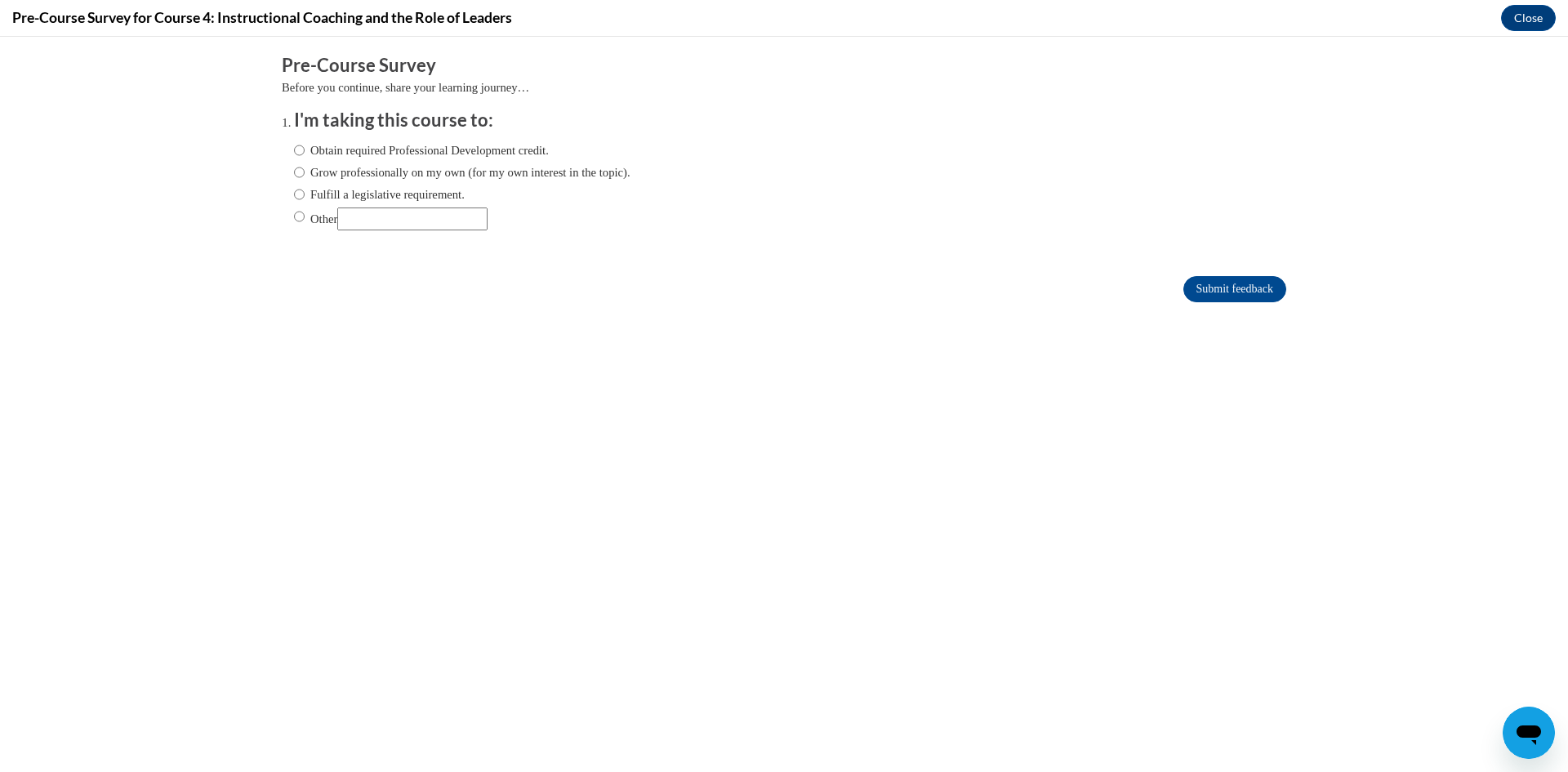
scroll to position [0, 0]
click at [294, 170] on input "Grow professionally on my own (for my own interest in the topic)." at bounding box center [298, 172] width 10 height 18
radio input "true"
click at [494, 148] on label "Obtain required Professional Development credit." at bounding box center [421, 150] width 255 height 18
click at [305, 148] on input "Obtain required Professional Development credit." at bounding box center [298, 150] width 10 height 18
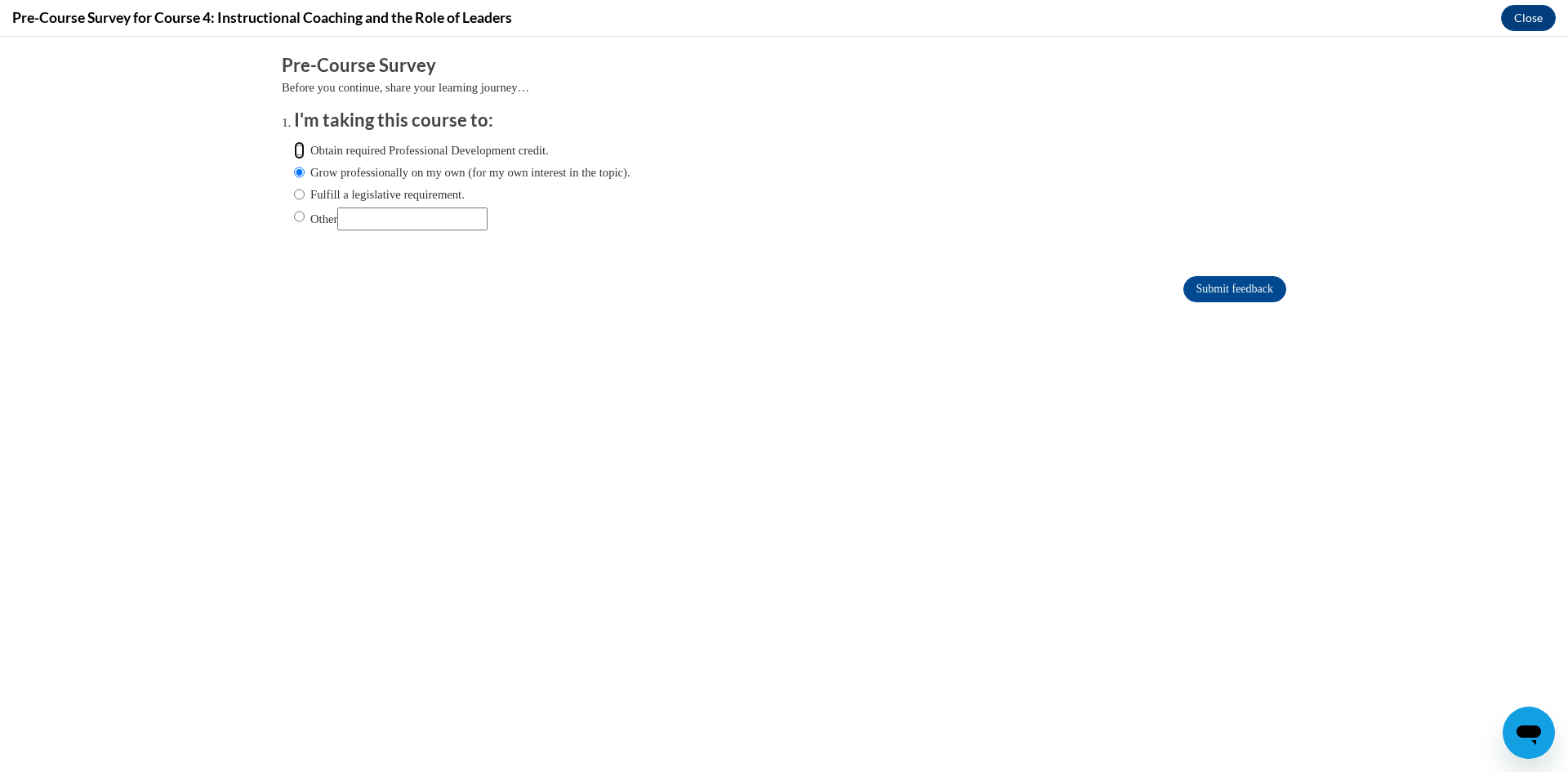
radio input "true"
click at [1222, 287] on input "Submit feedback" at bounding box center [1234, 289] width 103 height 26
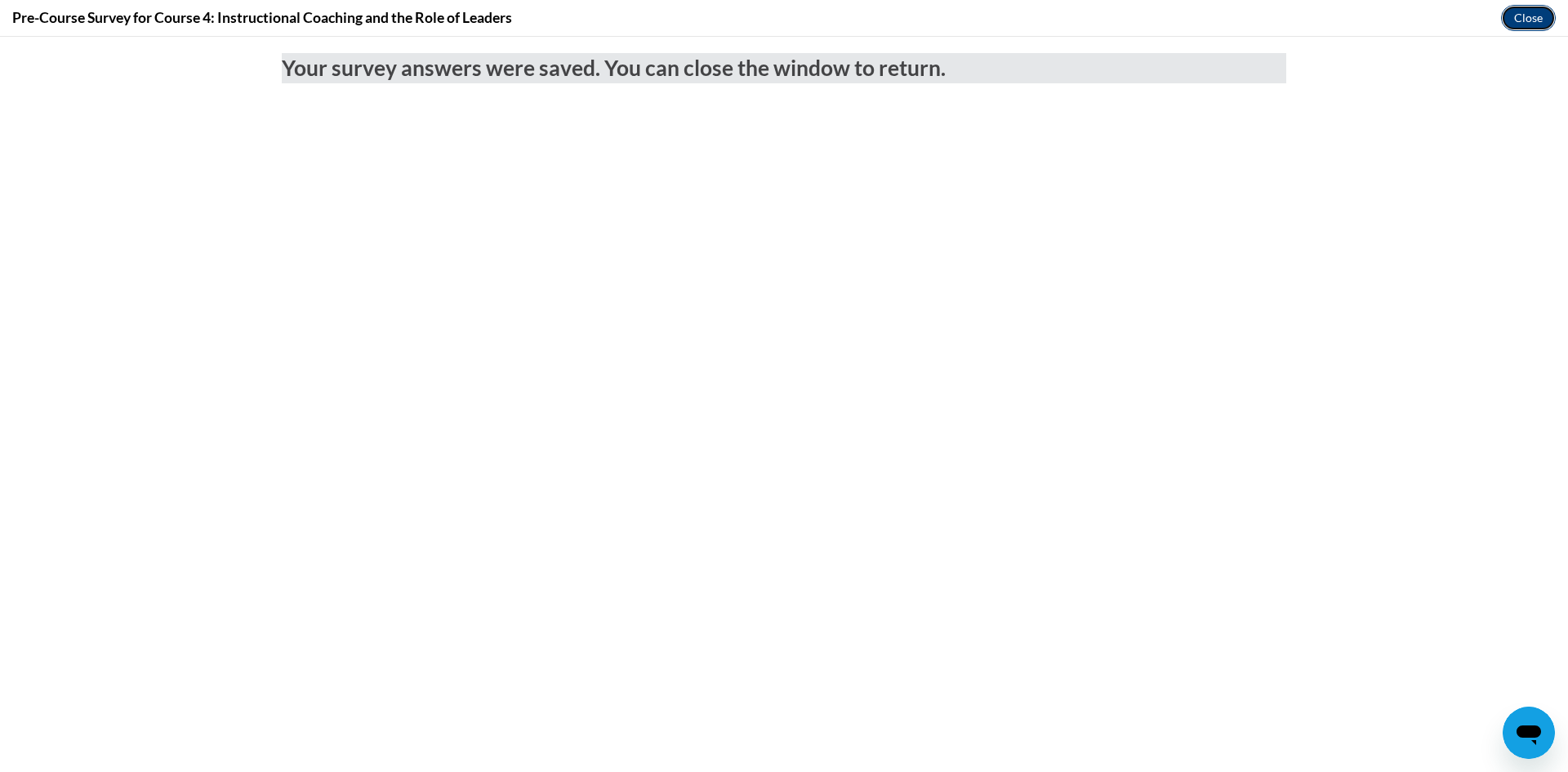
click at [1538, 16] on button "Close" at bounding box center [1528, 18] width 55 height 26
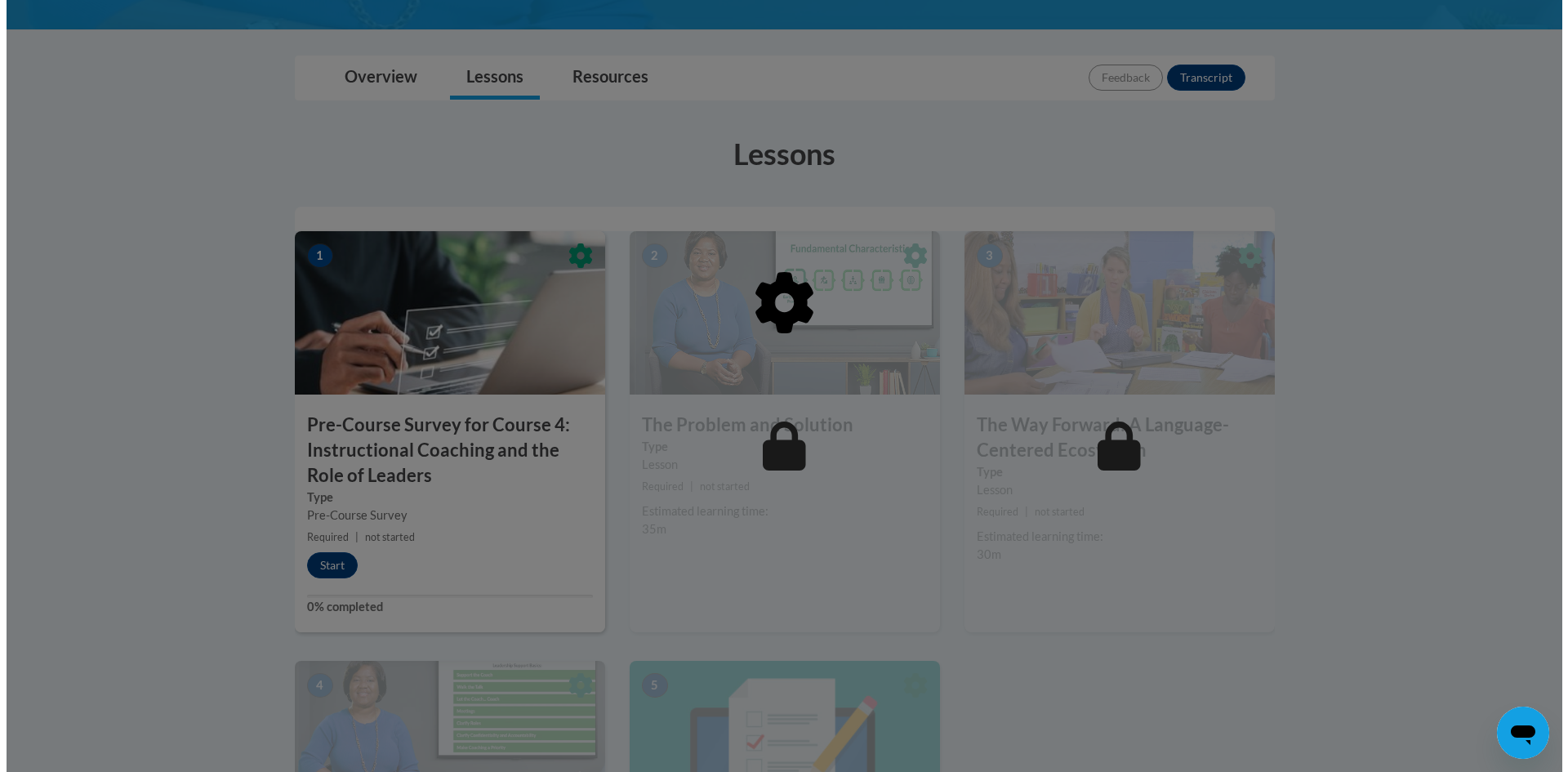
scroll to position [409, 0]
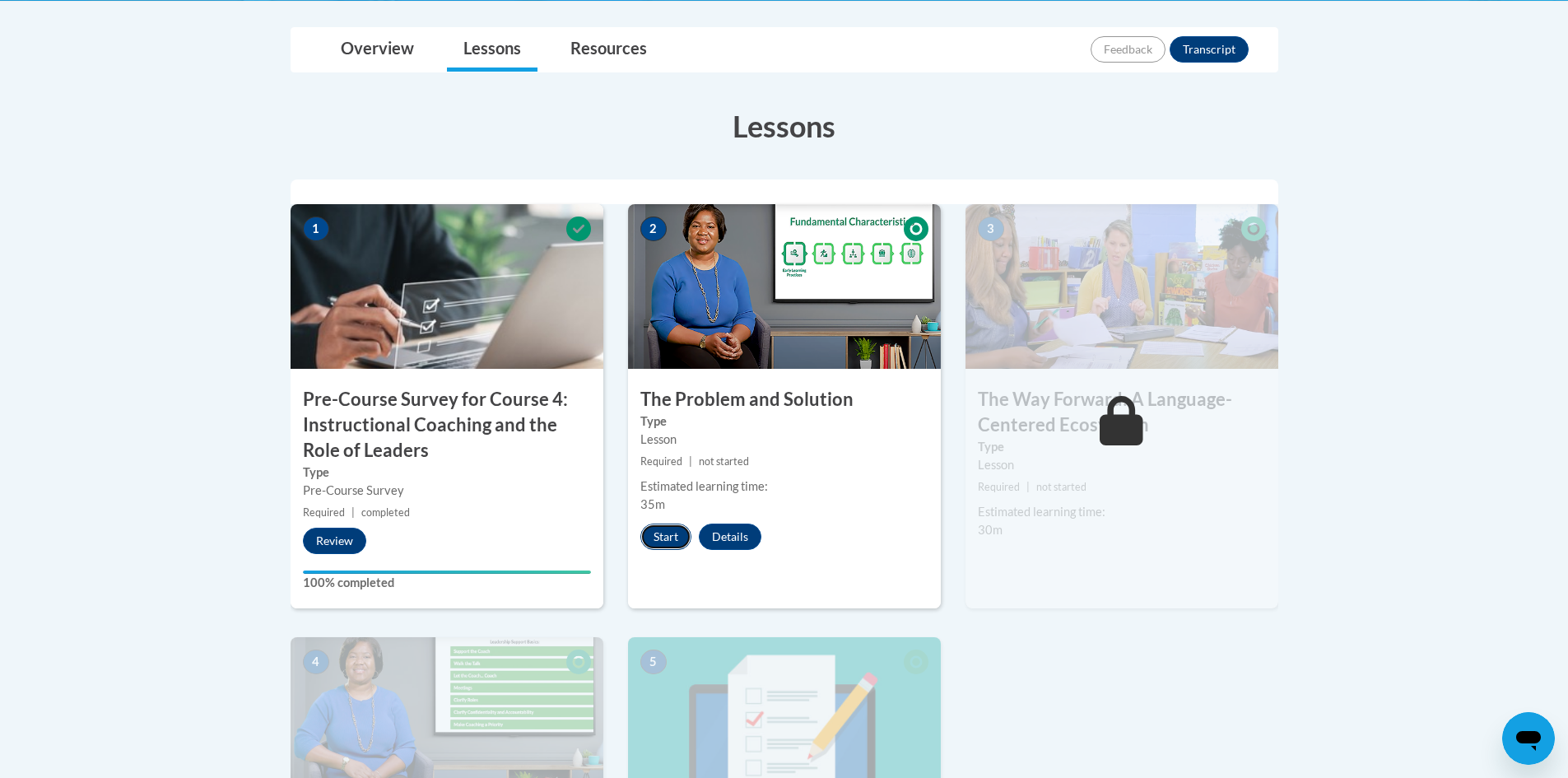
click at [667, 535] on button "Start" at bounding box center [666, 537] width 51 height 27
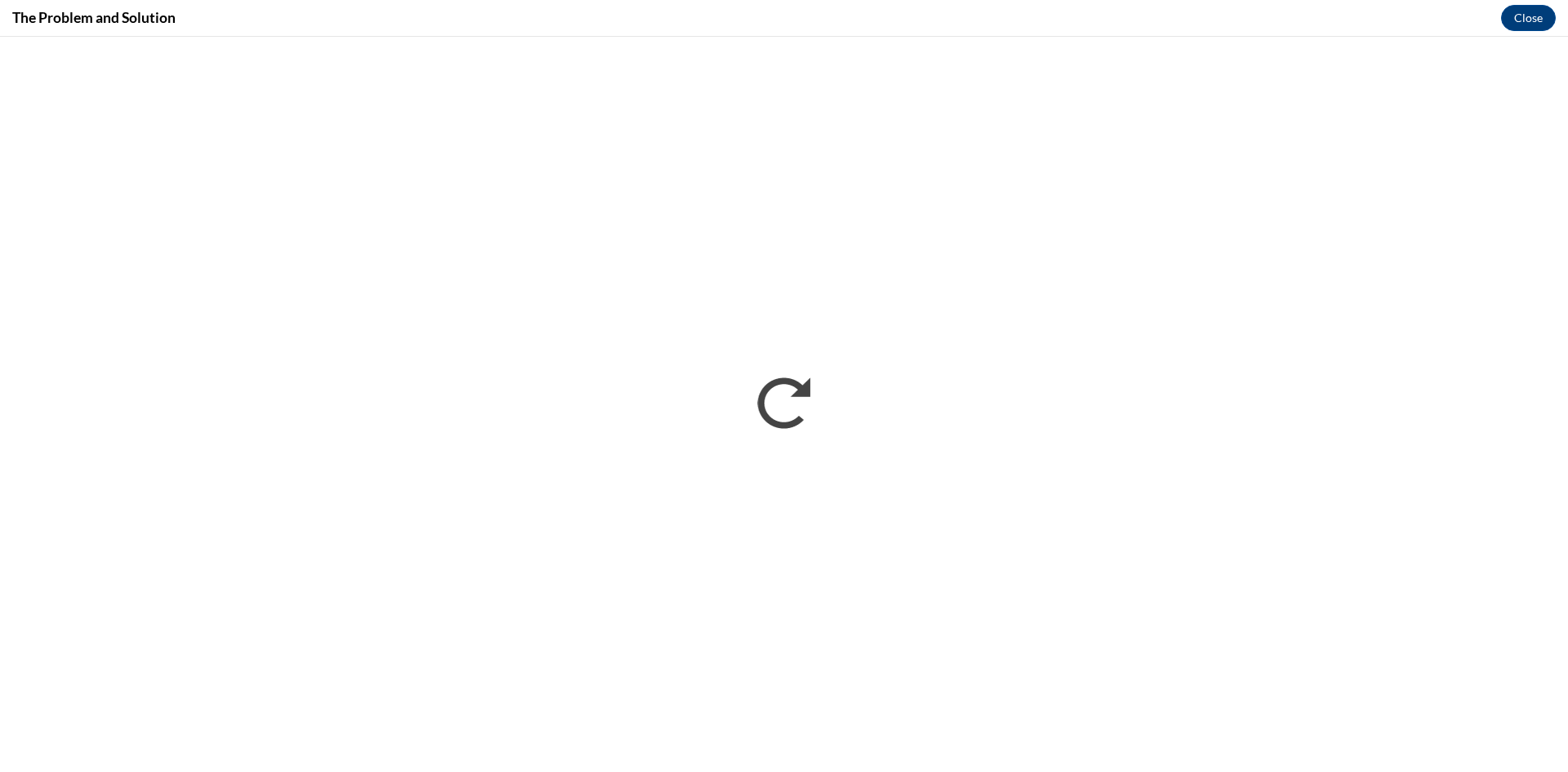
scroll to position [0, 0]
